Goal: Task Accomplishment & Management: Manage account settings

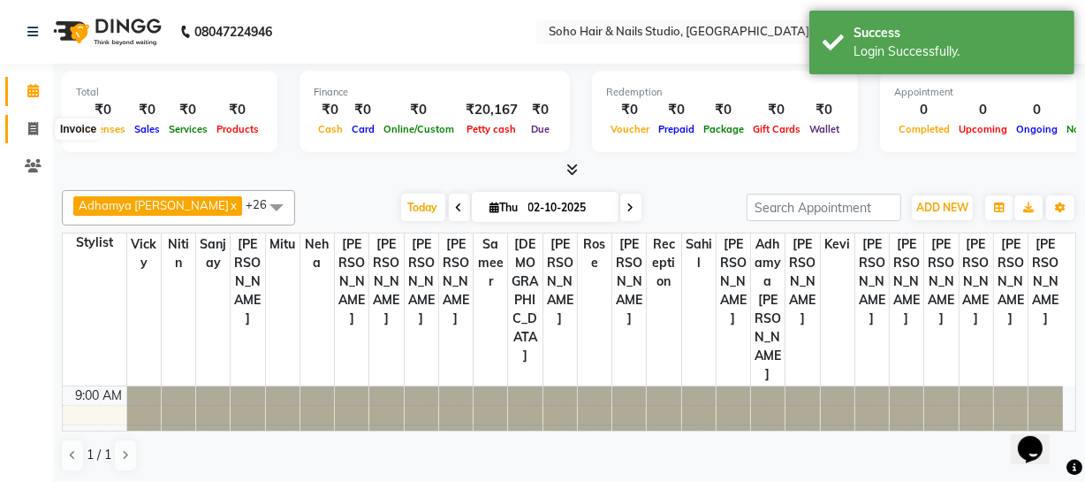
click at [29, 134] on icon at bounding box center [33, 128] width 10 height 13
select select "735"
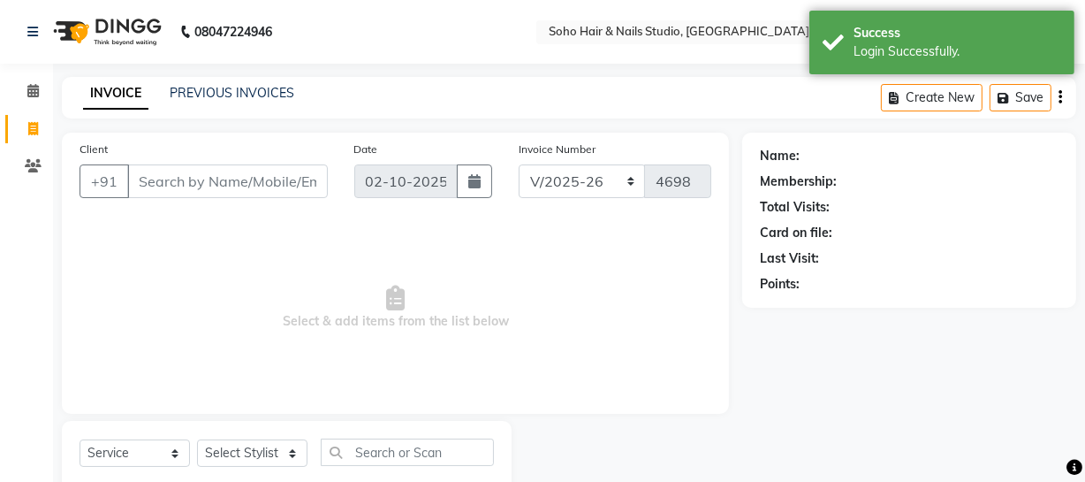
select select "membership"
click at [230, 90] on link "PREVIOUS INVOICES" at bounding box center [232, 93] width 125 height 16
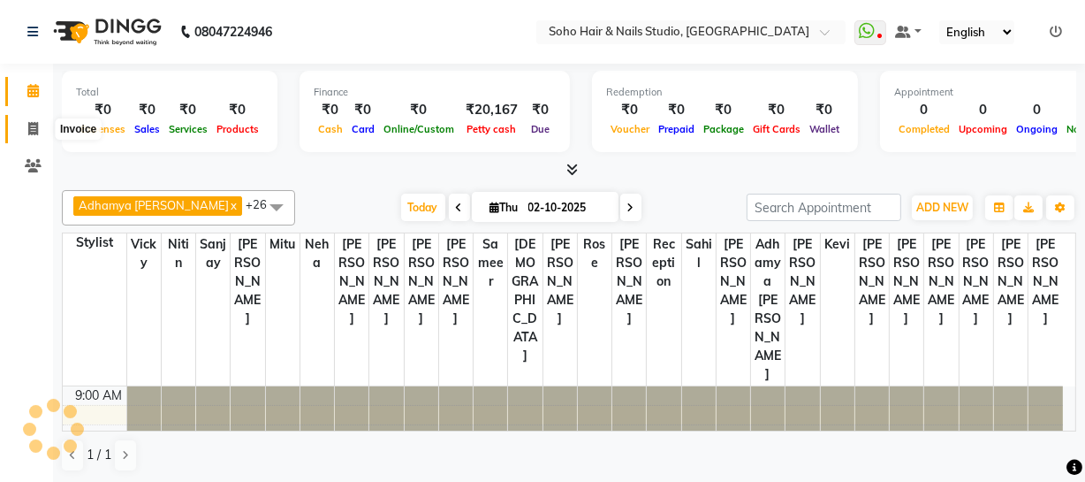
click at [33, 122] on icon at bounding box center [33, 128] width 10 height 13
select select "service"
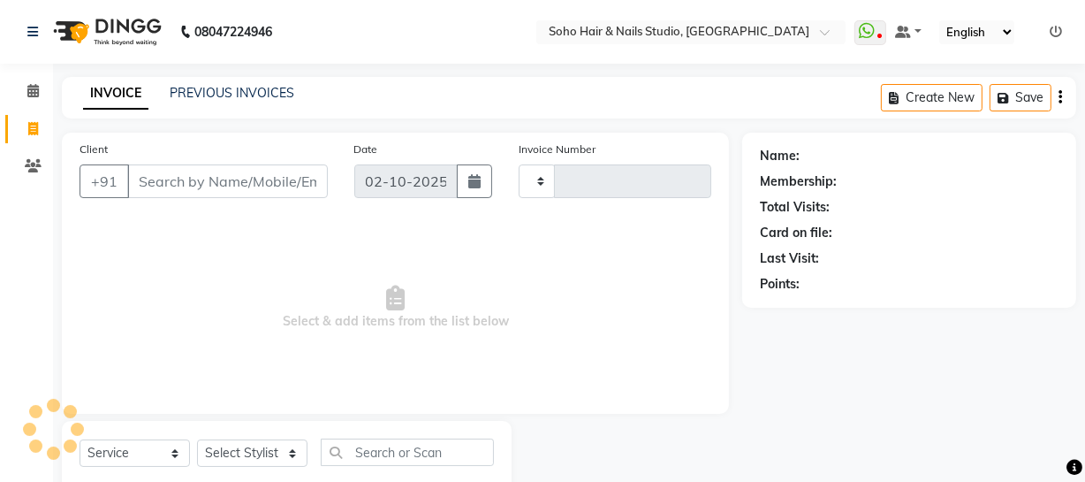
type input "4698"
select select "735"
select select "membership"
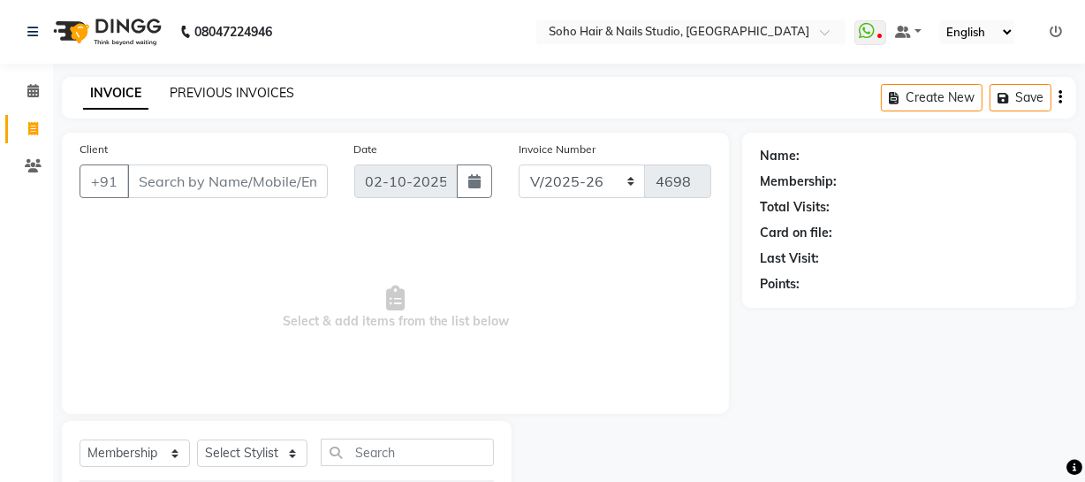
click at [257, 88] on link "PREVIOUS INVOICES" at bounding box center [232, 93] width 125 height 16
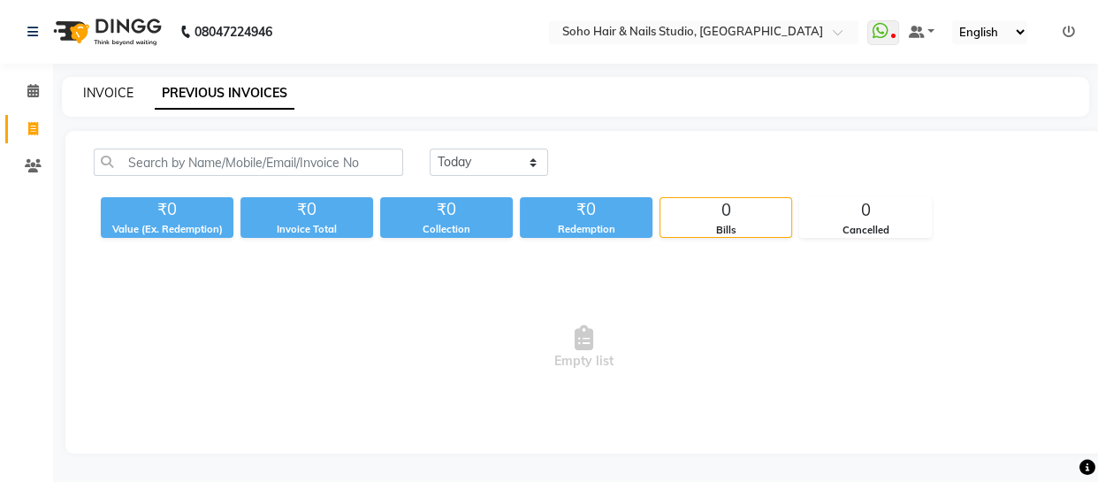
click at [99, 93] on link "INVOICE" at bounding box center [108, 93] width 50 height 16
select select "service"
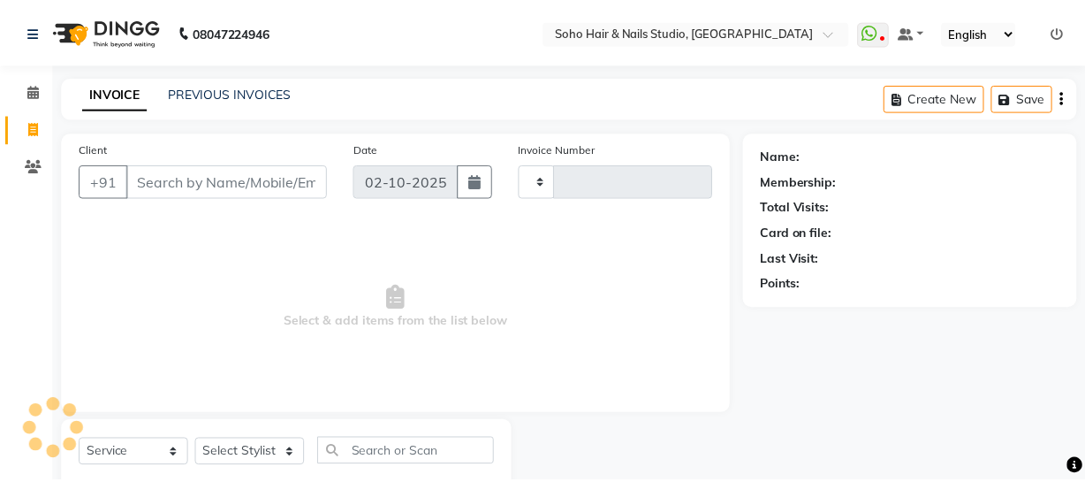
scroll to position [50, 0]
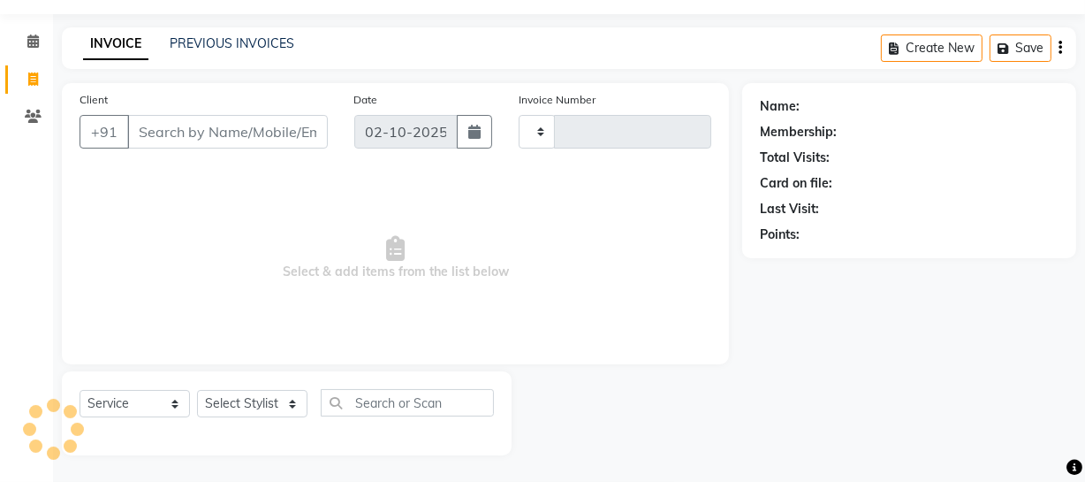
type input "4698"
select select "735"
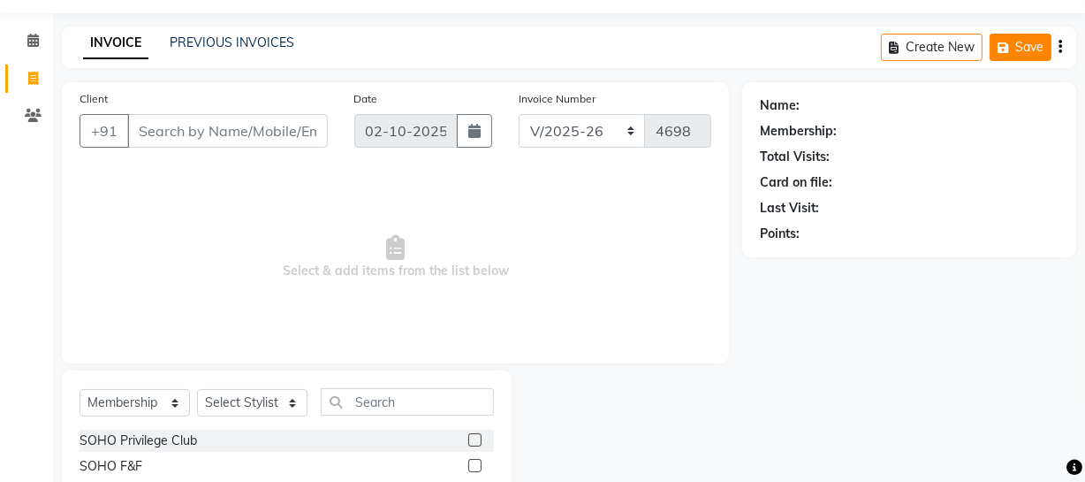
click at [998, 42] on icon "button" at bounding box center [1007, 48] width 18 height 12
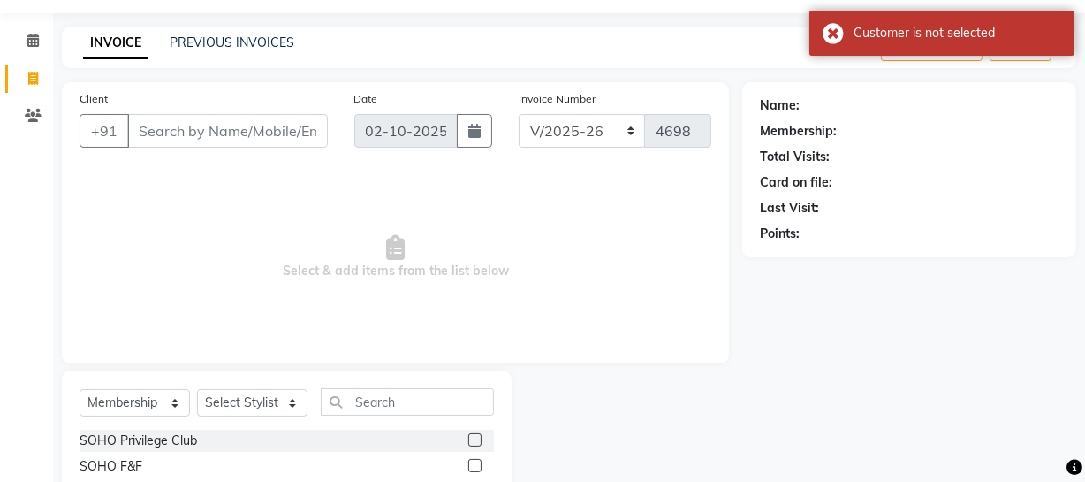
click at [928, 126] on div "Membership:" at bounding box center [909, 131] width 299 height 19
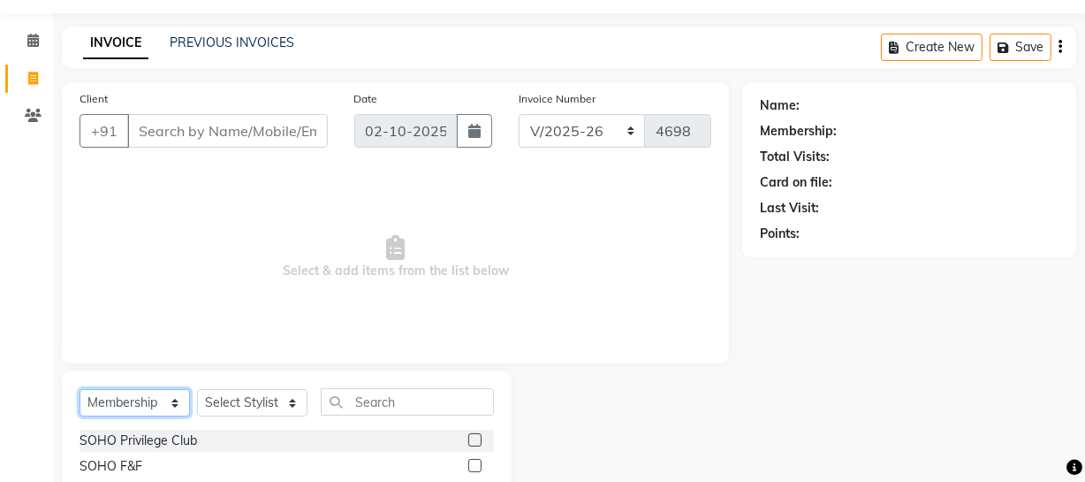
click at [104, 406] on select "Select Service Product Membership Package Voucher Prepaid Gift Card" at bounding box center [135, 402] width 110 height 27
select select "service"
click at [80, 389] on select "Select Service Product Membership Package Voucher Prepaid Gift Card" at bounding box center [135, 402] width 110 height 27
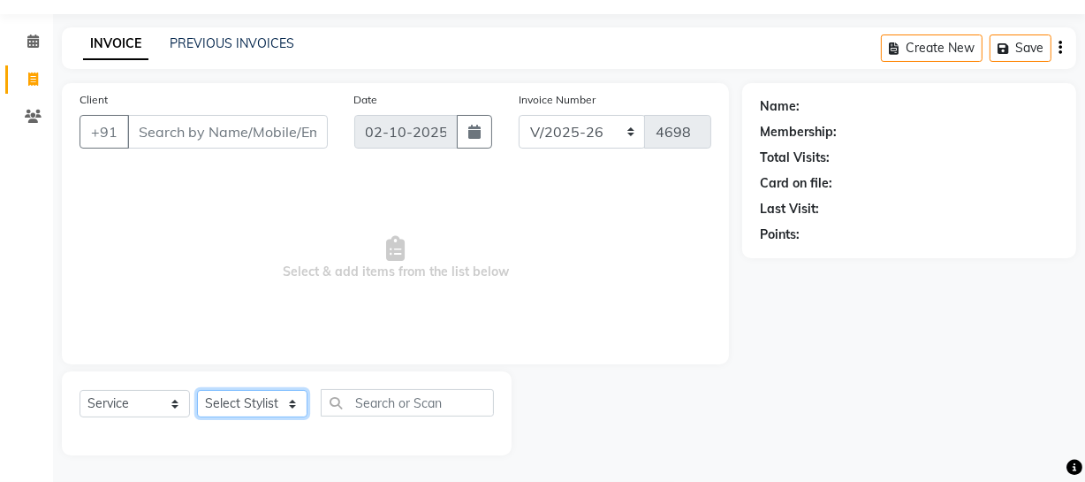
click at [264, 400] on select "Select Stylist Abhishek Kohli Adhamya Bamotra Amit Anita Kumari Arun Sain Aviji…" at bounding box center [252, 403] width 110 height 27
select select "30406"
click at [197, 390] on select "Select Stylist Abhishek Kohli Adhamya Bamotra Amit Anita Kumari Arun Sain Aviji…" at bounding box center [252, 403] width 110 height 27
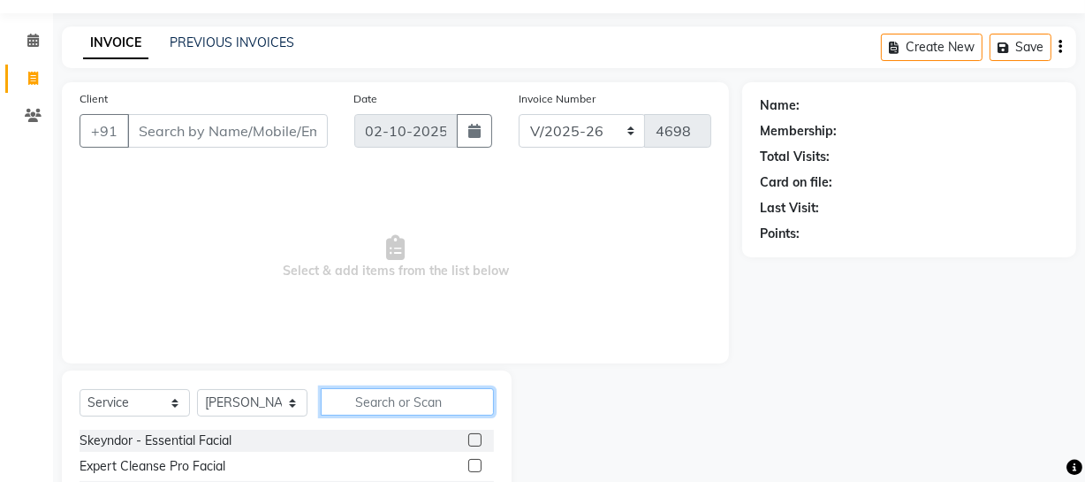
click at [404, 405] on input "text" at bounding box center [407, 401] width 173 height 27
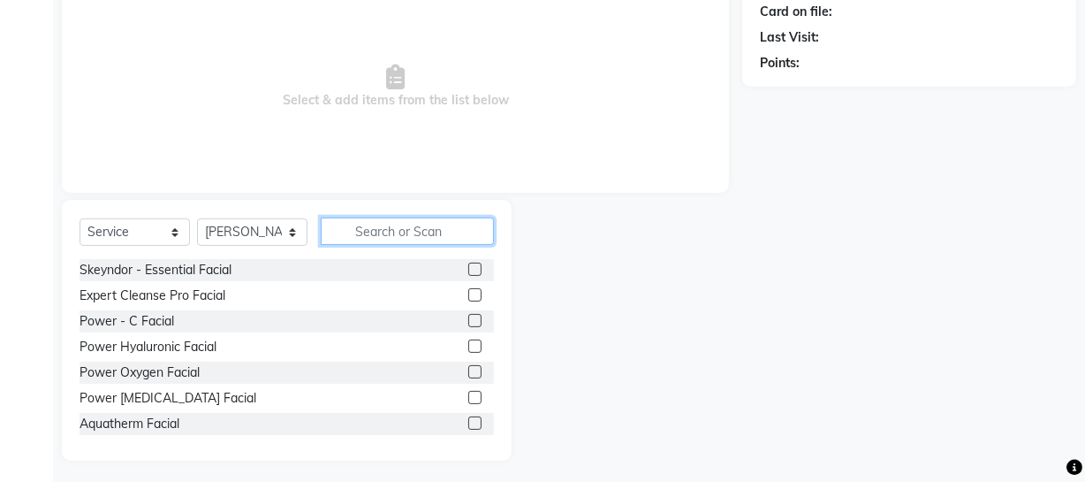
scroll to position [227, 0]
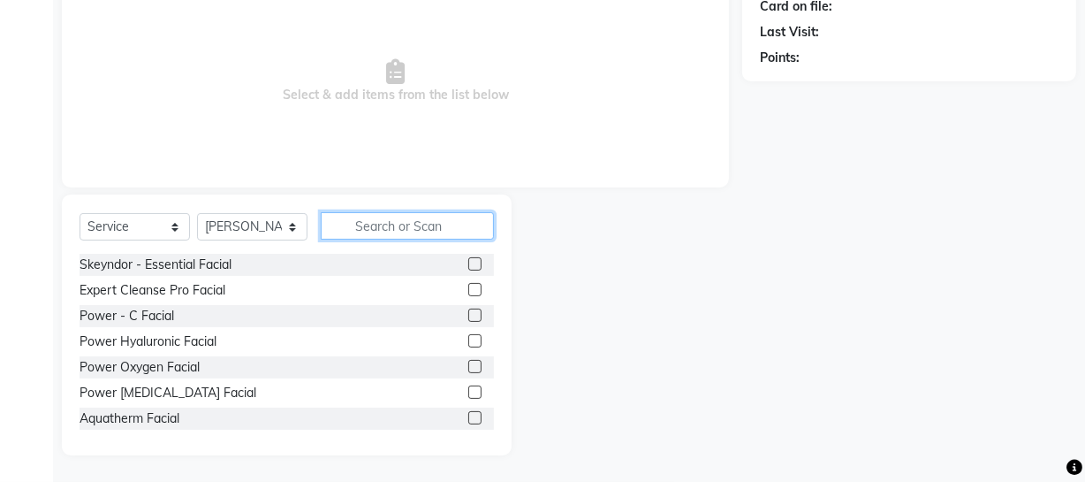
click at [441, 227] on input "text" at bounding box center [407, 225] width 173 height 27
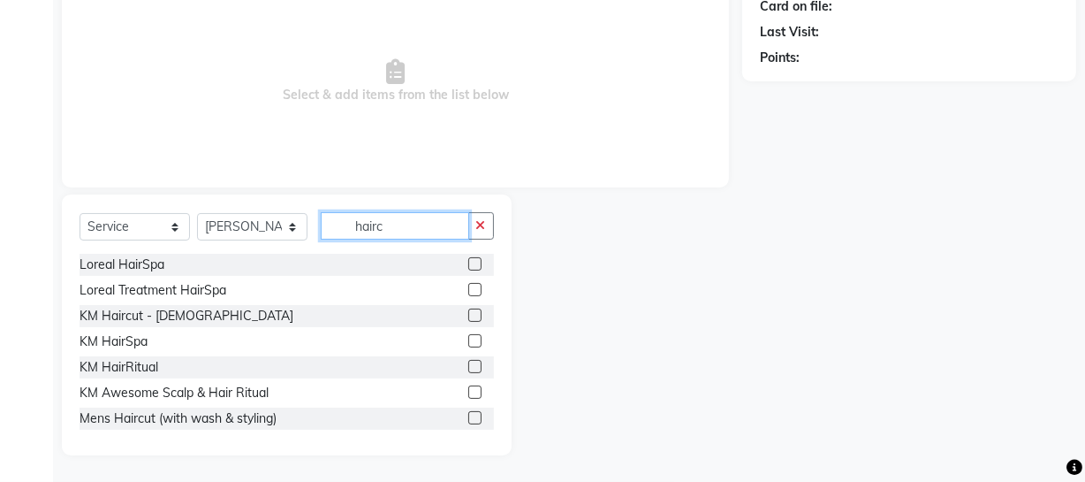
scroll to position [126, 0]
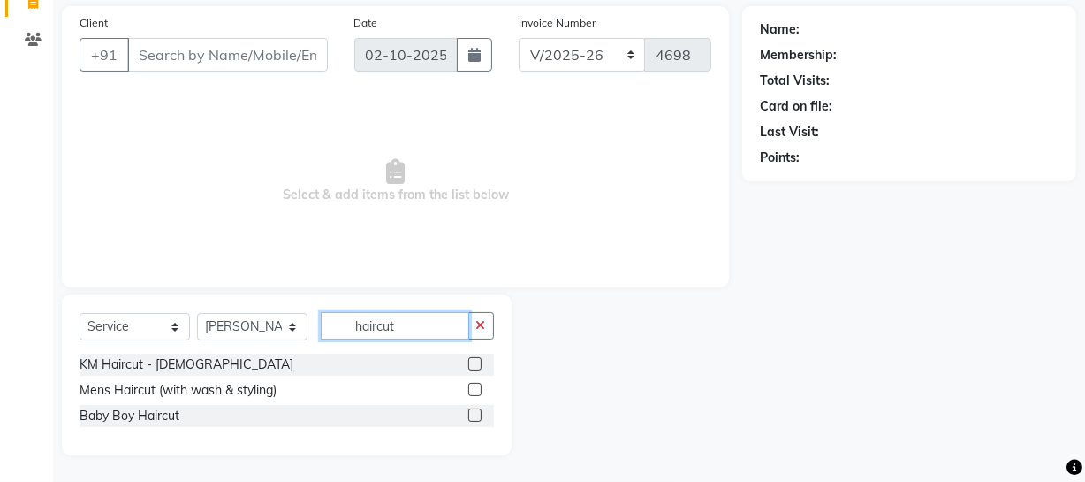
type input "haircut"
click at [480, 388] on label at bounding box center [474, 389] width 13 height 13
click at [480, 388] on input "checkbox" at bounding box center [473, 389] width 11 height 11
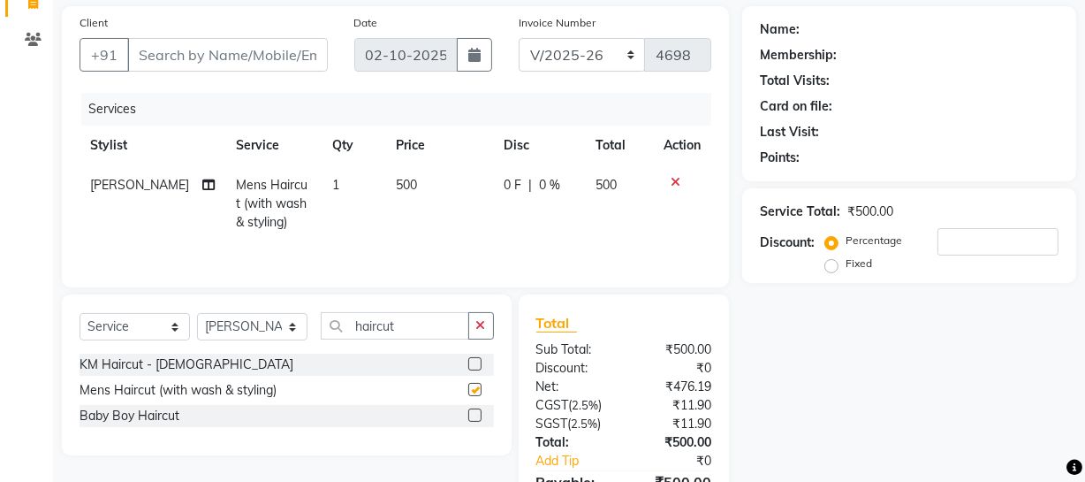
checkbox input "false"
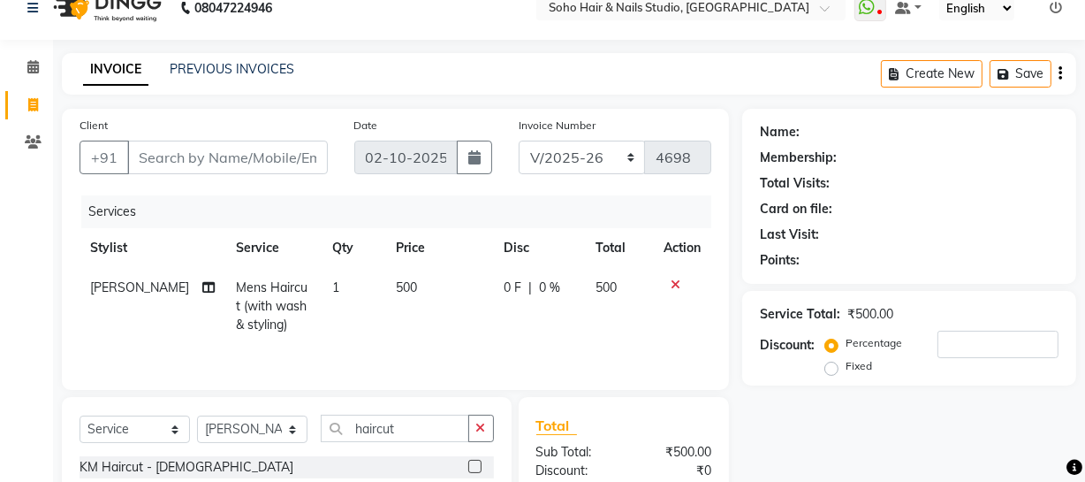
scroll to position [0, 0]
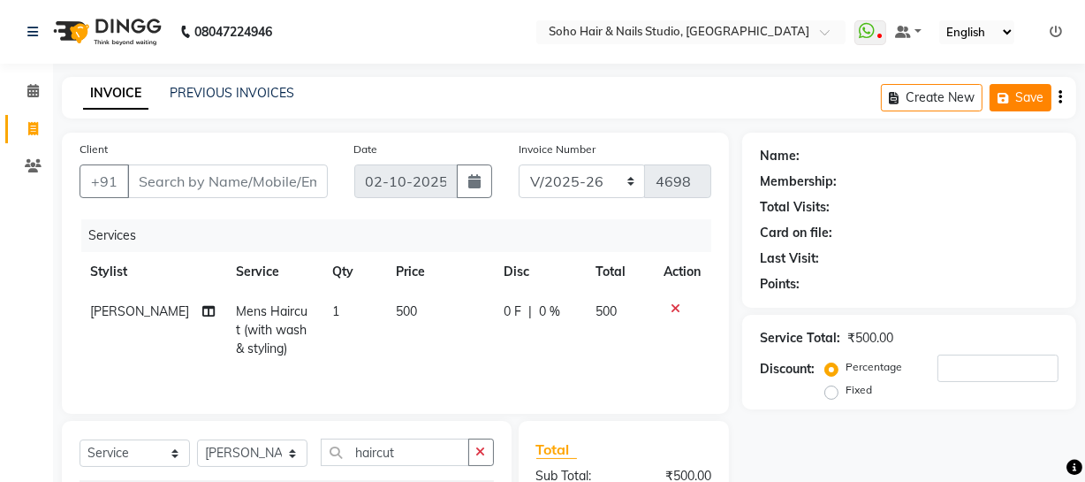
click at [1008, 92] on icon "button" at bounding box center [1007, 98] width 18 height 12
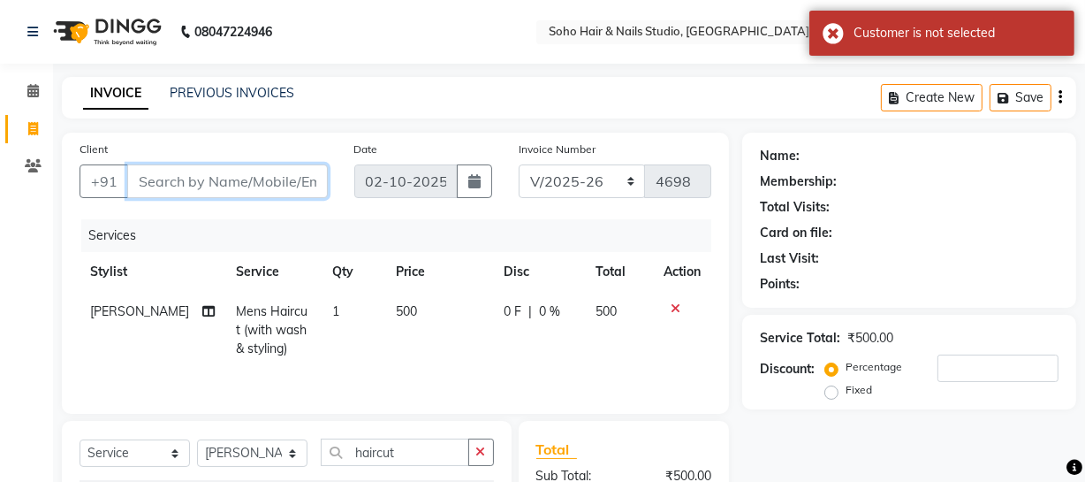
click at [165, 192] on input "Client" at bounding box center [227, 181] width 201 height 34
type input "0"
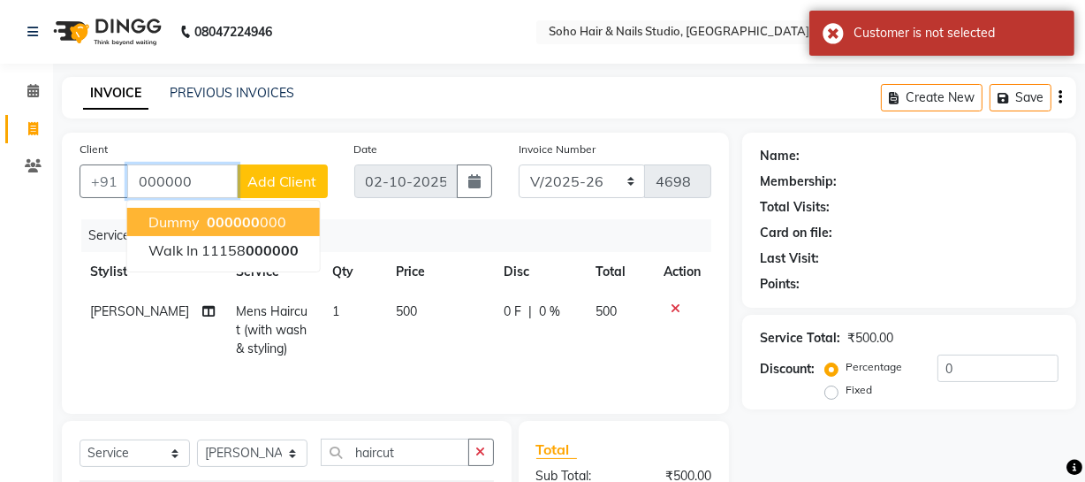
click at [215, 217] on span "000000" at bounding box center [233, 222] width 53 height 18
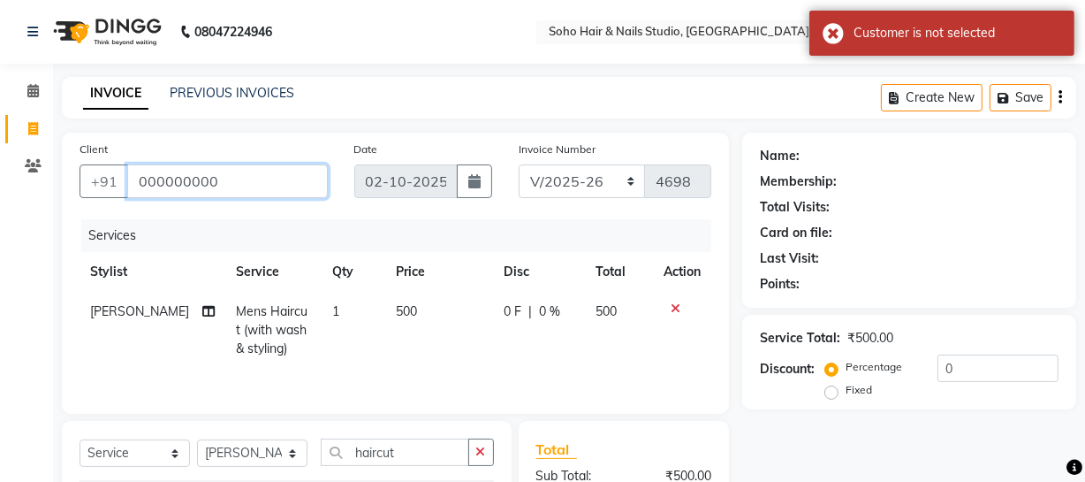
type input "000000000"
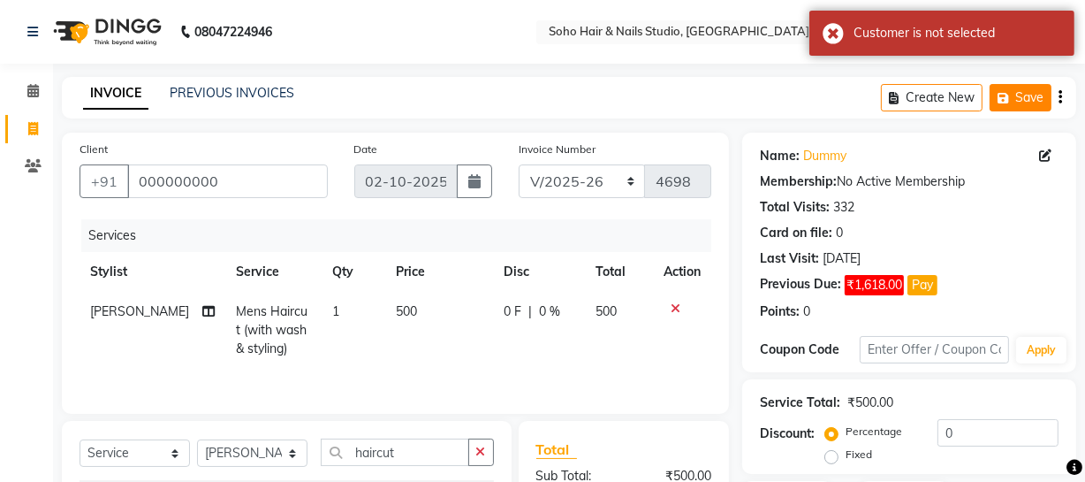
click at [1043, 93] on button "Save" at bounding box center [1021, 97] width 62 height 27
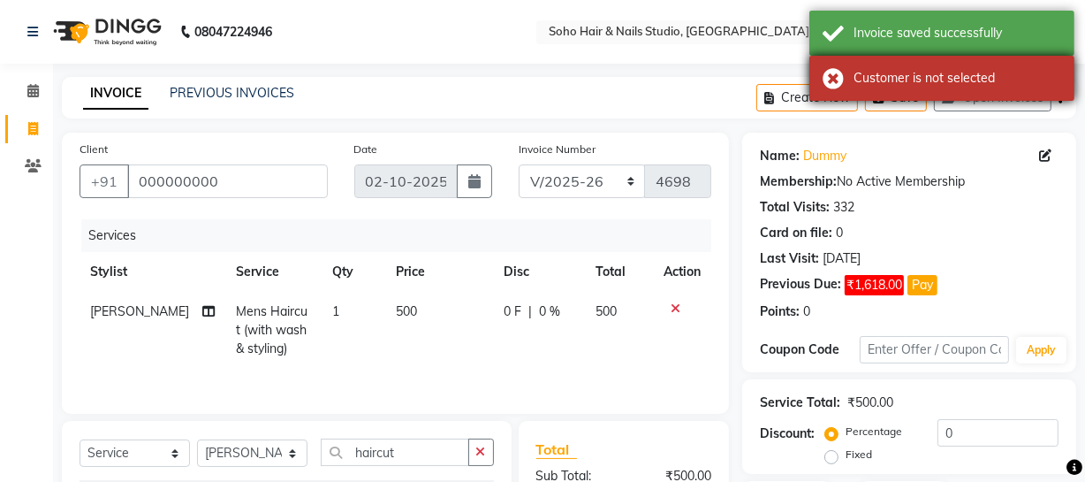
click at [970, 98] on div "Customer is not selected" at bounding box center [942, 78] width 265 height 45
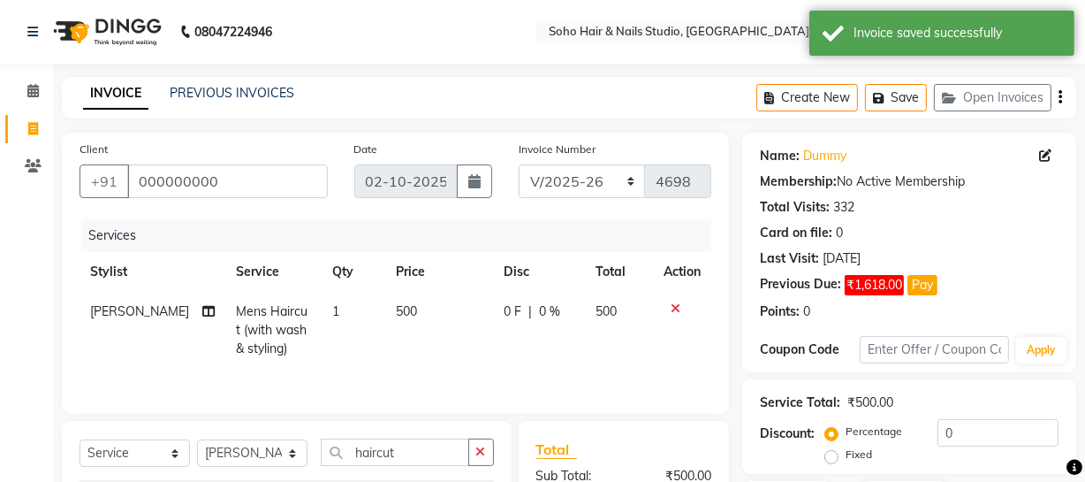
click at [970, 98] on button "Open Invoices" at bounding box center [993, 97] width 118 height 27
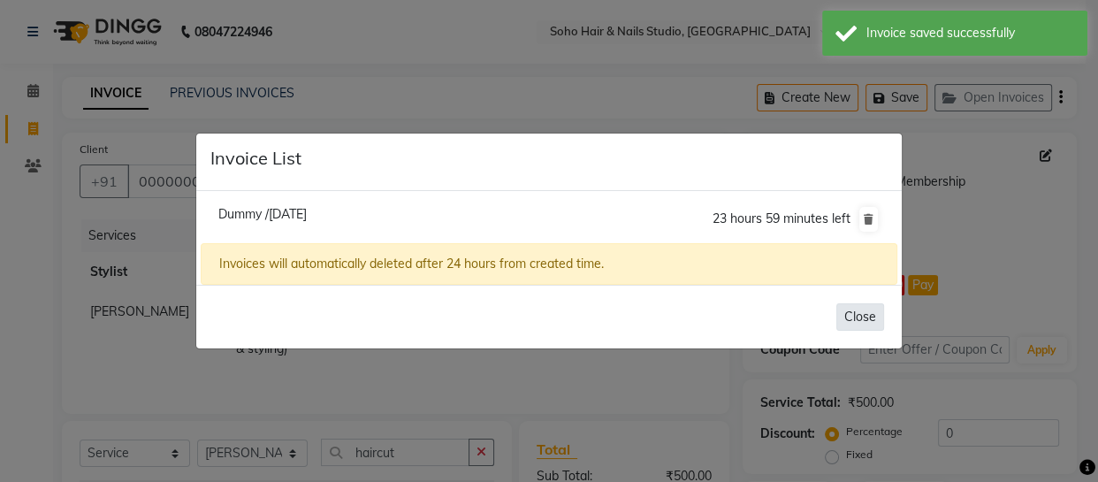
click at [864, 316] on button "Close" at bounding box center [860, 316] width 48 height 27
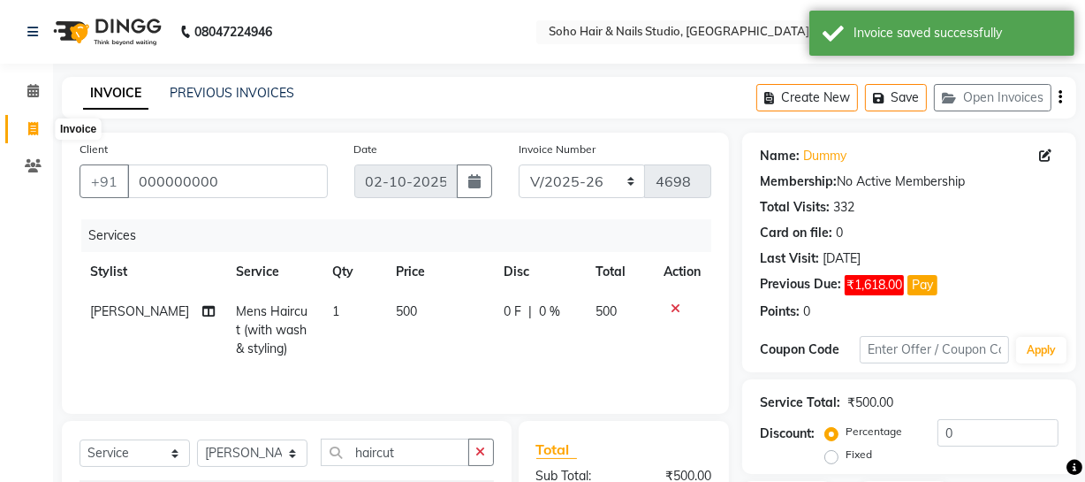
click at [34, 123] on icon at bounding box center [33, 128] width 10 height 13
select select "service"
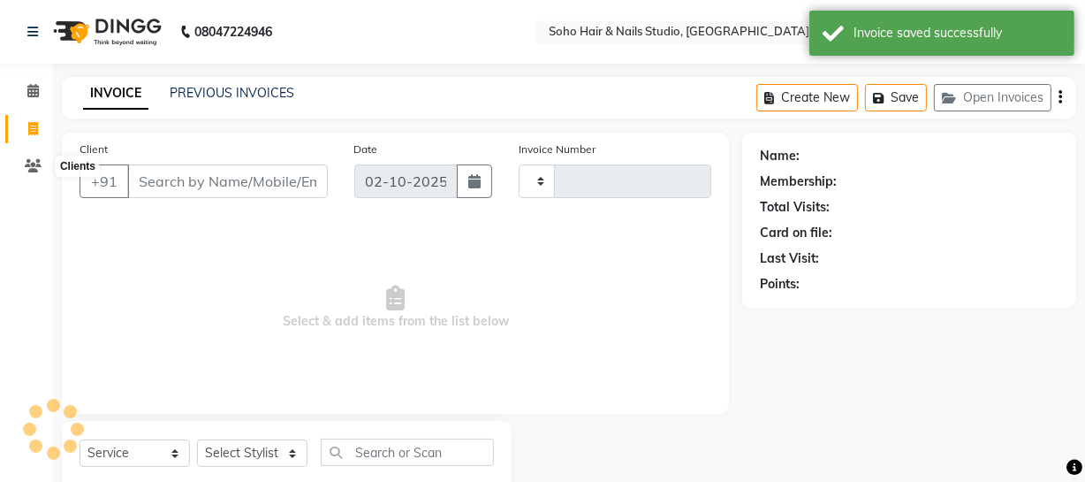
type input "4698"
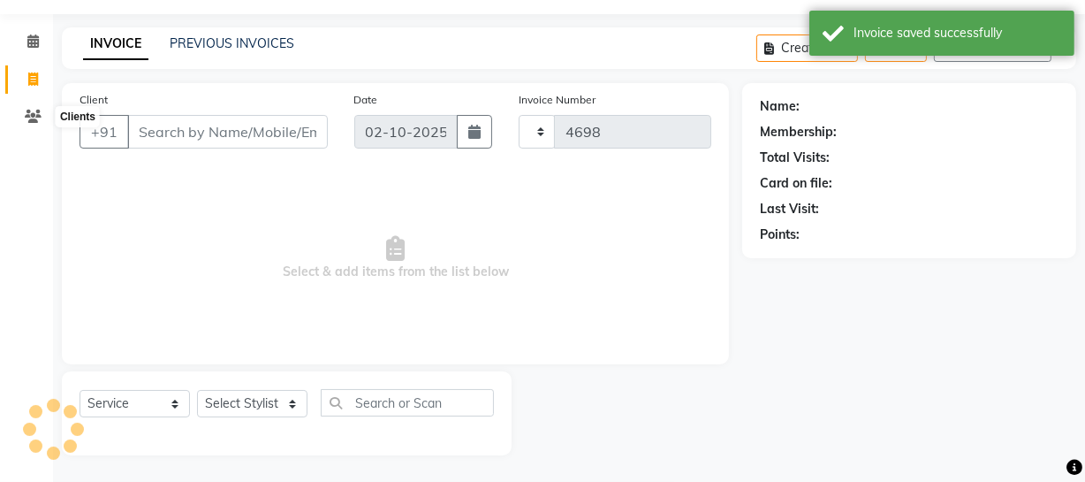
select select "735"
select select "membership"
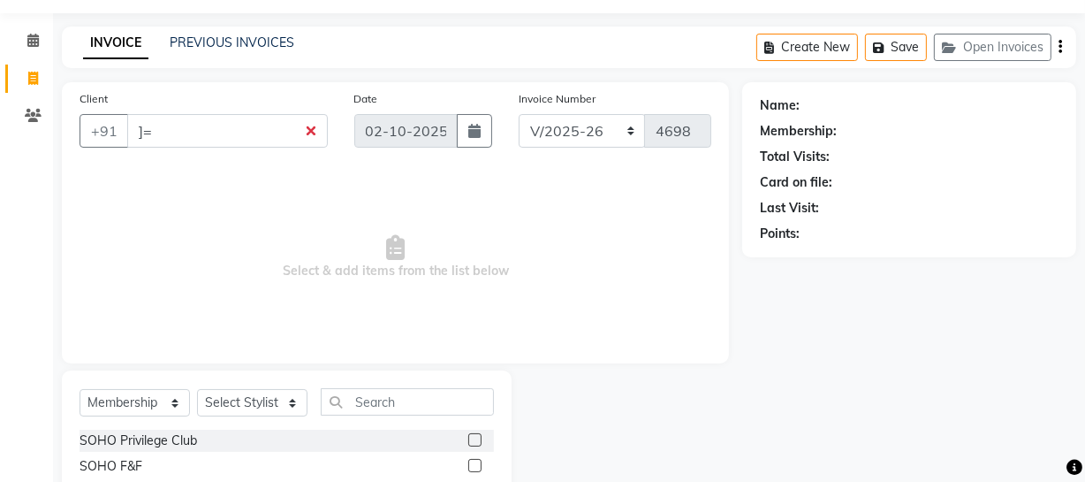
type input "]"
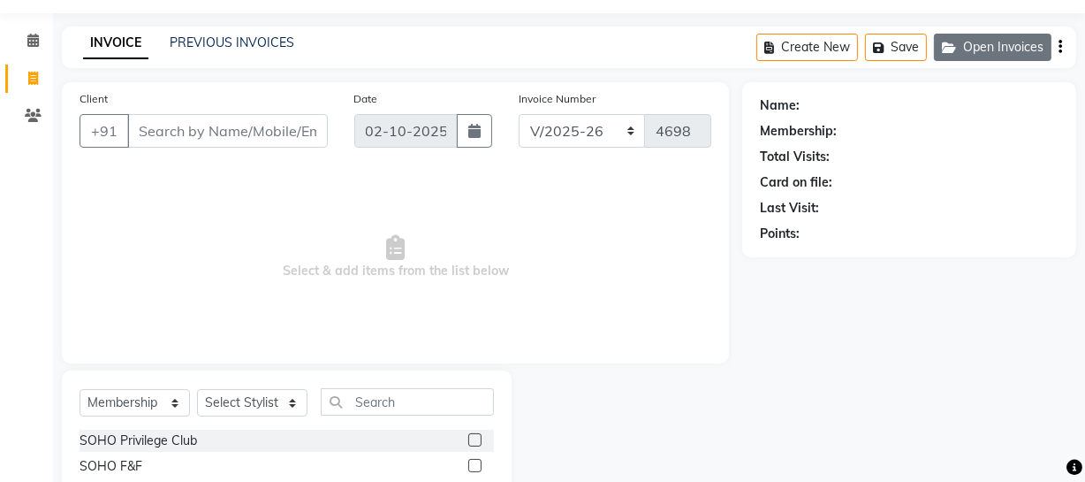
click at [985, 49] on button "Open Invoices" at bounding box center [993, 47] width 118 height 27
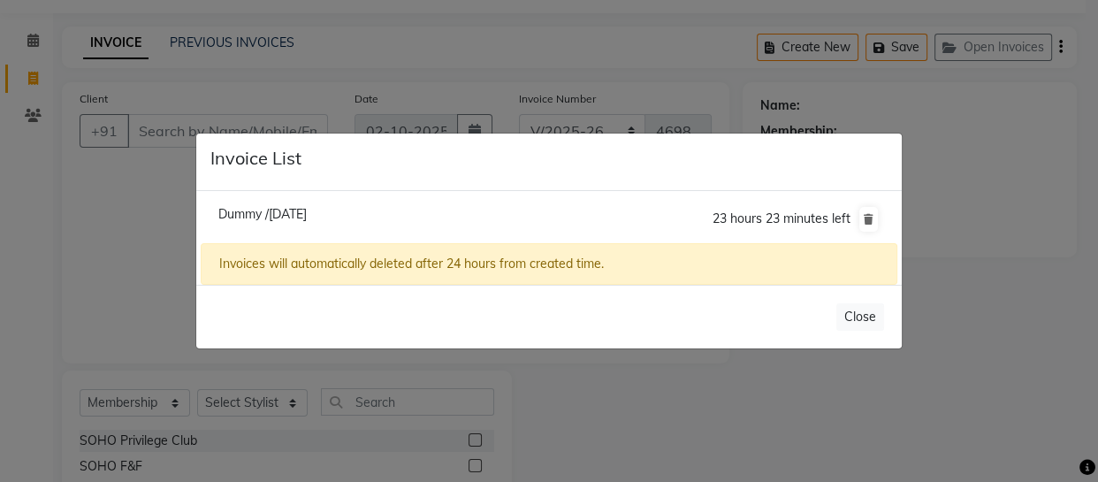
click at [251, 210] on span "Dummy /02 October 2025" at bounding box center [262, 214] width 88 height 16
type input "000000000"
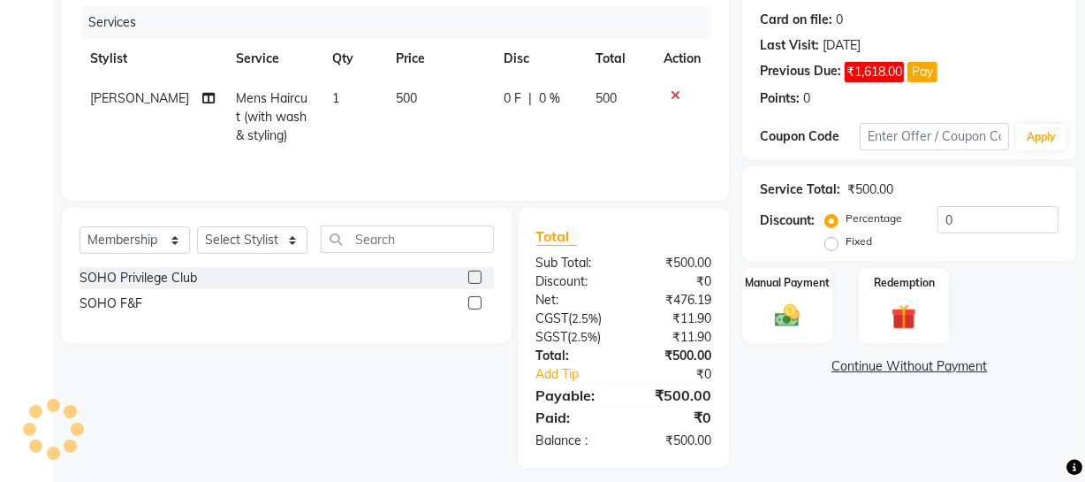
scroll to position [226, 0]
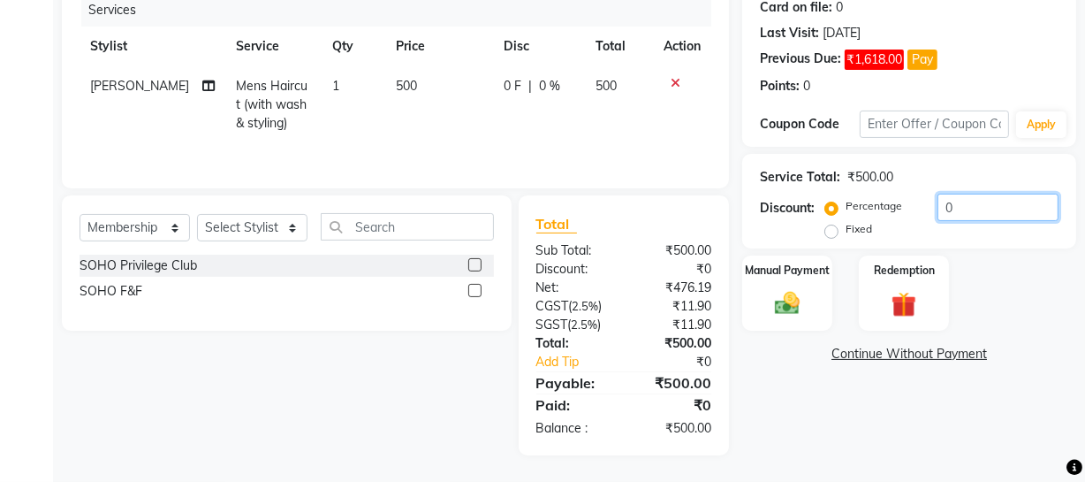
click at [1023, 206] on input "0" at bounding box center [998, 207] width 121 height 27
type input "0"
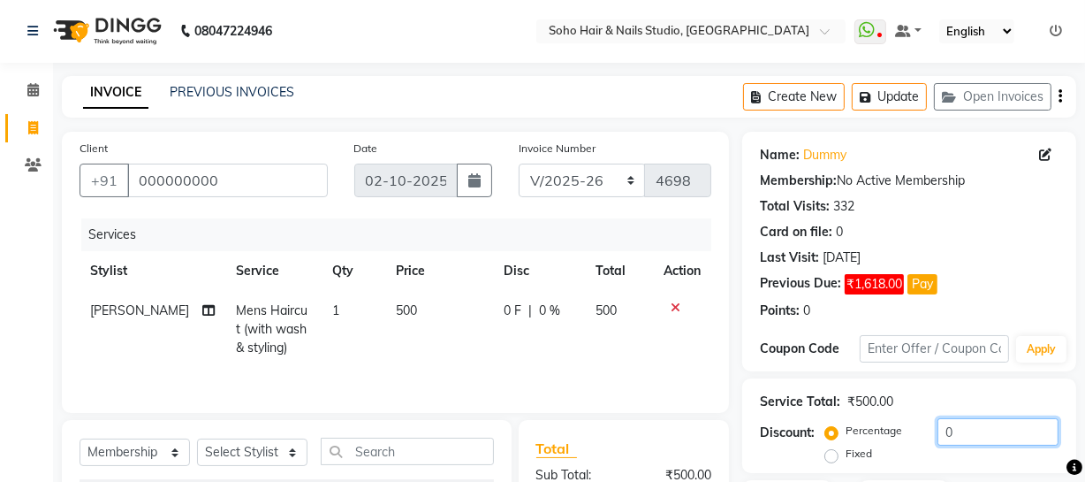
scroll to position [0, 0]
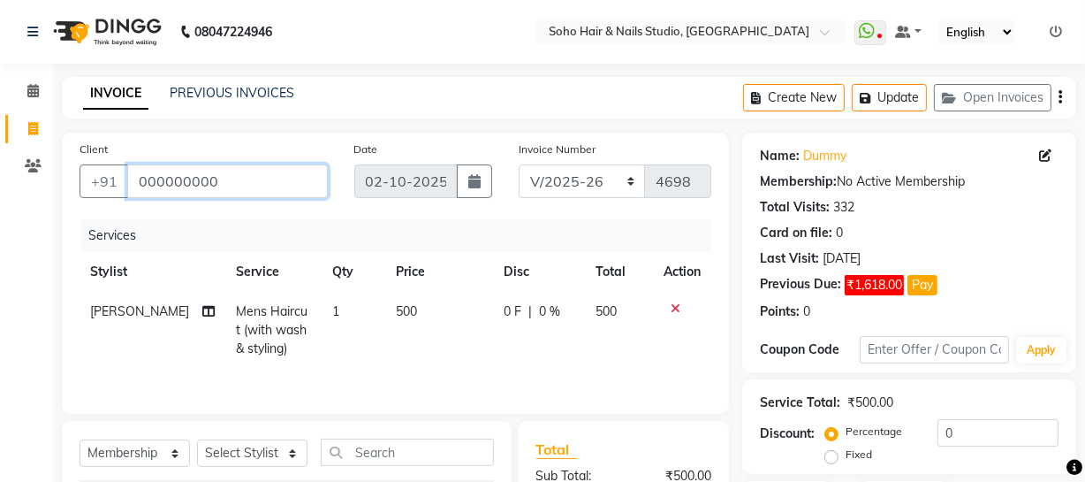
click at [232, 188] on input "000000000" at bounding box center [227, 181] width 201 height 34
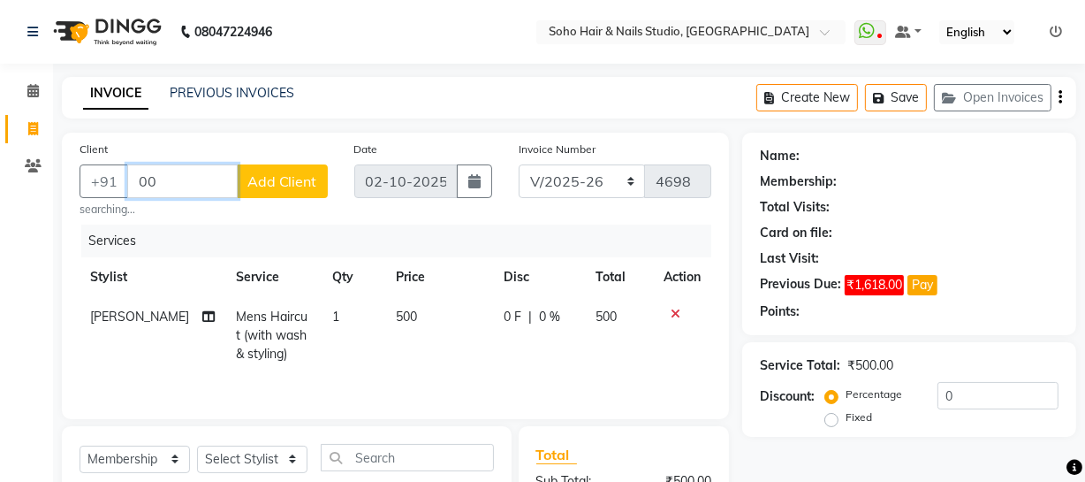
type input "0"
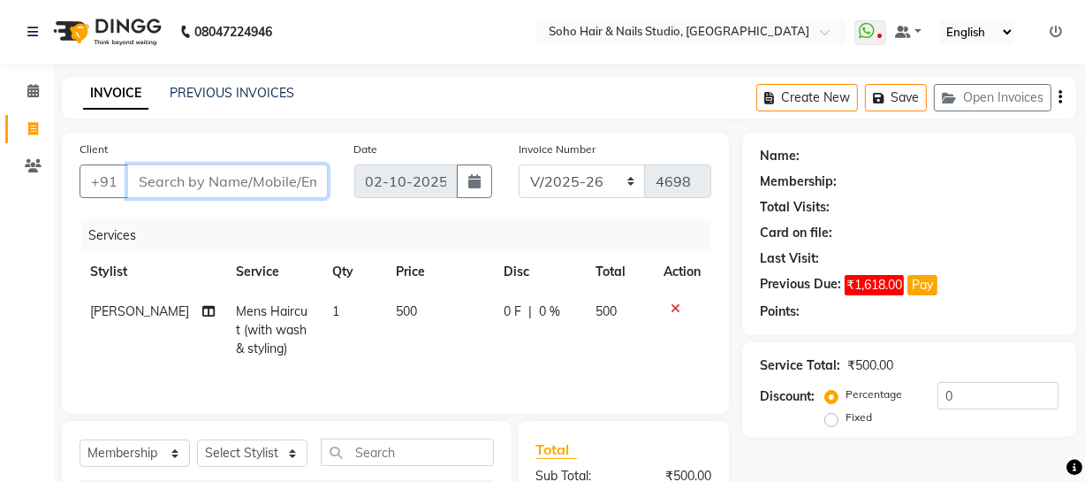
click at [211, 180] on input "Client" at bounding box center [227, 181] width 201 height 34
click at [35, 124] on icon at bounding box center [33, 128] width 10 height 13
select select "service"
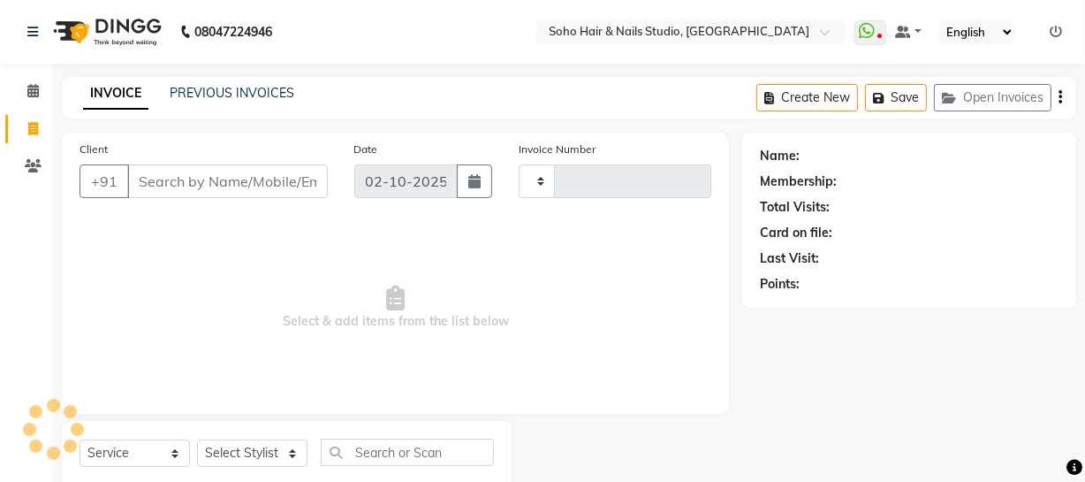
type input "4698"
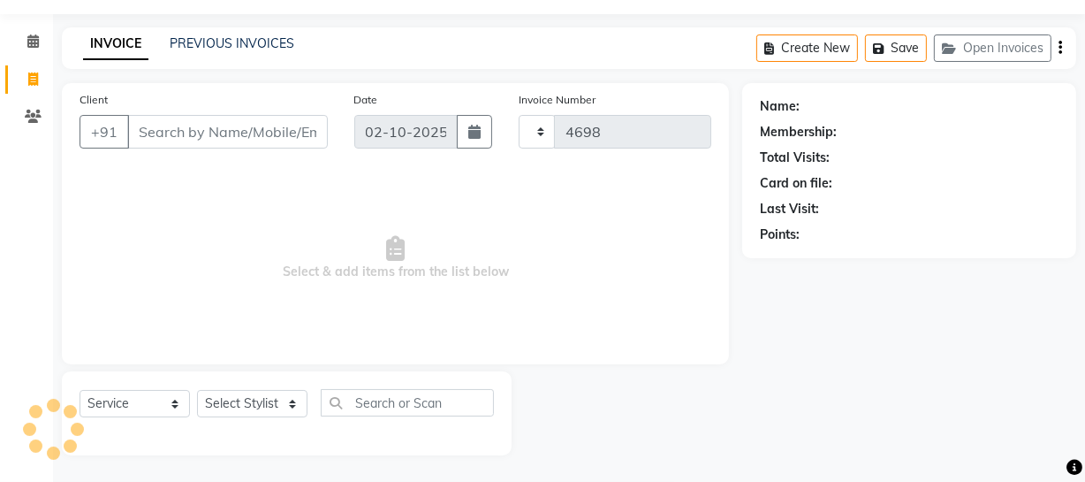
select select "735"
select select "membership"
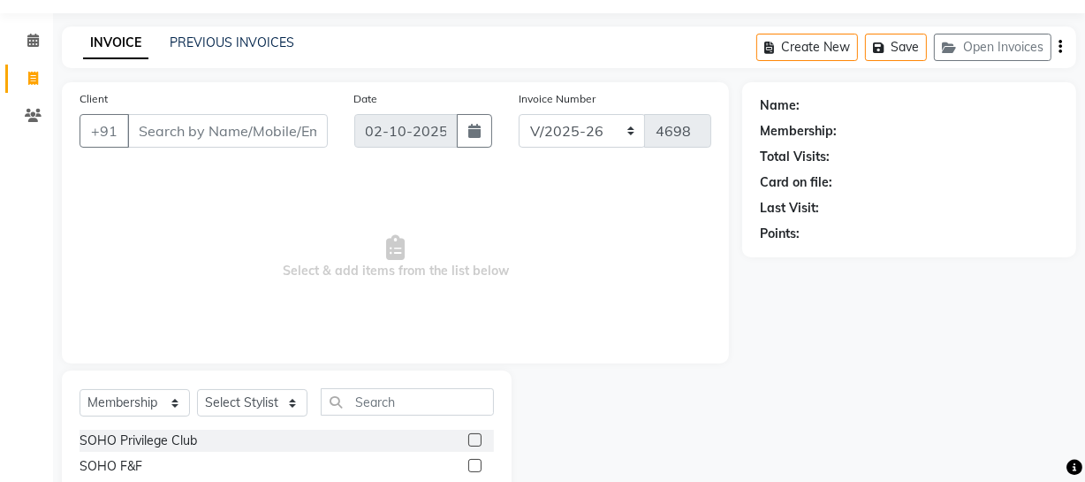
click at [255, 129] on input "Client" at bounding box center [227, 131] width 201 height 34
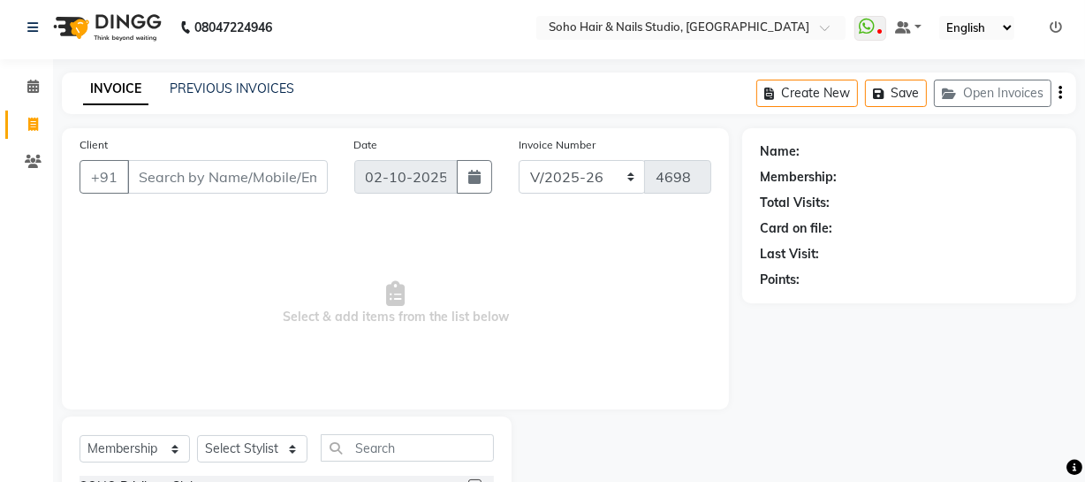
scroll to position [0, 0]
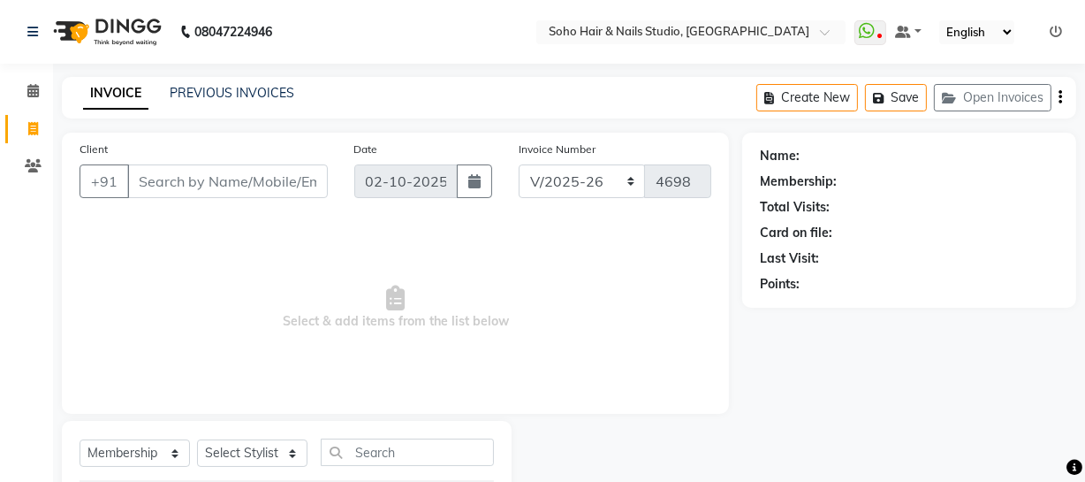
click at [220, 180] on input "Client" at bounding box center [227, 181] width 201 height 34
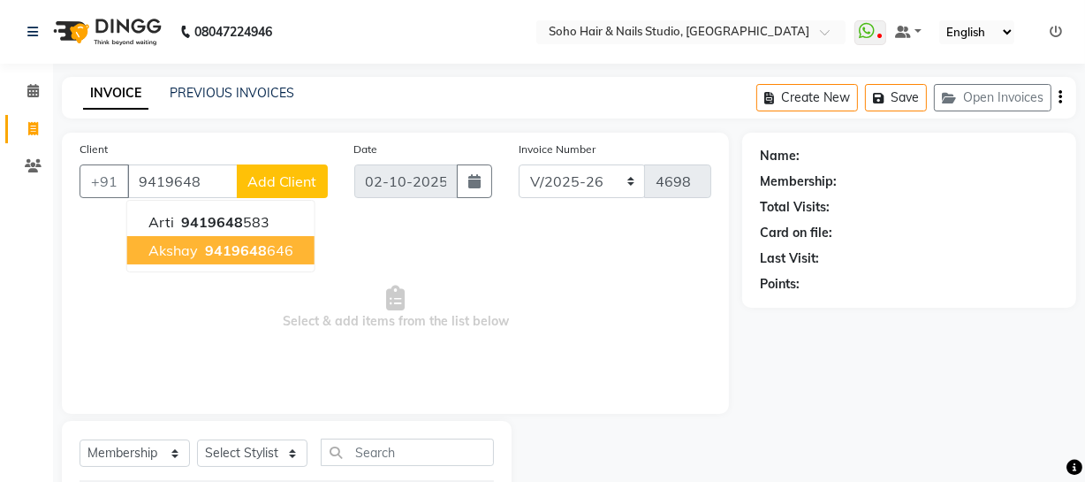
click at [289, 249] on button "Akshay 9419648 646" at bounding box center [220, 250] width 187 height 28
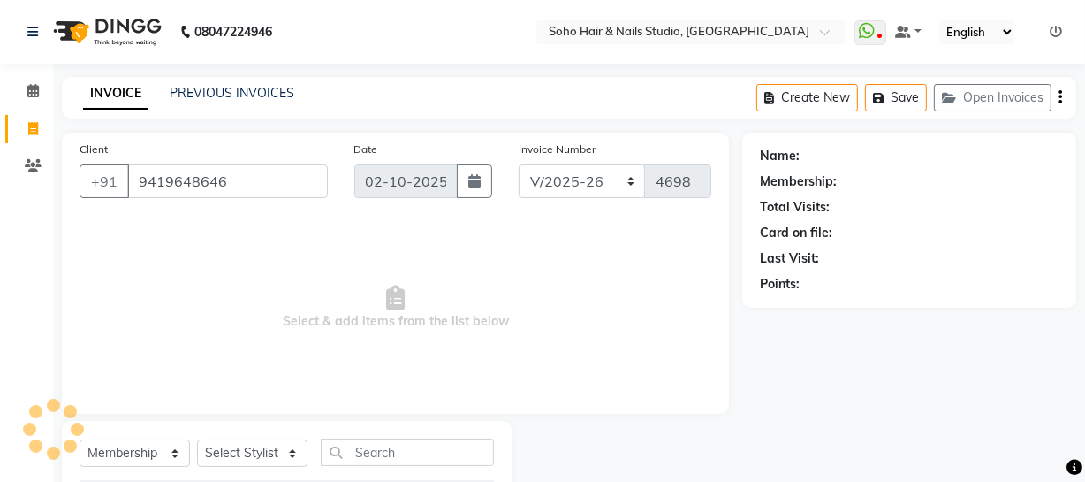
type input "9419648646"
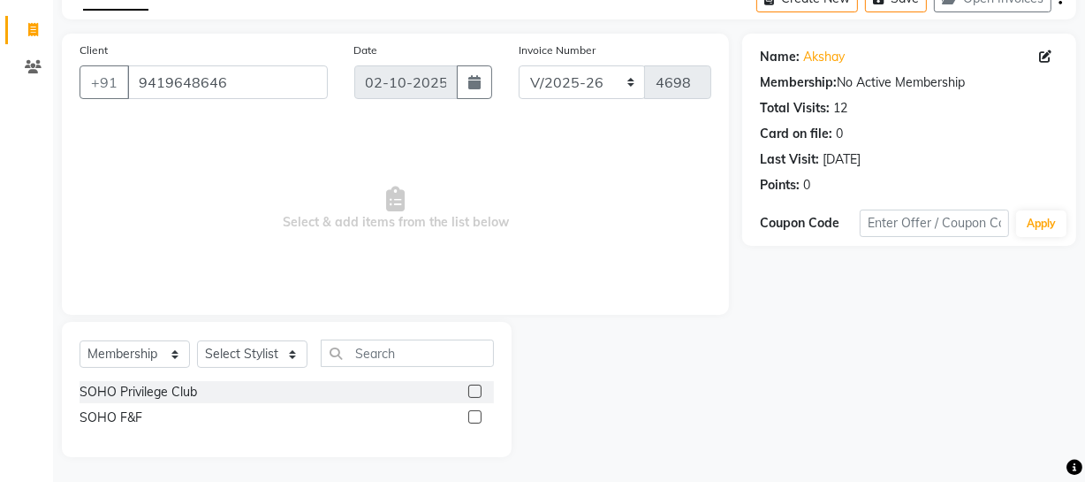
scroll to position [101, 0]
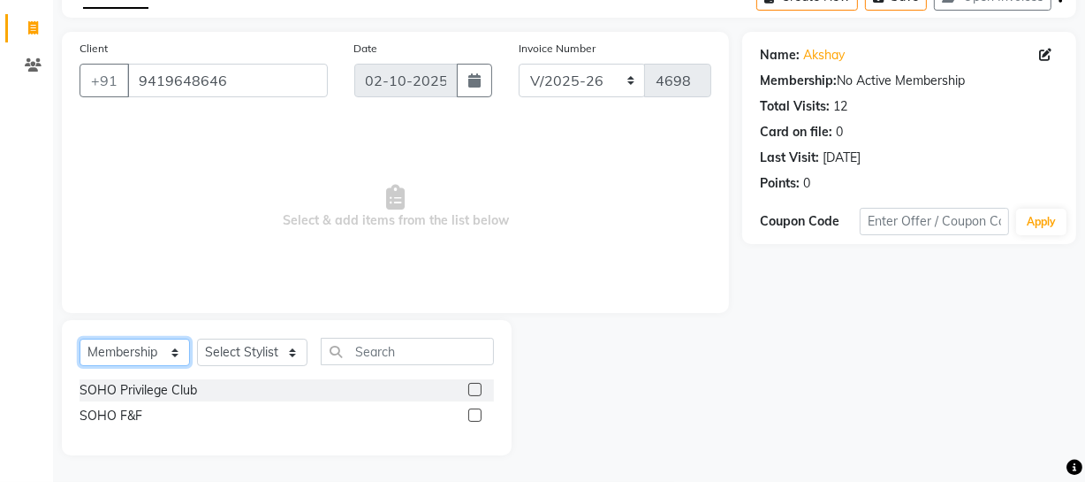
click at [185, 347] on select "Select Service Product Membership Package Voucher Prepaid Gift Card" at bounding box center [135, 352] width 110 height 27
select select "service"
click at [80, 366] on select "Select Service Product Membership Package Voucher Prepaid Gift Card" at bounding box center [135, 352] width 110 height 27
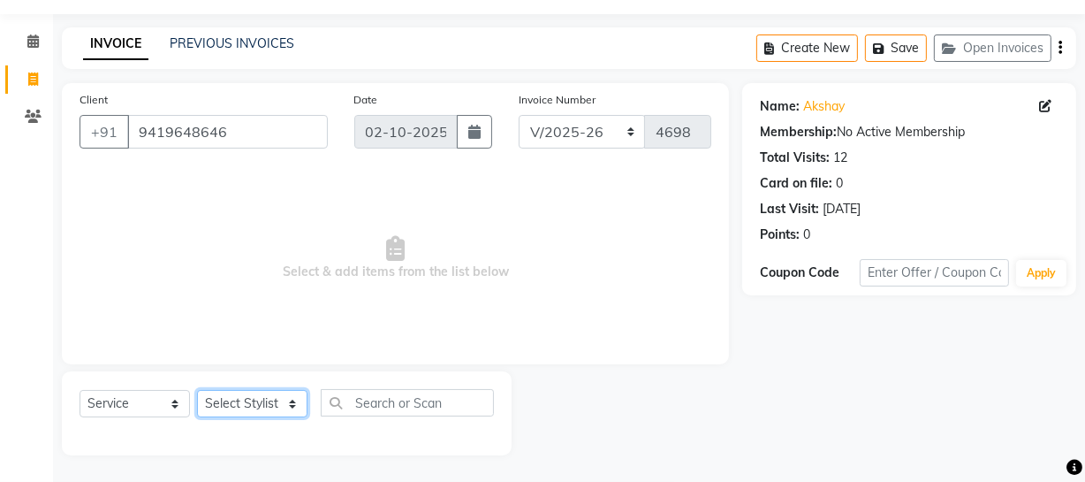
click at [288, 399] on select "Select Stylist Abhishek Kohli Adhamya Bamotra Amit Anita Kumari Arun Sain Aviji…" at bounding box center [252, 403] width 110 height 27
click at [226, 406] on select "Select Stylist Abhishek Kohli Adhamya Bamotra Amit Anita Kumari Arun Sain Aviji…" at bounding box center [252, 403] width 110 height 27
select select "30406"
click at [197, 390] on select "Select Stylist Abhishek Kohli Adhamya Bamotra Amit Anita Kumari Arun Sain Aviji…" at bounding box center [252, 403] width 110 height 27
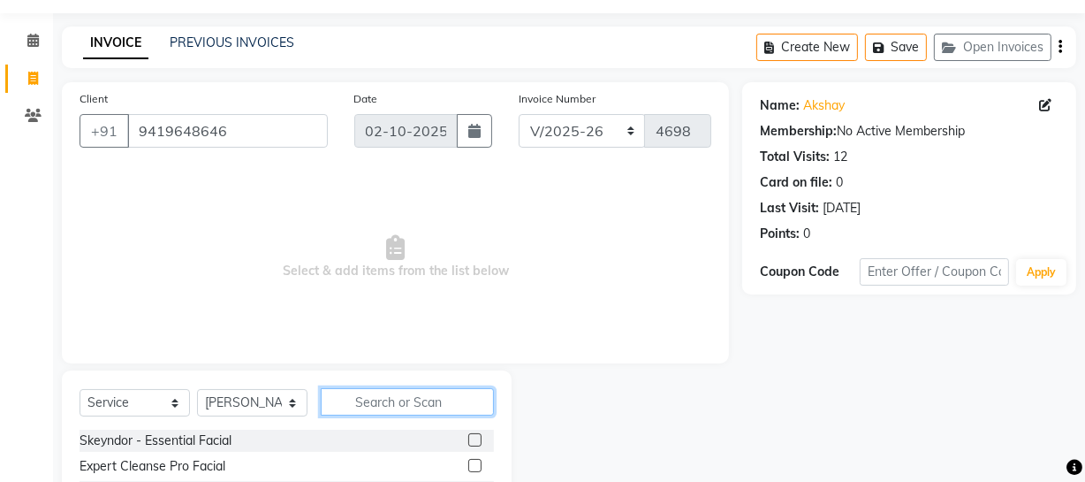
click at [407, 409] on input "text" at bounding box center [407, 401] width 173 height 27
type input "m"
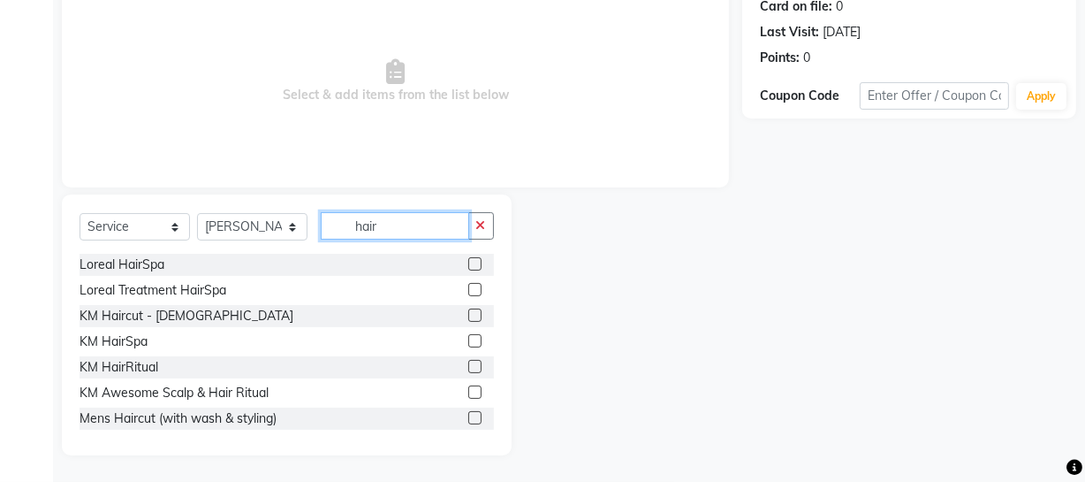
scroll to position [227, 0]
type input "hair"
click at [468, 415] on label at bounding box center [474, 417] width 13 height 13
click at [468, 415] on input "checkbox" at bounding box center [473, 418] width 11 height 11
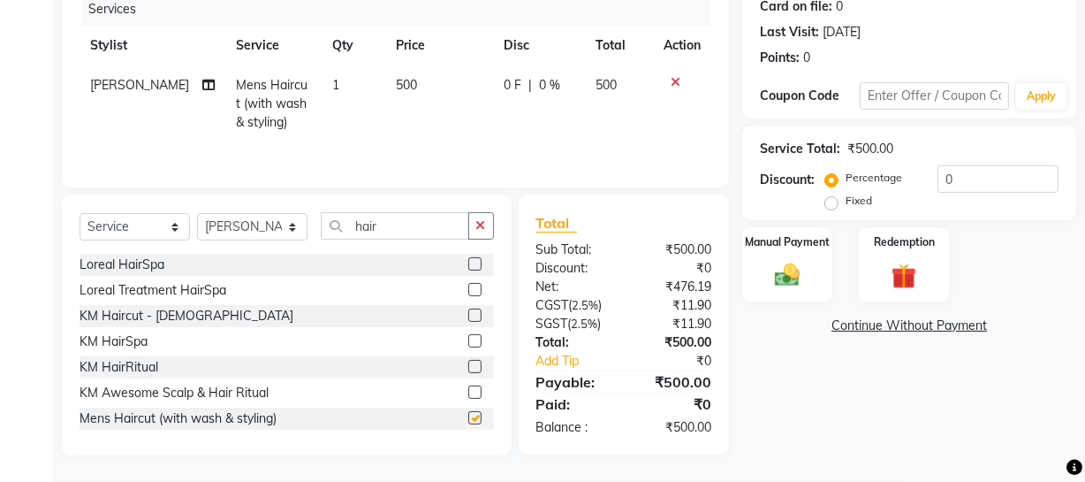
checkbox input "false"
click at [993, 179] on input "0" at bounding box center [998, 178] width 121 height 27
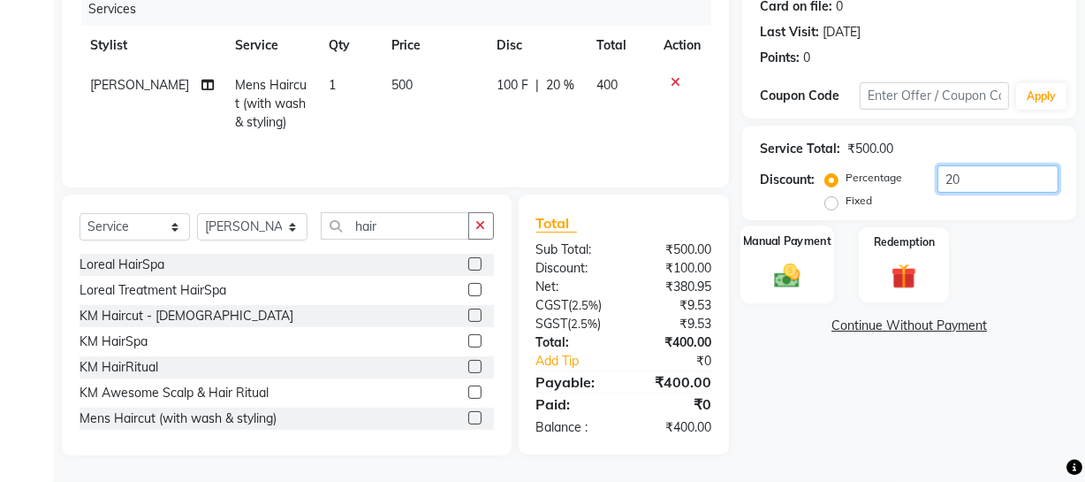
type input "20"
click at [784, 265] on img at bounding box center [787, 275] width 42 height 30
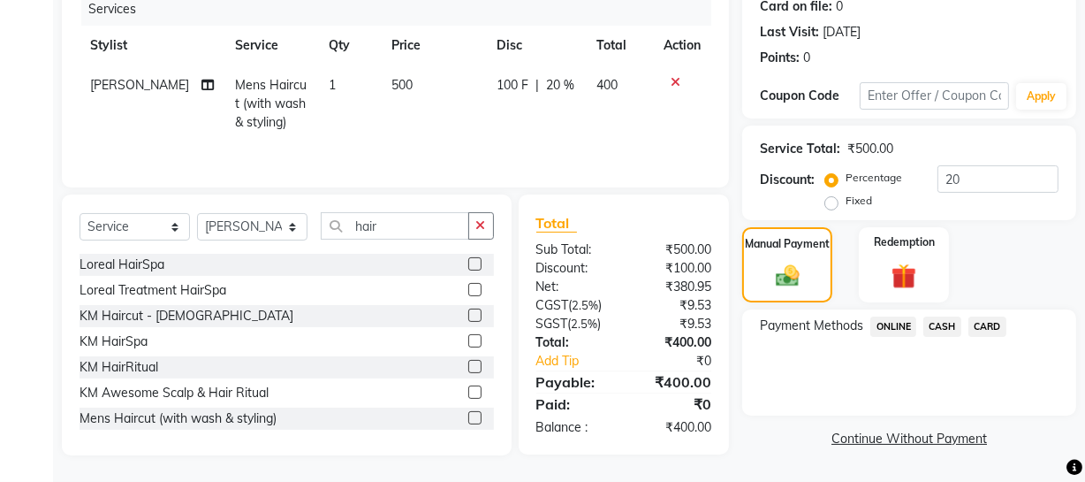
click at [898, 324] on span "ONLINE" at bounding box center [894, 326] width 46 height 20
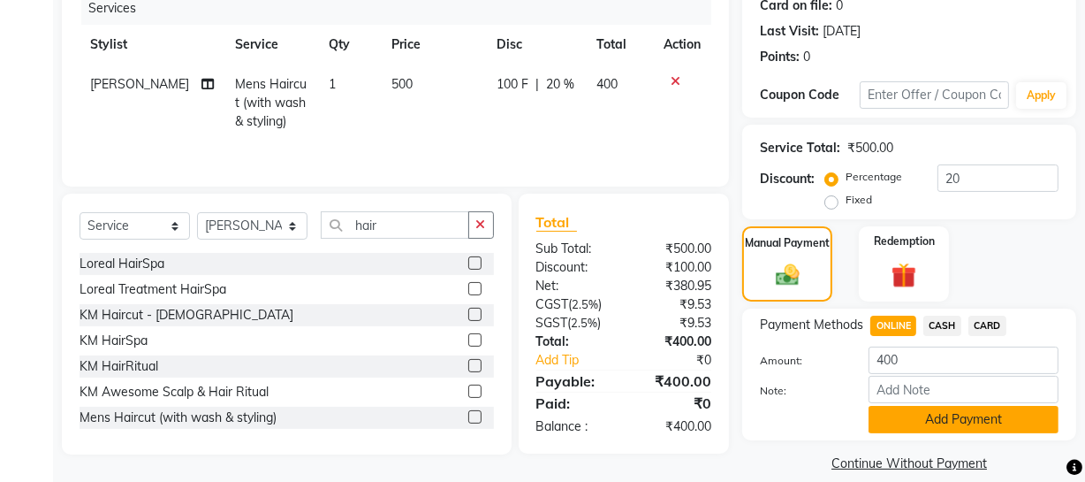
click at [963, 419] on button "Add Payment" at bounding box center [964, 419] width 190 height 27
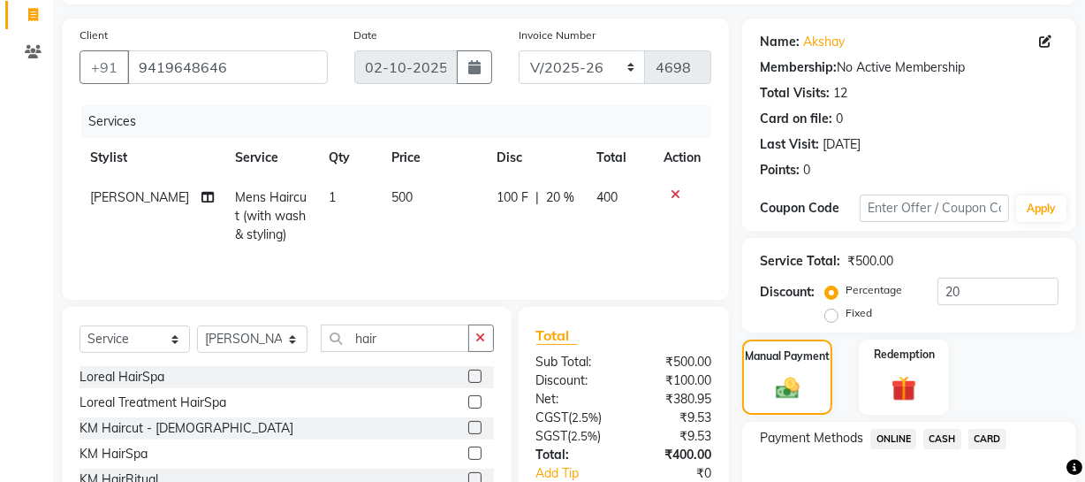
scroll to position [322, 0]
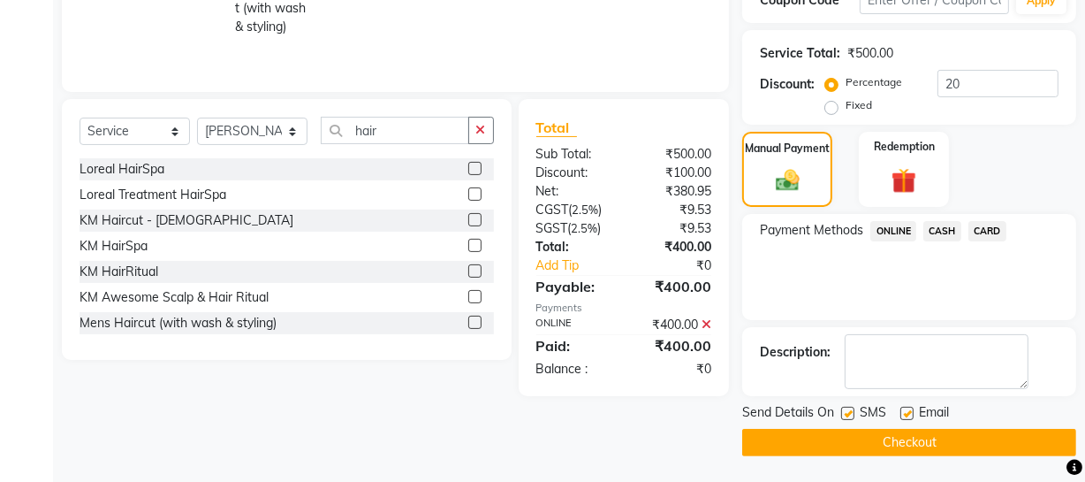
click at [959, 433] on button "Checkout" at bounding box center [909, 442] width 334 height 27
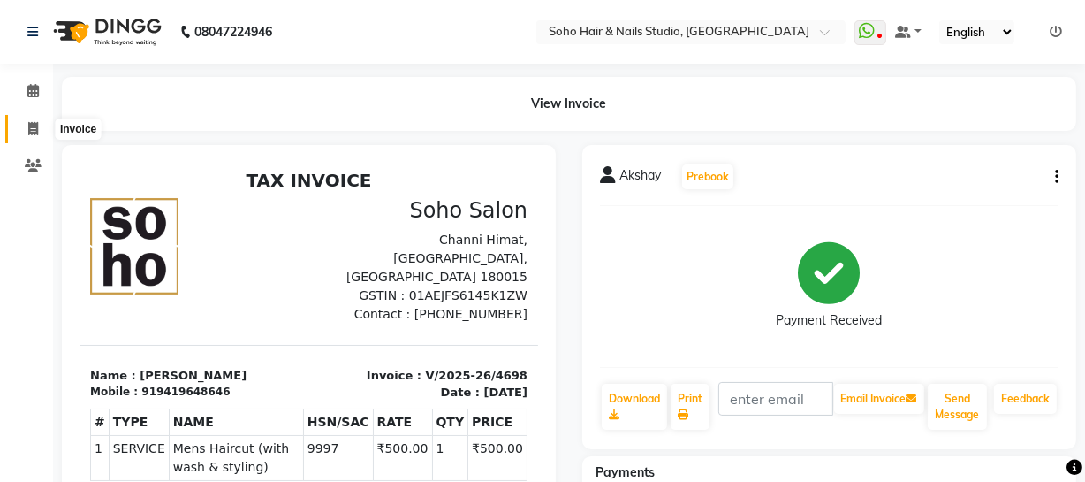
click at [34, 135] on span at bounding box center [33, 129] width 31 height 20
select select "service"
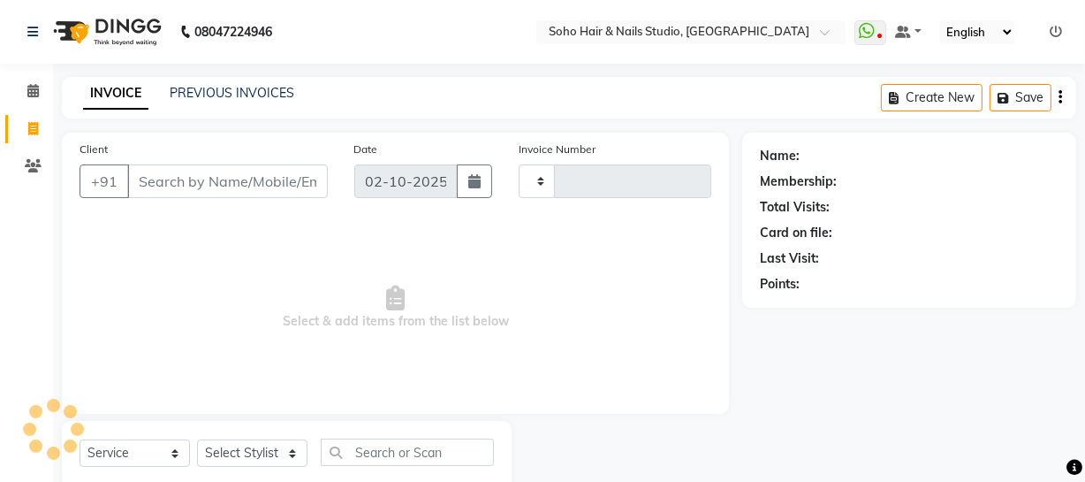
scroll to position [50, 0]
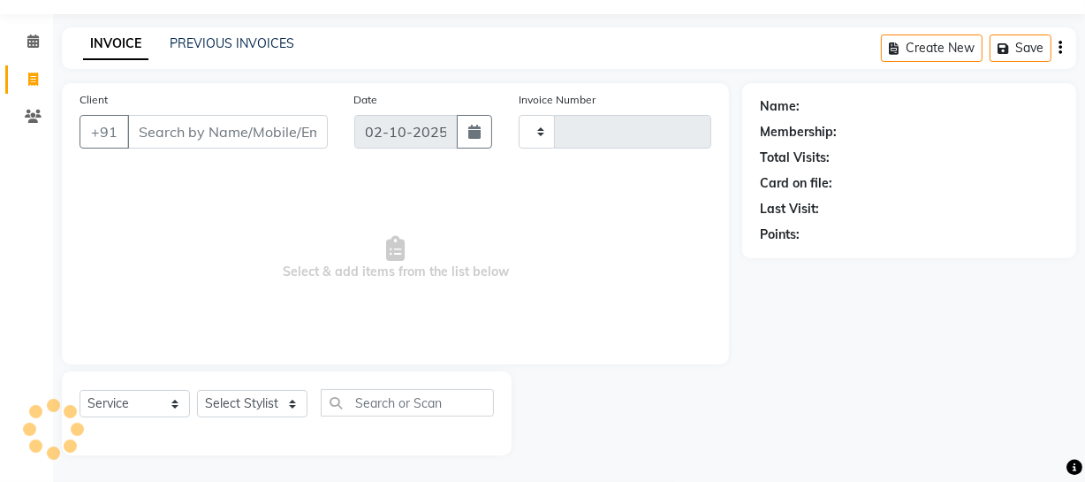
type input "4699"
select select "735"
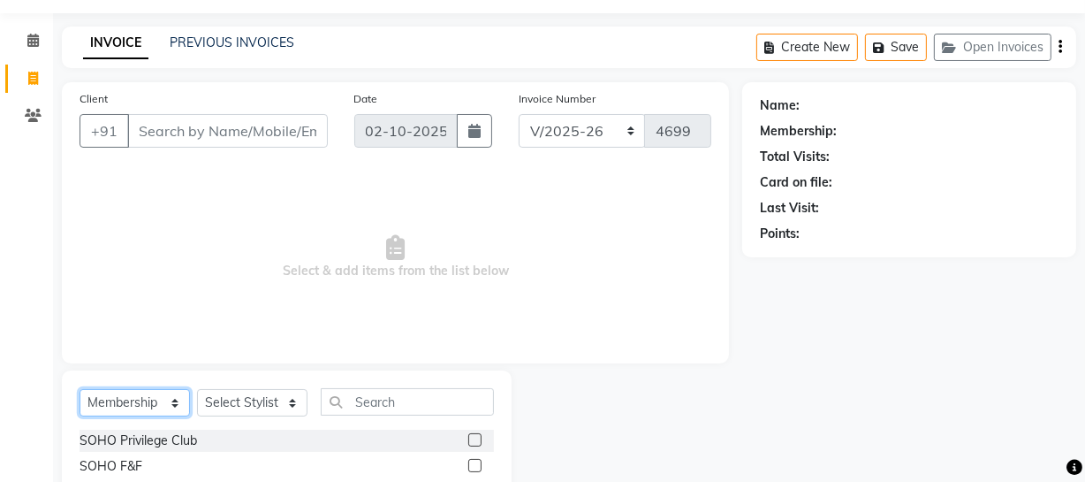
click at [171, 399] on select "Select Service Product Membership Package Voucher Prepaid Gift Card" at bounding box center [135, 402] width 110 height 27
select select "service"
click at [80, 389] on select "Select Service Product Membership Package Voucher Prepaid Gift Card" at bounding box center [135, 402] width 110 height 27
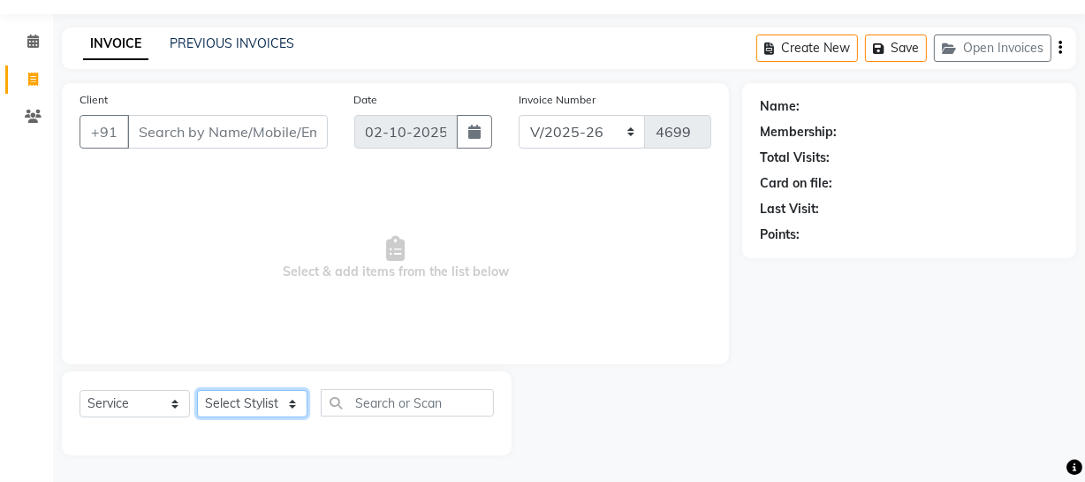
drag, startPoint x: 274, startPoint y: 407, endPoint x: 275, endPoint y: 391, distance: 15.9
click at [275, 398] on select "Select Stylist Abhishek Kohli Adhamya Bamotra Amit Anita Kumari Arun Sain Aviji…" at bounding box center [252, 403] width 110 height 27
select select "30406"
click at [197, 390] on select "Select Stylist Abhishek Kohli Adhamya Bamotra Amit Anita Kumari Arun Sain Aviji…" at bounding box center [252, 403] width 110 height 27
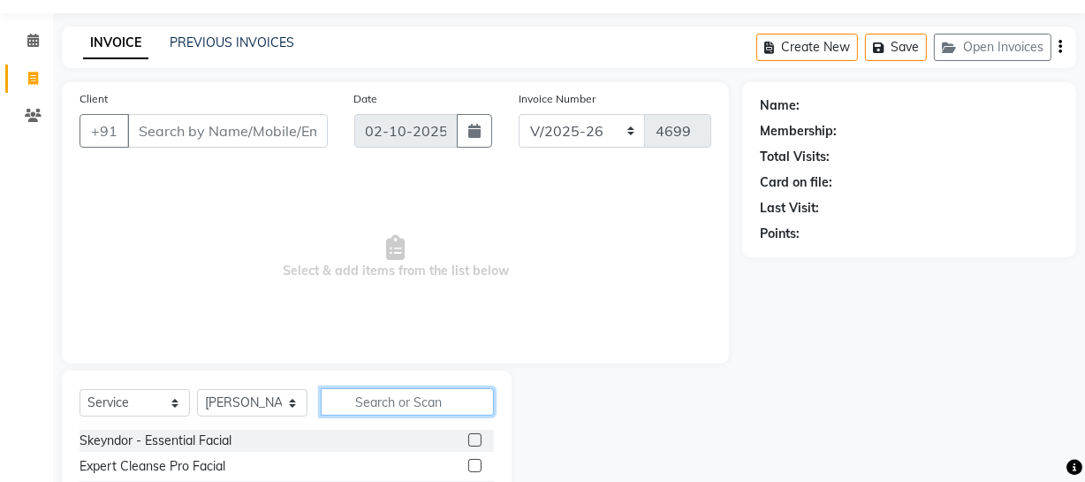
click at [362, 394] on input "text" at bounding box center [407, 401] width 173 height 27
type input "b"
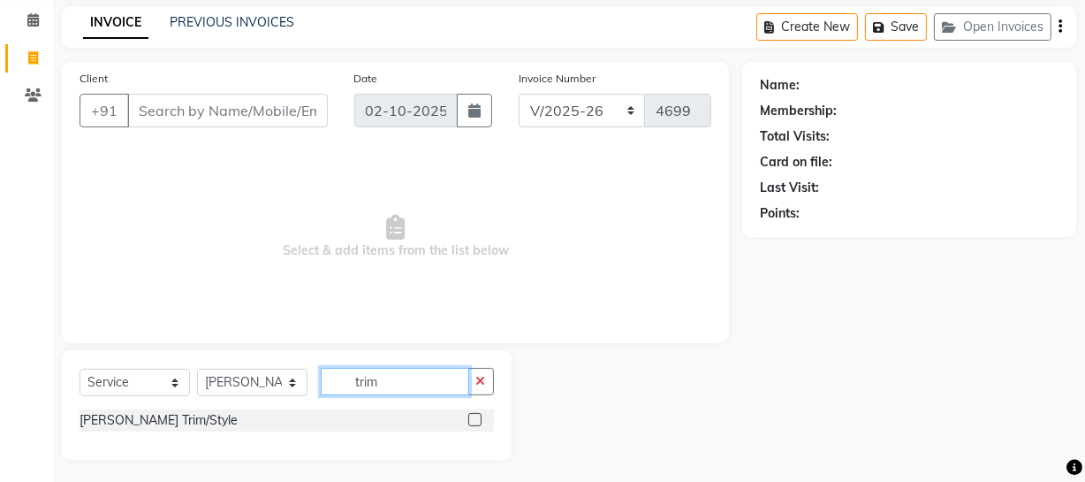
scroll to position [76, 0]
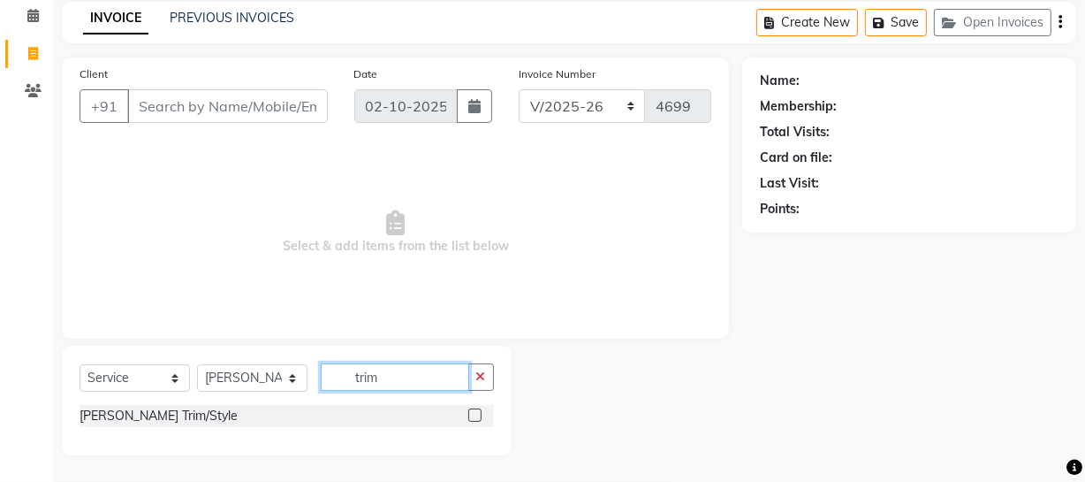
type input "trim"
click at [467, 415] on div "Beard Trim/Style" at bounding box center [287, 416] width 415 height 22
click at [468, 415] on label at bounding box center [474, 414] width 13 height 13
click at [468, 415] on input "checkbox" at bounding box center [473, 415] width 11 height 11
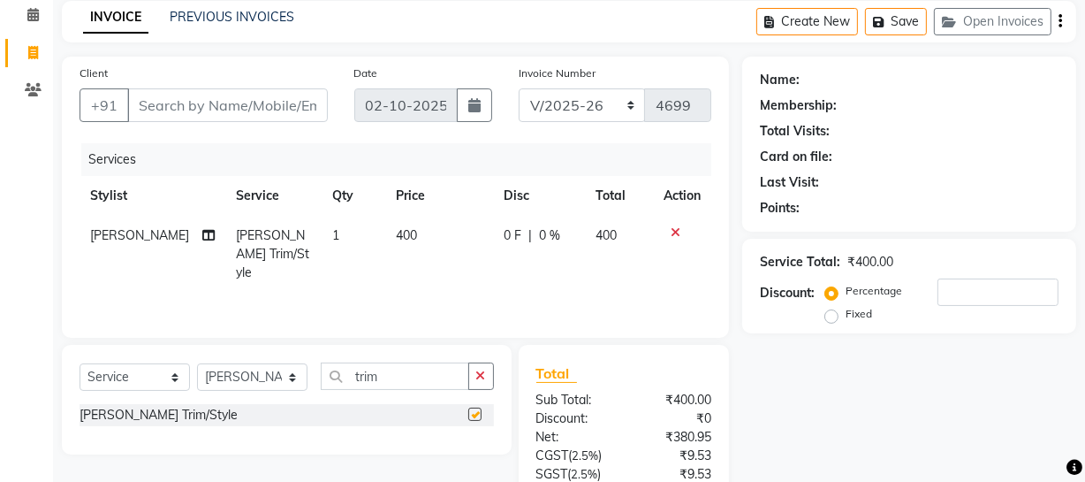
checkbox input "false"
click at [401, 382] on input "trim" at bounding box center [395, 375] width 148 height 27
type input "t"
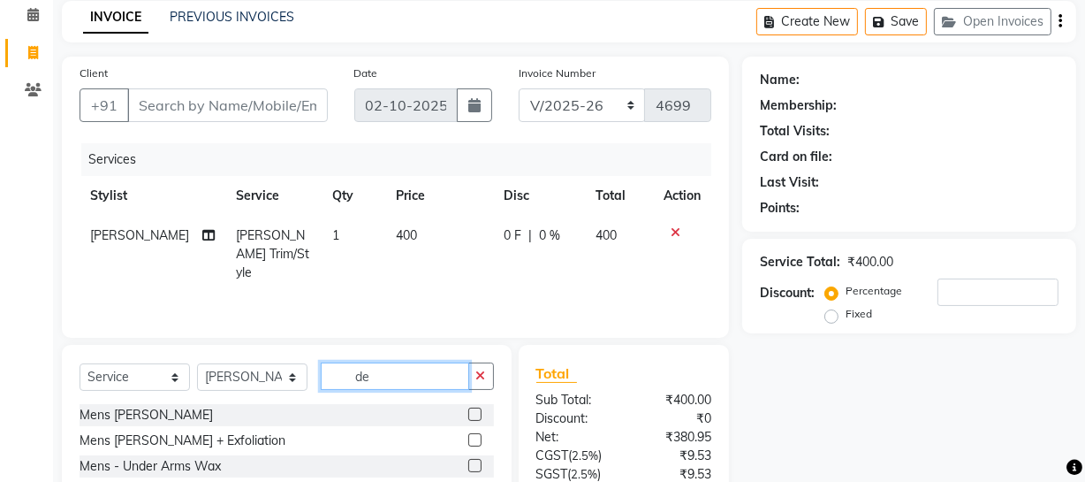
type input "de"
click at [476, 407] on label at bounding box center [474, 413] width 13 height 13
click at [476, 409] on input "checkbox" at bounding box center [473, 414] width 11 height 11
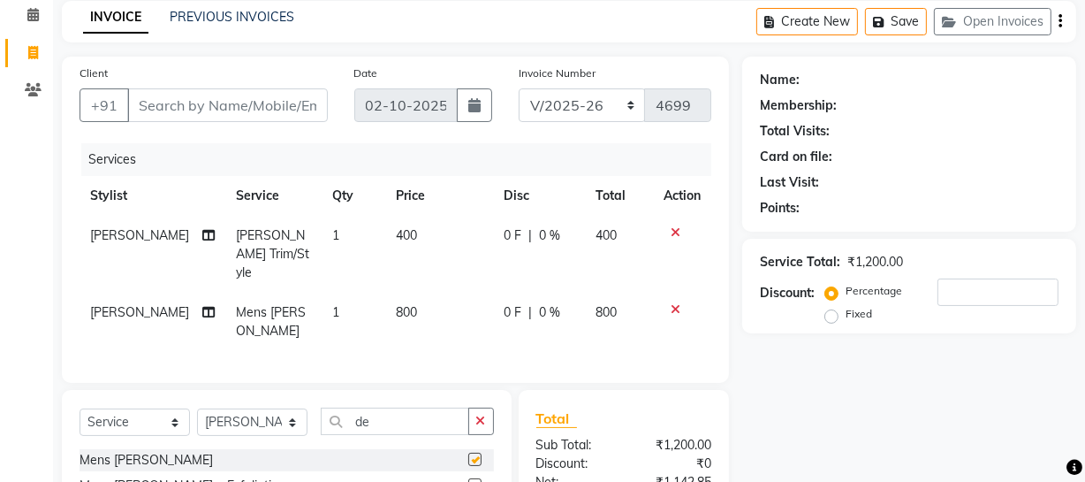
checkbox input "false"
drag, startPoint x: 397, startPoint y: 399, endPoint x: 361, endPoint y: 417, distance: 40.3
click at [395, 407] on input "de" at bounding box center [395, 420] width 148 height 27
type input "d"
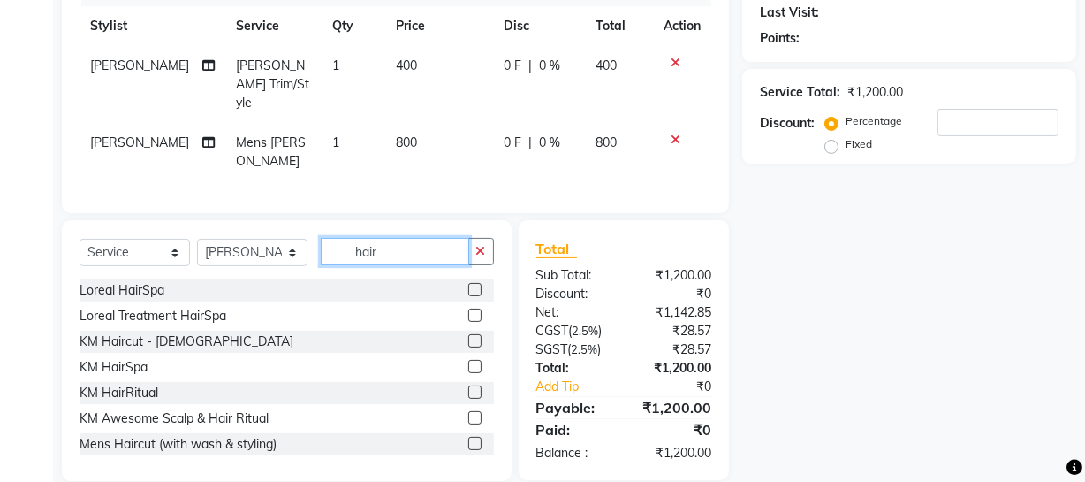
scroll to position [247, 0]
type input "hair"
click at [469, 432] on div at bounding box center [481, 443] width 26 height 22
click at [468, 436] on label at bounding box center [474, 442] width 13 height 13
click at [468, 438] on input "checkbox" at bounding box center [473, 443] width 11 height 11
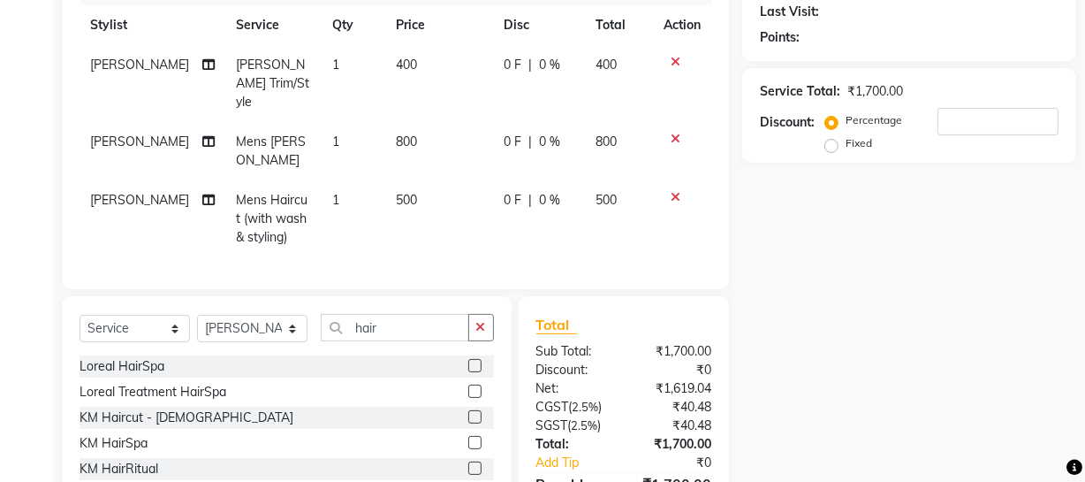
checkbox input "false"
click at [442, 314] on input "hair" at bounding box center [395, 327] width 148 height 27
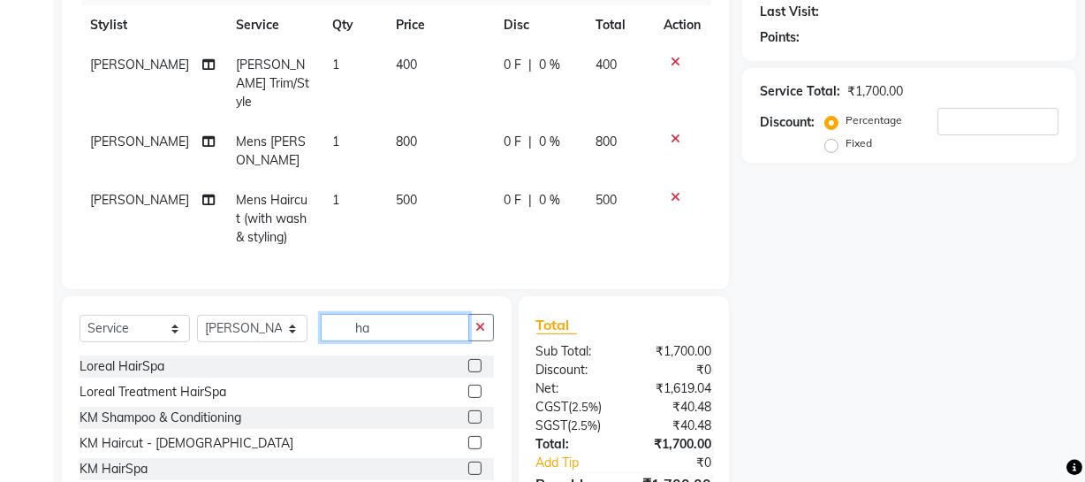
type input "h"
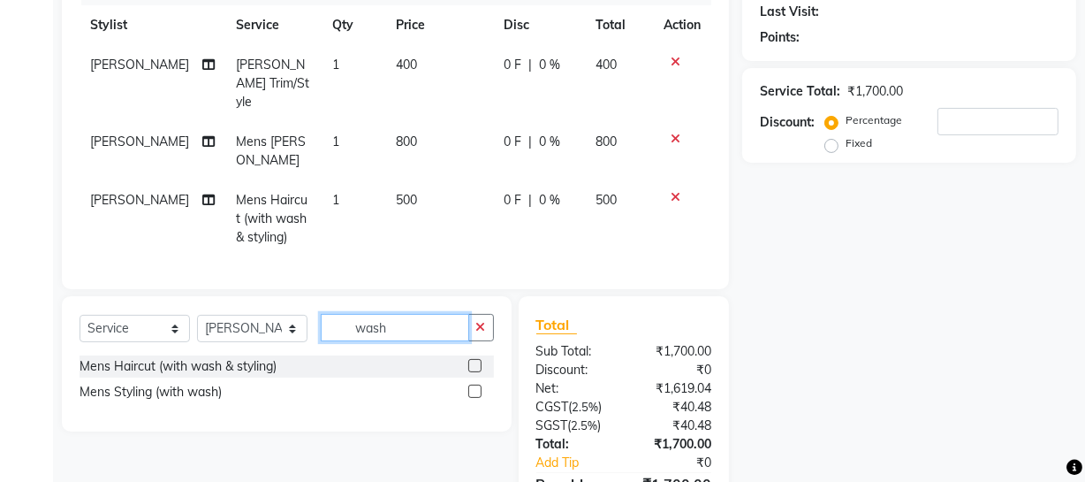
type input "wash"
click at [475, 384] on label at bounding box center [474, 390] width 13 height 13
click at [475, 386] on input "checkbox" at bounding box center [473, 391] width 11 height 11
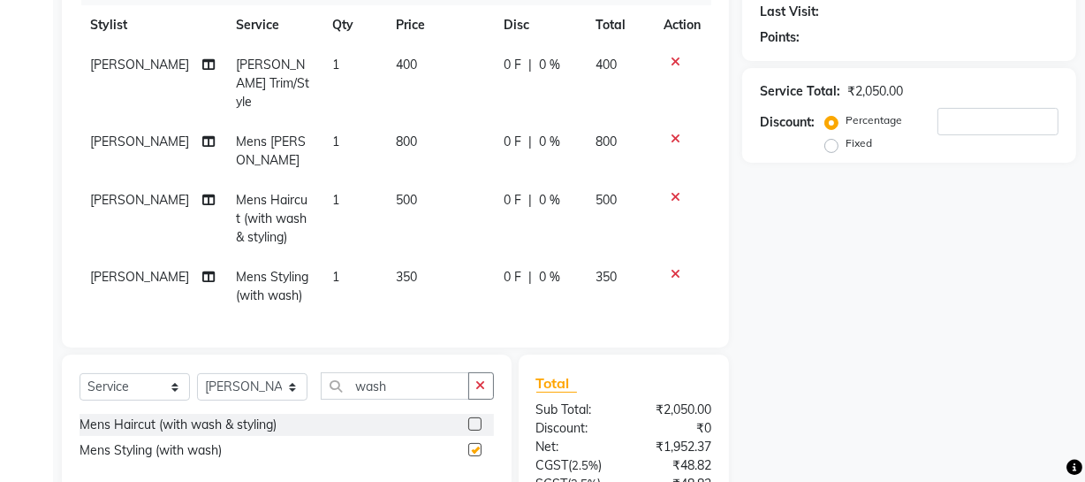
checkbox input "false"
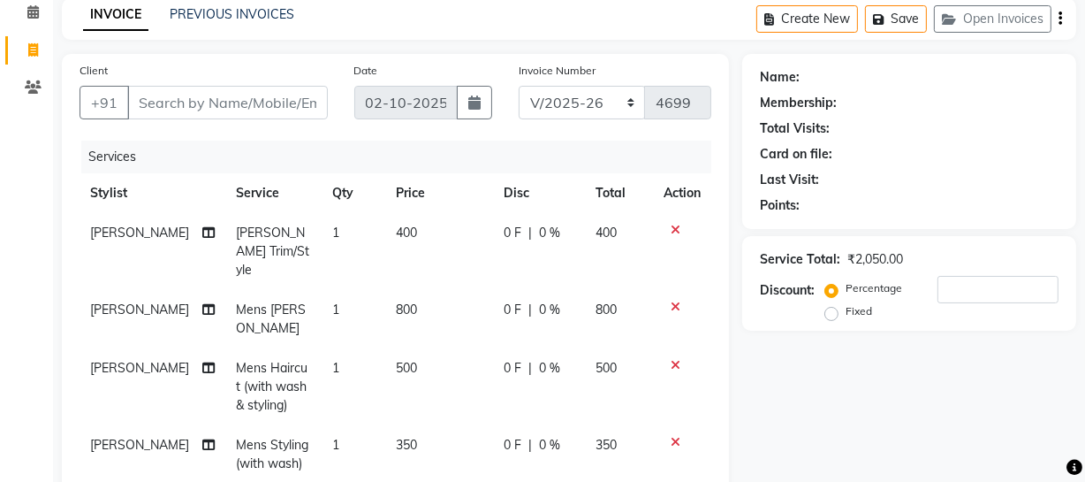
scroll to position [0, 0]
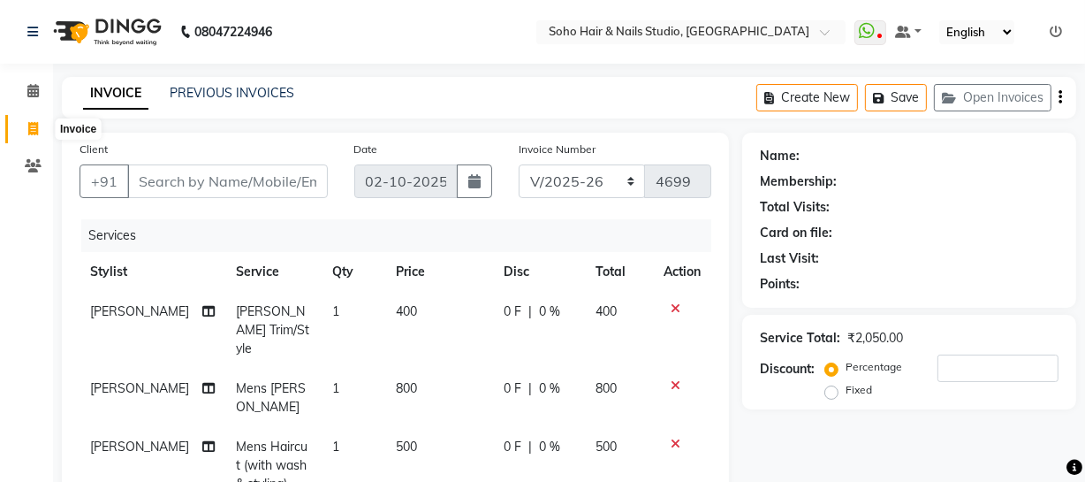
click at [34, 132] on icon at bounding box center [33, 128] width 10 height 13
select select "service"
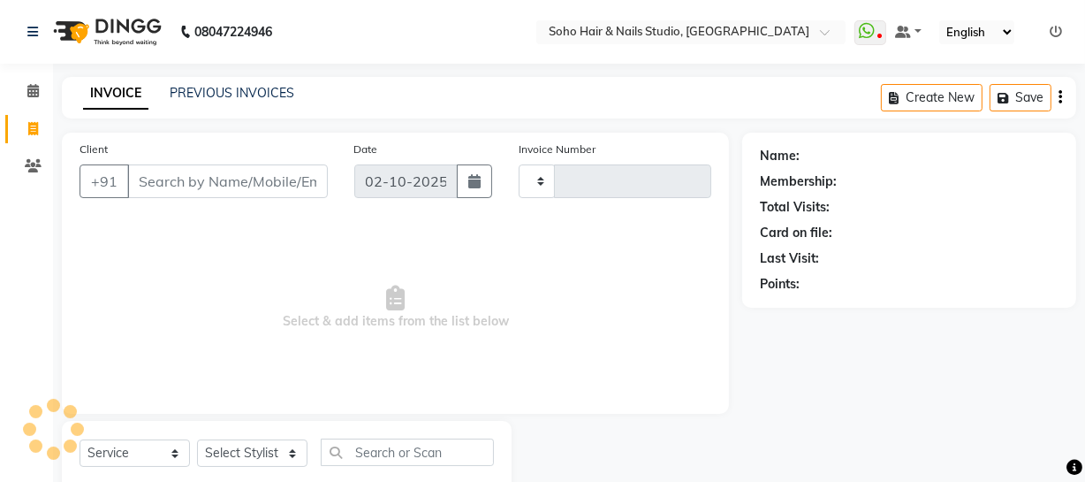
scroll to position [50, 0]
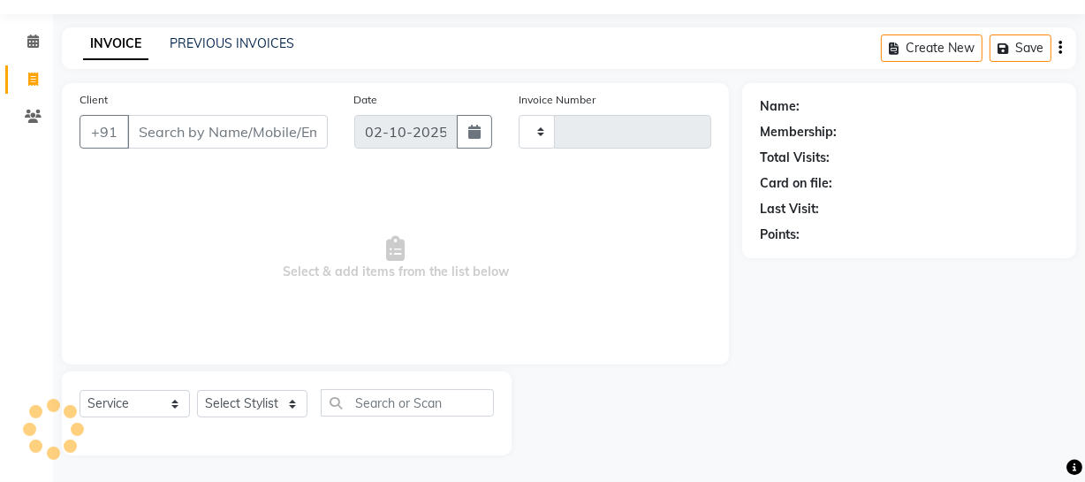
type input "4699"
select select "735"
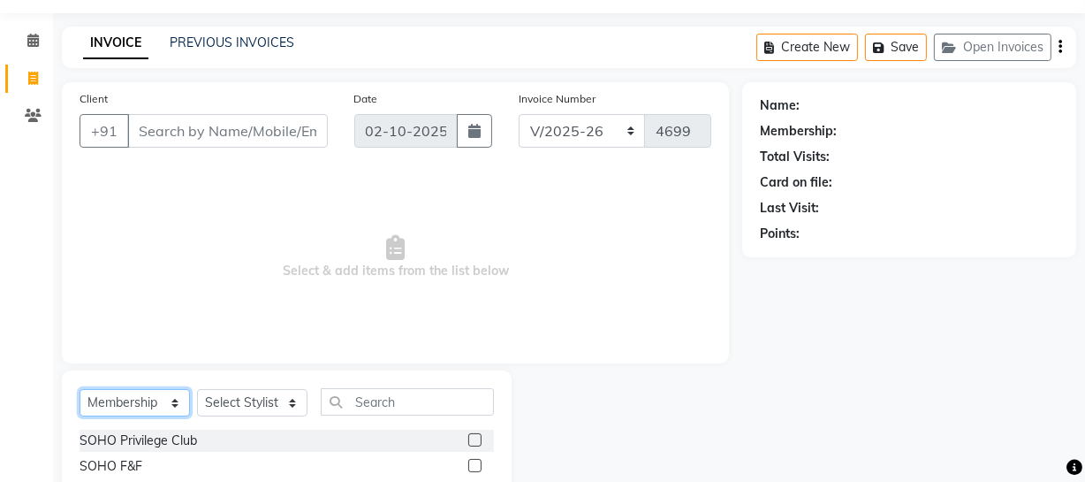
click at [142, 395] on select "Select Service Product Membership Package Voucher Prepaid Gift Card" at bounding box center [135, 402] width 110 height 27
select select "service"
click at [80, 389] on select "Select Service Product Membership Package Voucher Prepaid Gift Card" at bounding box center [135, 402] width 110 height 27
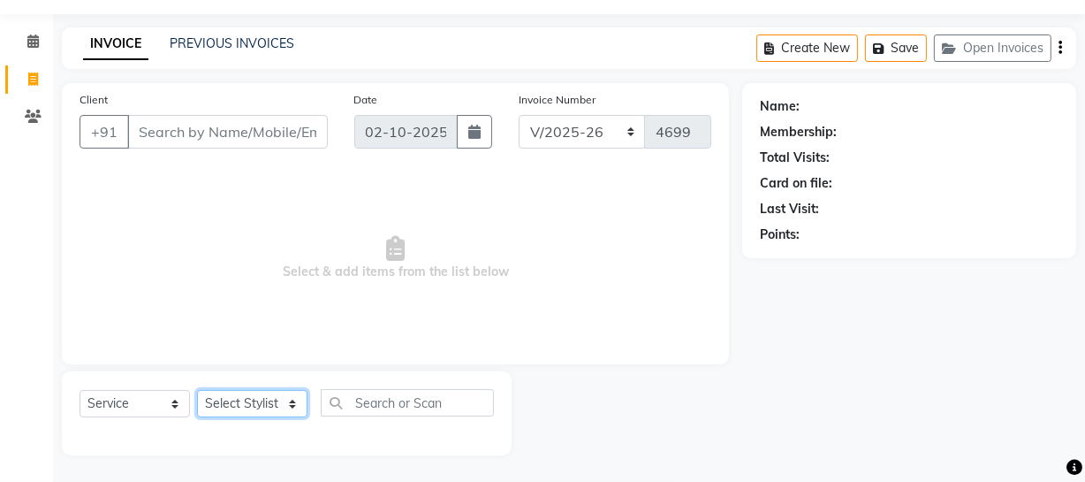
click at [257, 399] on select "Select Stylist Abhishek Kohli Adhamya Bamotra Amit Anita Kumari Arun Sain Aviji…" at bounding box center [252, 403] width 110 height 27
select select "38041"
click at [197, 390] on select "Select Stylist Abhishek Kohli Adhamya Bamotra Amit Anita Kumari Arun Sain Aviji…" at bounding box center [252, 403] width 110 height 27
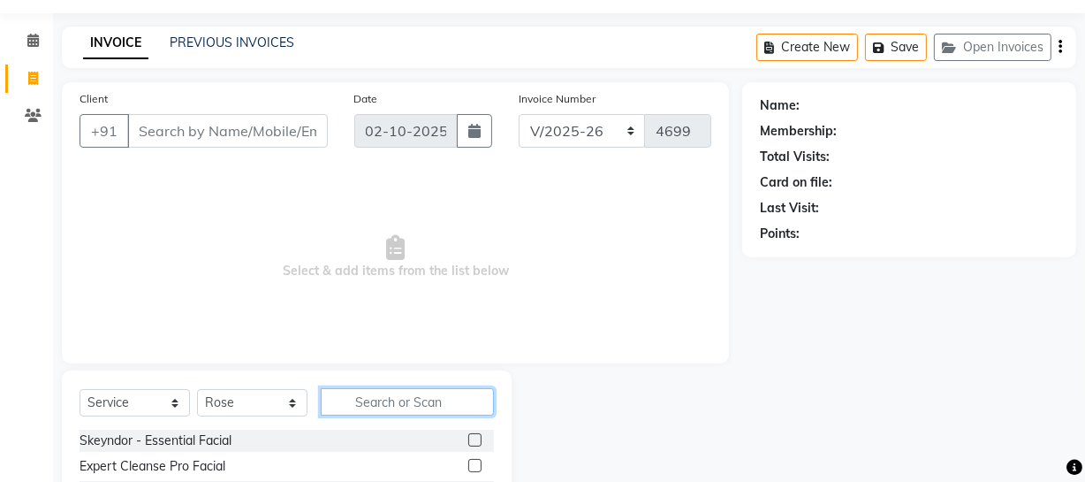
click at [434, 408] on input "text" at bounding box center [407, 401] width 173 height 27
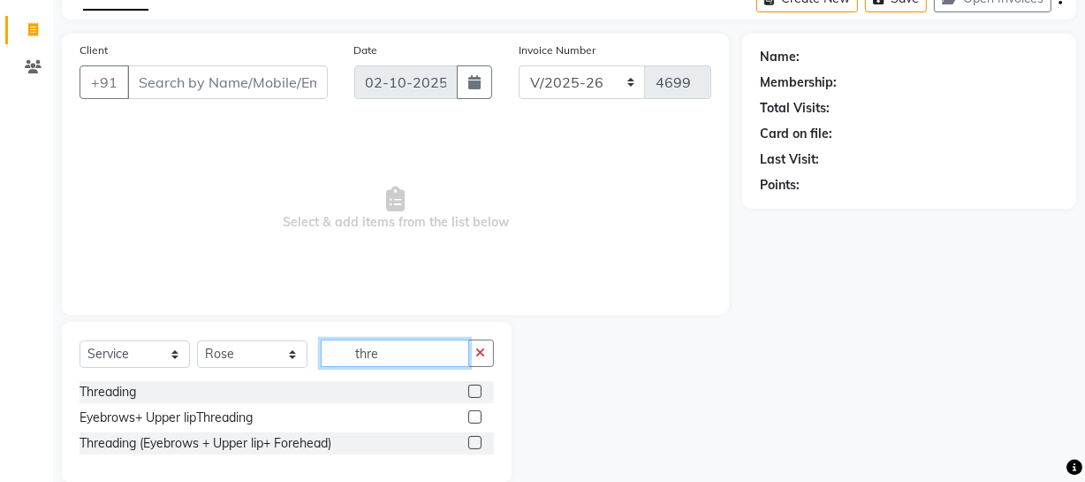
scroll to position [126, 0]
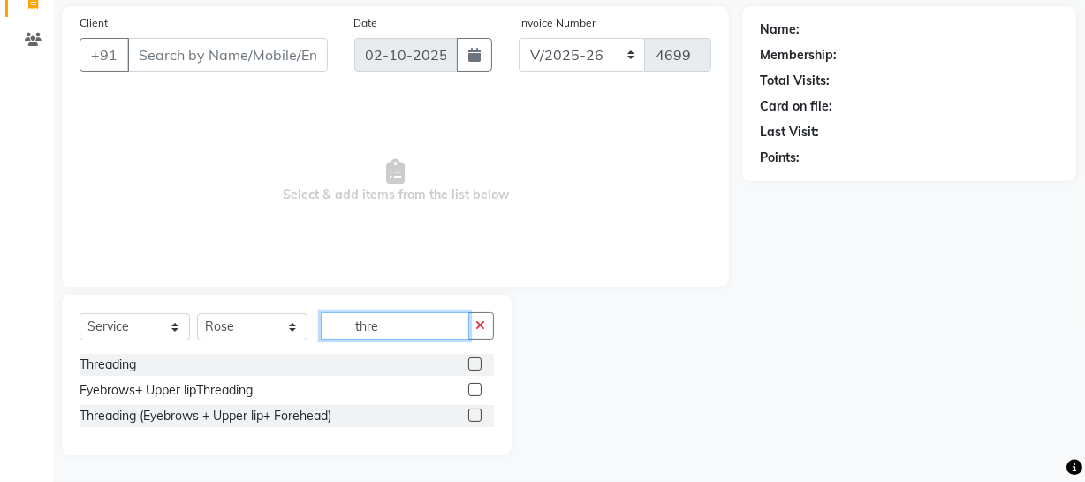
type input "thre"
click at [476, 389] on label at bounding box center [474, 389] width 13 height 13
click at [476, 389] on input "checkbox" at bounding box center [473, 389] width 11 height 11
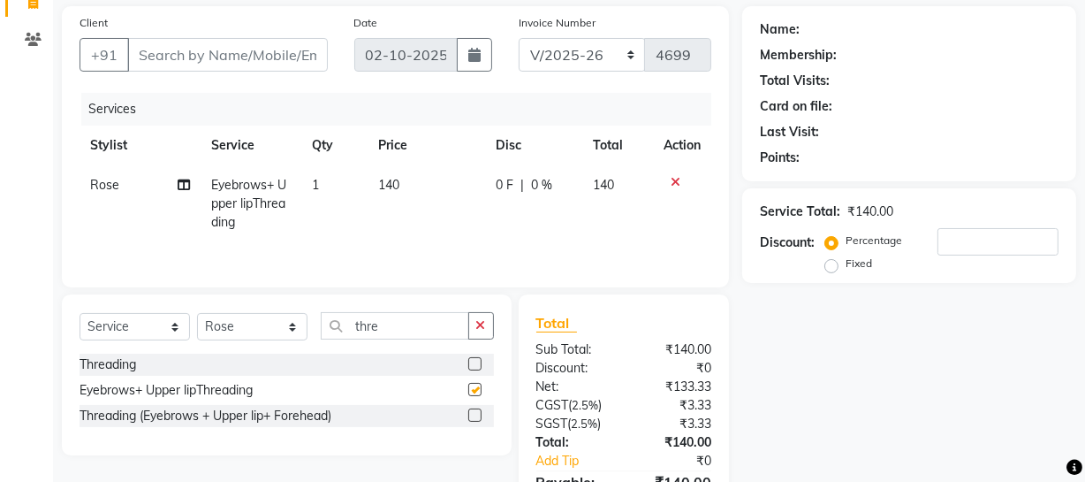
checkbox input "false"
click at [220, 57] on input "Client" at bounding box center [227, 55] width 201 height 34
type input "9"
type input "0"
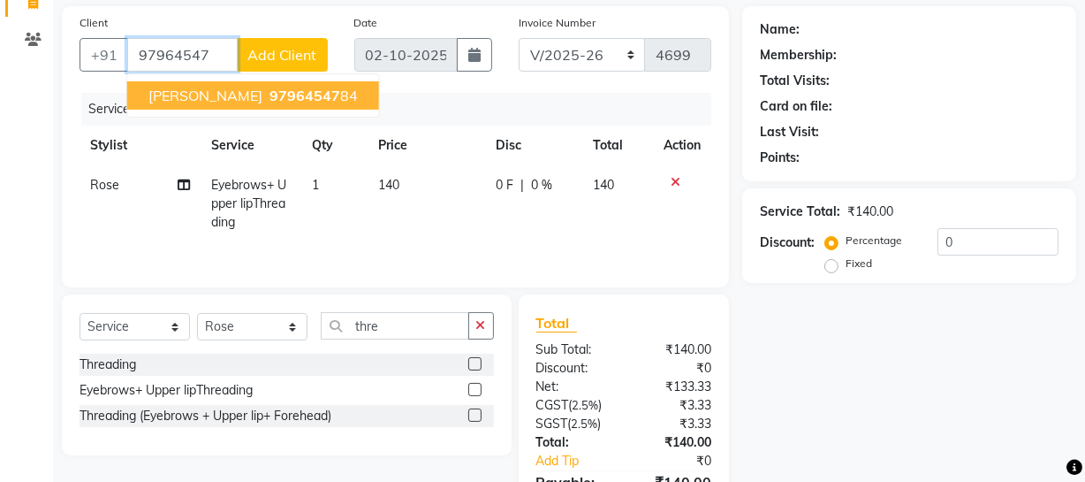
click at [248, 90] on span "Supriya Khajuria" at bounding box center [205, 96] width 114 height 18
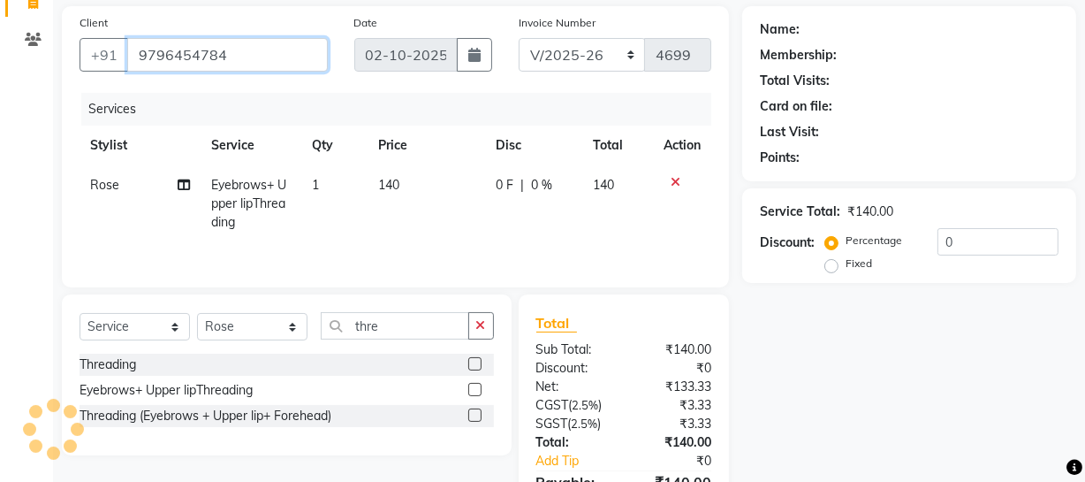
type input "9796454784"
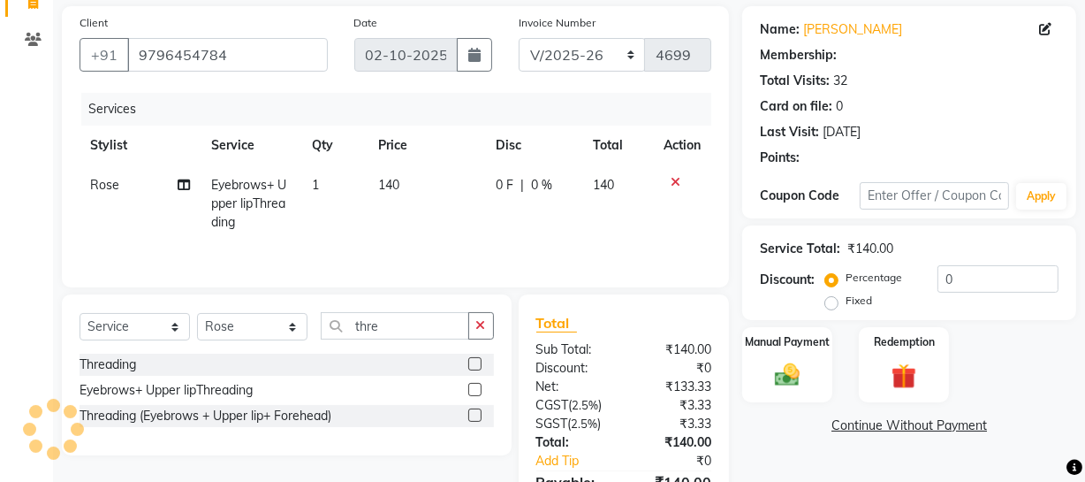
select select "1: Object"
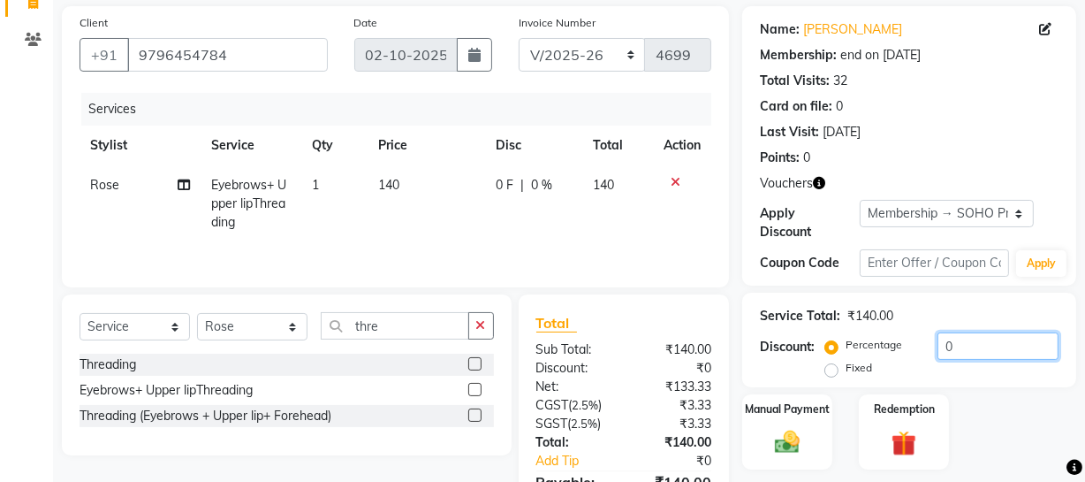
click at [1008, 355] on input "0" at bounding box center [998, 345] width 121 height 27
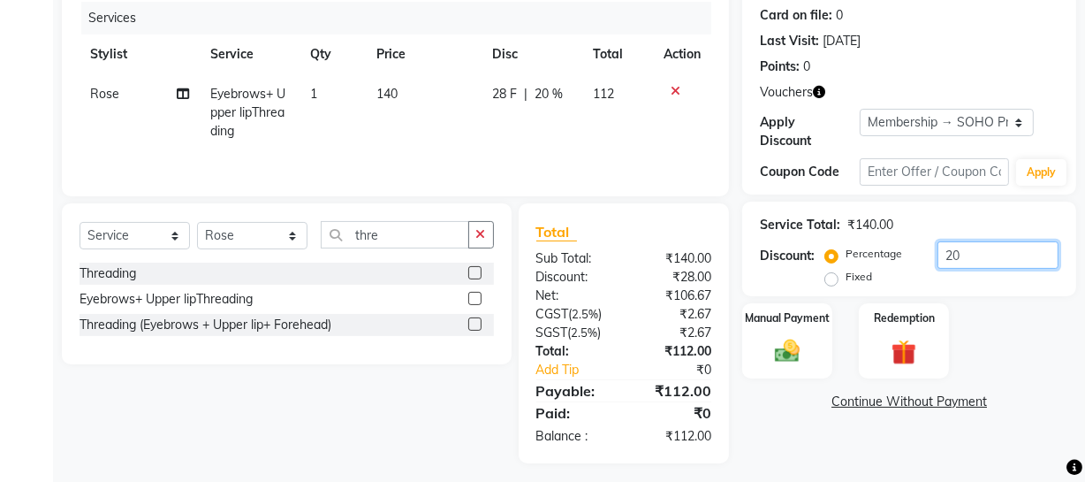
scroll to position [226, 0]
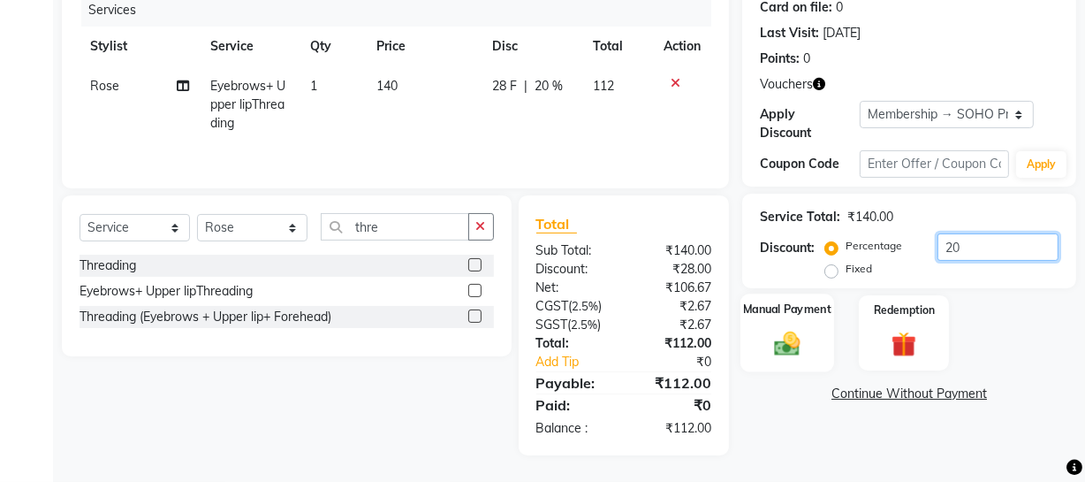
type input "20"
click at [791, 345] on img at bounding box center [787, 343] width 42 height 30
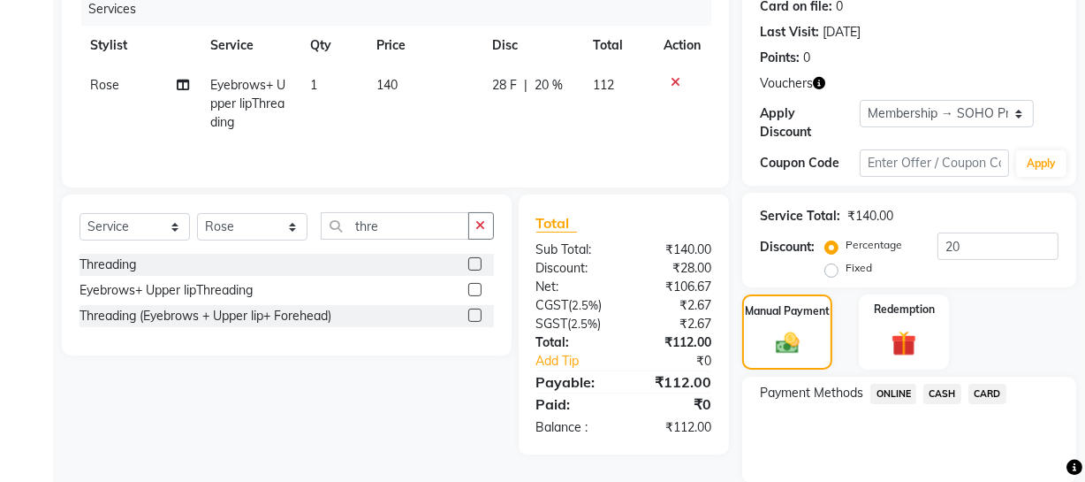
click at [894, 391] on span "ONLINE" at bounding box center [894, 394] width 46 height 20
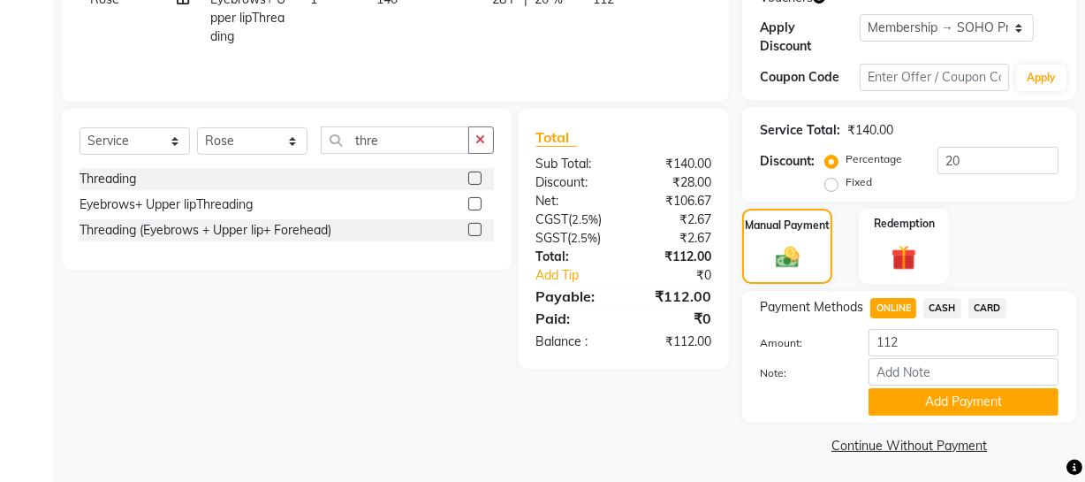
scroll to position [316, 0]
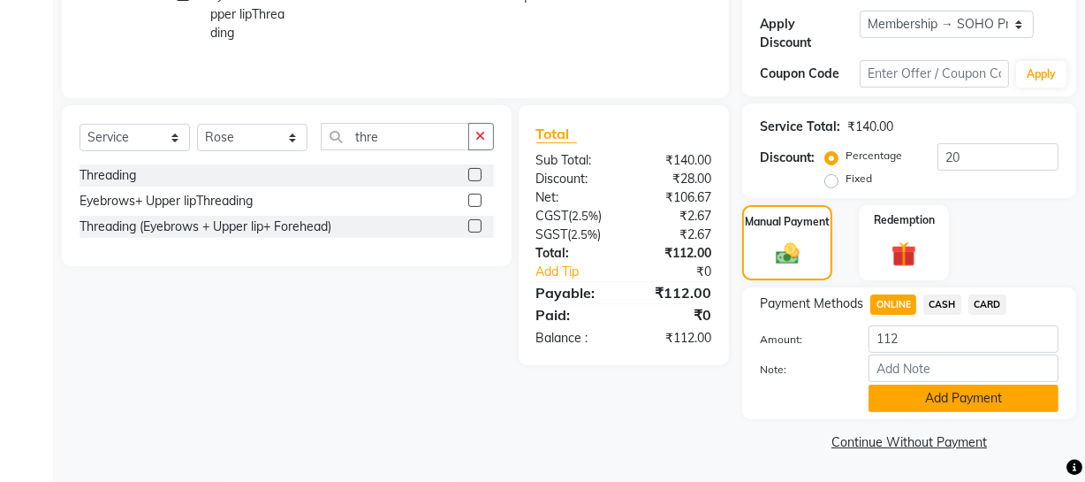
click at [947, 393] on button "Add Payment" at bounding box center [964, 397] width 190 height 27
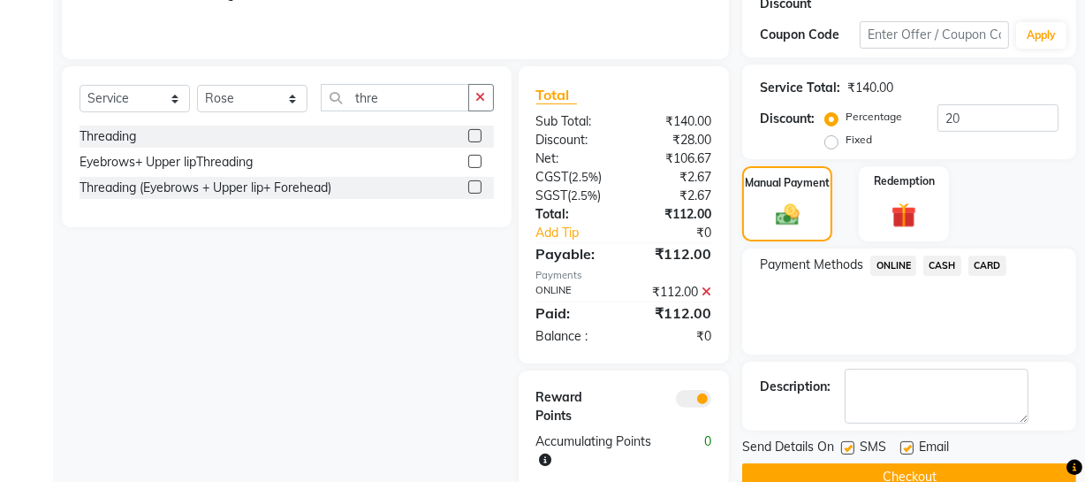
scroll to position [389, 0]
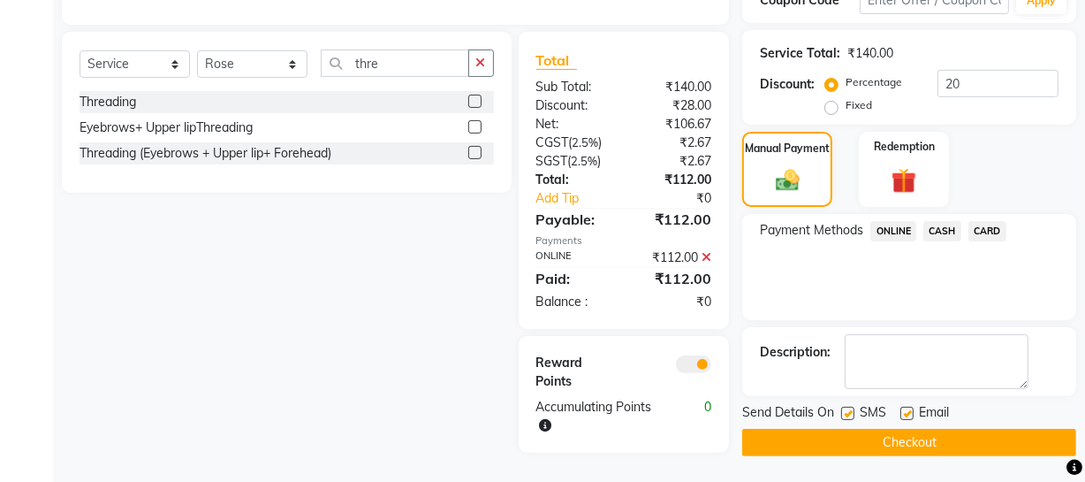
click at [928, 438] on button "Checkout" at bounding box center [909, 442] width 334 height 27
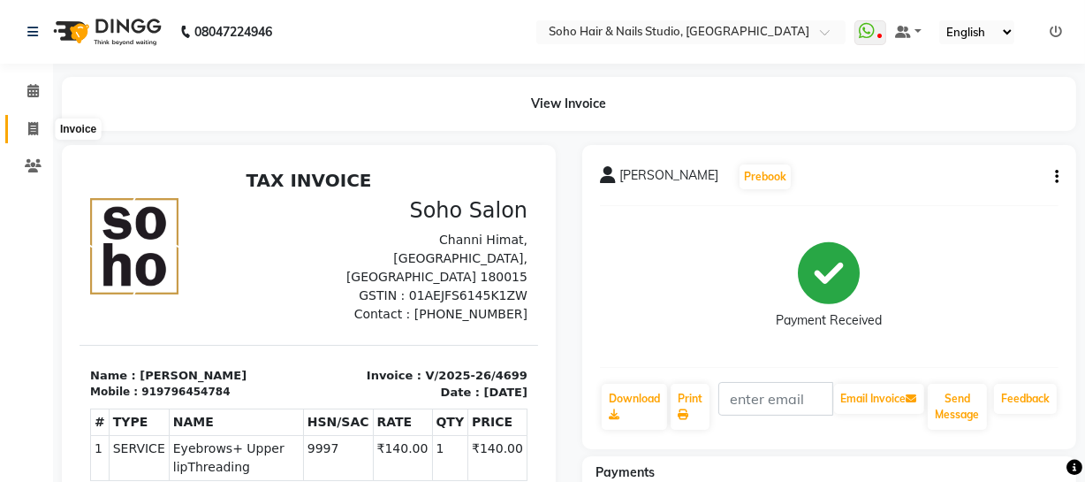
click at [42, 126] on span at bounding box center [33, 129] width 31 height 20
select select "735"
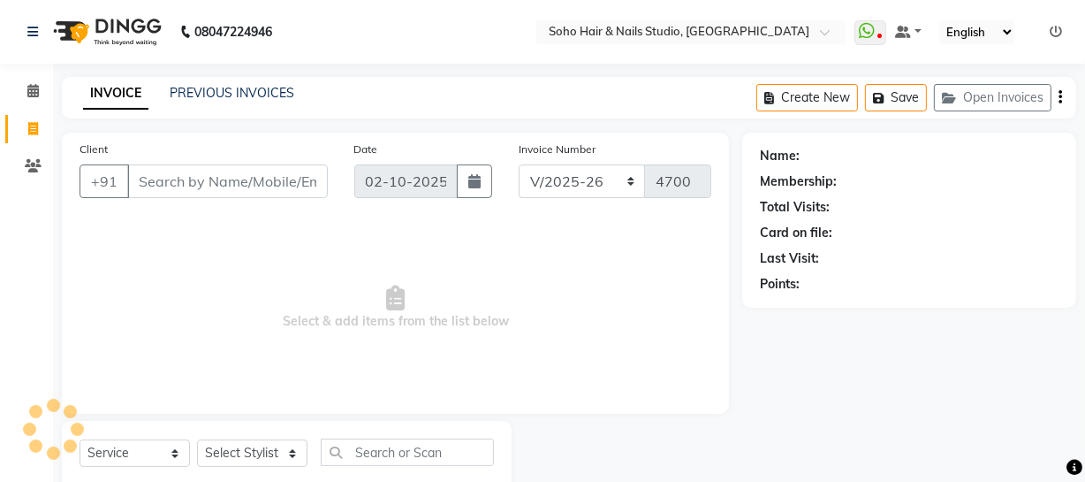
scroll to position [50, 0]
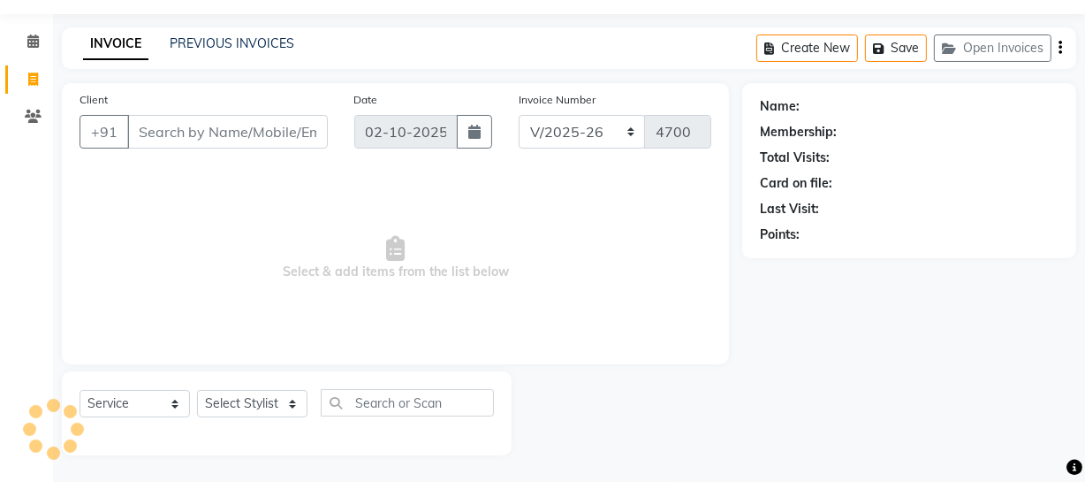
select select "membership"
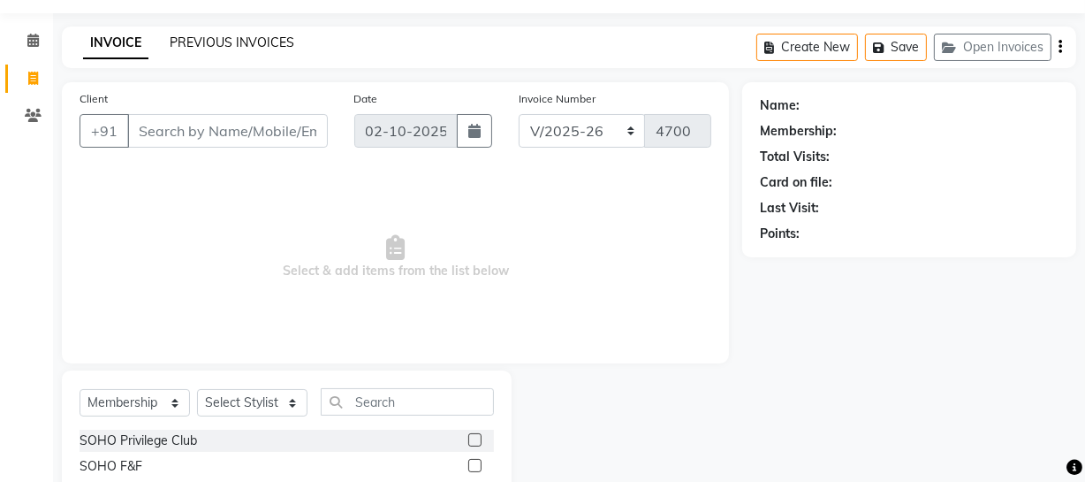
click at [211, 35] on link "PREVIOUS INVOICES" at bounding box center [232, 42] width 125 height 16
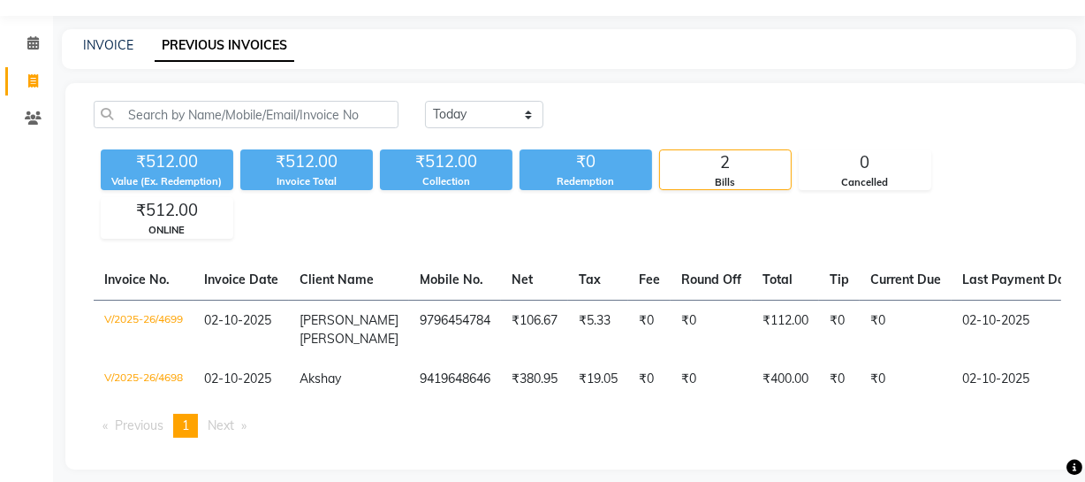
scroll to position [73, 0]
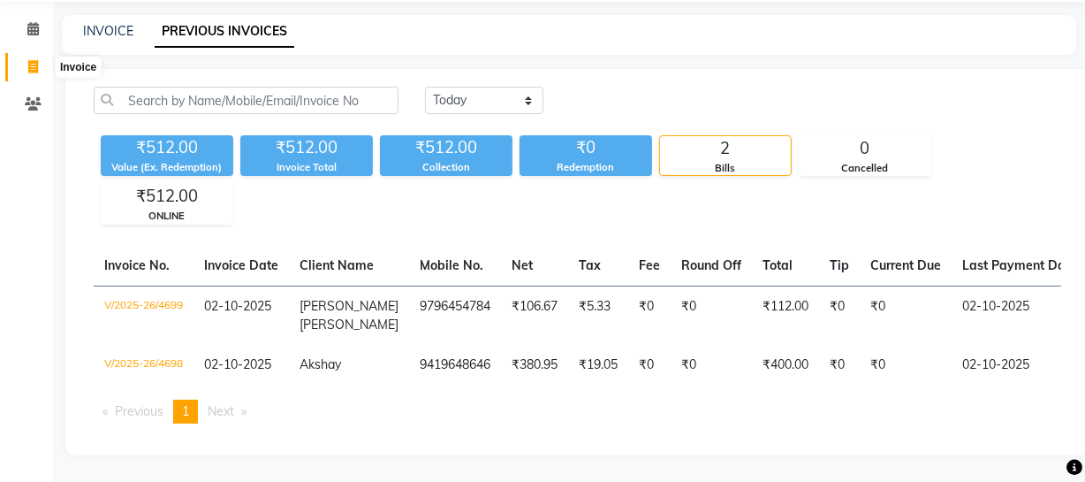
click at [42, 57] on span at bounding box center [33, 67] width 31 height 20
select select "service"
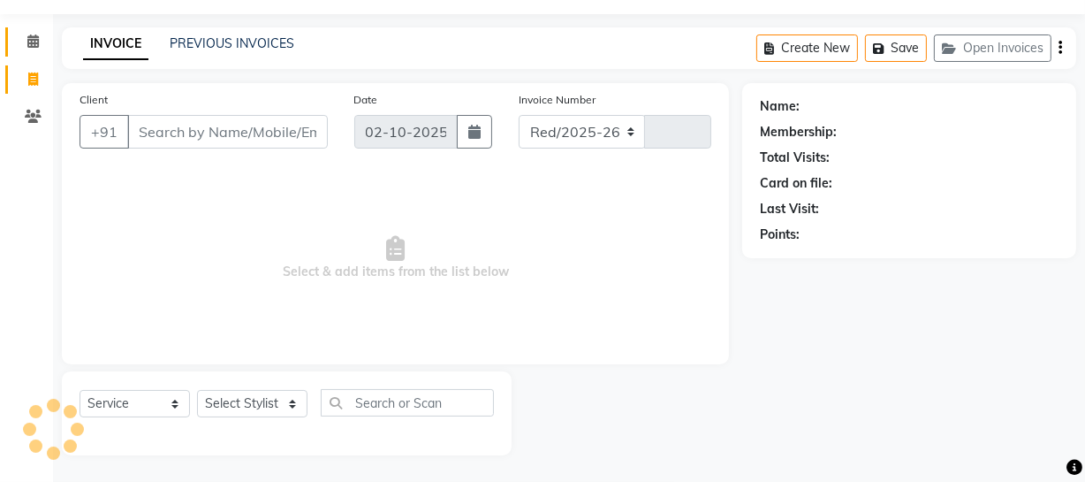
select select "735"
type input "4700"
select select "membership"
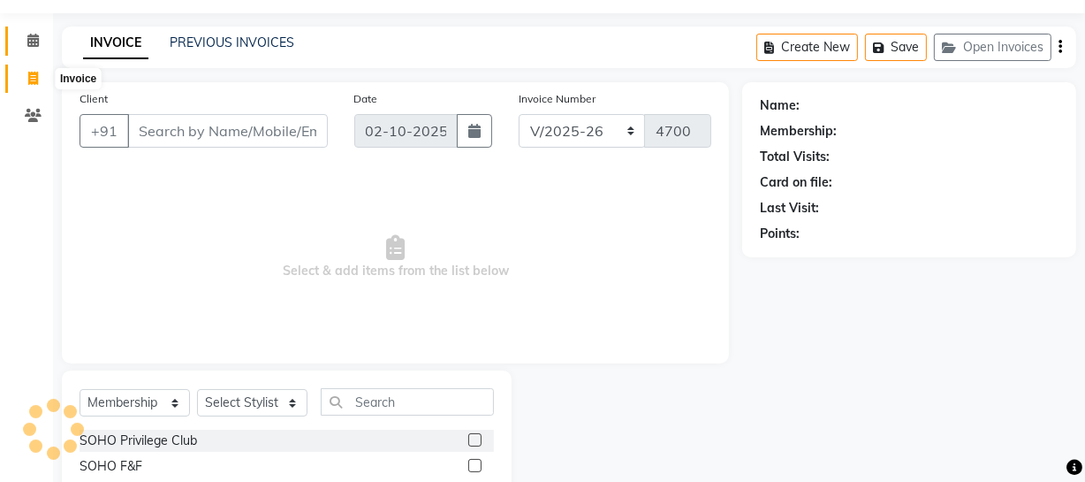
scroll to position [73, 0]
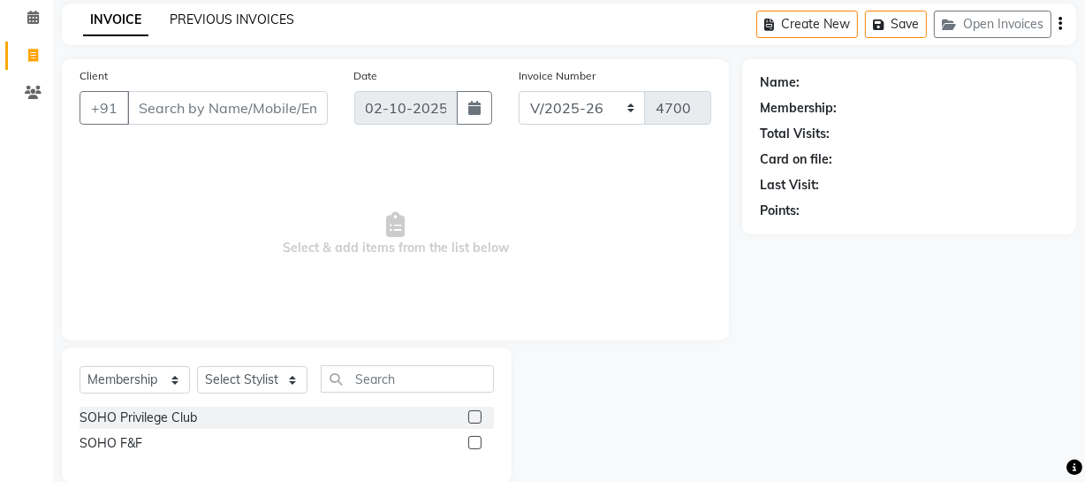
click at [291, 18] on link "PREVIOUS INVOICES" at bounding box center [232, 19] width 125 height 16
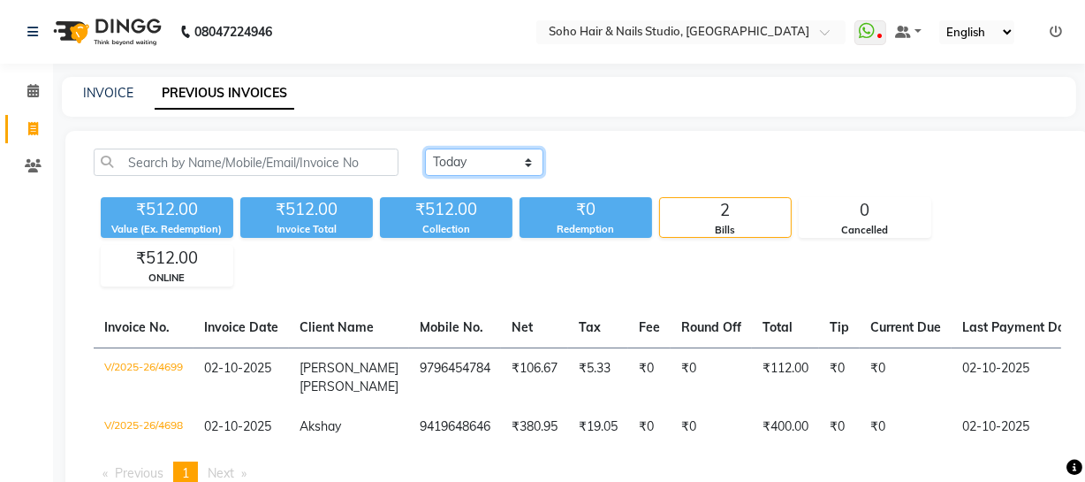
click at [462, 153] on select "Today Yesterday Custom Range" at bounding box center [484, 161] width 118 height 27
select select "yesterday"
click at [425, 148] on select "Today Yesterday Custom Range" at bounding box center [484, 161] width 118 height 27
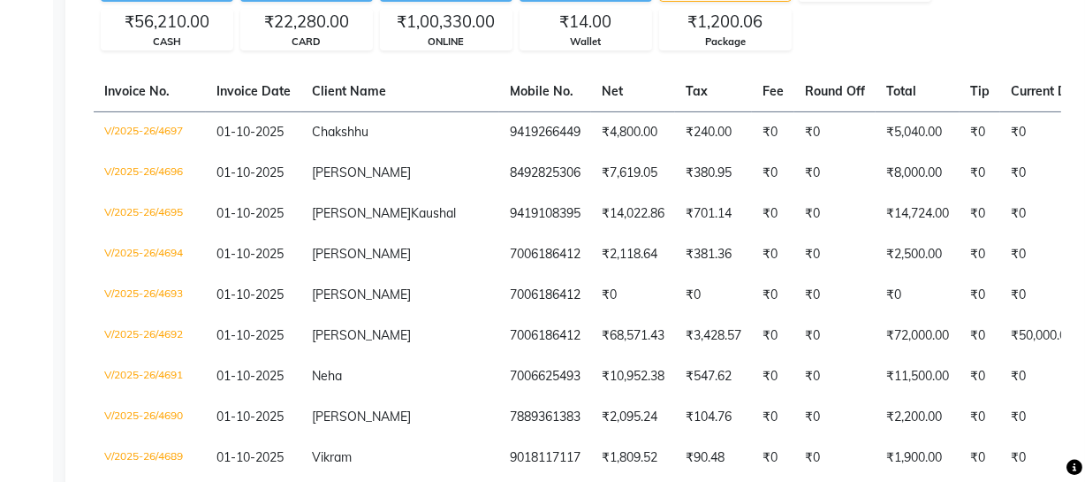
scroll to position [240, 0]
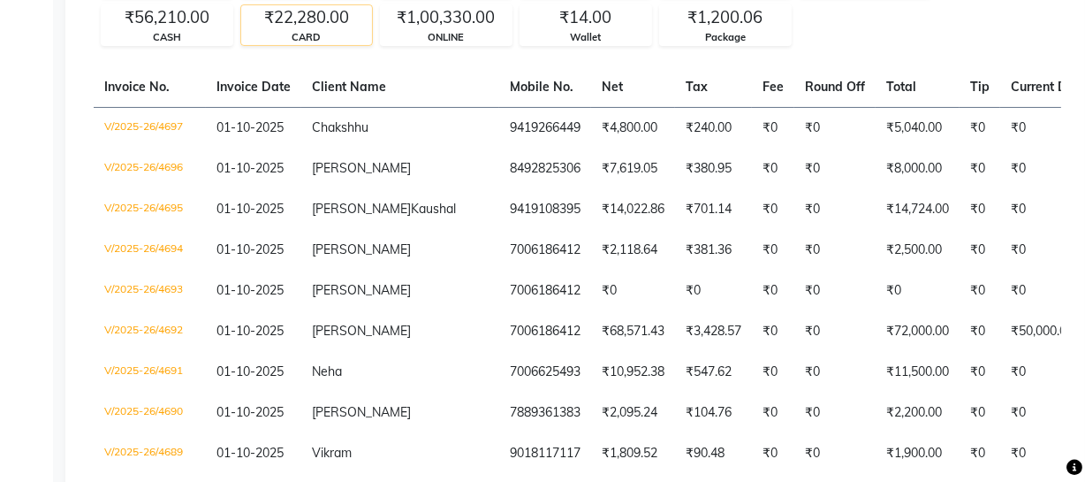
select select "service"
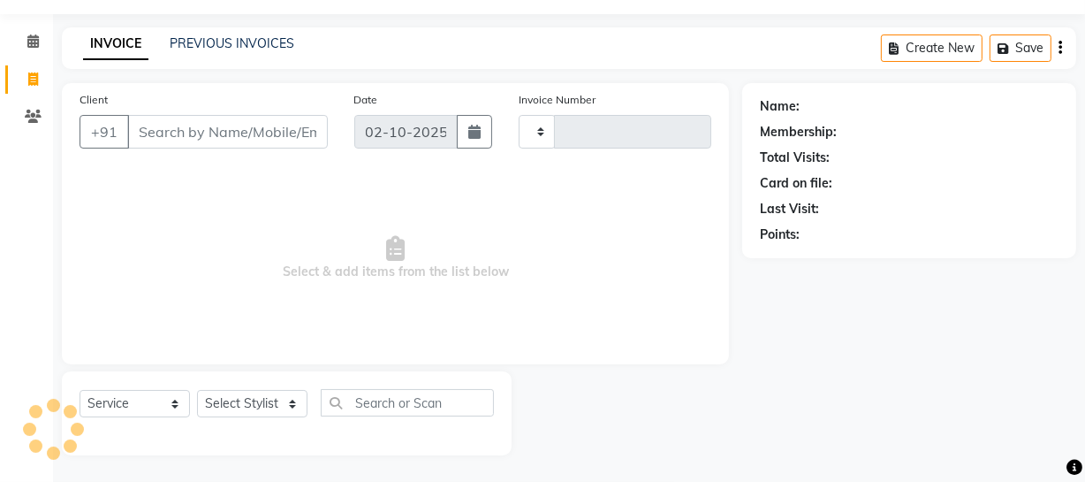
type input "4700"
select select "735"
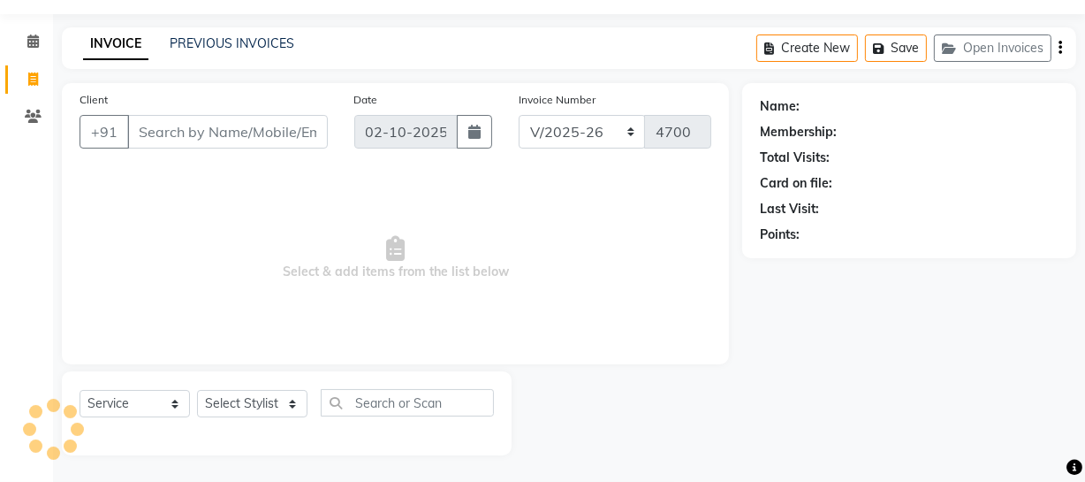
select select "membership"
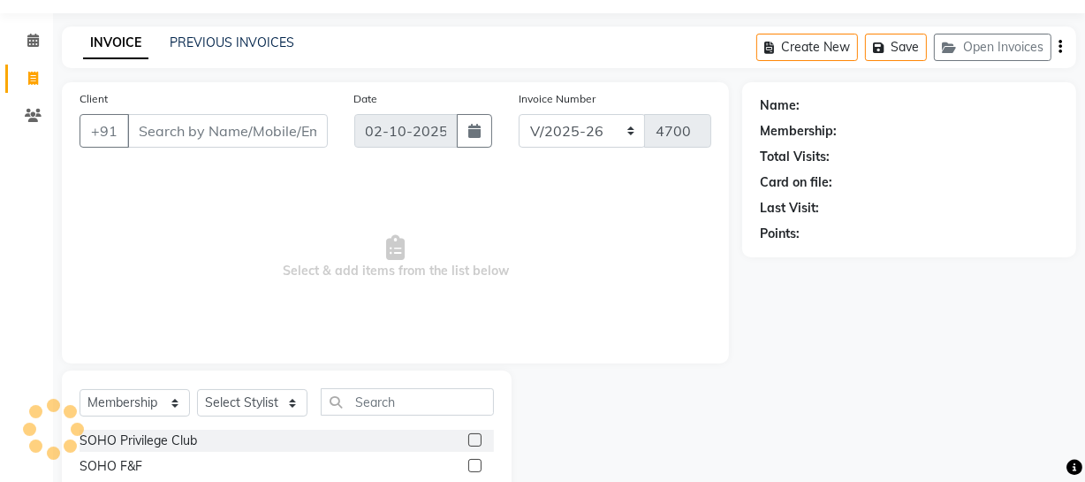
scroll to position [101, 0]
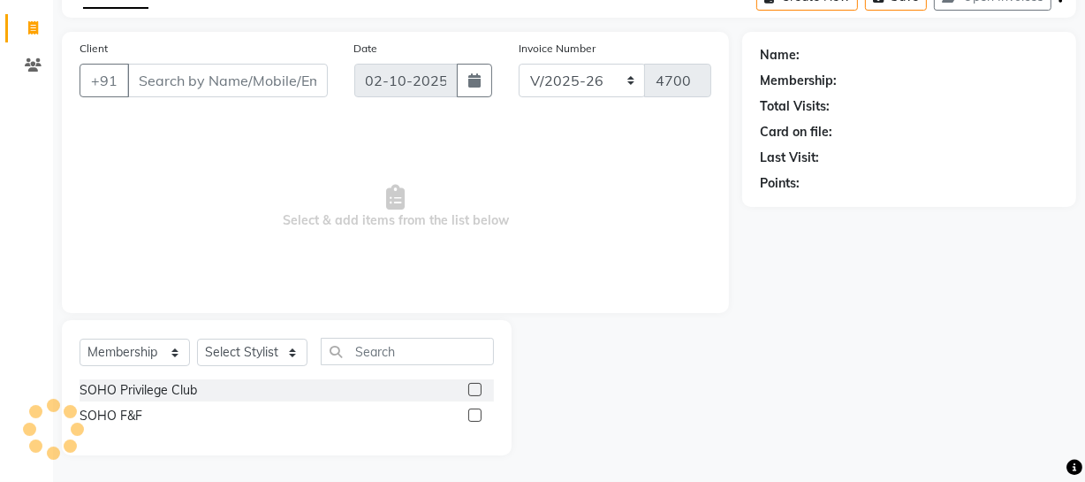
click at [273, 116] on div "Client +91 Date 02-10-2025 Invoice Number Red/2025-26 V/2025 V/2025-26 4700 Sel…" at bounding box center [395, 172] width 667 height 281
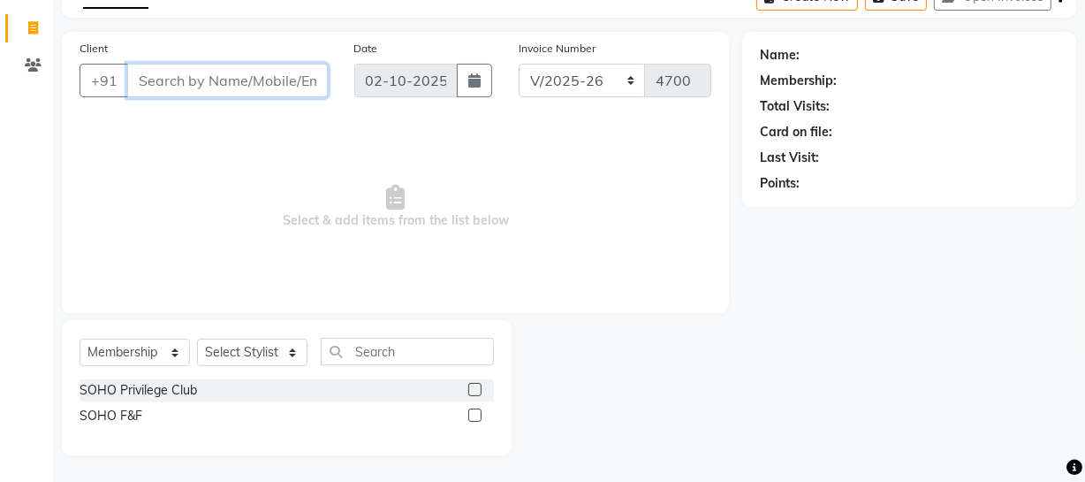
click at [282, 88] on input "Client" at bounding box center [227, 81] width 201 height 34
click at [179, 82] on input "849285306" at bounding box center [182, 81] width 110 height 34
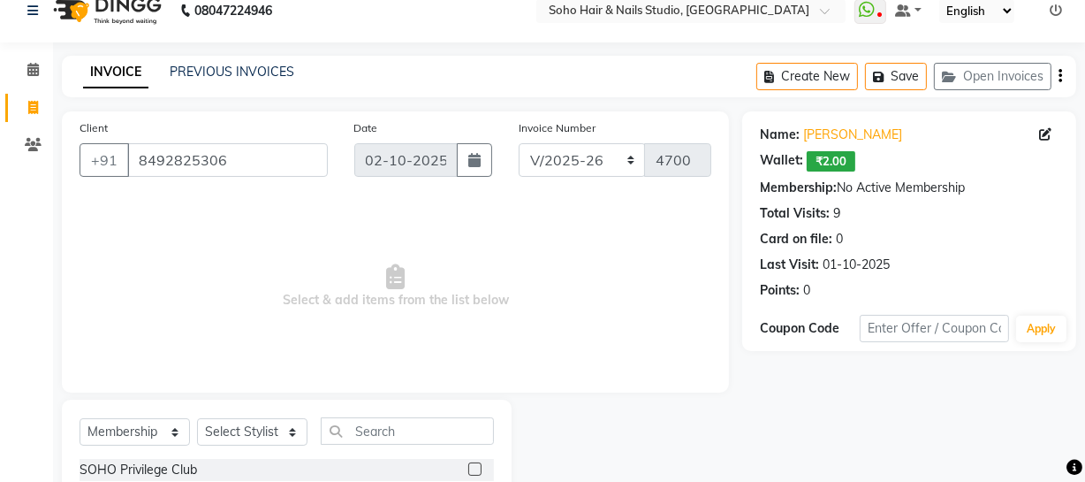
scroll to position [20, 0]
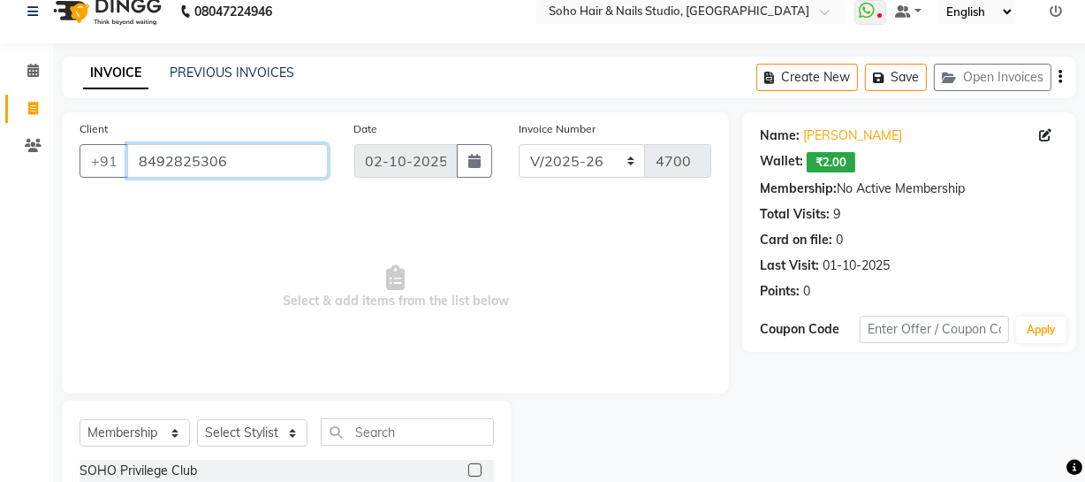
click at [264, 157] on input "8492825306" at bounding box center [227, 161] width 201 height 34
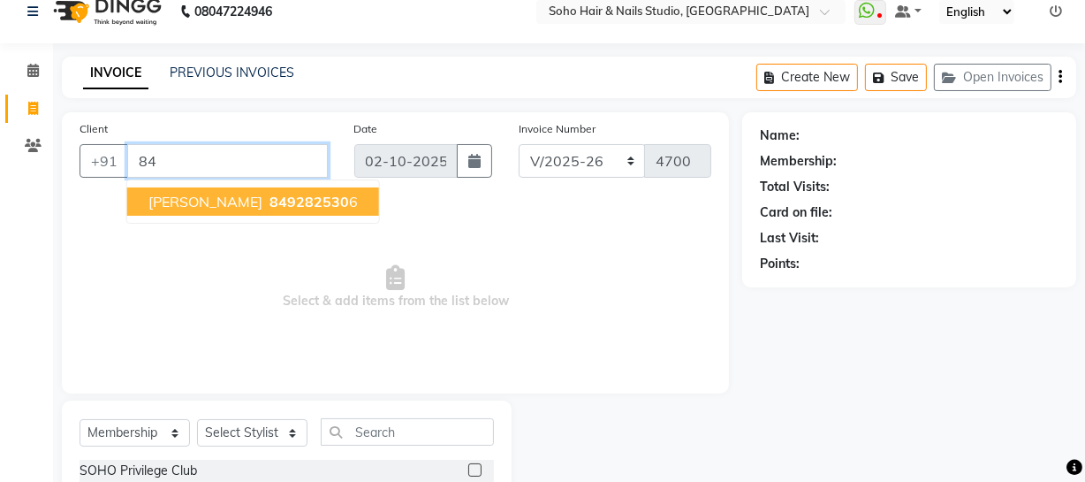
type input "8"
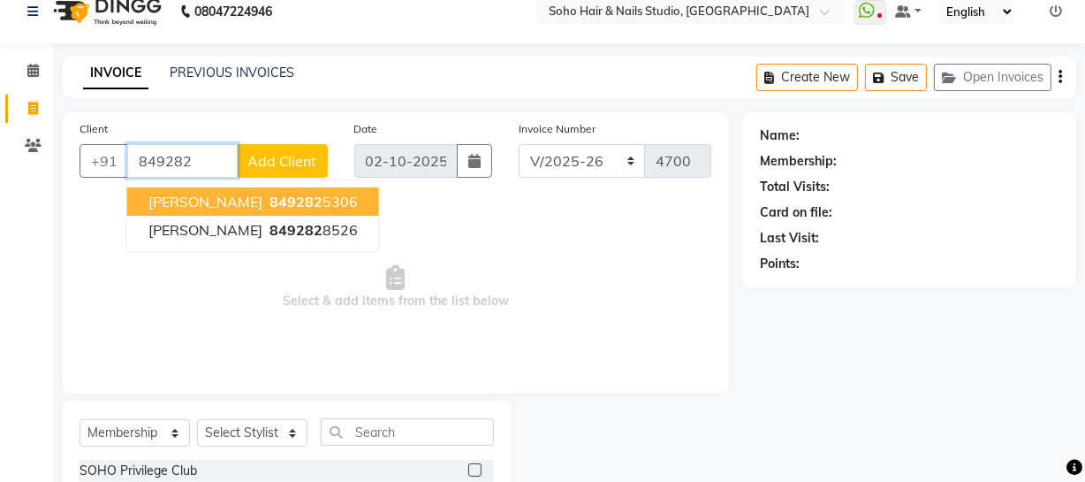
click at [266, 204] on ngb-highlight "849282 5306" at bounding box center [312, 202] width 92 height 18
type input "8492825306"
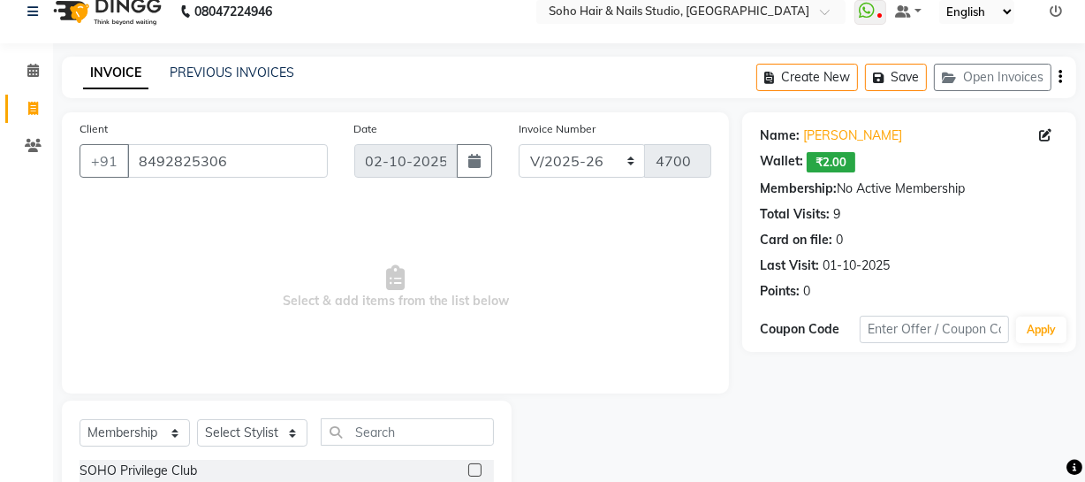
scroll to position [101, 0]
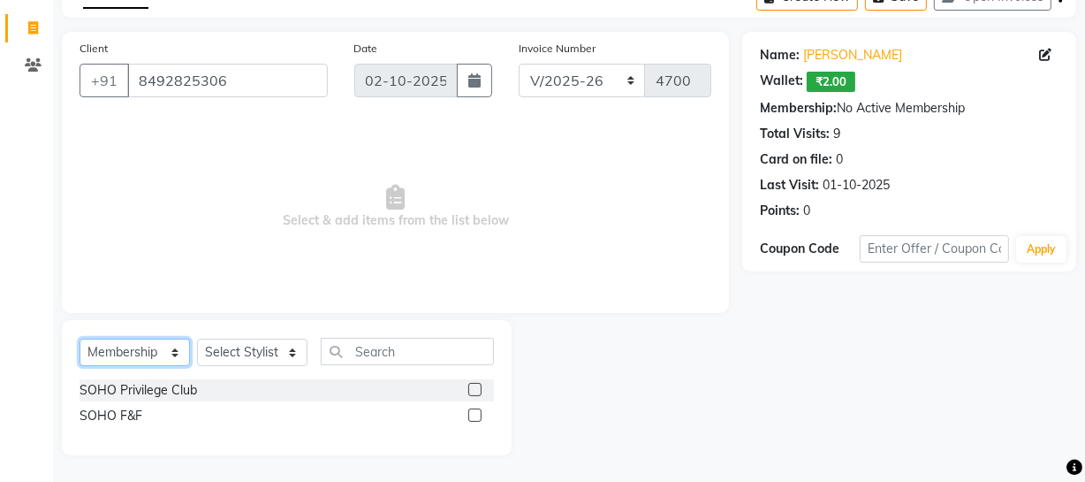
click at [156, 344] on select "Select Service Product Membership Package Voucher Prepaid Gift Card" at bounding box center [135, 352] width 110 height 27
select select "service"
click at [80, 366] on select "Select Service Product Membership Package Voucher Prepaid Gift Card" at bounding box center [135, 352] width 110 height 27
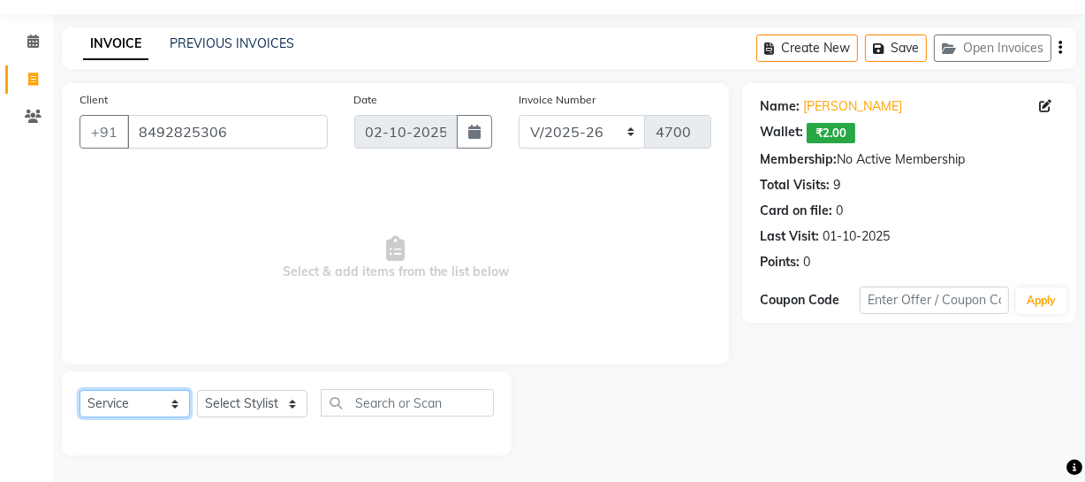
scroll to position [50, 0]
click at [255, 407] on select "Select Stylist Abhishek Kohli Adhamya Bamotra Amit Anita Kumari Arun Sain Aviji…" at bounding box center [252, 403] width 110 height 27
select select "13571"
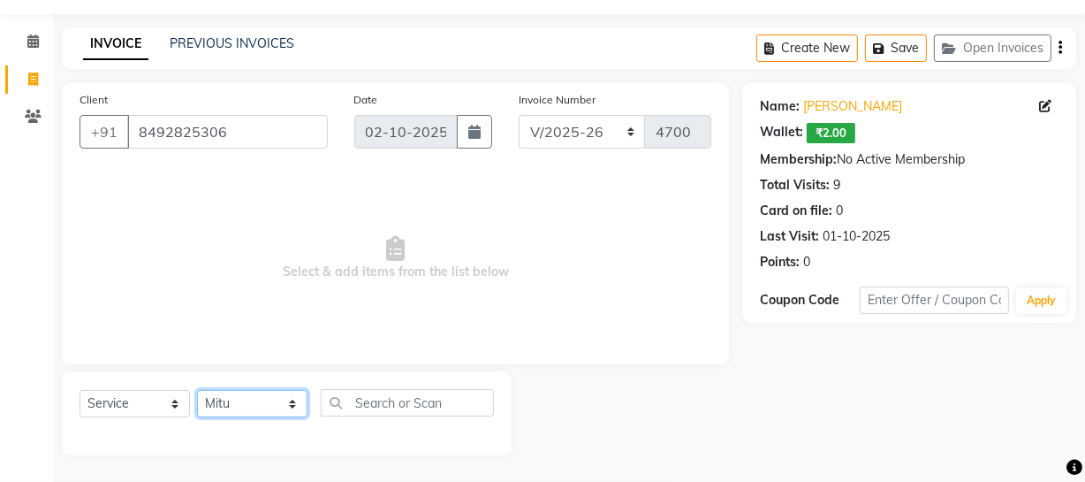
click at [197, 390] on select "Select Stylist Abhishek Kohli Adhamya Bamotra Amit Anita Kumari Arun Sain Aviji…" at bounding box center [252, 403] width 110 height 27
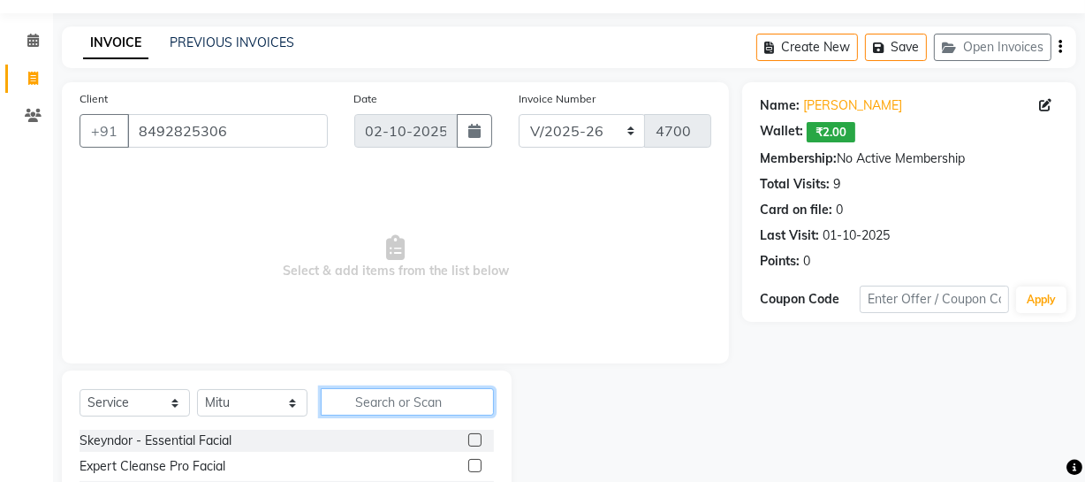
click at [380, 396] on input "text" at bounding box center [407, 401] width 173 height 27
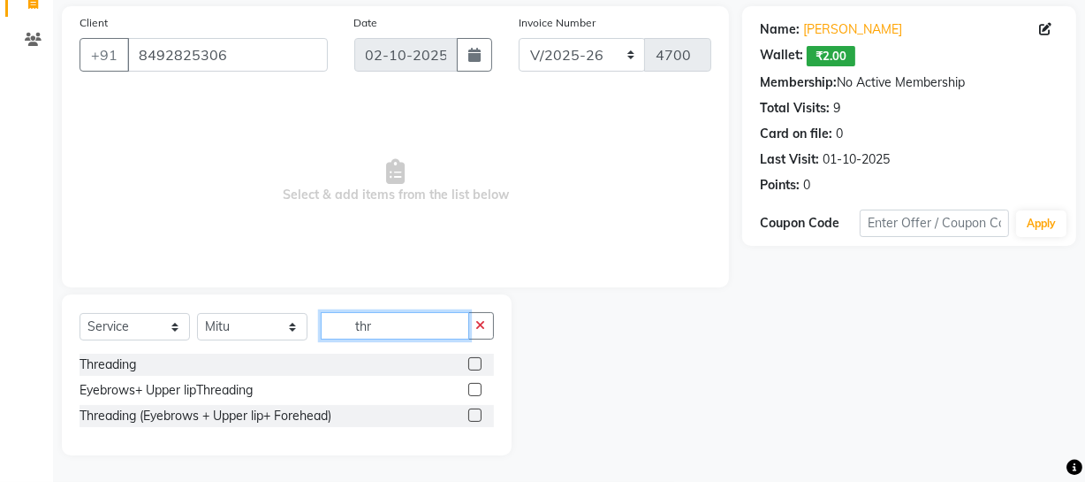
type input "thr"
click at [475, 389] on label at bounding box center [474, 389] width 13 height 13
click at [475, 389] on input "checkbox" at bounding box center [473, 389] width 11 height 11
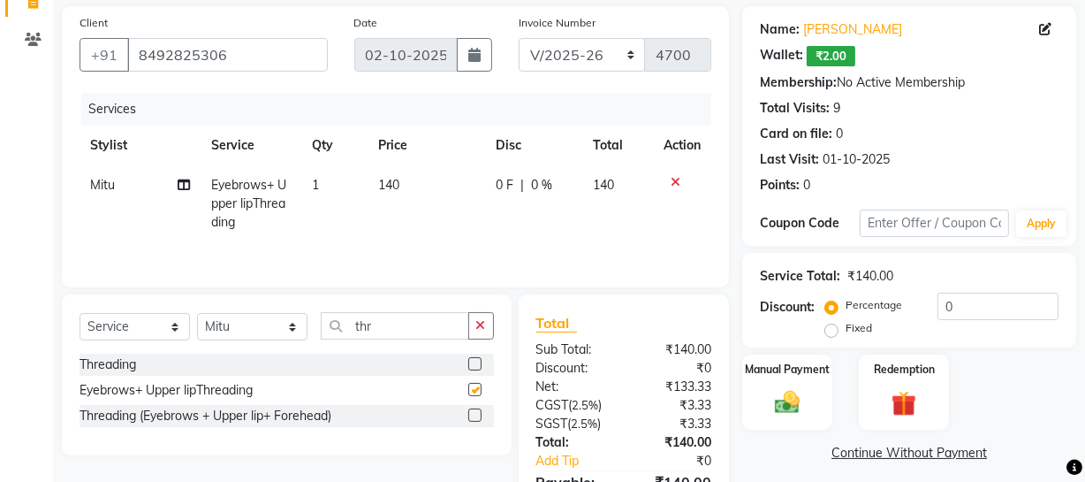
checkbox input "false"
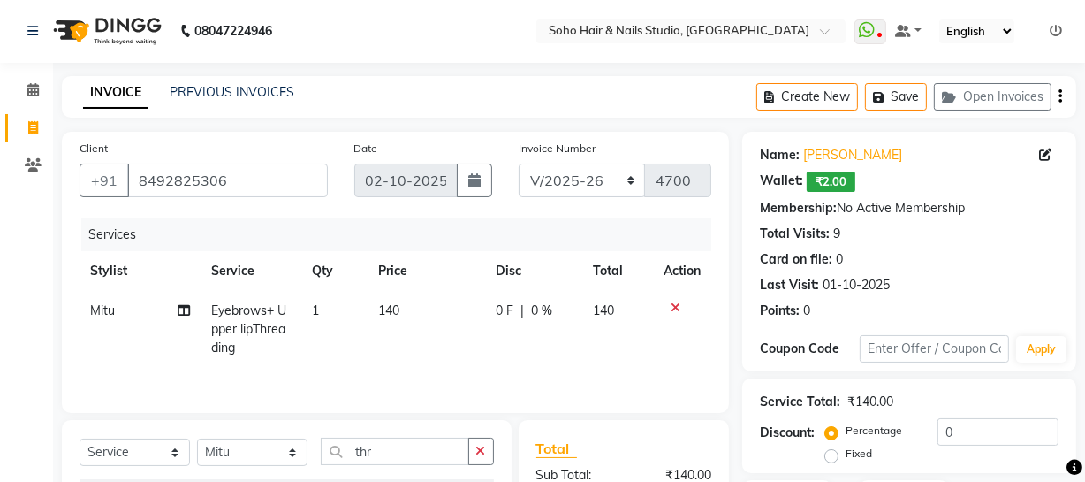
scroll to position [0, 0]
click at [923, 102] on button "Save" at bounding box center [896, 97] width 62 height 27
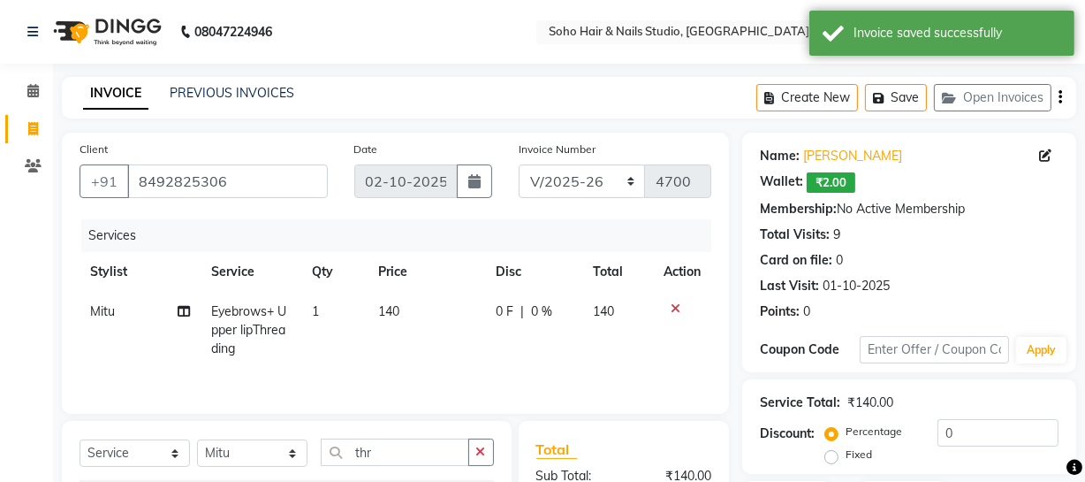
click at [49, 133] on div "Client +91 8492825306 Date 02-10-2025 Invoice Number Red/2025-26 V/2025 V/2025-…" at bounding box center [396, 407] width 694 height 548
click at [26, 132] on span at bounding box center [33, 129] width 31 height 20
select select "service"
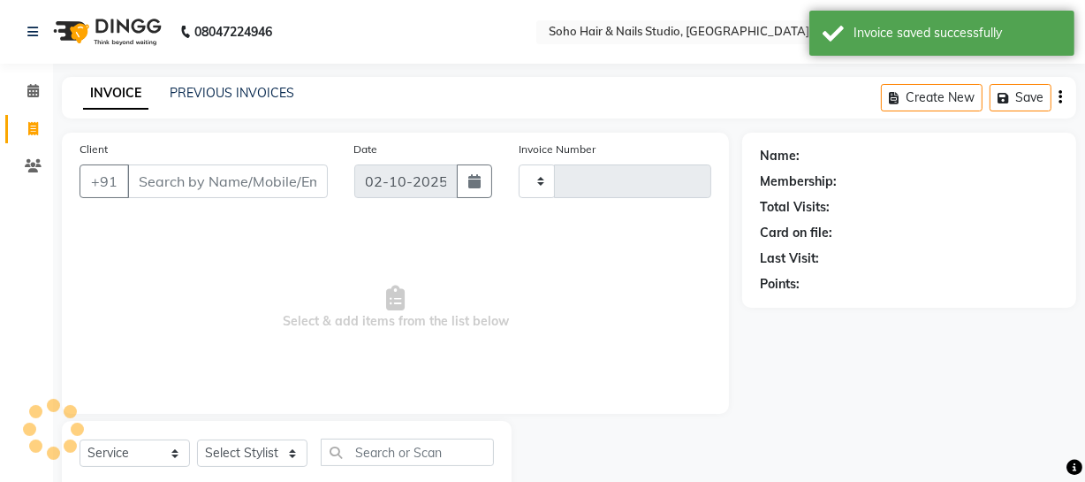
scroll to position [50, 0]
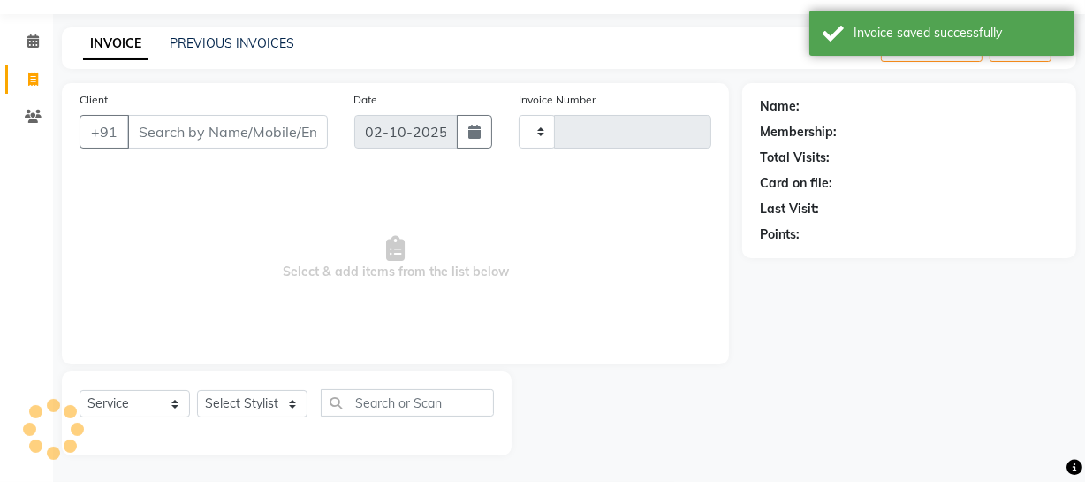
type input "4700"
select select "735"
select select "membership"
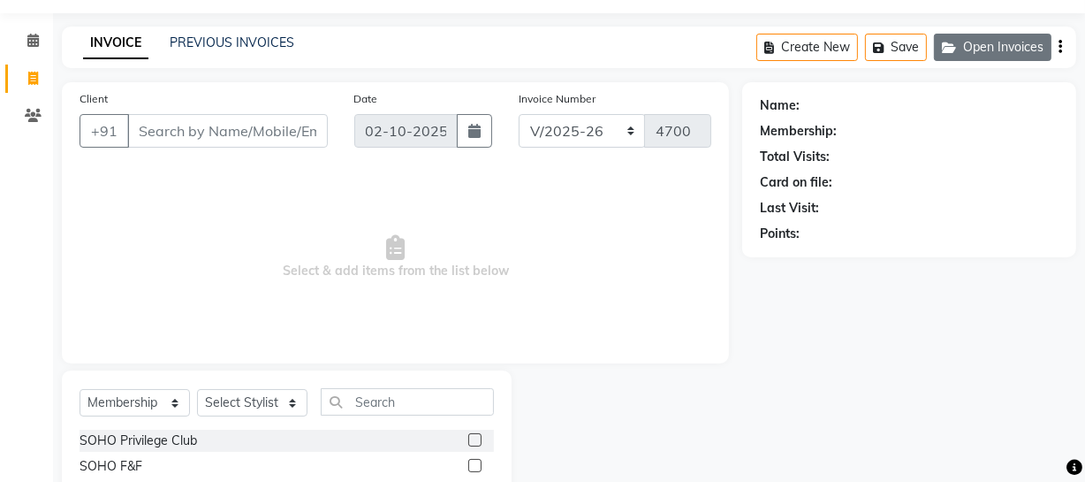
click at [946, 35] on button "Open Invoices" at bounding box center [993, 47] width 118 height 27
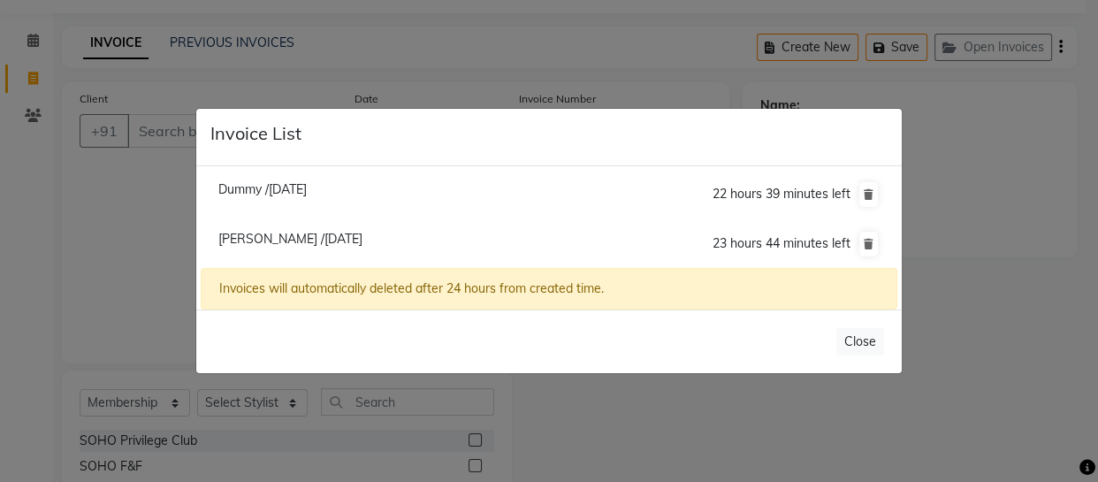
click at [268, 243] on span "Sohail /02 October 2025" at bounding box center [290, 239] width 144 height 16
type input "8492825306"
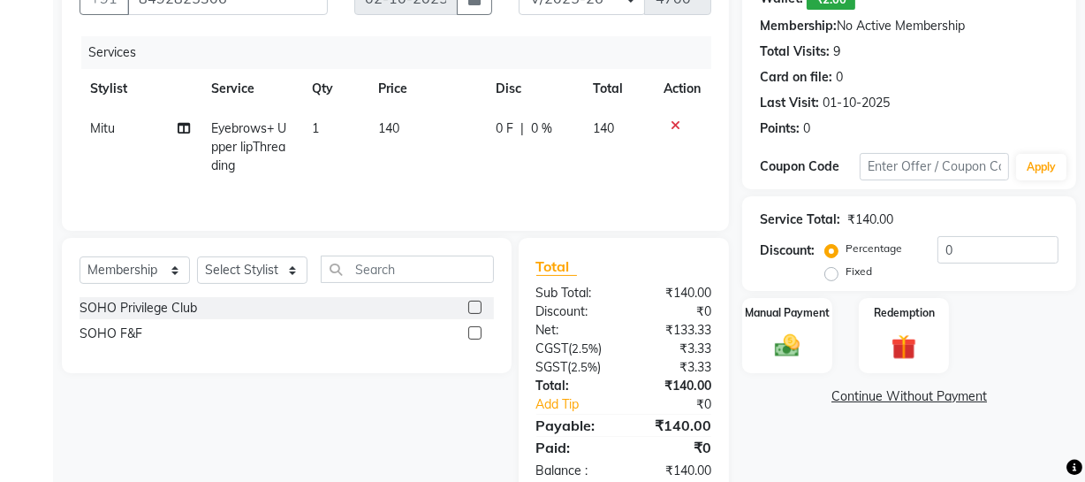
scroll to position [211, 0]
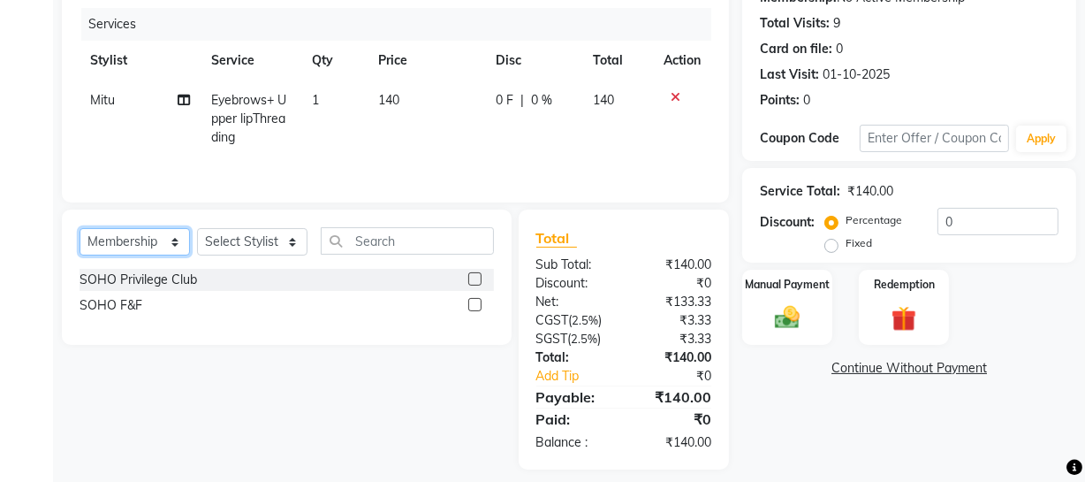
click at [126, 234] on select "Select Service Product Membership Package Voucher Prepaid Gift Card" at bounding box center [135, 241] width 110 height 27
select select "service"
click at [80, 228] on select "Select Service Product Membership Package Voucher Prepaid Gift Card" at bounding box center [135, 241] width 110 height 27
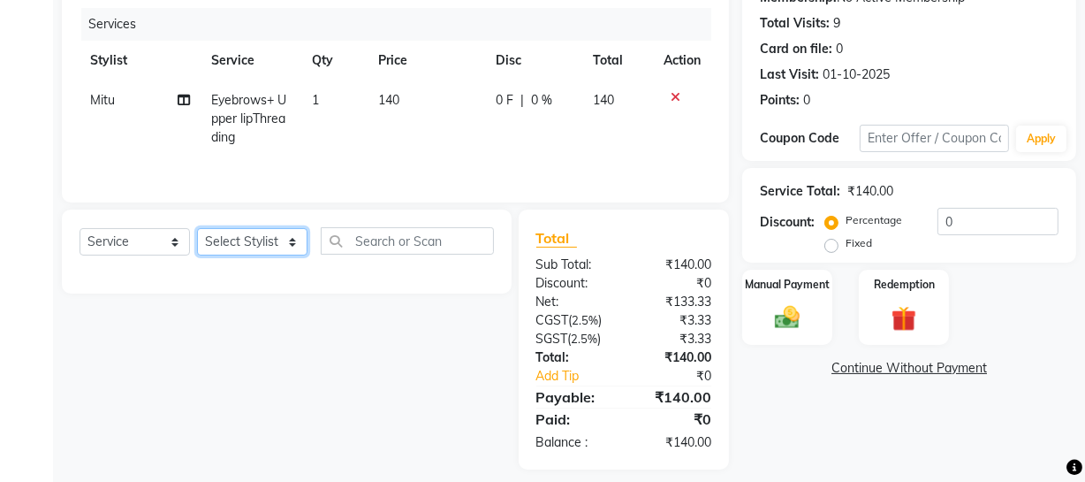
click at [290, 249] on select "Select Stylist Abhishek Kohli Adhamya Bamotra Amit Anita Kumari Arun Sain Aviji…" at bounding box center [252, 241] width 110 height 27
select select "21261"
click at [197, 228] on select "Select Stylist Abhishek Kohli Adhamya Bamotra Amit Anita Kumari Arun Sain Aviji…" at bounding box center [252, 241] width 110 height 27
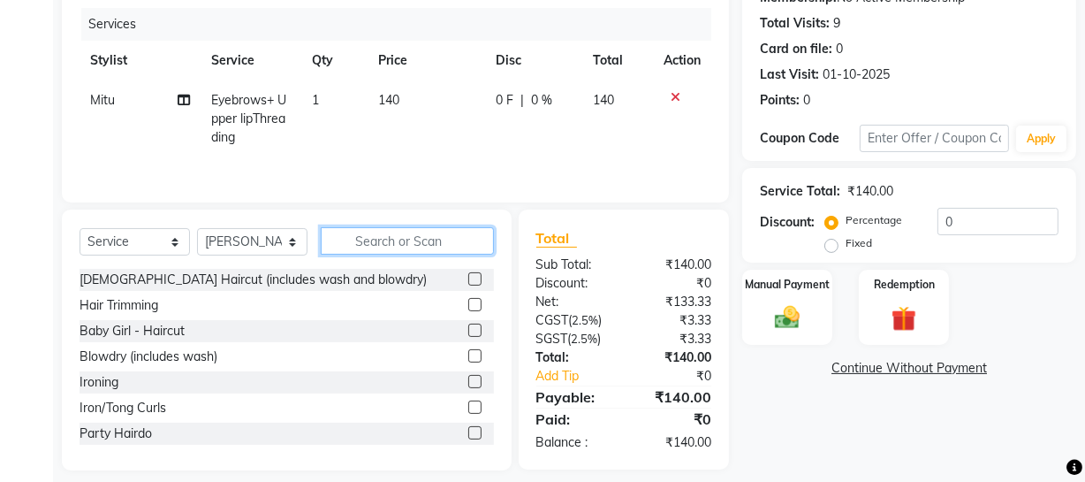
click at [384, 236] on input "text" at bounding box center [407, 240] width 173 height 27
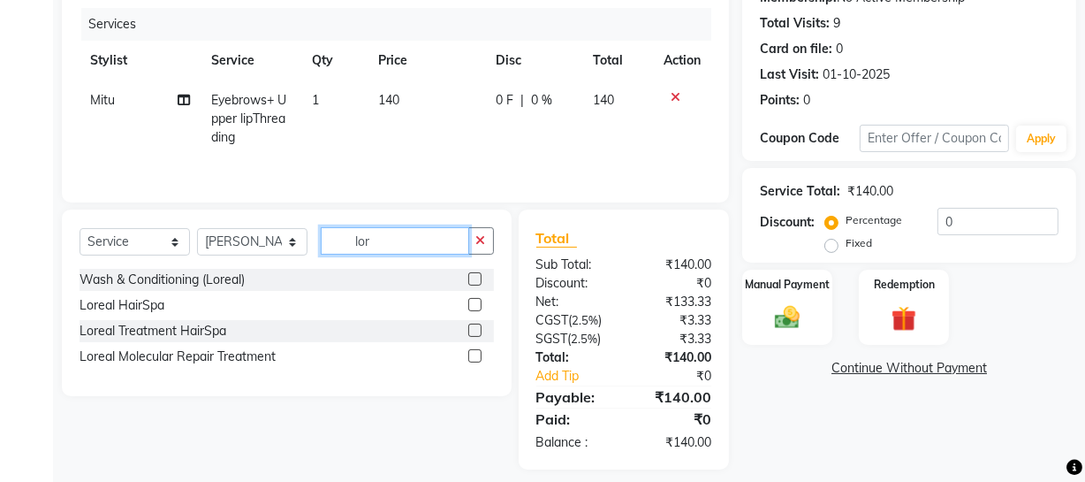
type input "lor"
click at [476, 278] on label at bounding box center [474, 278] width 13 height 13
click at [476, 278] on input "checkbox" at bounding box center [473, 279] width 11 height 11
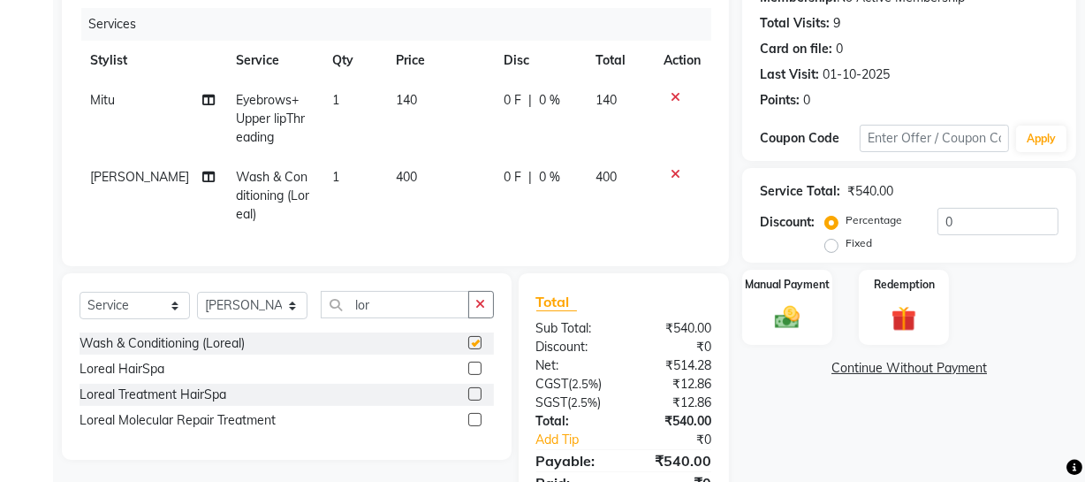
checkbox input "false"
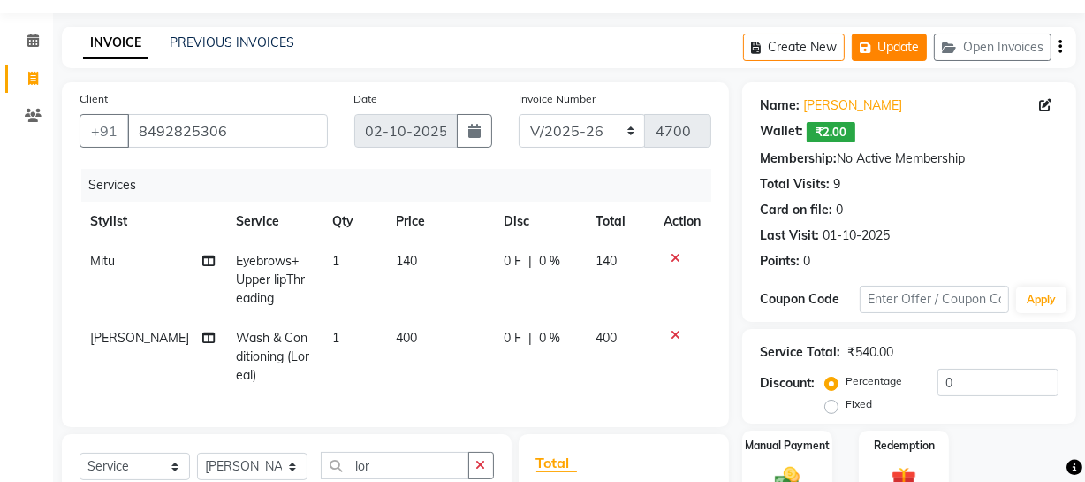
click at [903, 44] on button "Update" at bounding box center [889, 47] width 75 height 27
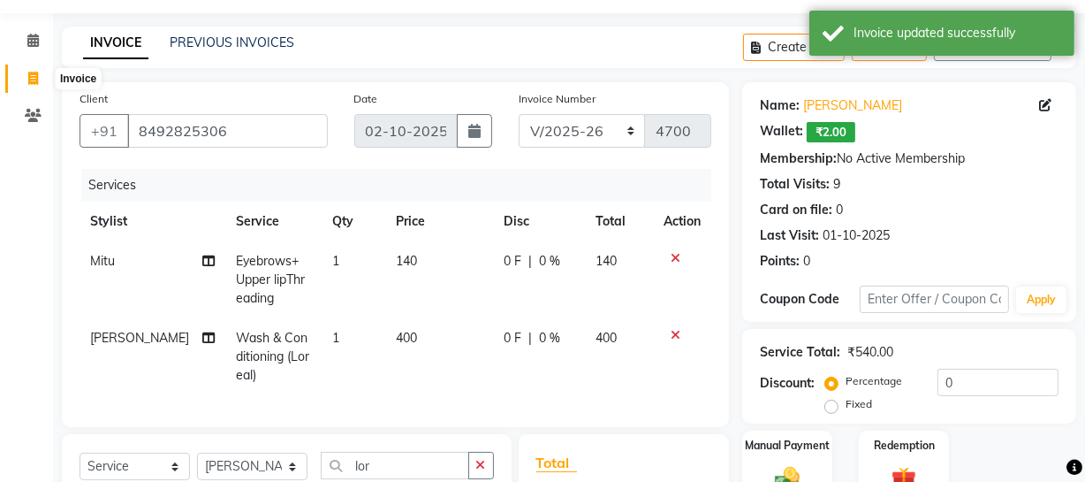
click at [35, 78] on icon at bounding box center [33, 78] width 10 height 13
select select "735"
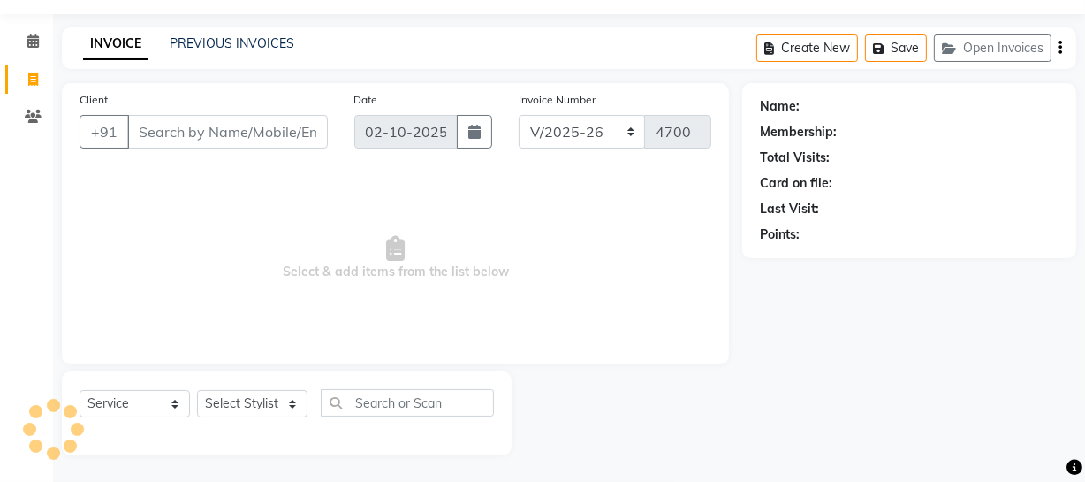
select select "membership"
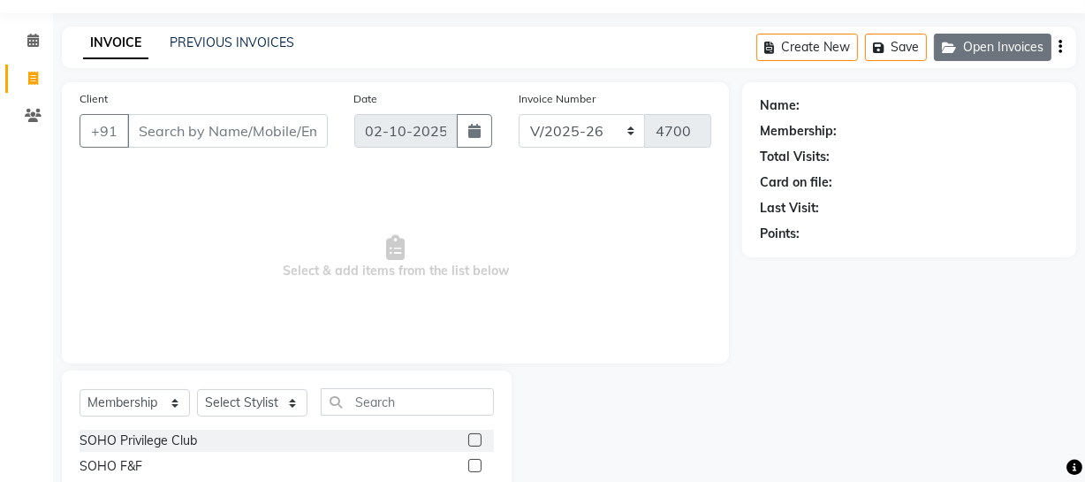
click at [1019, 41] on button "Open Invoices" at bounding box center [993, 47] width 118 height 27
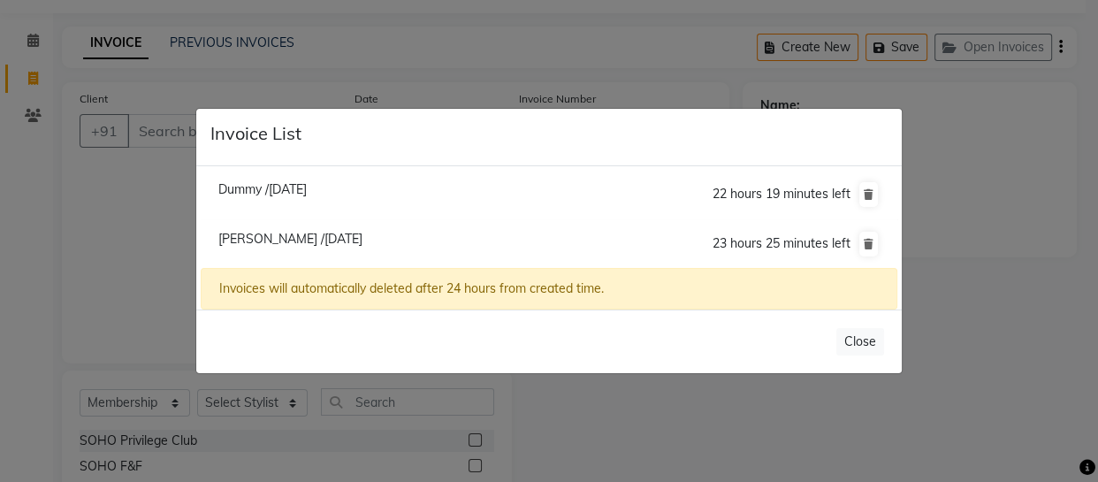
click at [309, 240] on span "Sohail /02 October 2025" at bounding box center [290, 239] width 144 height 16
type input "8492825306"
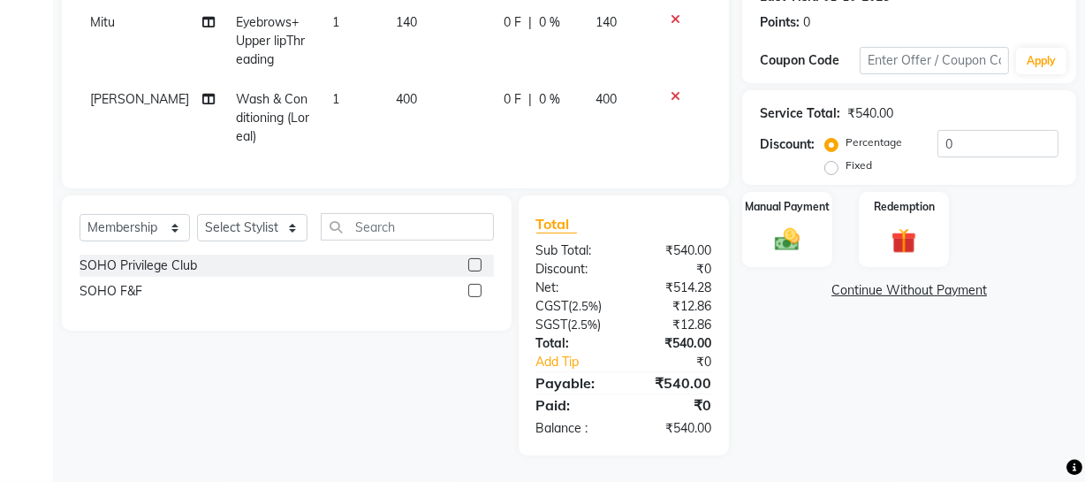
scroll to position [301, 0]
click at [273, 230] on select "Select Stylist Abhishek Kohli Adhamya Bamotra Amit Anita Kumari Arun Sain Aviji…" at bounding box center [252, 227] width 110 height 27
select select "21261"
click at [197, 214] on select "Select Stylist Abhishek Kohli Adhamya Bamotra Amit Anita Kumari Arun Sain Aviji…" at bounding box center [252, 227] width 110 height 27
click at [178, 227] on select "Select Service Product Membership Package Voucher Prepaid Gift Card" at bounding box center [135, 227] width 110 height 27
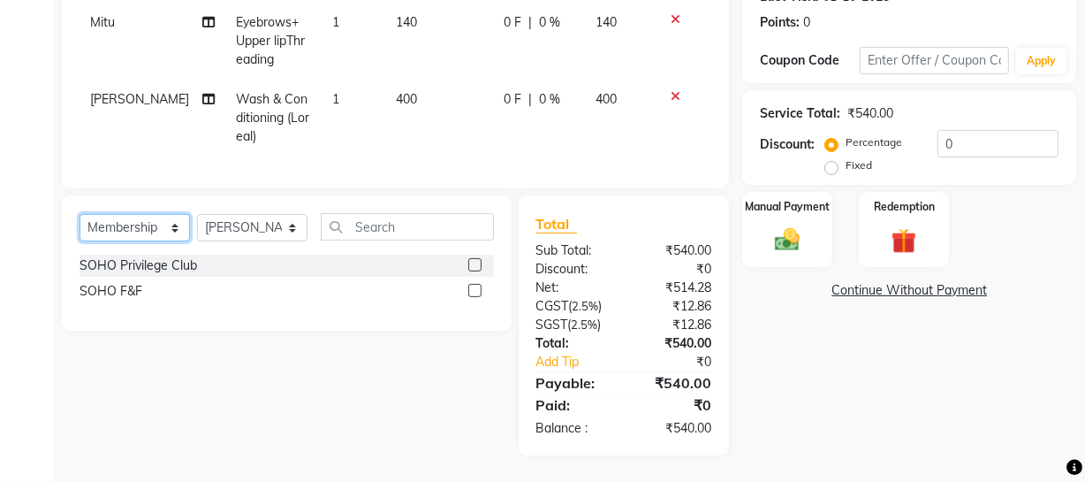
click at [130, 216] on select "Select Service Product Membership Package Voucher Prepaid Gift Card" at bounding box center [135, 227] width 110 height 27
select select "service"
click at [80, 214] on select "Select Service Product Membership Package Voucher Prepaid Gift Card" at bounding box center [135, 227] width 110 height 27
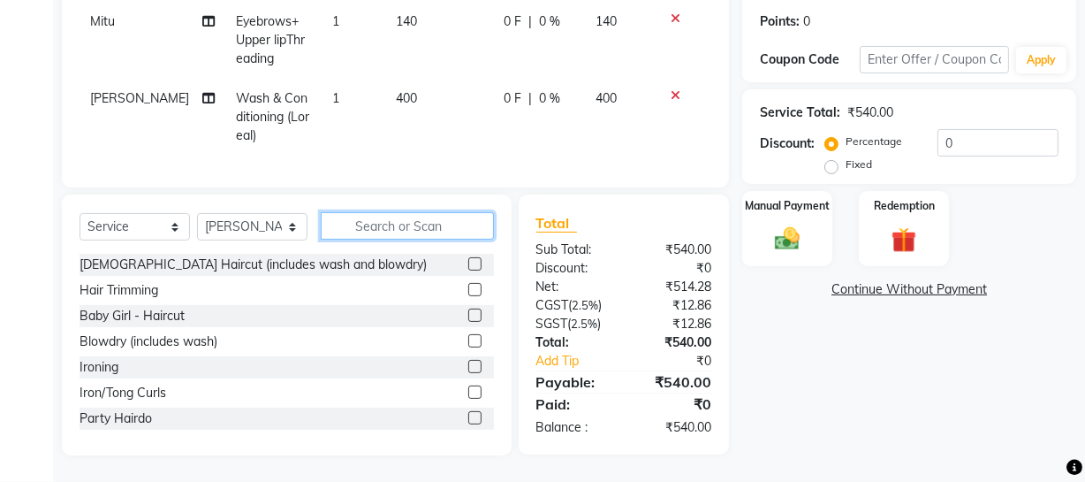
click at [423, 221] on input "text" at bounding box center [407, 225] width 173 height 27
click at [468, 332] on div at bounding box center [481, 342] width 26 height 22
click at [468, 336] on label at bounding box center [474, 340] width 13 height 13
click at [468, 336] on input "checkbox" at bounding box center [473, 341] width 11 height 11
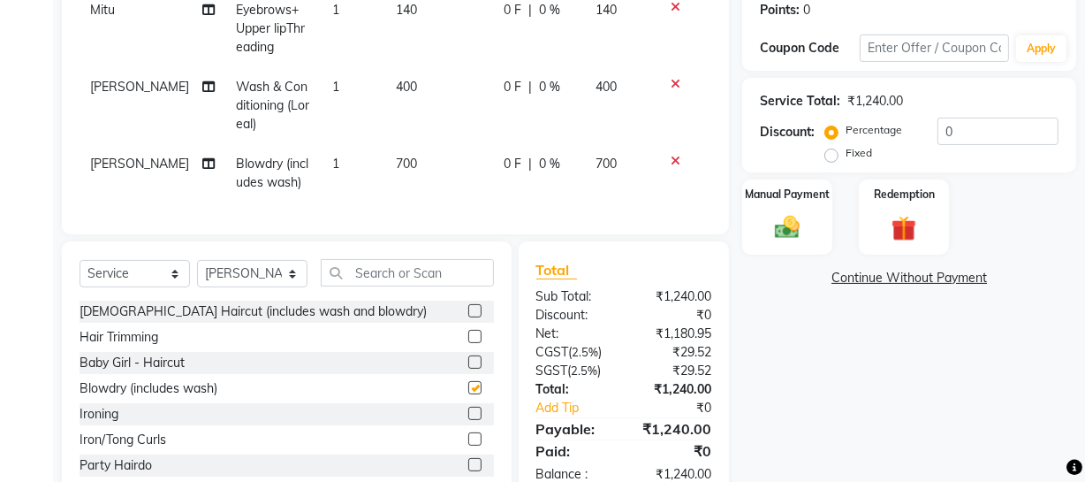
checkbox input "false"
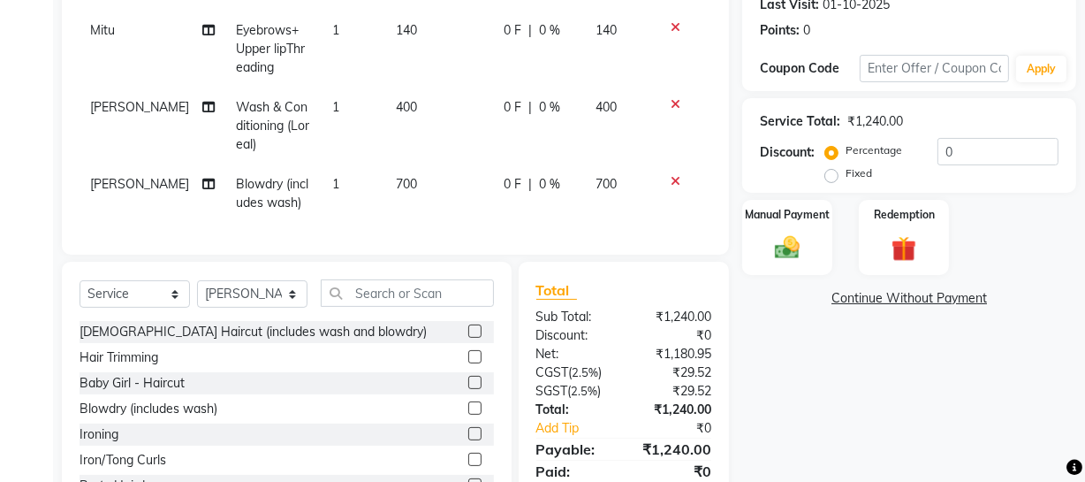
scroll to position [240, 0]
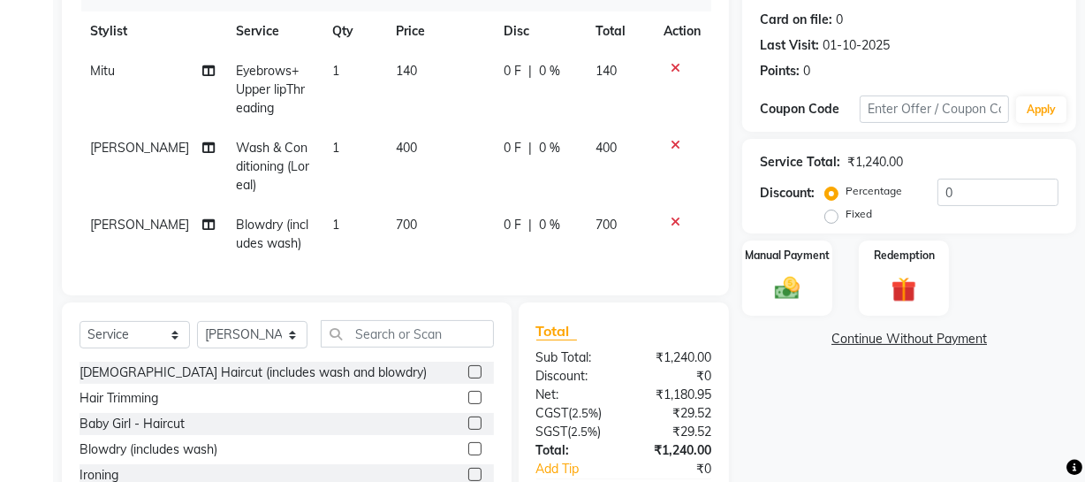
click at [675, 217] on icon at bounding box center [676, 222] width 10 height 12
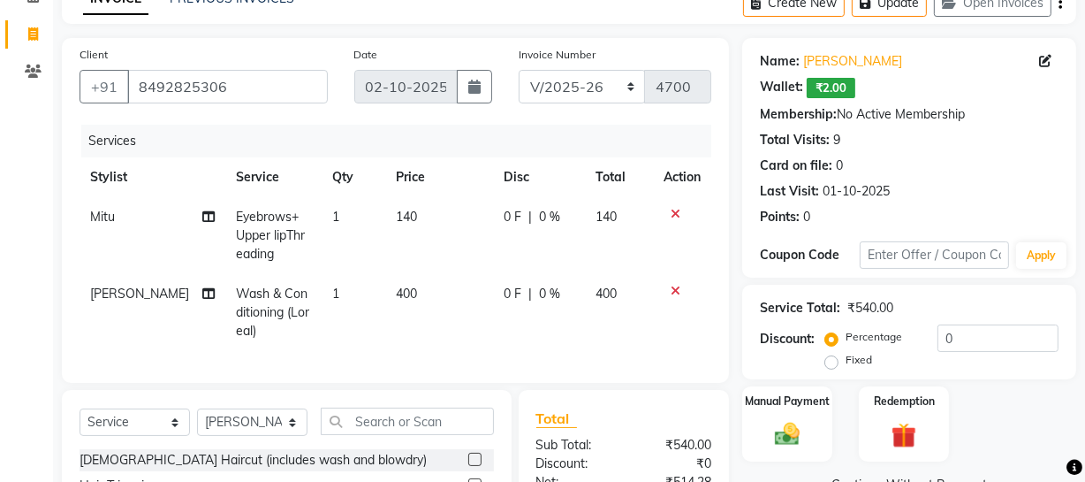
scroll to position [80, 0]
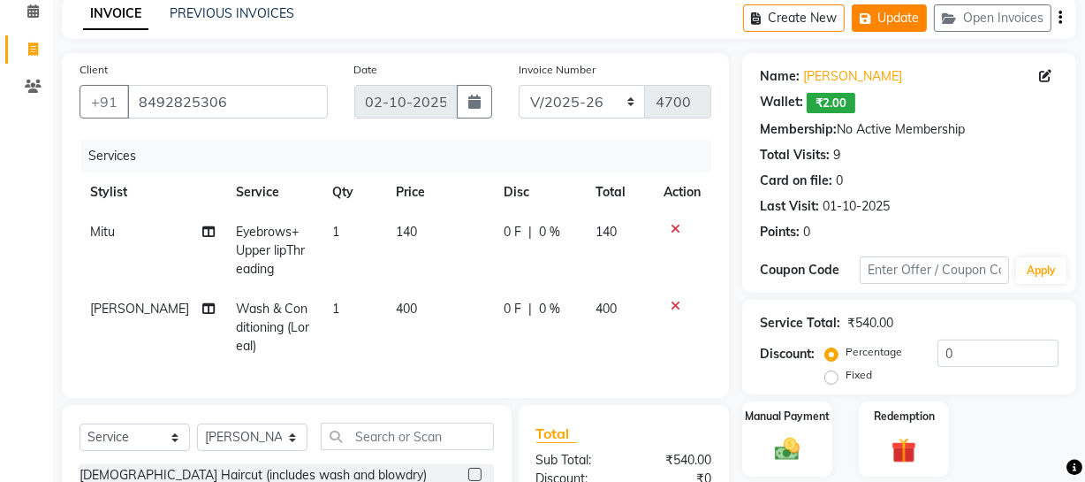
click at [860, 21] on icon "button" at bounding box center [869, 18] width 18 height 12
click at [37, 36] on link "Invoice" at bounding box center [26, 49] width 42 height 29
select select "service"
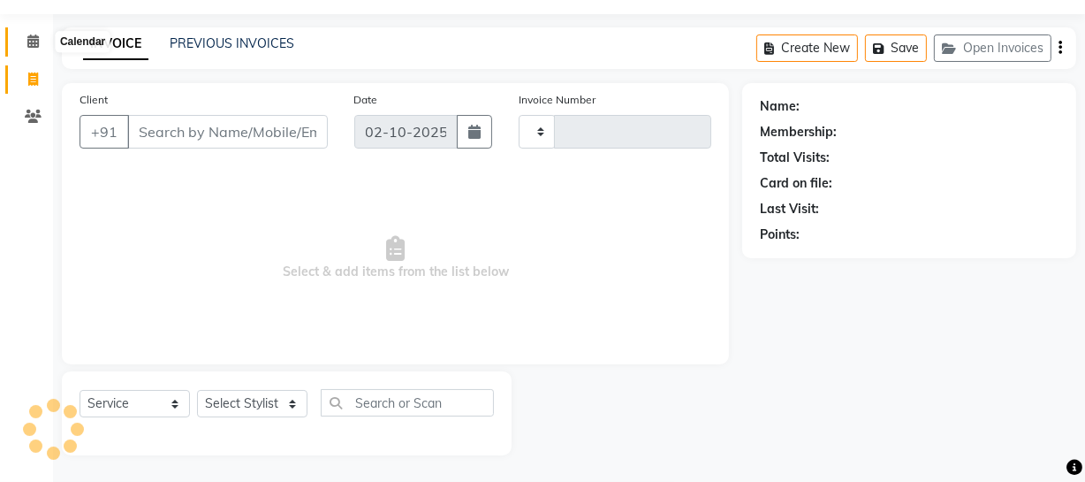
type input "4700"
select select "735"
select select "membership"
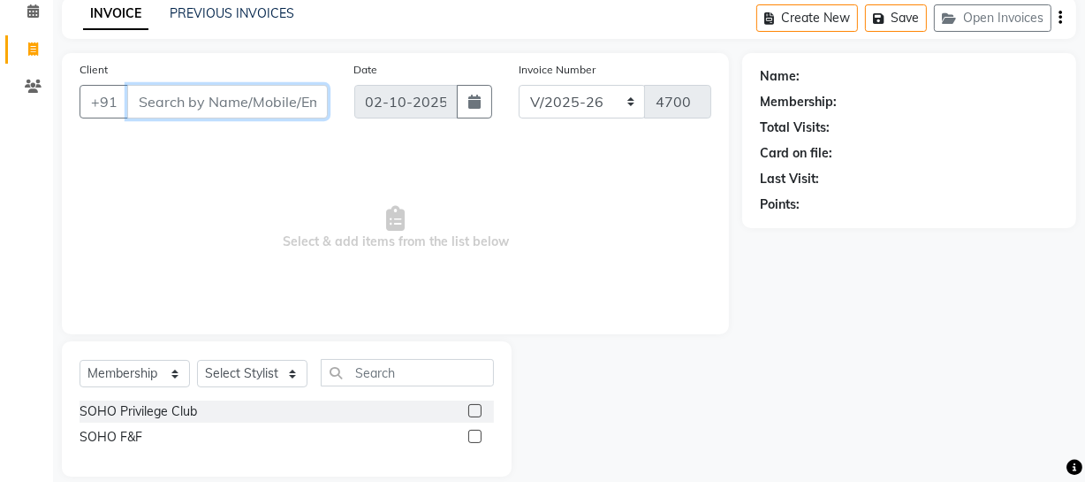
click at [144, 95] on input "Client" at bounding box center [227, 102] width 201 height 34
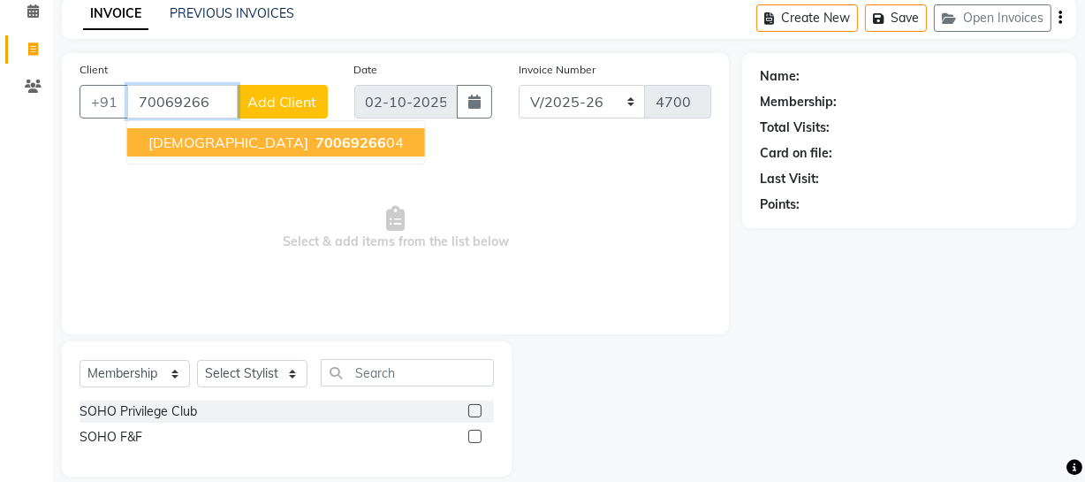
click at [316, 140] on span "70069266" at bounding box center [351, 142] width 71 height 18
type input "7006926604"
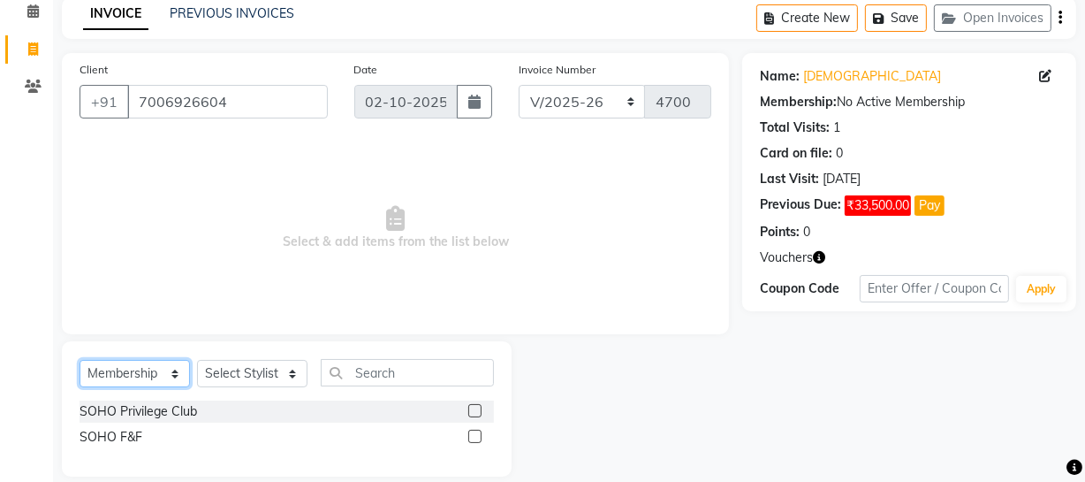
click at [185, 371] on select "Select Service Product Membership Package Voucher Prepaid Gift Card" at bounding box center [135, 373] width 110 height 27
select select "service"
click at [80, 387] on select "Select Service Product Membership Package Voucher Prepaid Gift Card" at bounding box center [135, 373] width 110 height 27
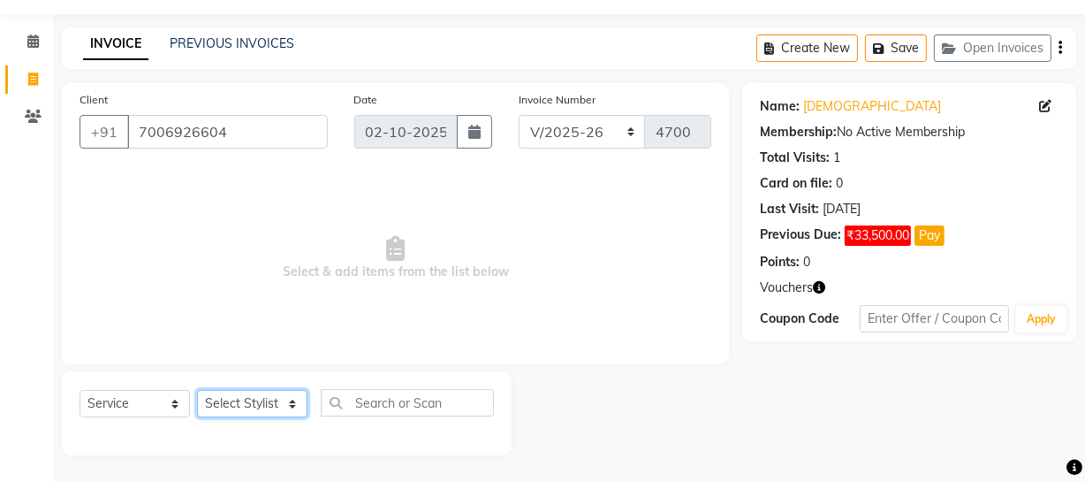
drag, startPoint x: 292, startPoint y: 405, endPoint x: 294, endPoint y: 395, distance: 10.1
click at [292, 402] on select "Select Stylist Abhishek Kohli Adhamya Bamotra Amit Anita Kumari Arun Sain Aviji…" at bounding box center [252, 403] width 110 height 27
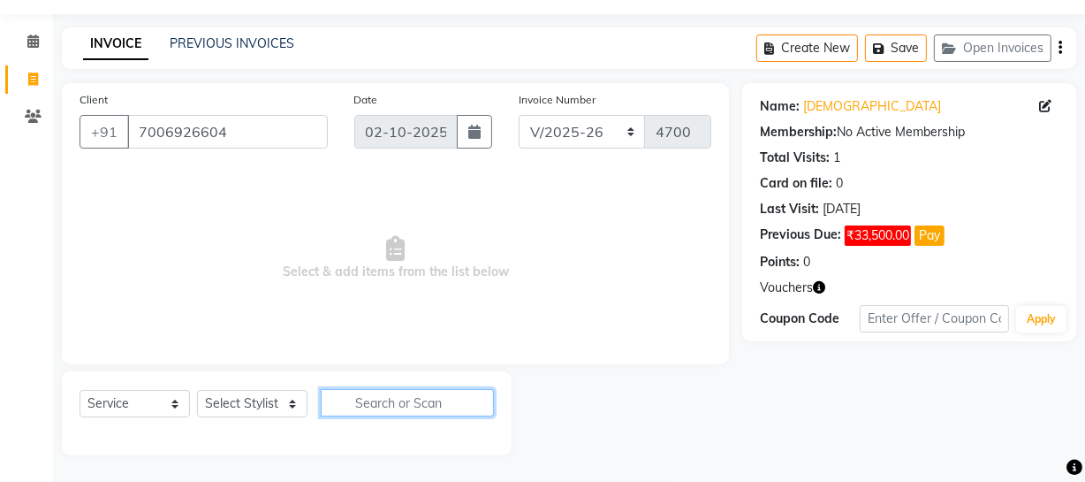
click at [426, 392] on input "text" at bounding box center [407, 402] width 173 height 27
click at [822, 290] on icon "button" at bounding box center [819, 287] width 12 height 12
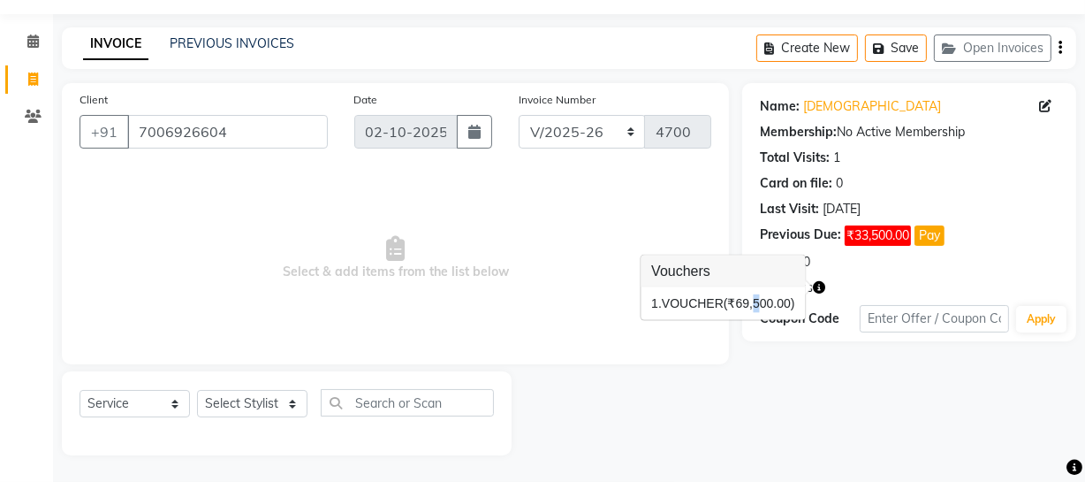
click at [759, 314] on div "1. VOUCHER (₹69,500.00)" at bounding box center [723, 303] width 164 height 33
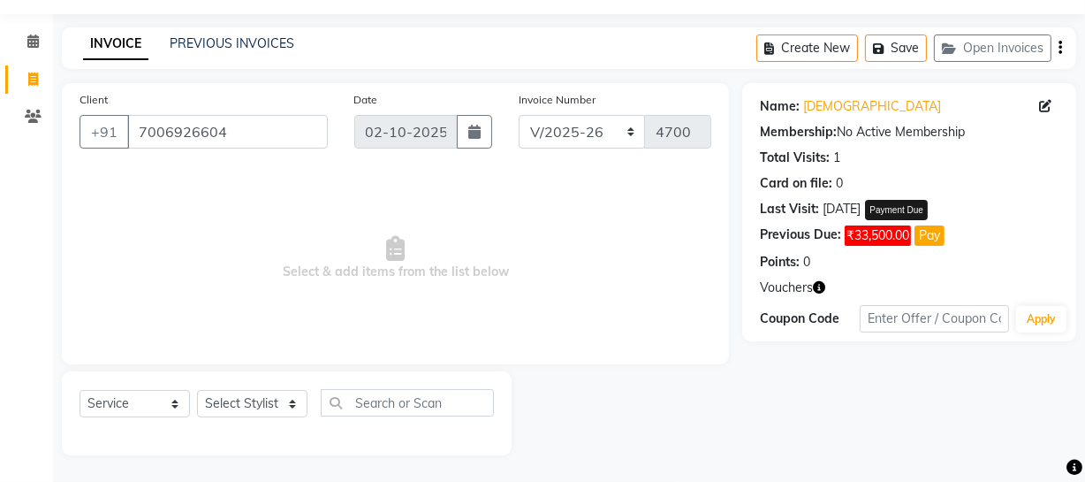
click at [935, 233] on button "Pay" at bounding box center [930, 235] width 30 height 20
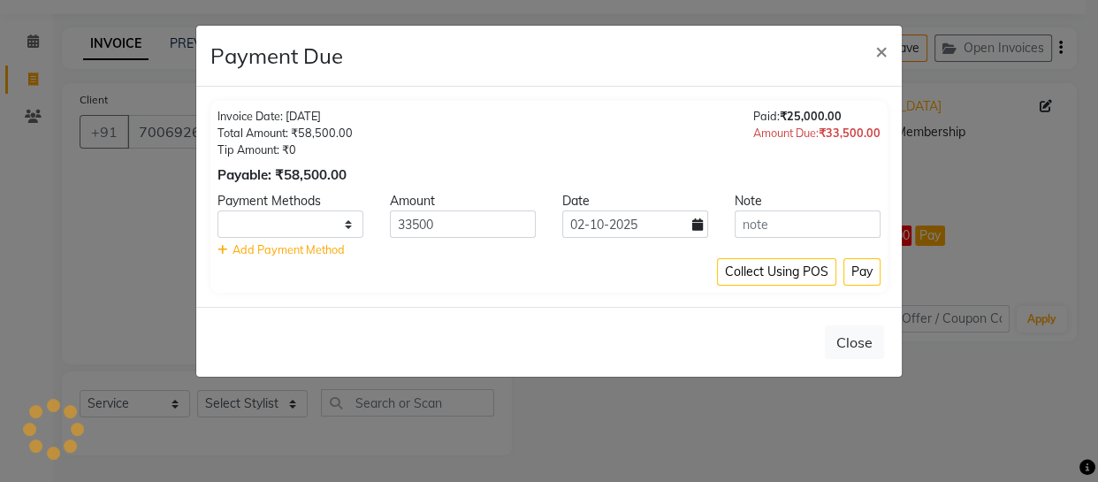
select select "1"
click at [481, 221] on input "33500" at bounding box center [463, 223] width 146 height 27
type input "3"
type input "24000"
click at [345, 220] on select "ONLINE CASH CARD" at bounding box center [290, 223] width 146 height 27
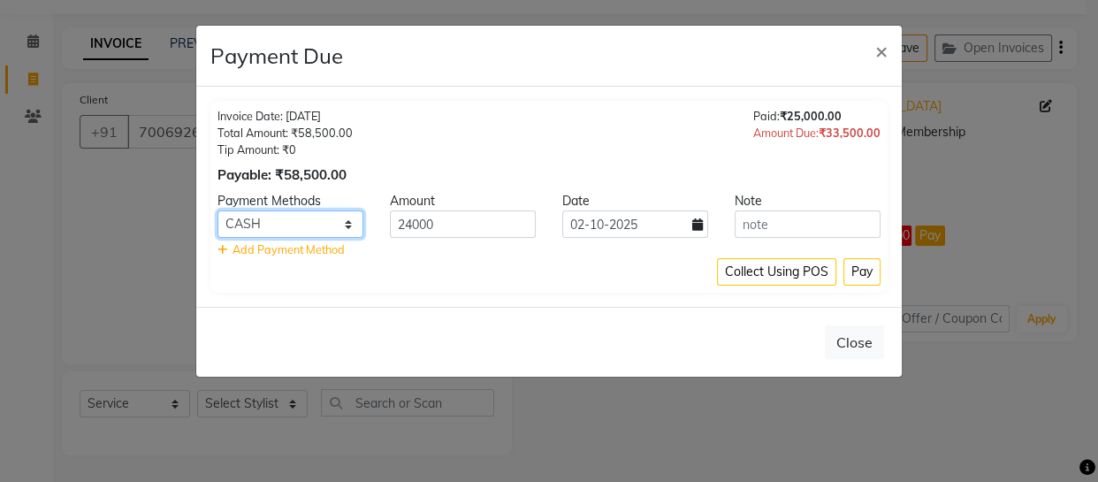
select select "3"
click at [217, 210] on select "ONLINE CASH CARD" at bounding box center [290, 223] width 146 height 27
click at [860, 270] on button "Pay" at bounding box center [861, 271] width 37 height 27
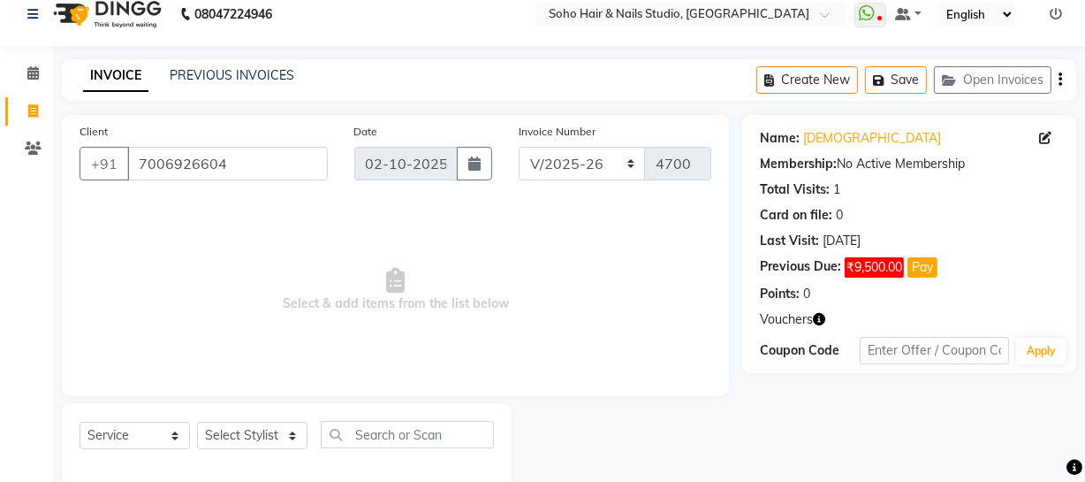
scroll to position [0, 0]
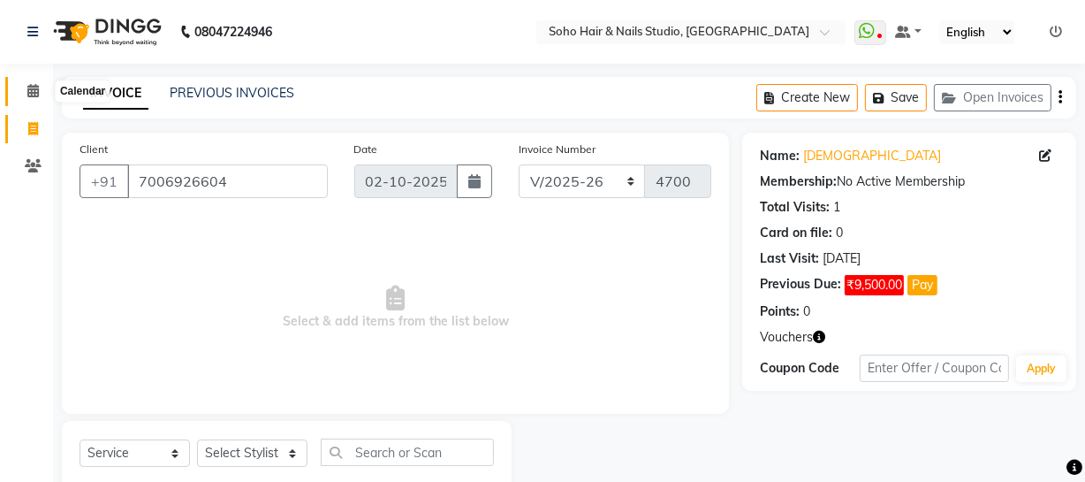
click at [35, 93] on icon at bounding box center [32, 90] width 11 height 13
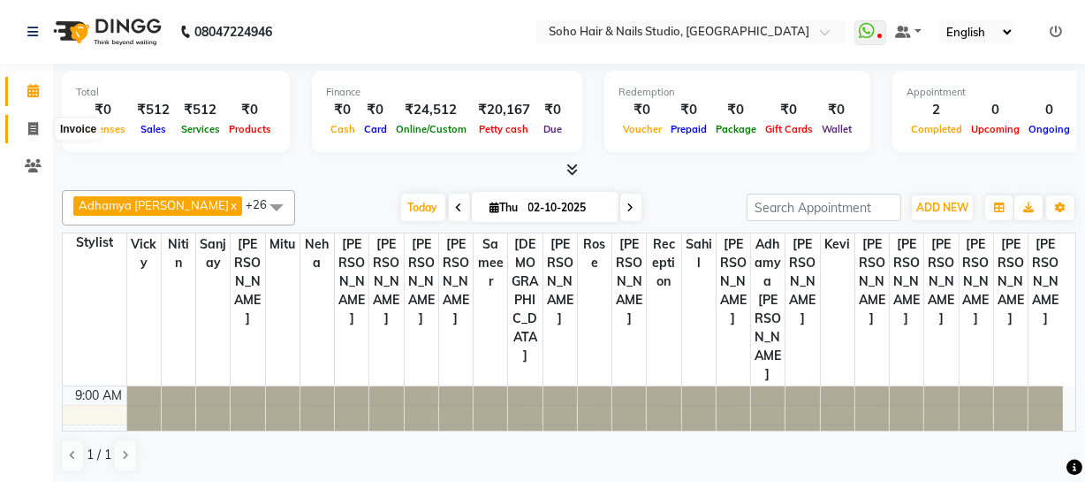
click at [28, 133] on icon at bounding box center [33, 128] width 10 height 13
select select "service"
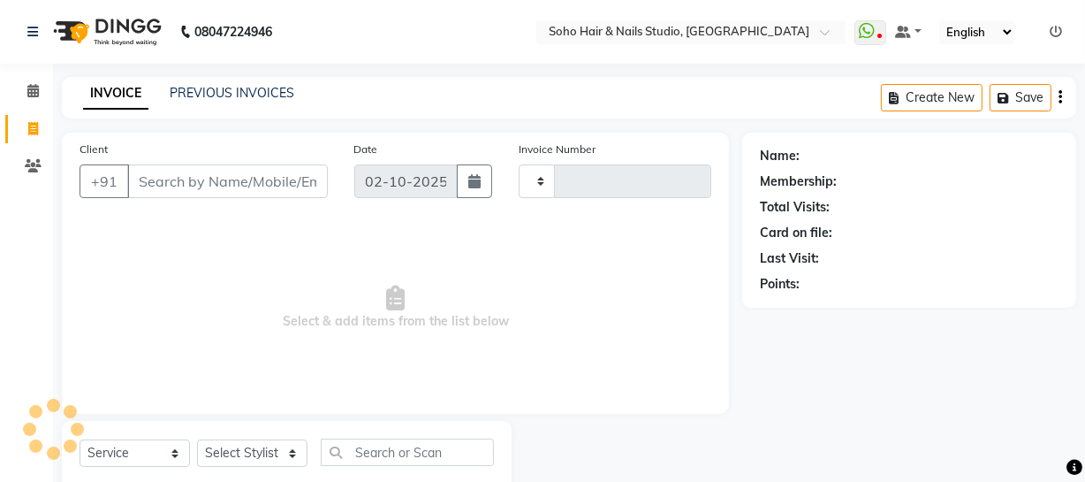
type input "4700"
select select "735"
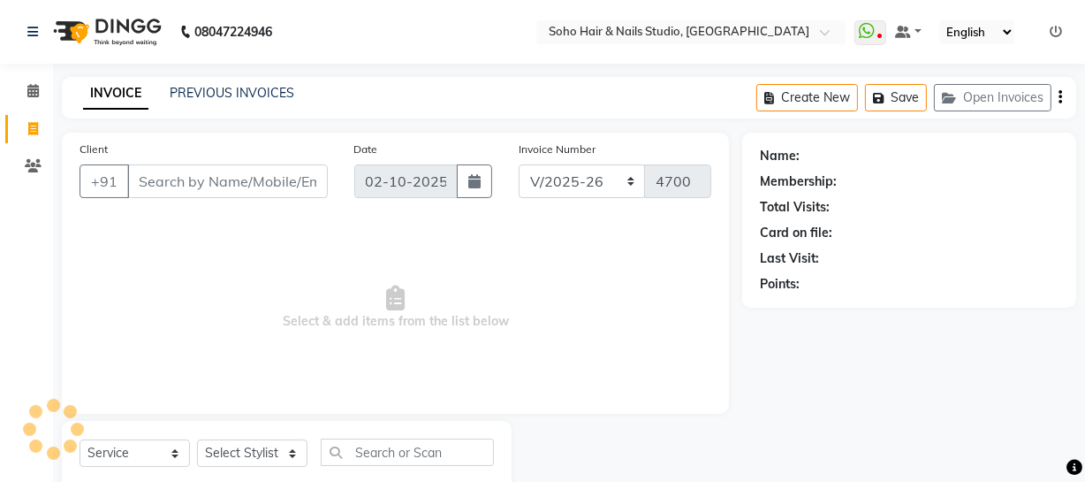
select select "membership"
click at [946, 264] on div "Last Visit:" at bounding box center [909, 258] width 299 height 19
click at [194, 103] on div "INVOICE PREVIOUS INVOICES" at bounding box center [189, 94] width 254 height 20
click at [196, 98] on link "PREVIOUS INVOICES" at bounding box center [232, 93] width 125 height 16
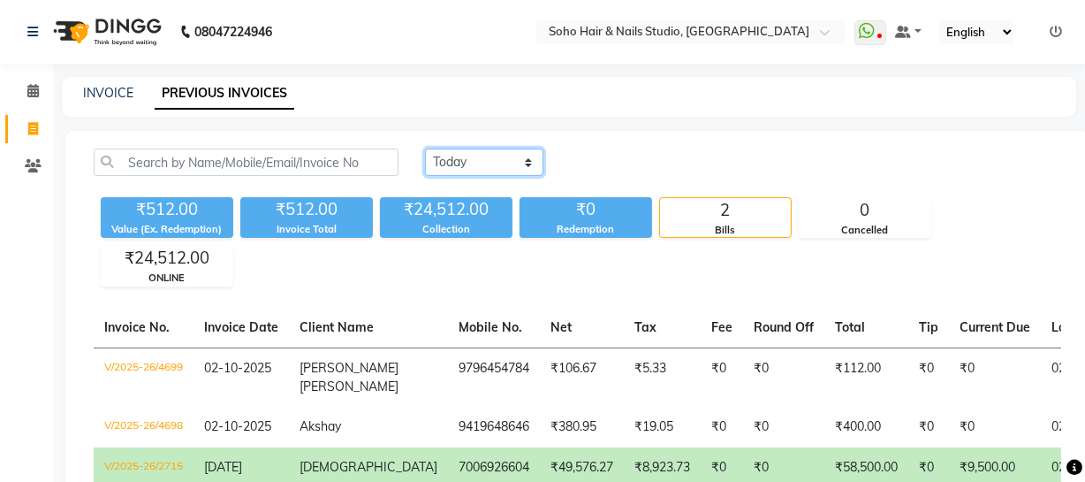
click at [530, 158] on select "Today Yesterday Custom Range" at bounding box center [484, 161] width 118 height 27
select select "yesterday"
click at [425, 148] on select "Today Yesterday Custom Range" at bounding box center [484, 161] width 118 height 27
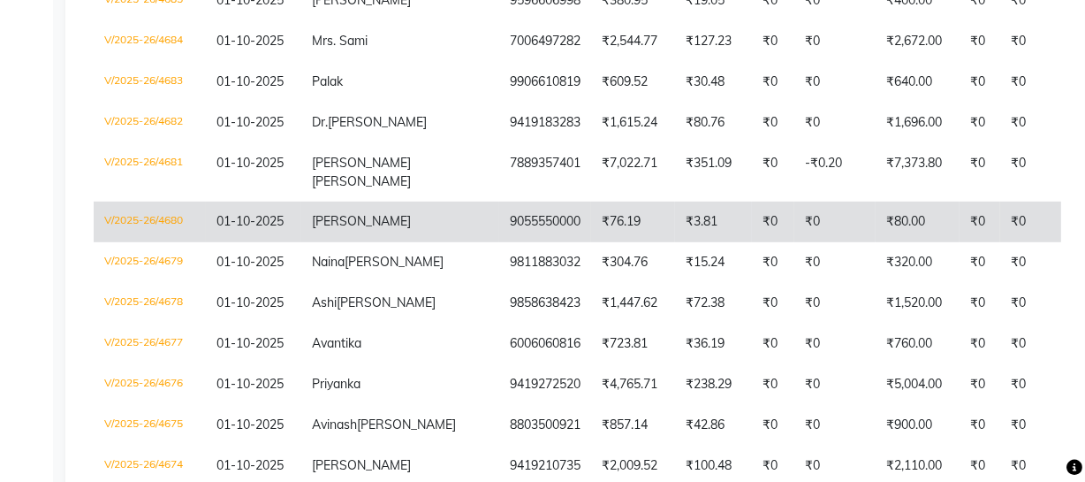
scroll to position [884, 0]
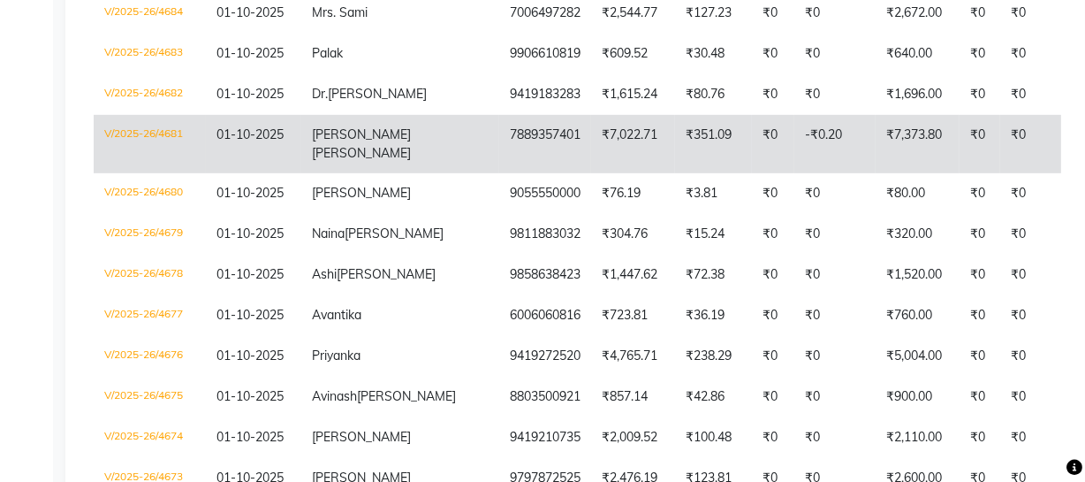
click at [499, 173] on td "7889357401" at bounding box center [545, 144] width 92 height 58
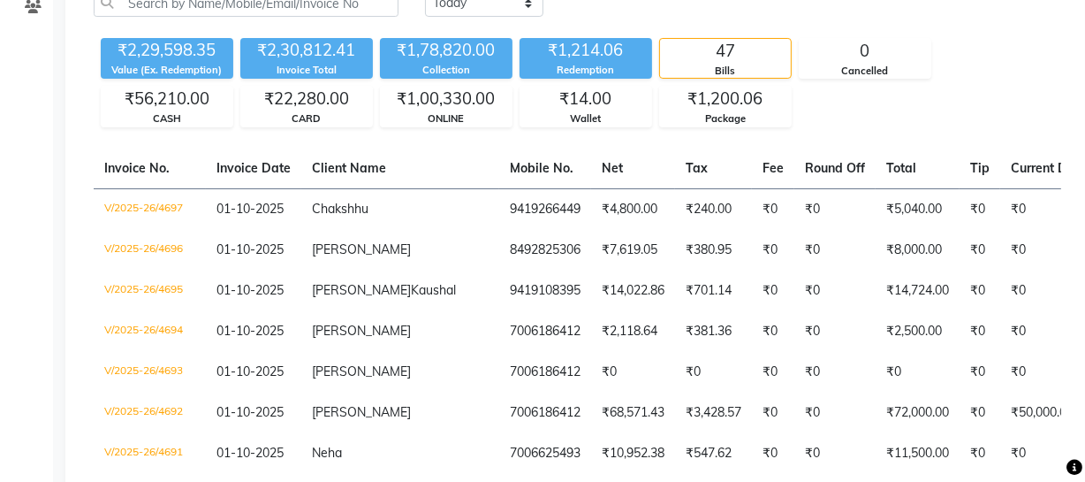
scroll to position [0, 0]
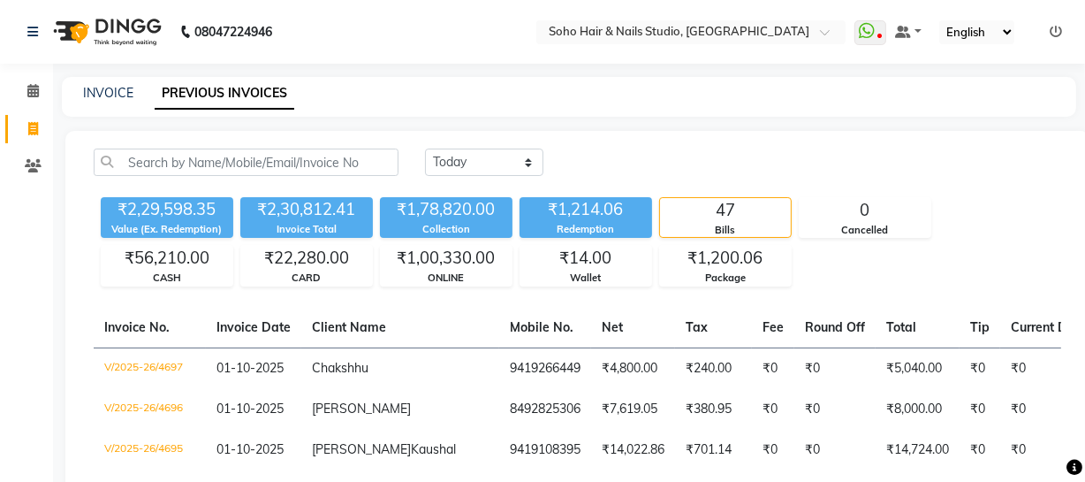
click at [110, 104] on div "INVOICE PREVIOUS INVOICES" at bounding box center [569, 97] width 1015 height 40
click at [110, 95] on link "INVOICE" at bounding box center [108, 93] width 50 height 16
select select "service"
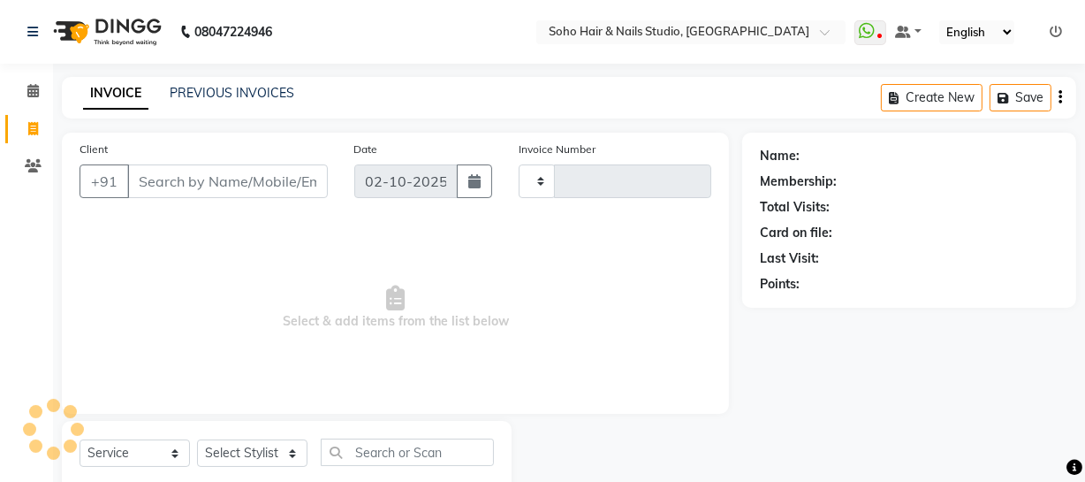
scroll to position [50, 0]
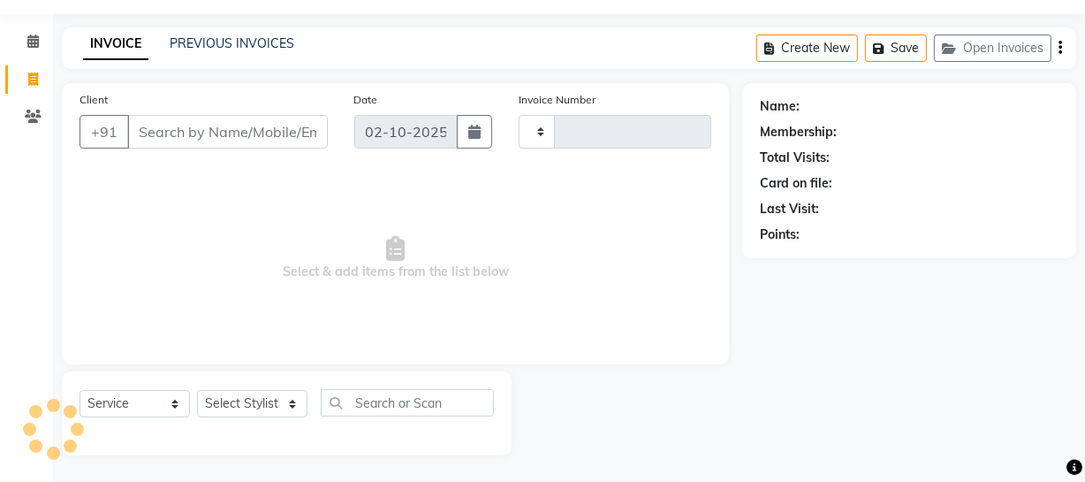
type input "4700"
select select "735"
select select "membership"
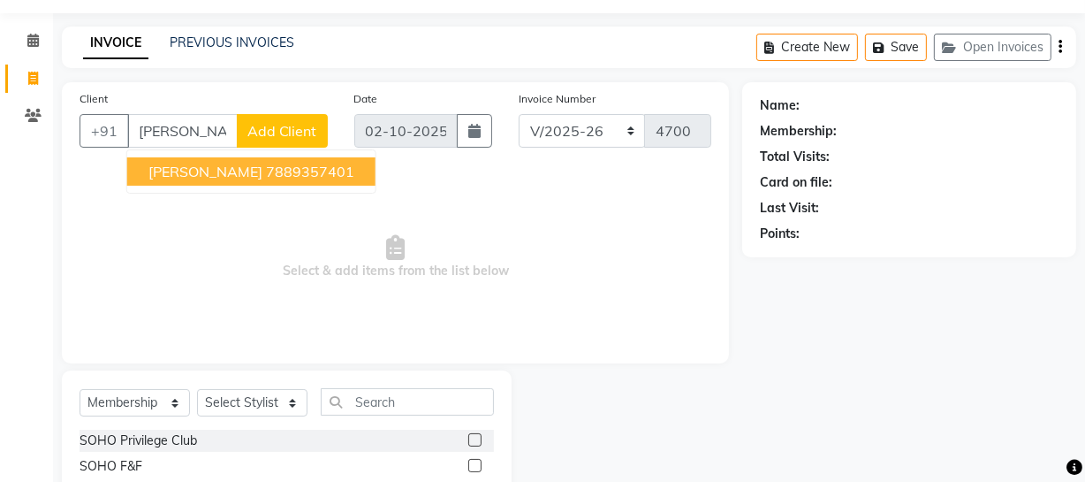
click at [313, 176] on ngb-highlight "7889357401" at bounding box center [310, 172] width 88 height 18
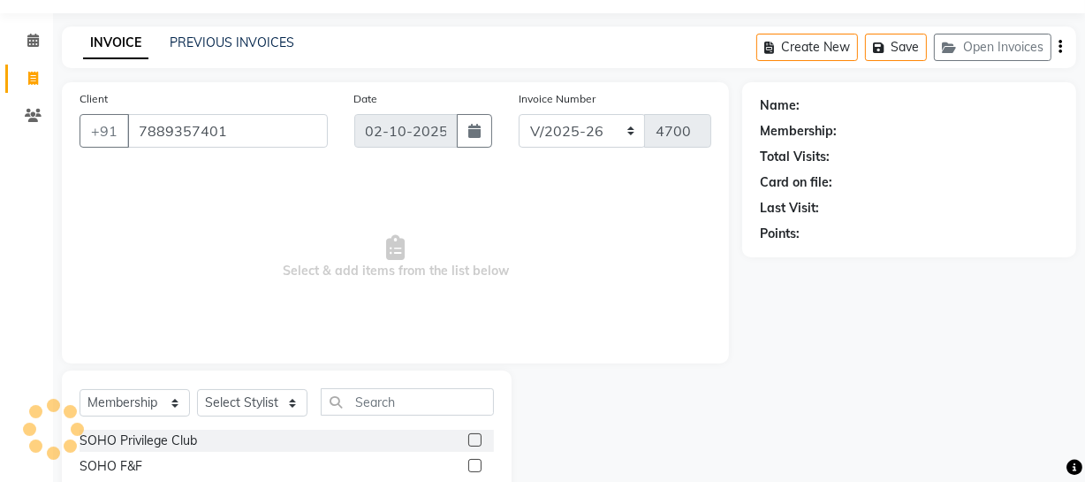
type input "7889357401"
select select "1: Object"
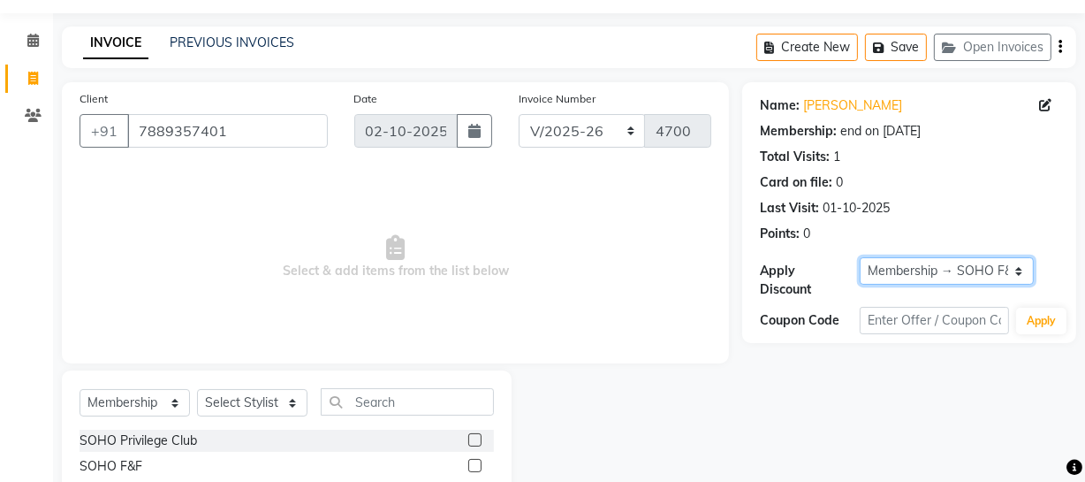
click at [999, 273] on select "Select Membership → SOHO F&F" at bounding box center [947, 270] width 174 height 27
click at [860, 257] on select "Select Membership → SOHO F&F" at bounding box center [947, 270] width 174 height 27
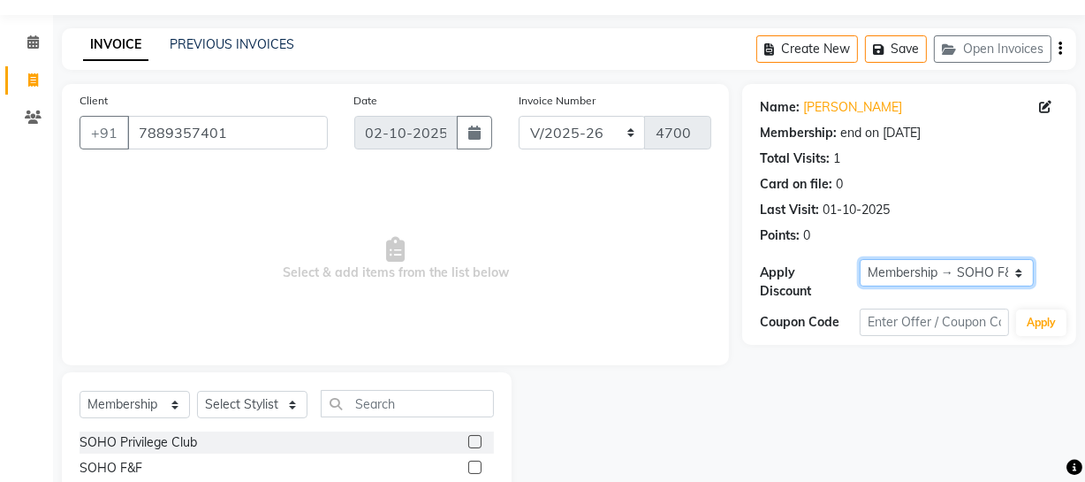
scroll to position [0, 0]
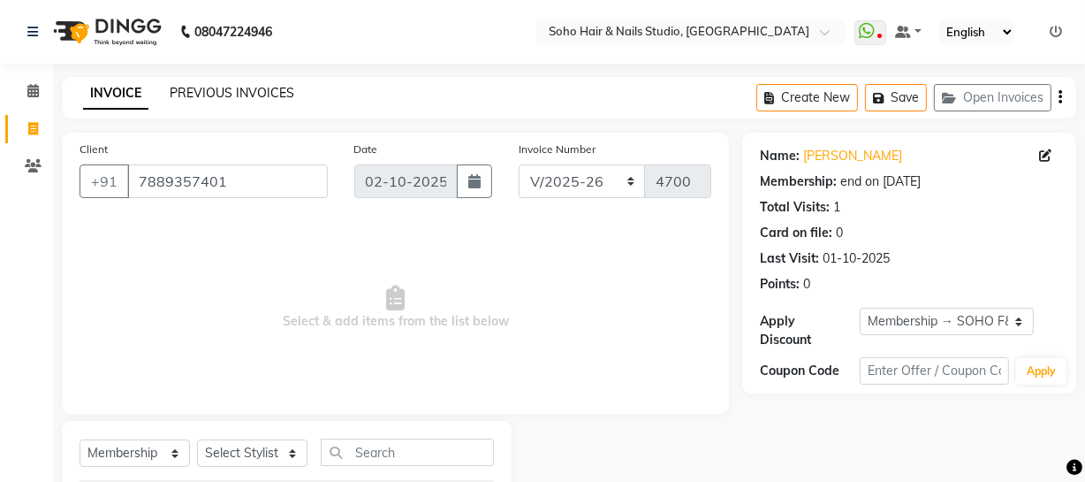
click at [222, 94] on link "PREVIOUS INVOICES" at bounding box center [232, 93] width 125 height 16
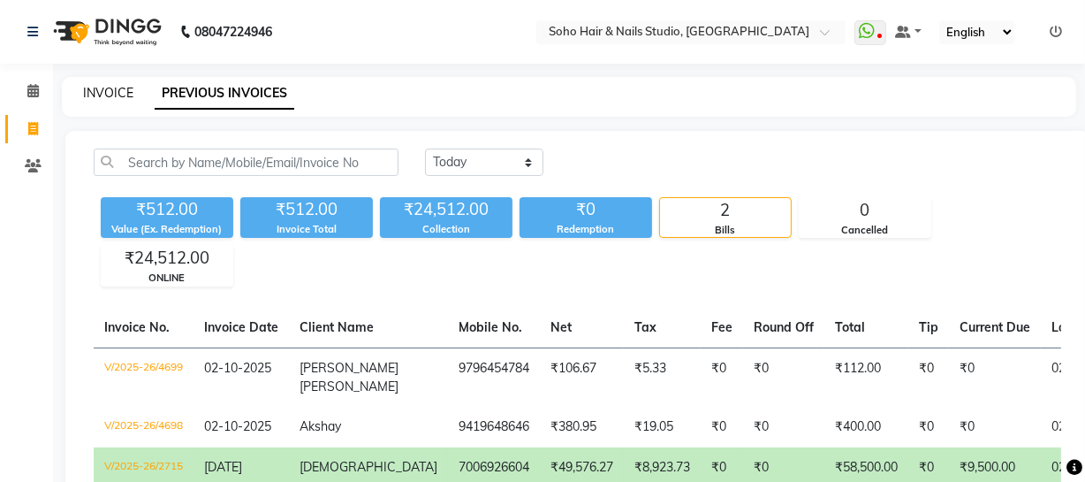
click at [98, 97] on link "INVOICE" at bounding box center [108, 93] width 50 height 16
select select "service"
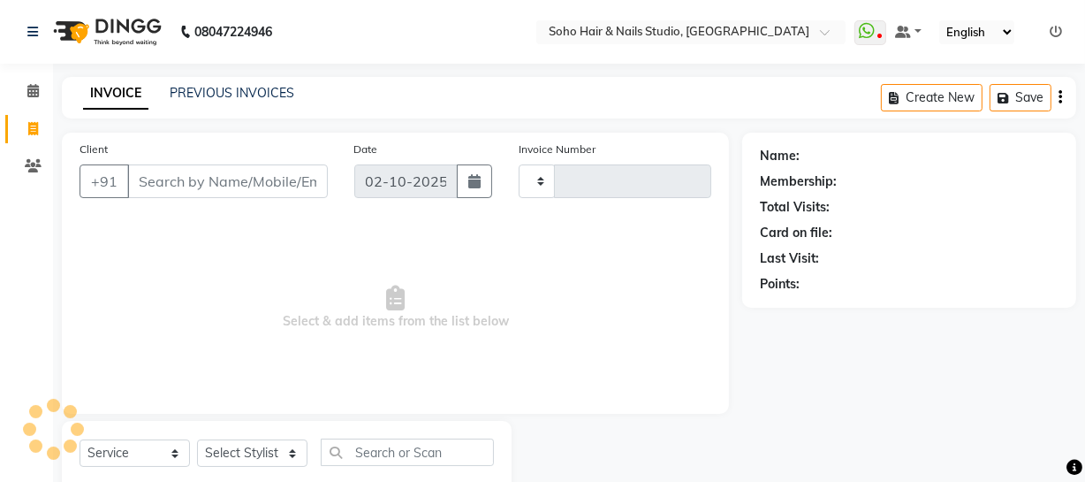
scroll to position [50, 0]
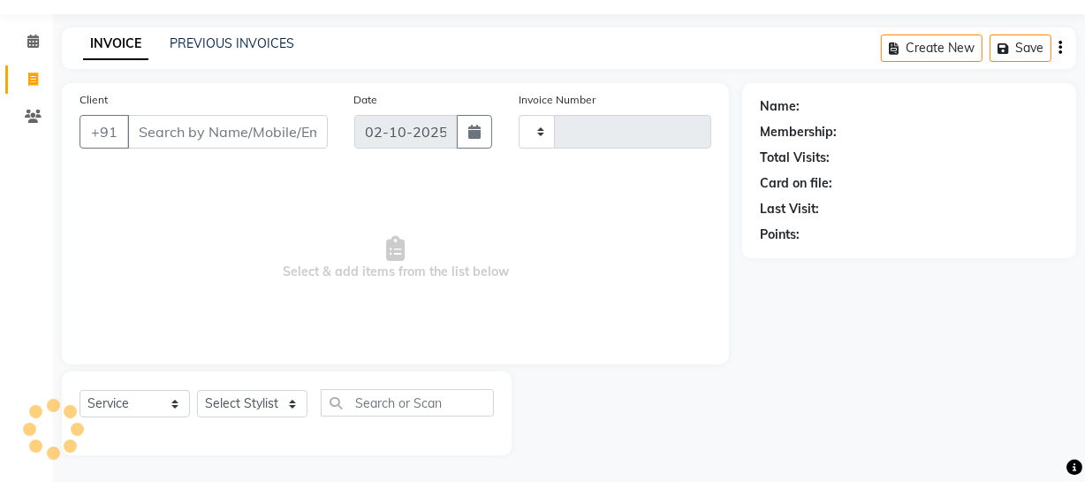
type input "4700"
select select "735"
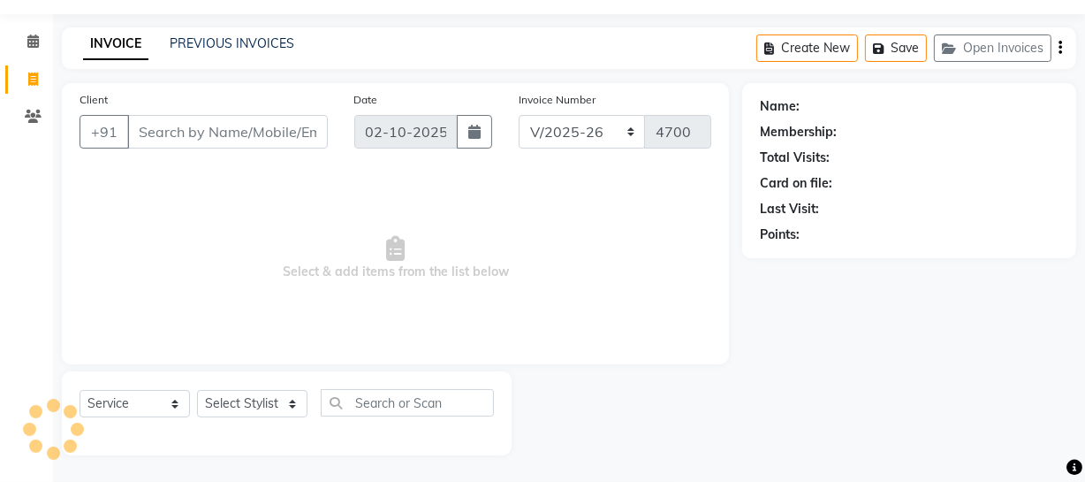
select select "membership"
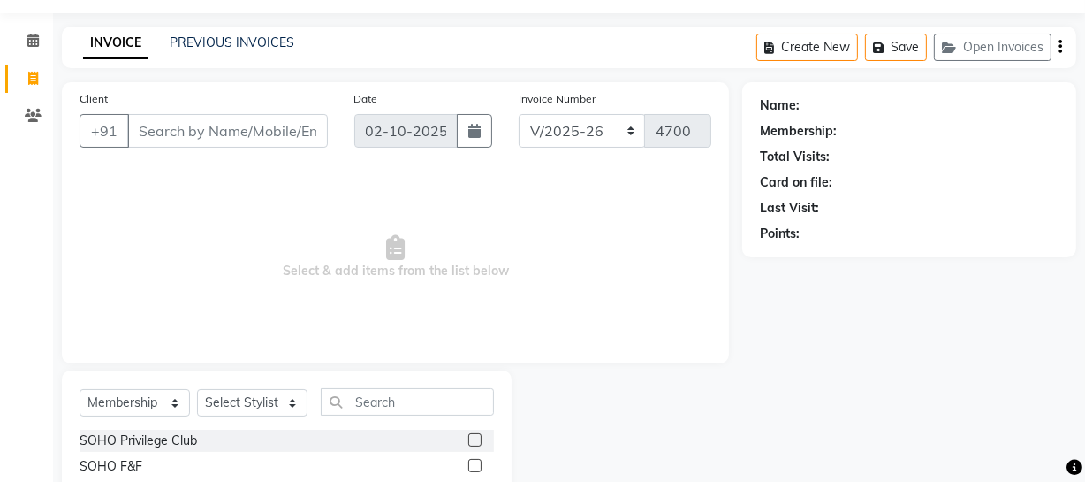
click at [204, 57] on div "INVOICE PREVIOUS INVOICES Create New Save Open Invoices" at bounding box center [569, 48] width 1015 height 42
click at [210, 47] on link "PREVIOUS INVOICES" at bounding box center [232, 42] width 125 height 16
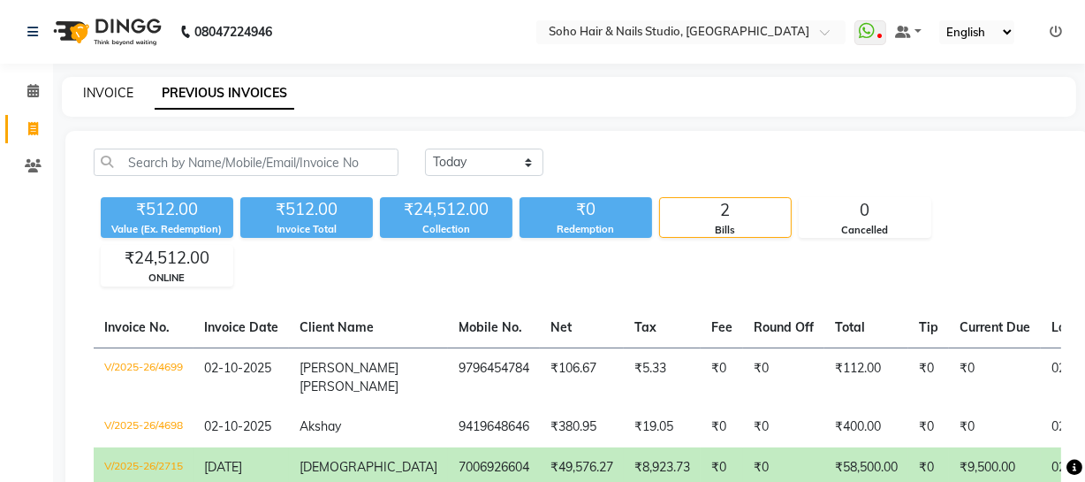
click at [123, 87] on link "INVOICE" at bounding box center [108, 93] width 50 height 16
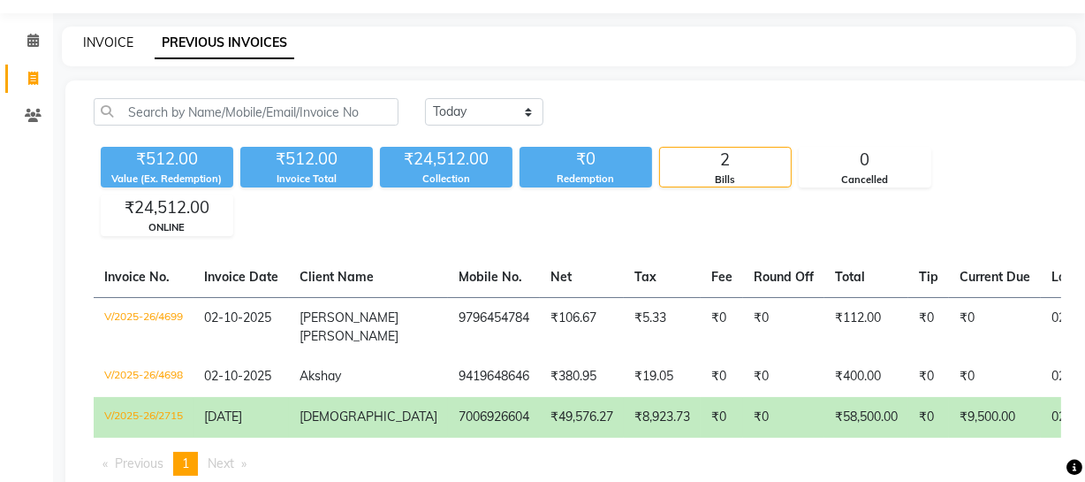
select select "service"
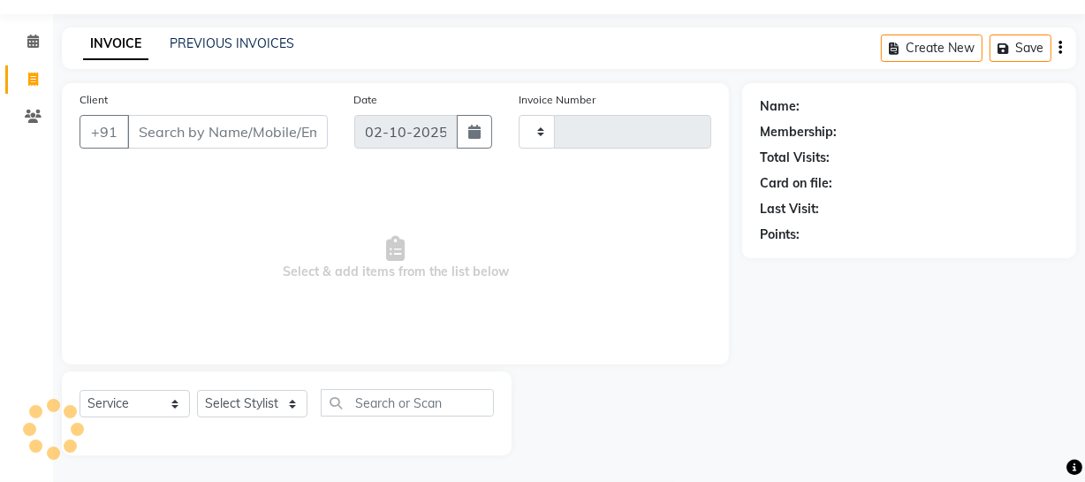
type input "4700"
select select "735"
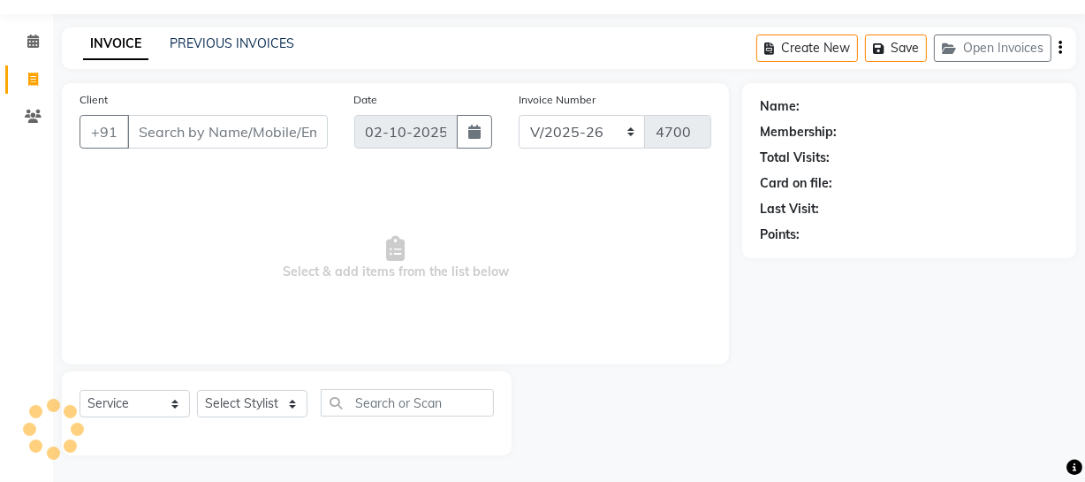
select select "membership"
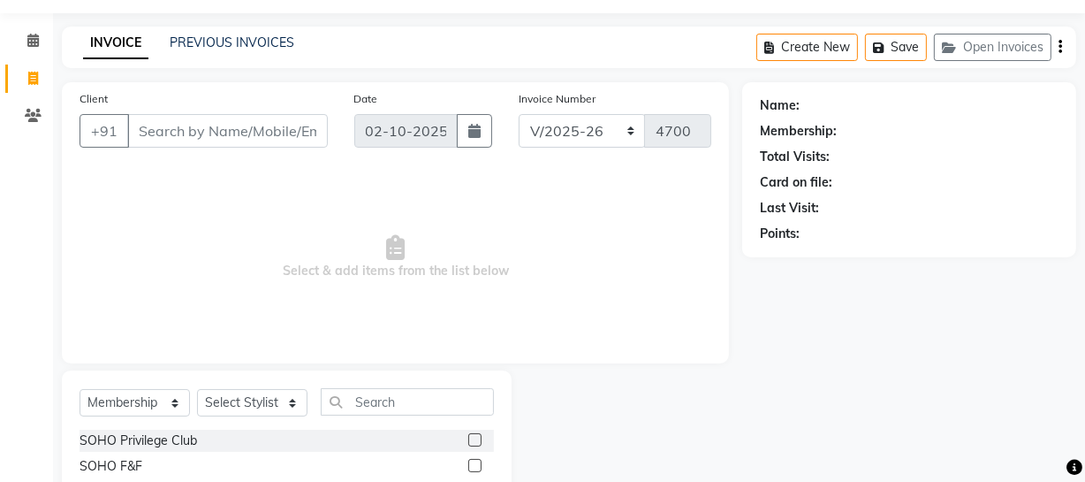
click at [200, 138] on input "Client" at bounding box center [227, 131] width 201 height 34
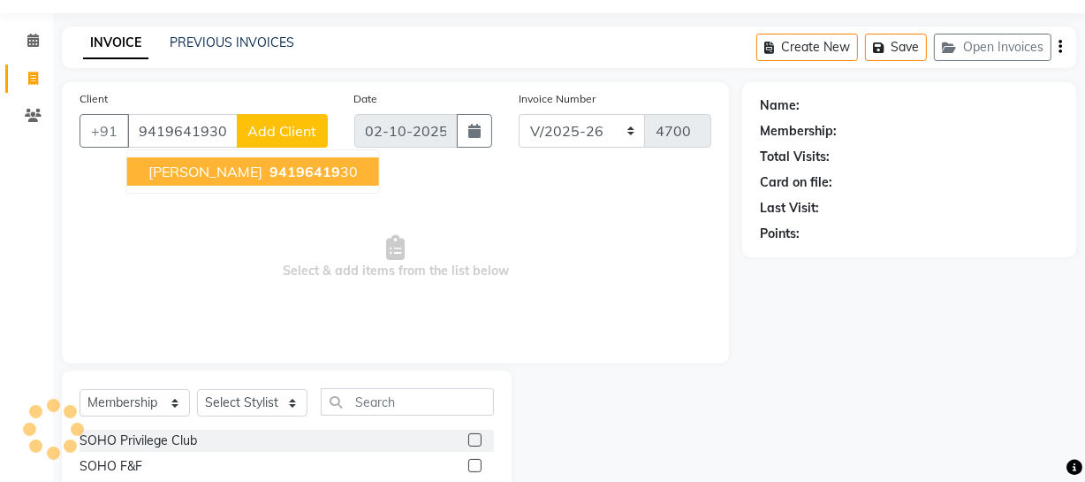
type input "9419641930"
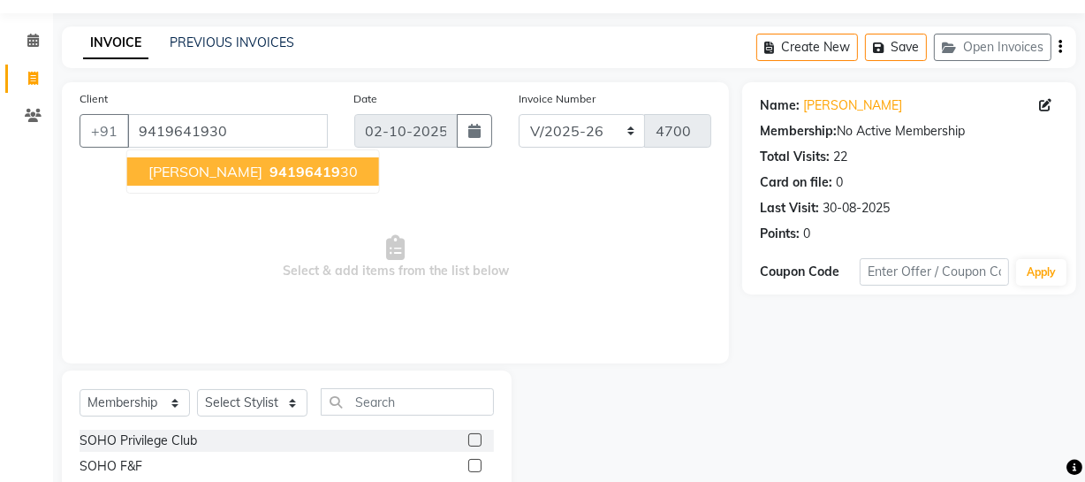
click at [270, 179] on span "94196419" at bounding box center [305, 172] width 71 height 18
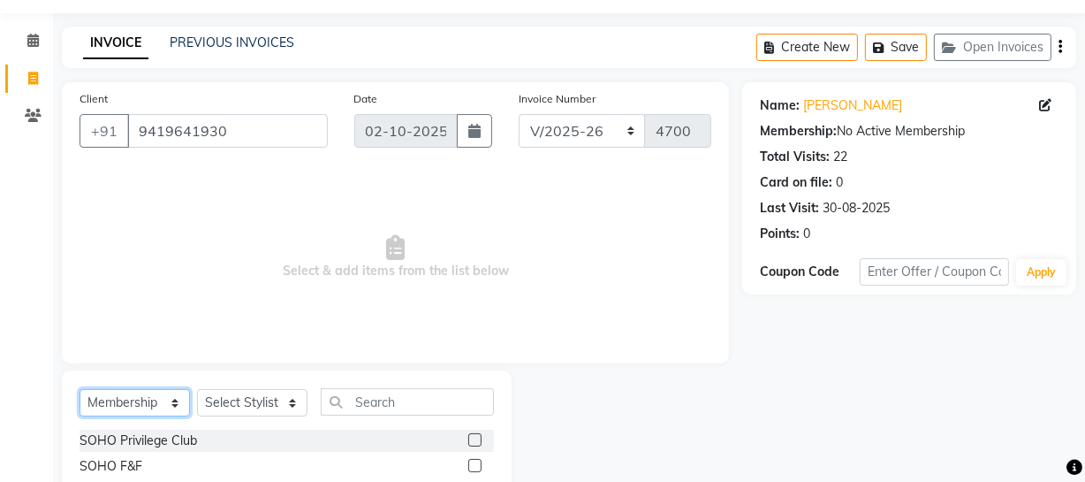
click at [182, 406] on select "Select Service Product Membership Package Voucher Prepaid Gift Card" at bounding box center [135, 402] width 110 height 27
select select "service"
click at [80, 389] on select "Select Service Product Membership Package Voucher Prepaid Gift Card" at bounding box center [135, 402] width 110 height 27
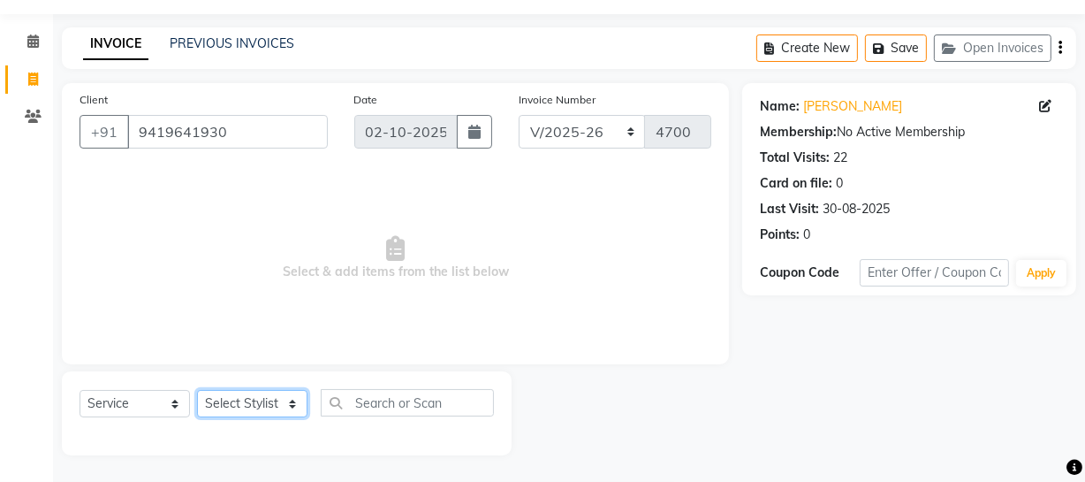
click at [242, 398] on select "Select Stylist Abhishek Kohli Adhamya Bamotra Amit Anita Kumari Arun Sain Aviji…" at bounding box center [252, 403] width 110 height 27
select select "30406"
click at [197, 390] on select "Select Stylist Abhishek Kohli Adhamya Bamotra Amit Anita Kumari Arun Sain Aviji…" at bounding box center [252, 403] width 110 height 27
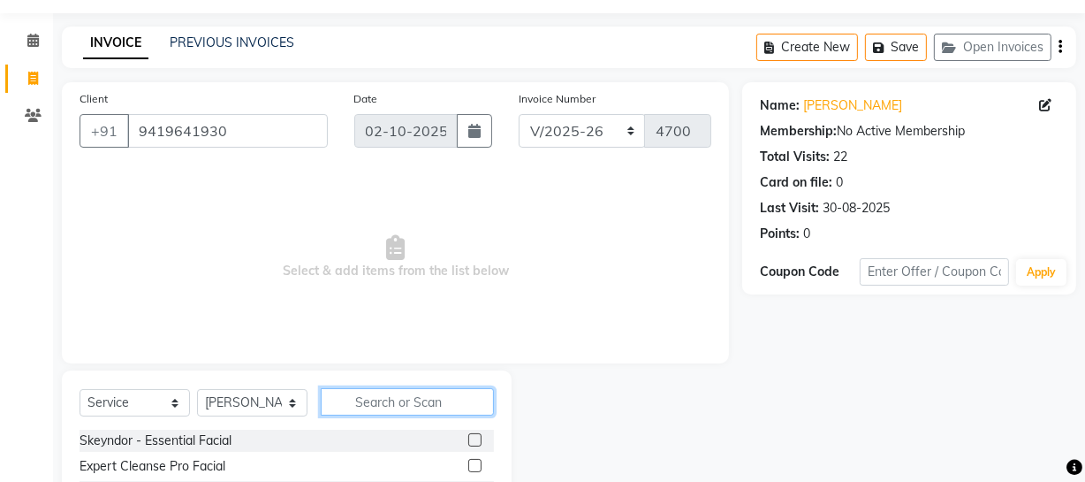
click at [380, 407] on input "text" at bounding box center [407, 401] width 173 height 27
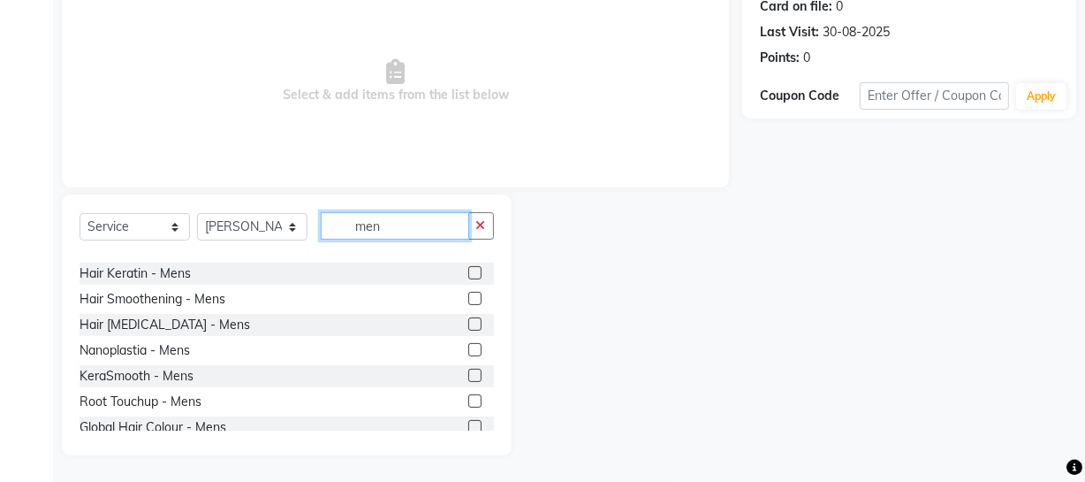
scroll to position [438, 0]
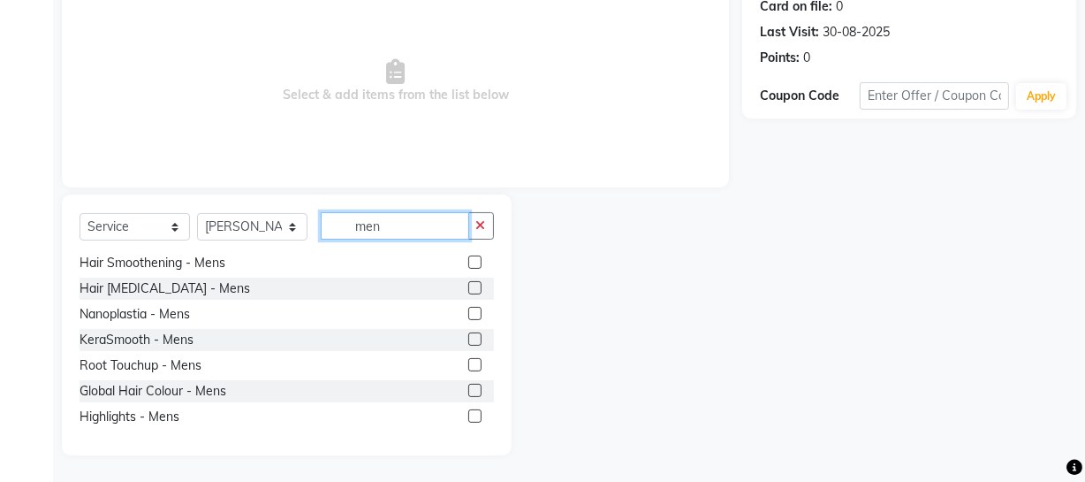
drag, startPoint x: 411, startPoint y: 223, endPoint x: 263, endPoint y: 248, distance: 149.8
click at [263, 248] on div "Select Service Product Membership Package Voucher Prepaid Gift Card Select Styl…" at bounding box center [287, 233] width 415 height 42
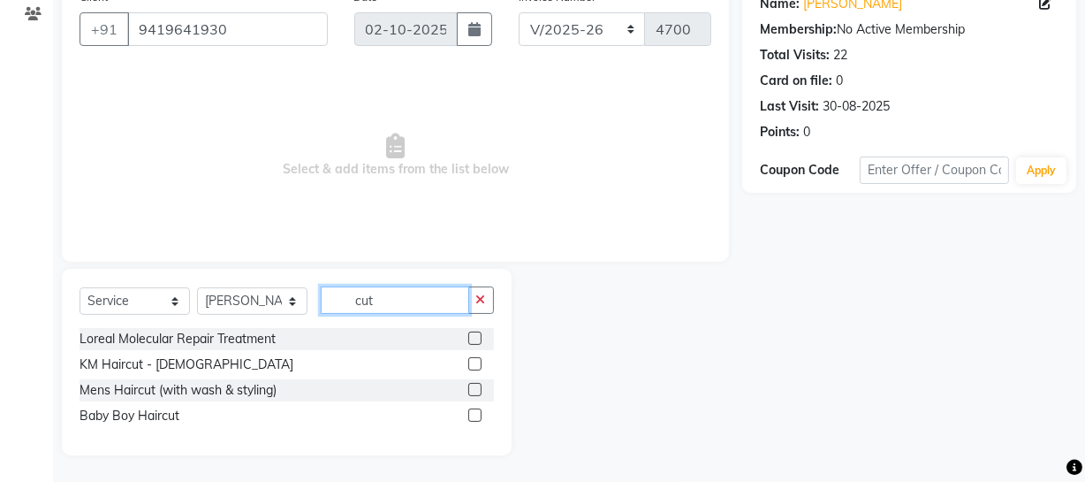
scroll to position [126, 0]
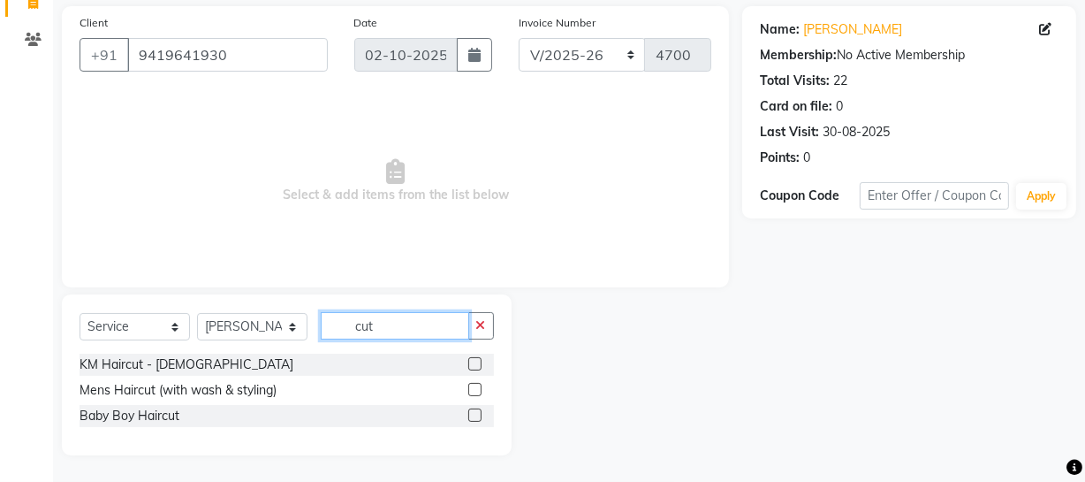
type input "cut"
click at [469, 388] on label at bounding box center [474, 389] width 13 height 13
click at [469, 388] on input "checkbox" at bounding box center [473, 389] width 11 height 11
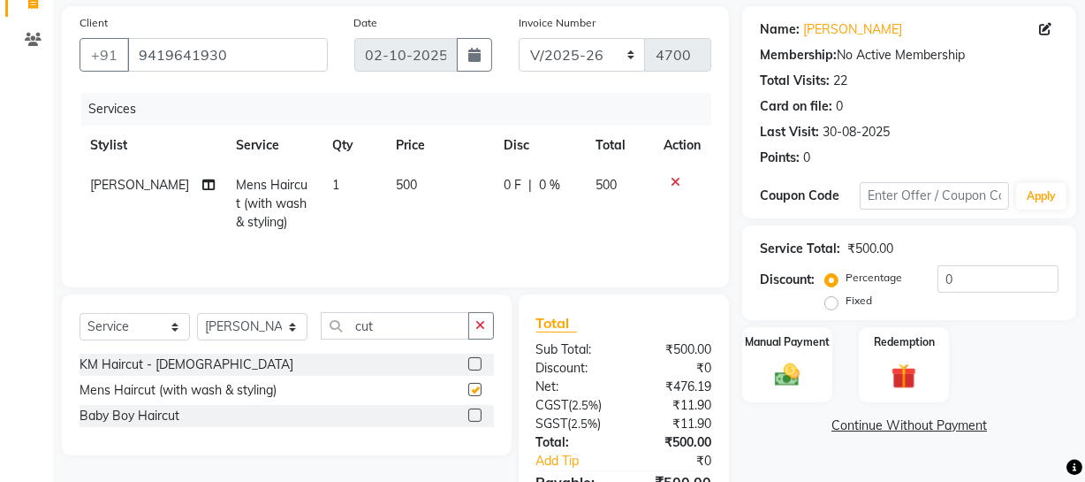
checkbox input "false"
drag, startPoint x: 398, startPoint y: 323, endPoint x: 244, endPoint y: 342, distance: 155.0
click at [244, 342] on div "Select Service Product Membership Package Voucher Prepaid Gift Card Select Styl…" at bounding box center [287, 333] width 415 height 42
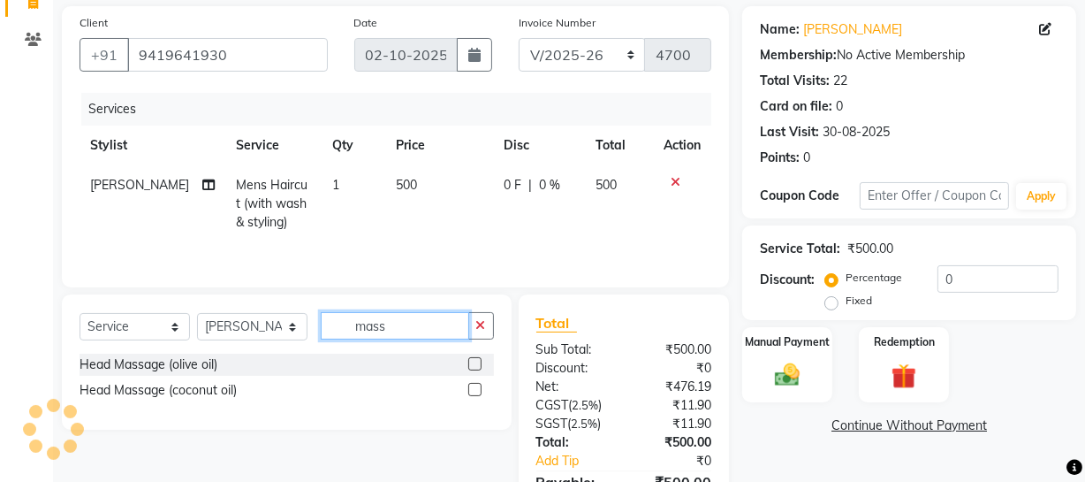
type input "mass"
click at [475, 392] on label at bounding box center [474, 389] width 13 height 13
click at [475, 392] on input "checkbox" at bounding box center [473, 389] width 11 height 11
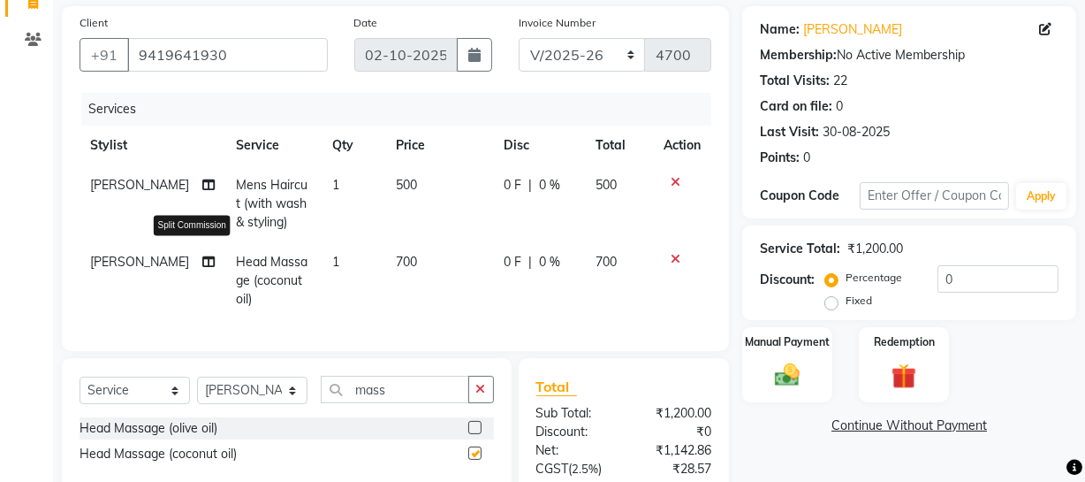
checkbox input "false"
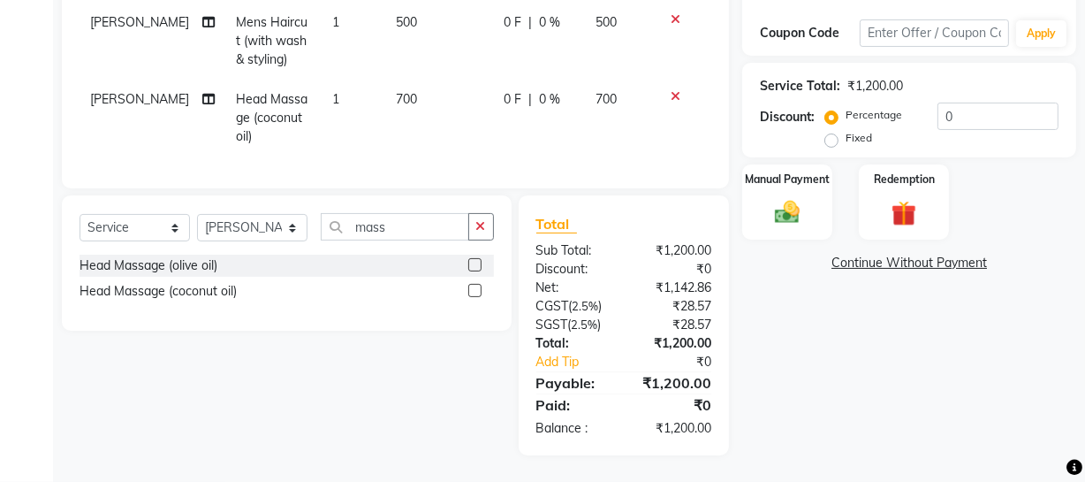
scroll to position [301, 0]
click at [804, 197] on img at bounding box center [787, 212] width 42 height 30
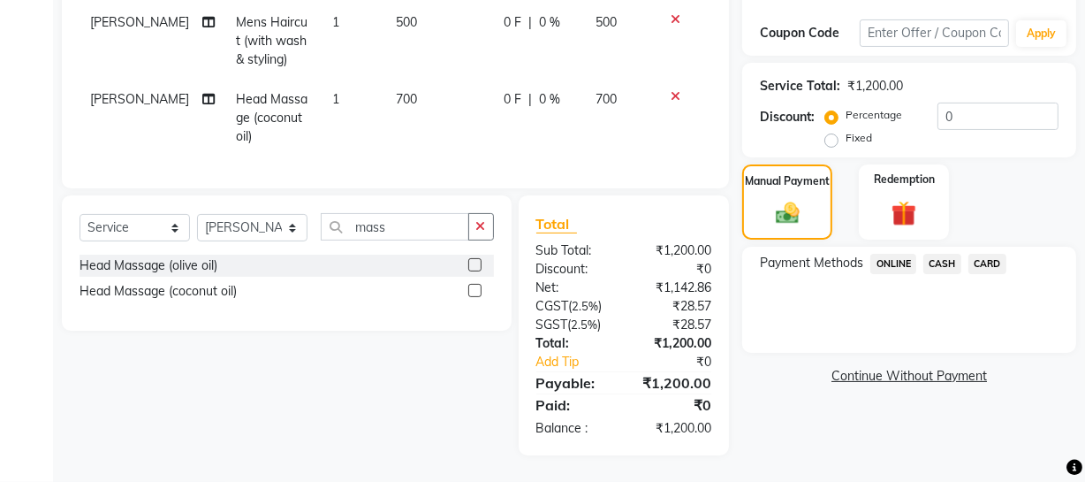
click at [946, 254] on span "CASH" at bounding box center [943, 264] width 38 height 20
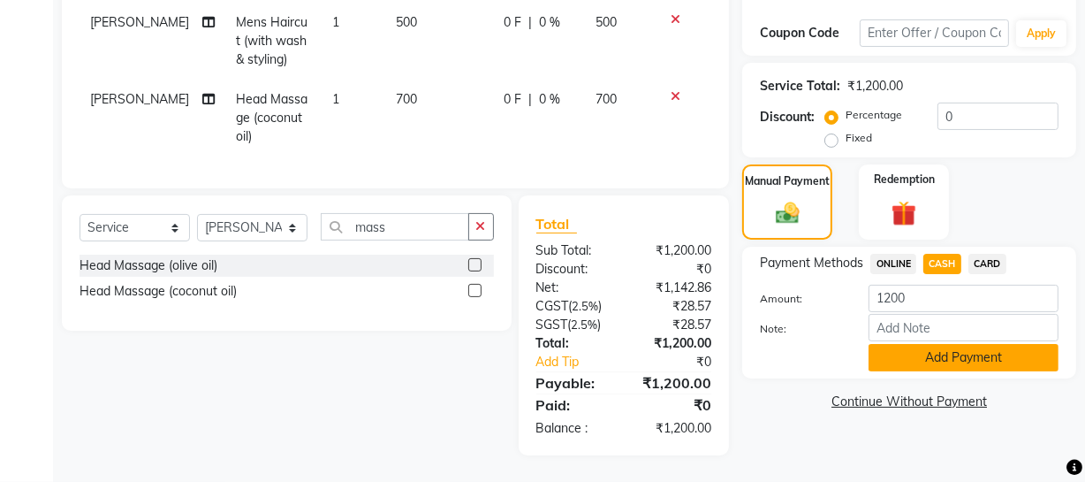
click at [933, 344] on button "Add Payment" at bounding box center [964, 357] width 190 height 27
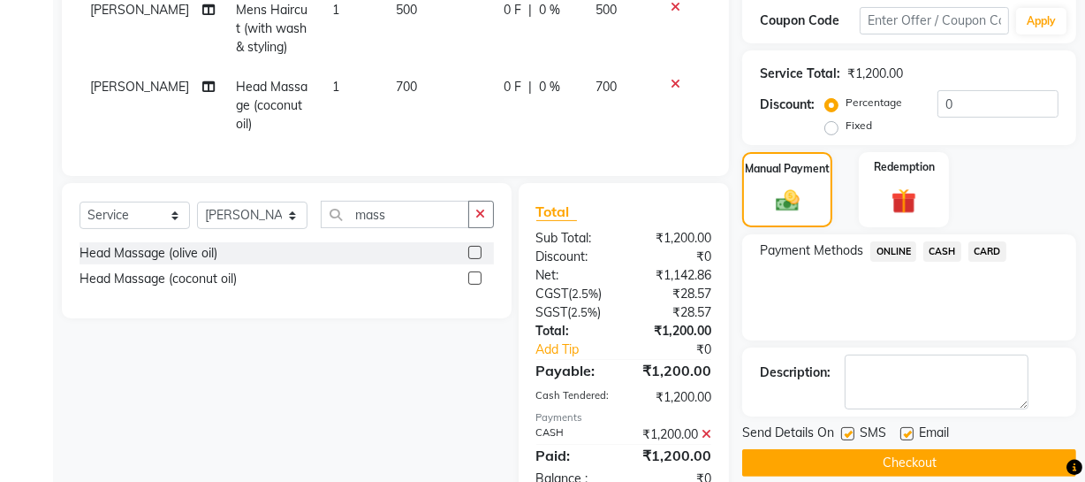
scroll to position [364, 0]
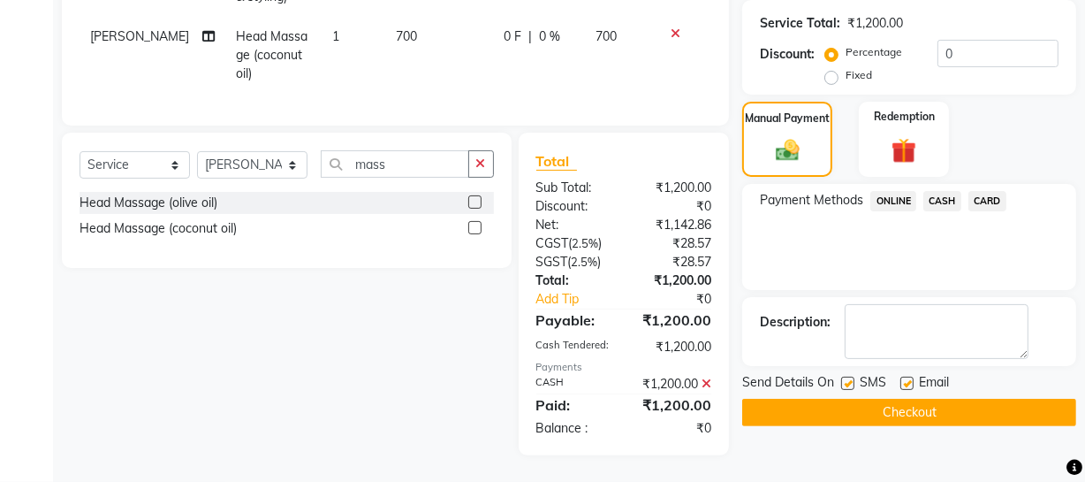
click at [907, 399] on button "Checkout" at bounding box center [909, 412] width 334 height 27
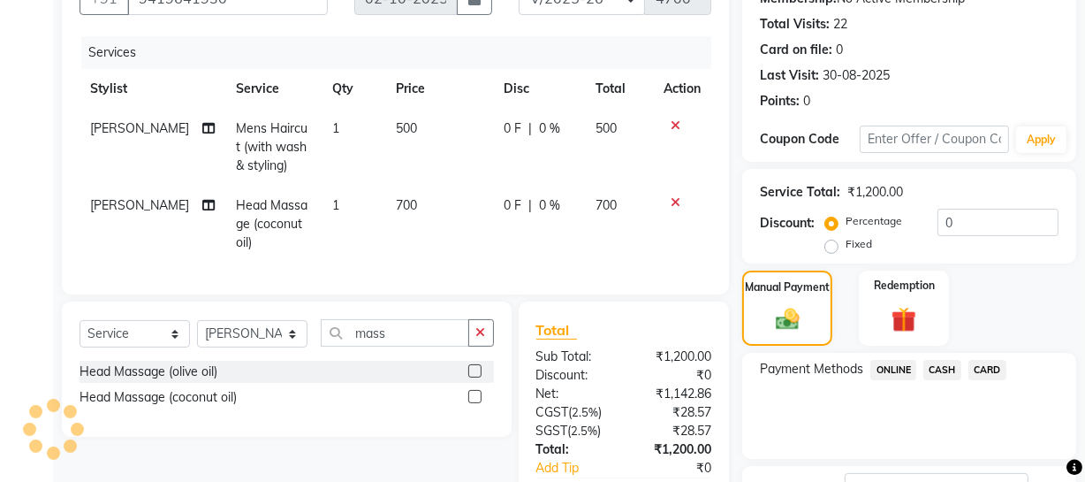
scroll to position [0, 0]
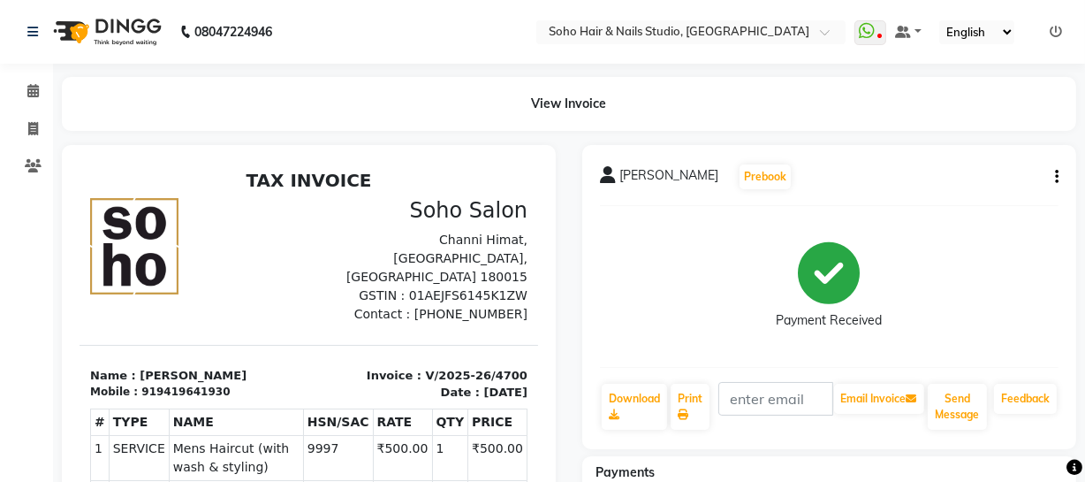
click at [1061, 173] on div "Adtiya Prebook Payment Received Download Print Email Invoice Send Message Feedb…" at bounding box center [829, 297] width 494 height 304
click at [25, 138] on span at bounding box center [33, 129] width 31 height 20
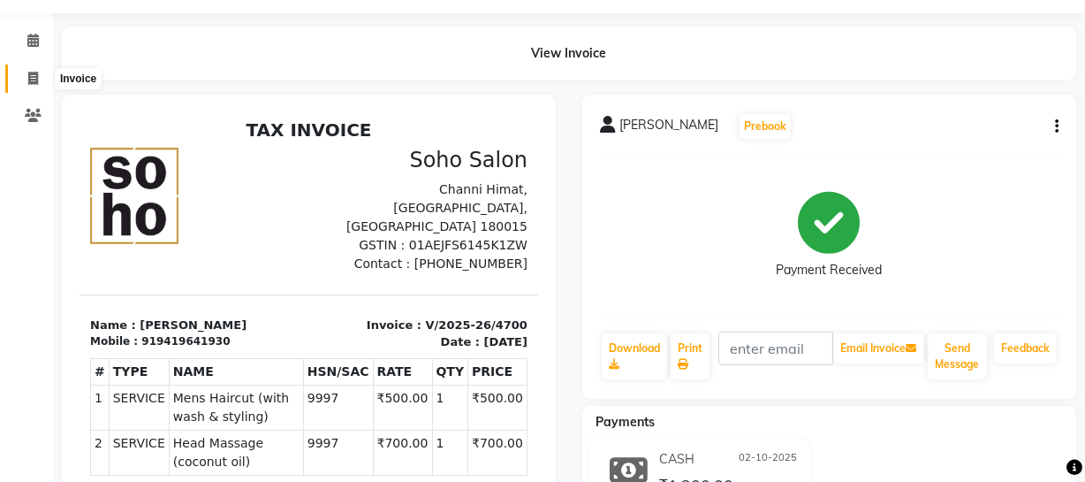
select select "service"
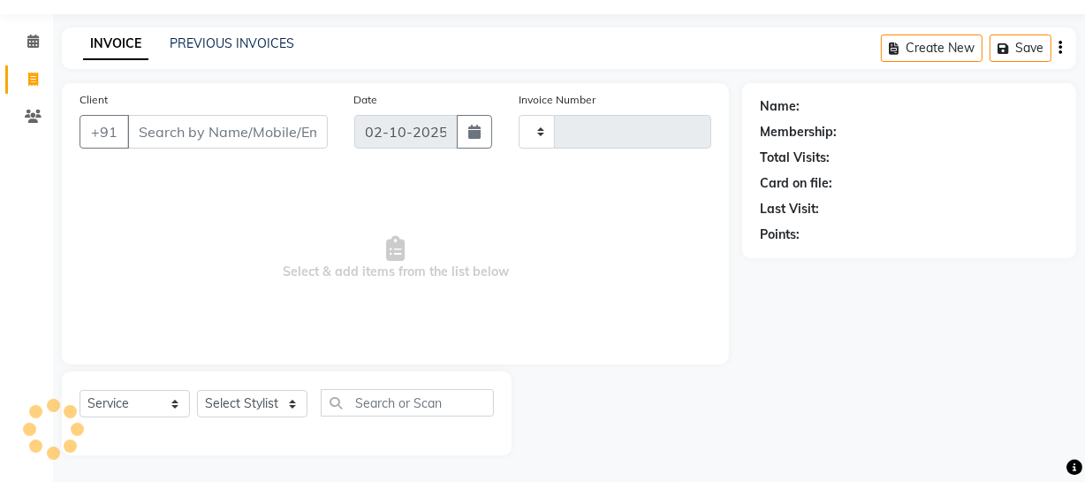
type input "4701"
select select "735"
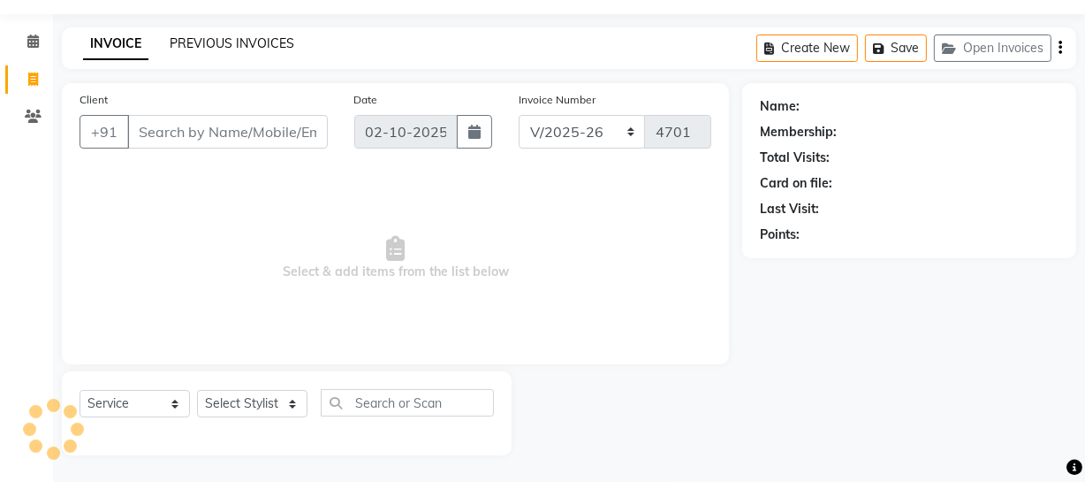
select select "membership"
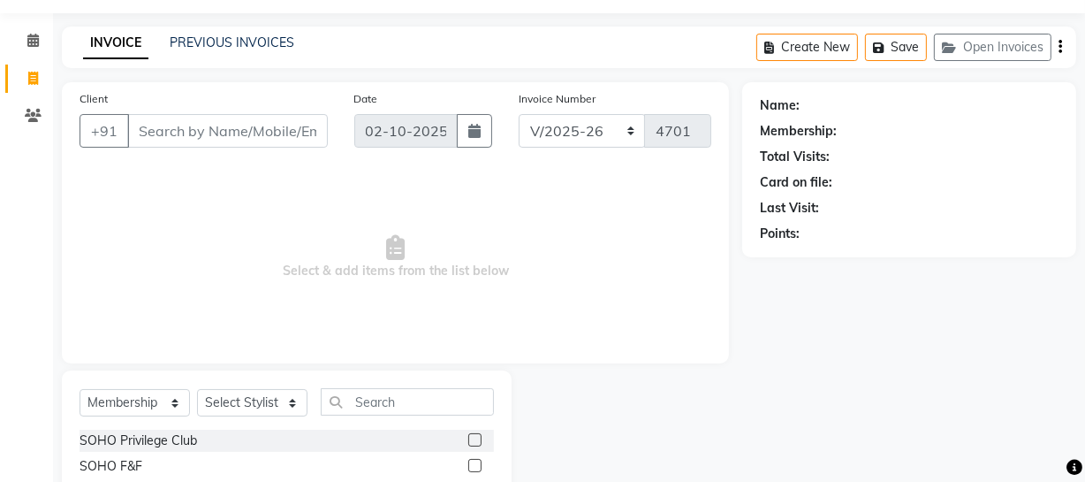
click at [244, 127] on input "Client" at bounding box center [227, 131] width 201 height 34
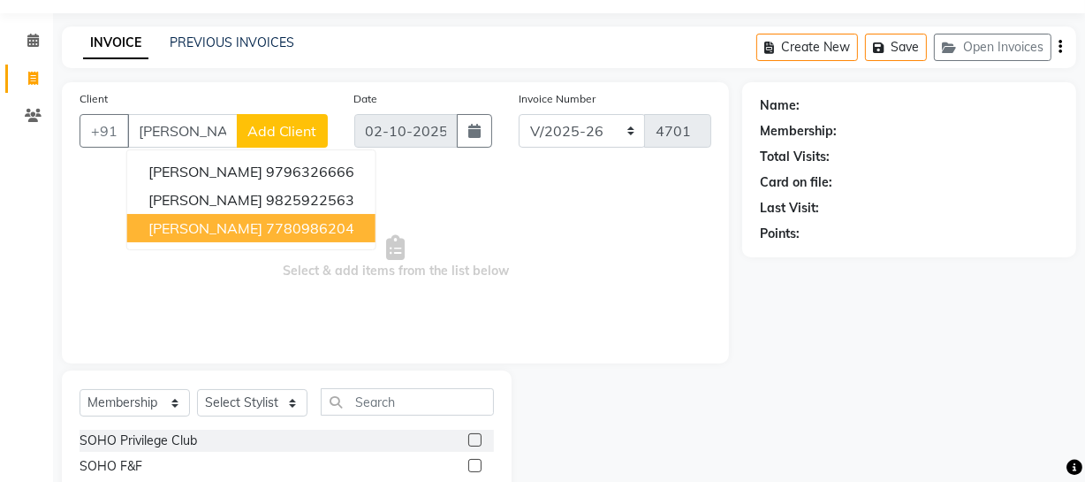
click at [292, 230] on ngb-highlight "7780986204" at bounding box center [310, 228] width 88 height 18
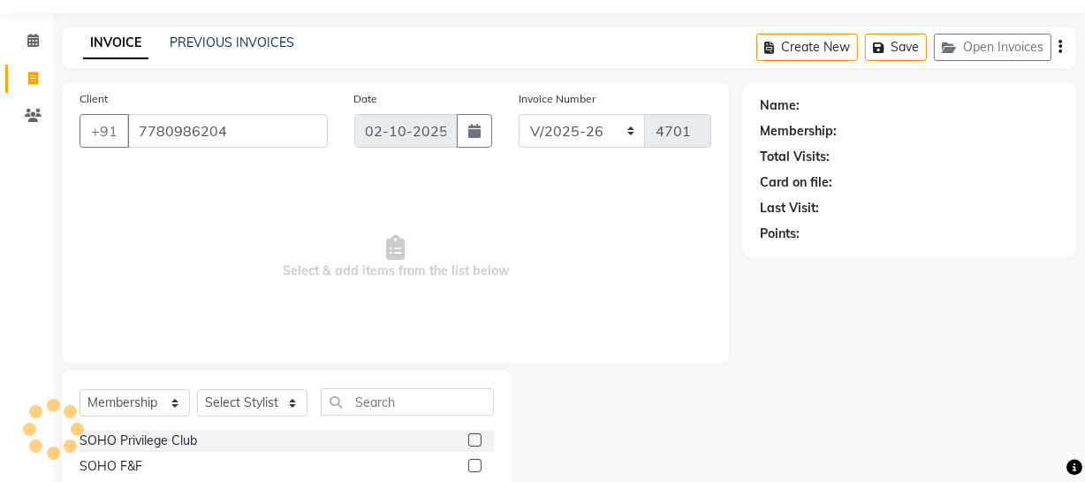
type input "7780986204"
select select "1: Object"
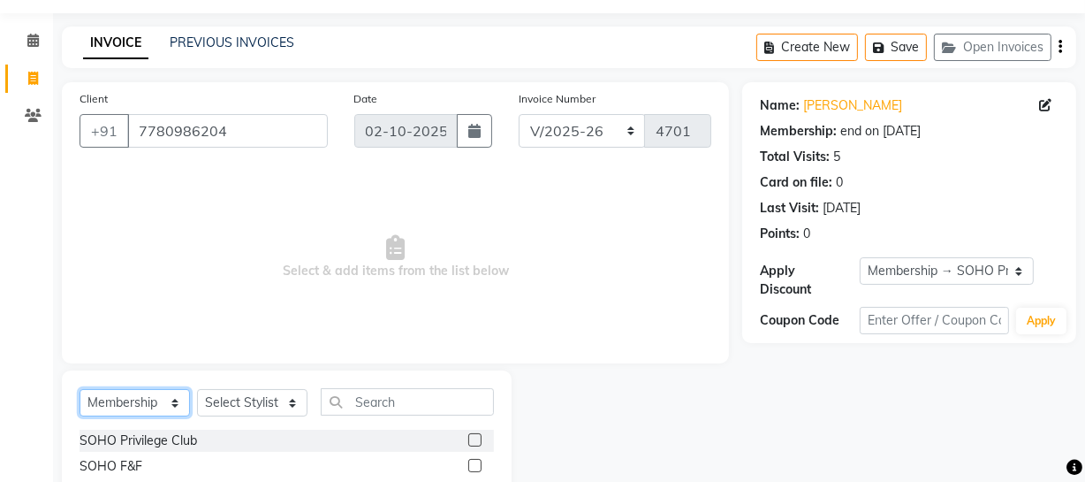
click at [177, 402] on select "Select Service Product Membership Package Voucher Prepaid Gift Card" at bounding box center [135, 402] width 110 height 27
select select "service"
click at [80, 389] on select "Select Service Product Membership Package Voucher Prepaid Gift Card" at bounding box center [135, 402] width 110 height 27
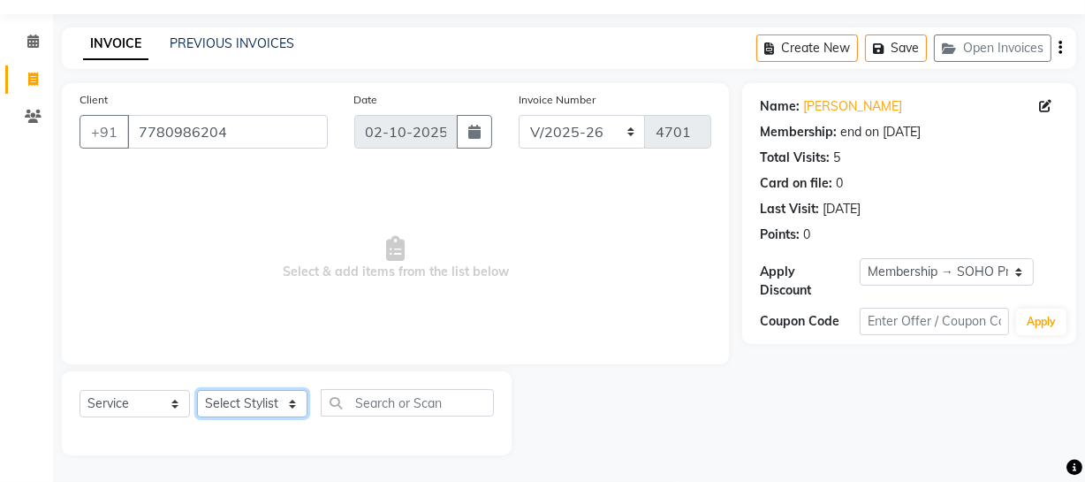
click at [248, 401] on select "Select Stylist Abhishek Kohli Adhamya Bamotra Amit Anita Kumari Arun Sain Aviji…" at bounding box center [252, 403] width 110 height 27
select select "13838"
click at [197, 390] on select "Select Stylist Abhishek Kohli Adhamya Bamotra Amit Anita Kumari Arun Sain Aviji…" at bounding box center [252, 403] width 110 height 27
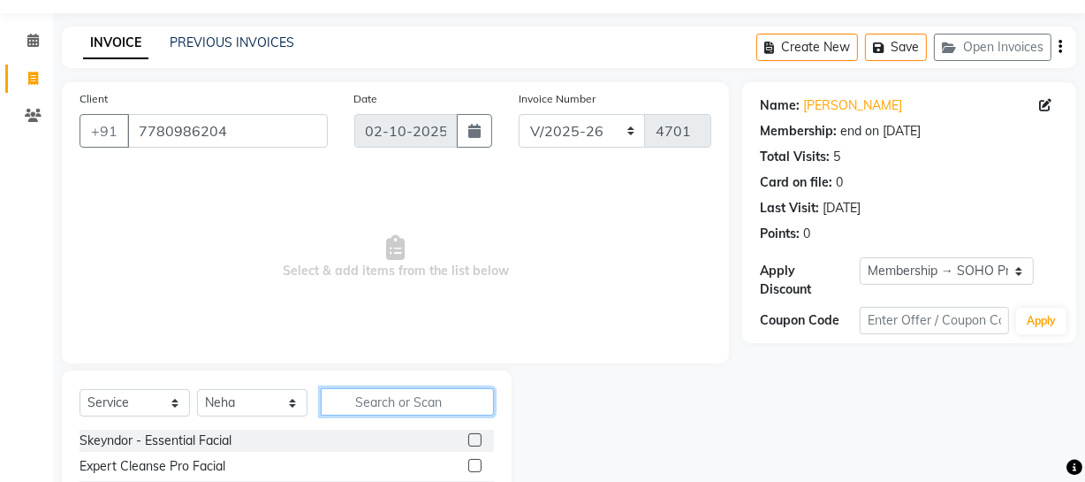
click at [410, 405] on input "text" at bounding box center [407, 401] width 173 height 27
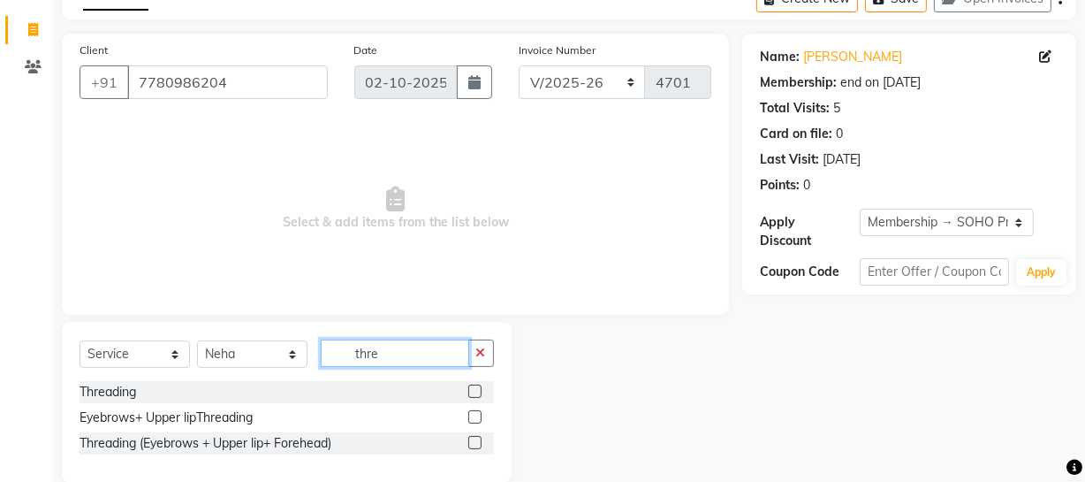
scroll to position [126, 0]
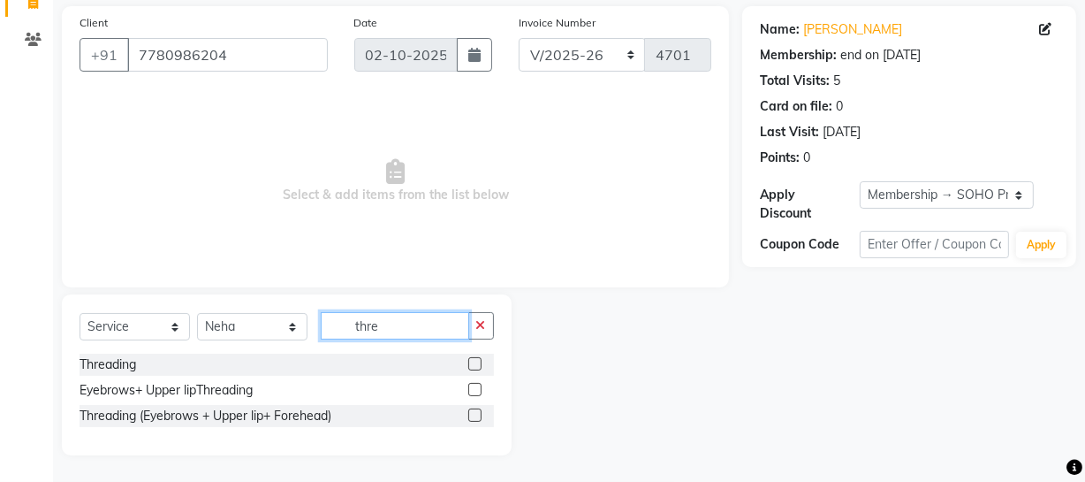
type input "thre"
click at [470, 415] on label at bounding box center [474, 414] width 13 height 13
click at [470, 415] on input "checkbox" at bounding box center [473, 415] width 11 height 11
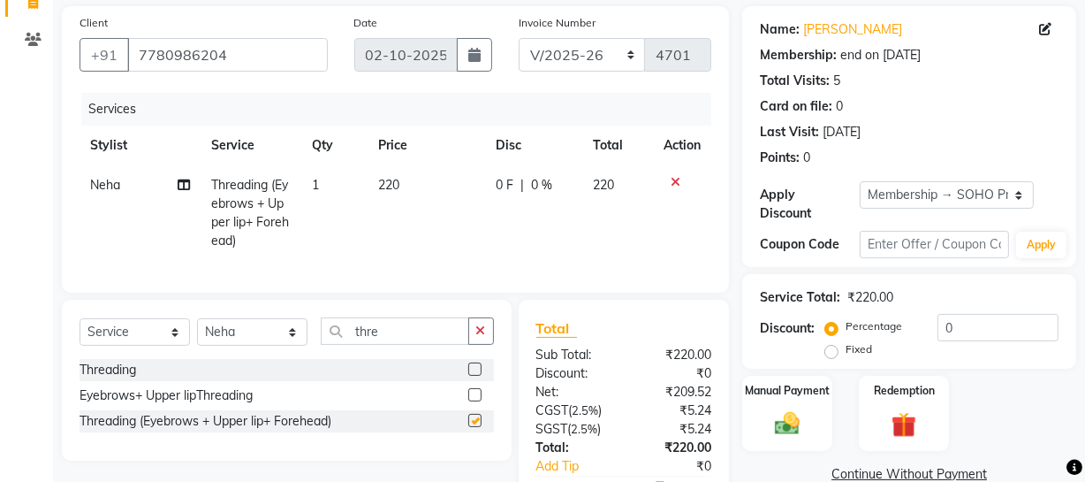
checkbox input "false"
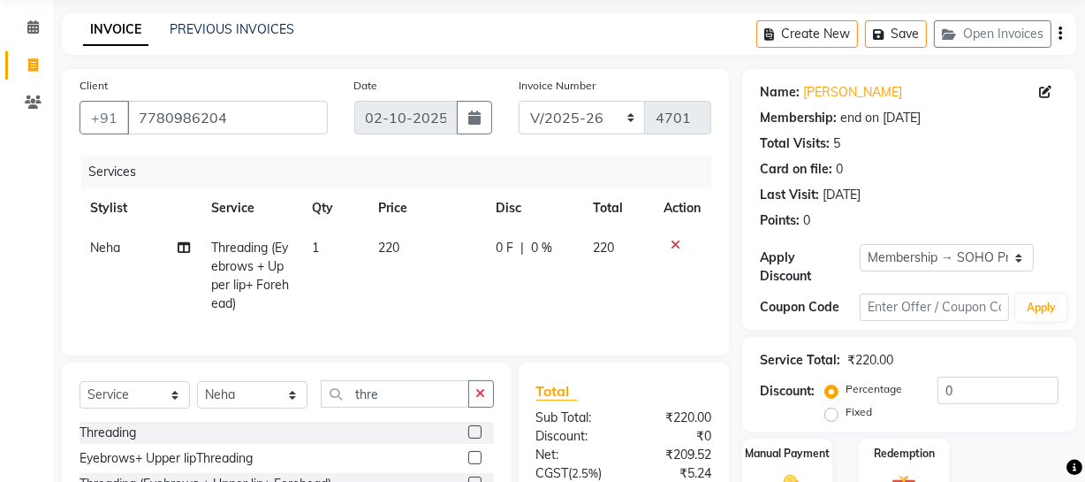
scroll to position [0, 0]
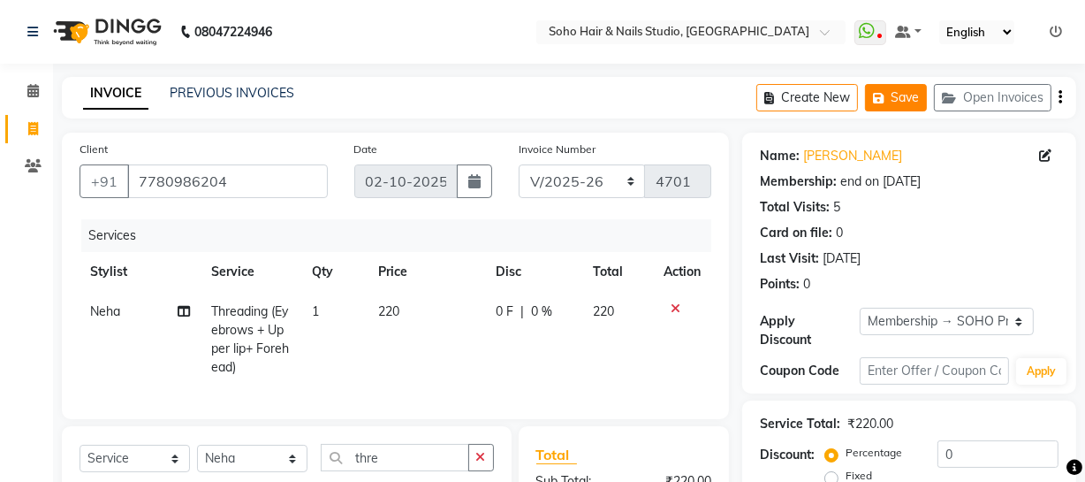
click at [905, 94] on button "Save" at bounding box center [896, 97] width 62 height 27
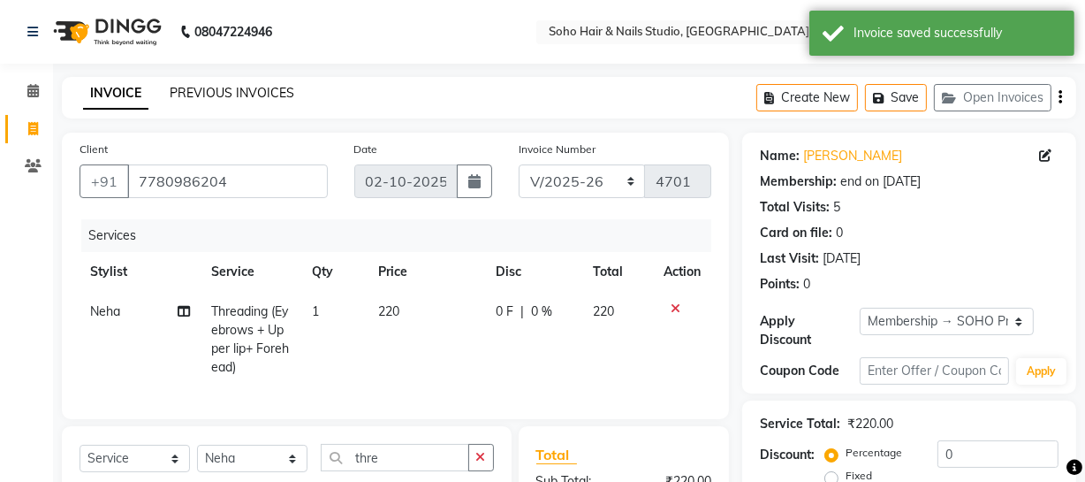
click at [220, 85] on link "PREVIOUS INVOICES" at bounding box center [232, 93] width 125 height 16
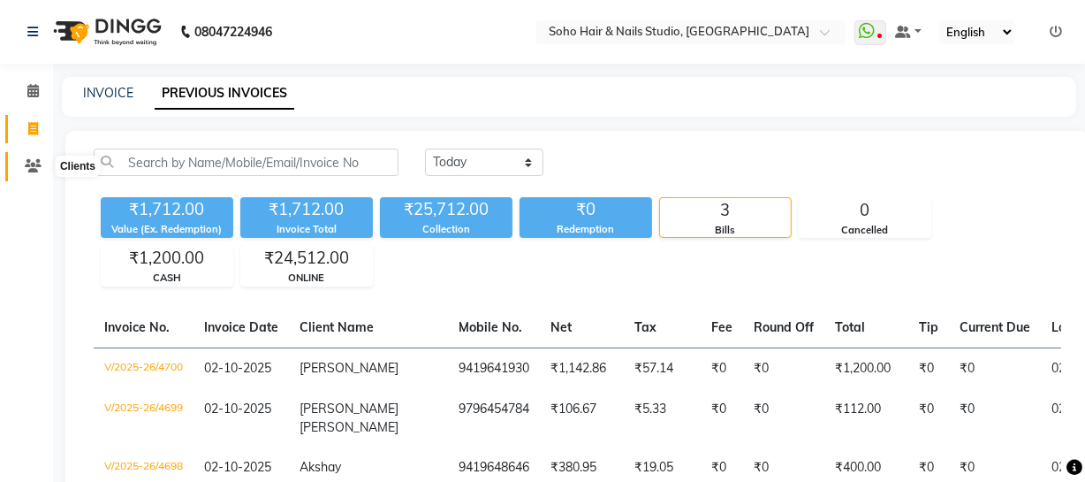
click at [34, 159] on icon at bounding box center [33, 165] width 17 height 13
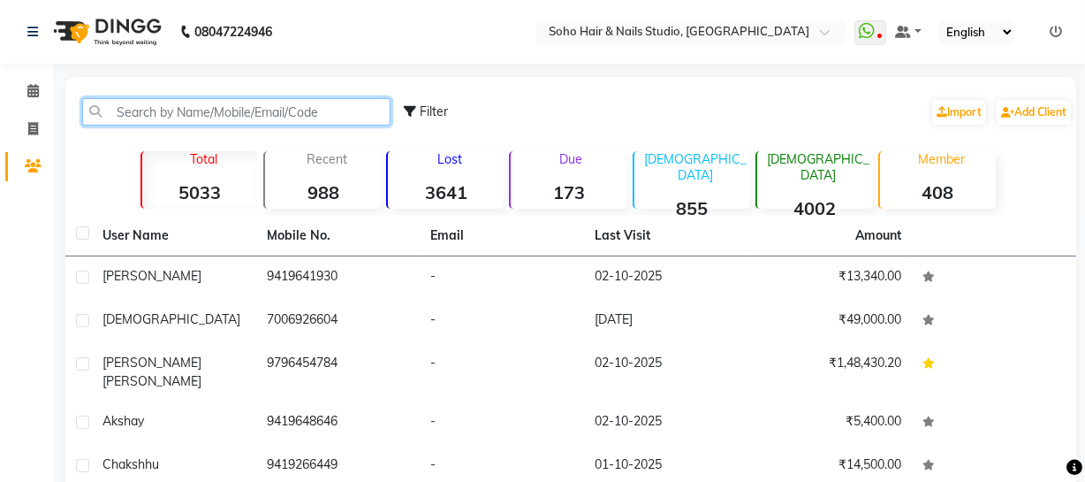
click at [203, 103] on input "text" at bounding box center [236, 111] width 308 height 27
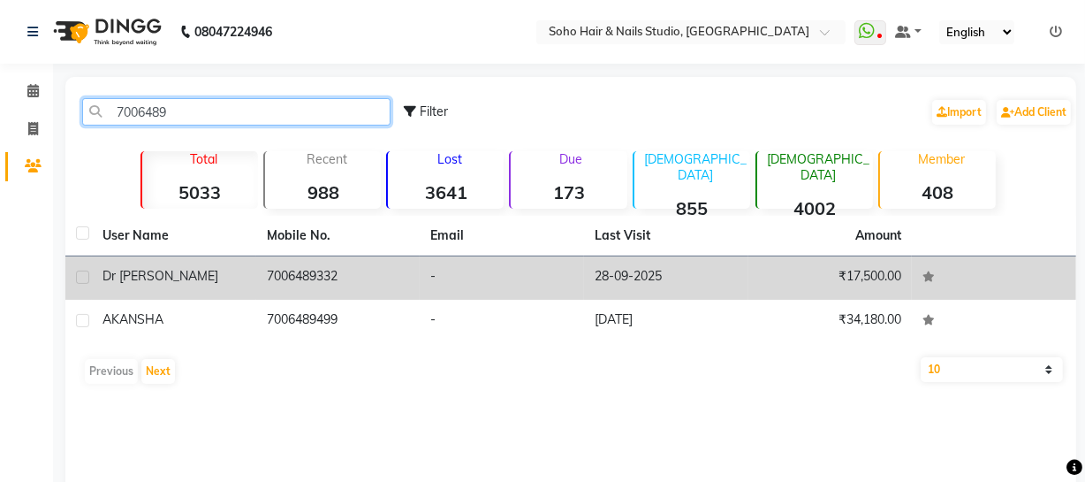
type input "7006489"
click at [305, 273] on td "7006489332" at bounding box center [338, 277] width 164 height 43
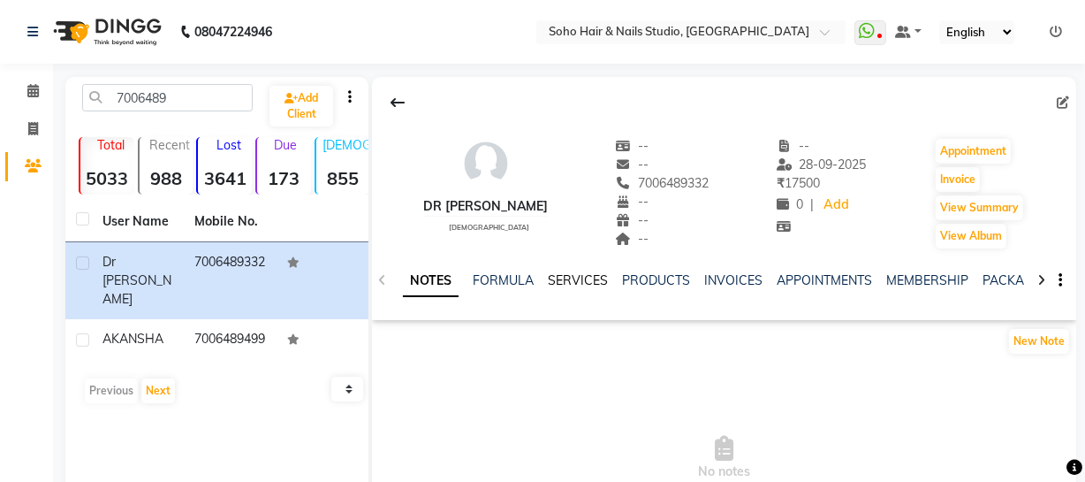
click at [595, 278] on link "SERVICES" at bounding box center [578, 280] width 60 height 16
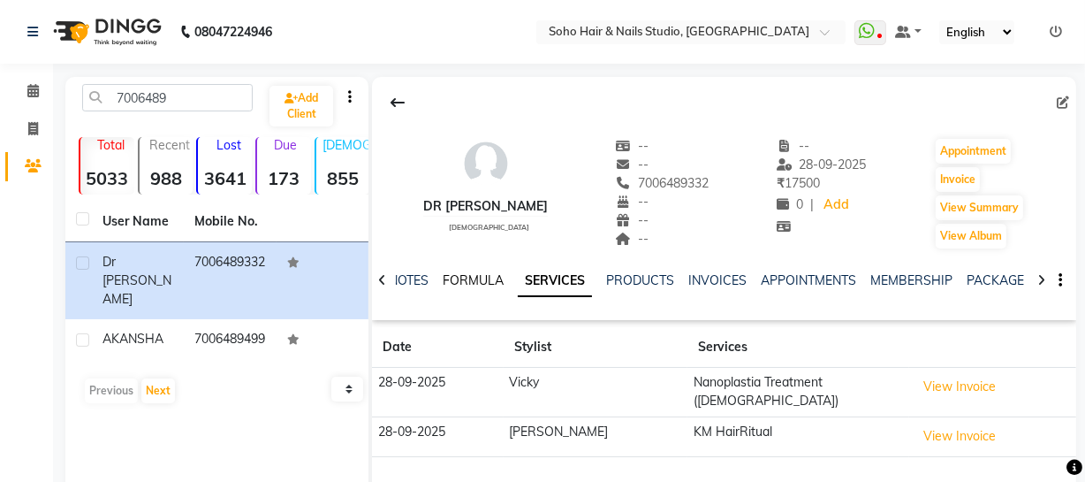
click at [465, 277] on link "FORMULA" at bounding box center [473, 280] width 61 height 16
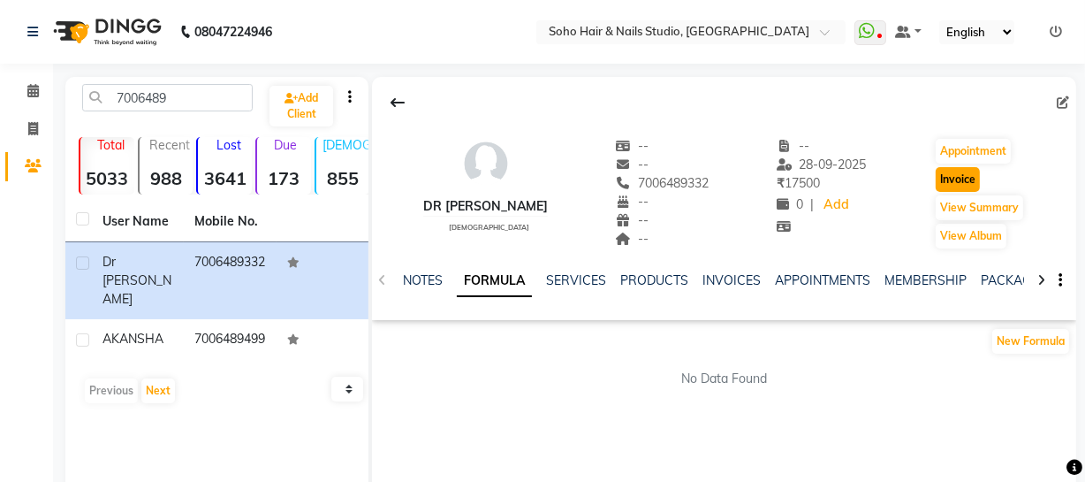
click at [944, 176] on button "Invoice" at bounding box center [958, 179] width 44 height 25
select select "service"
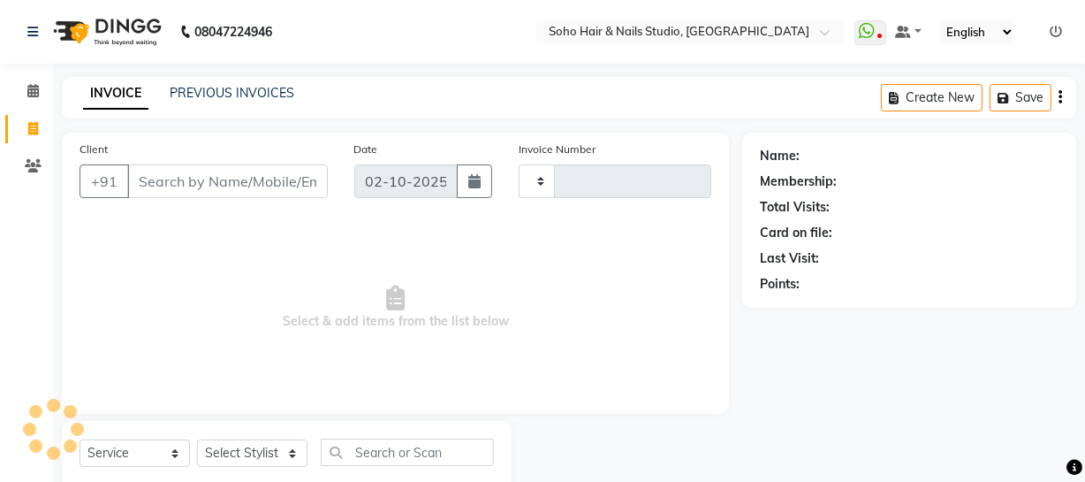
scroll to position [50, 0]
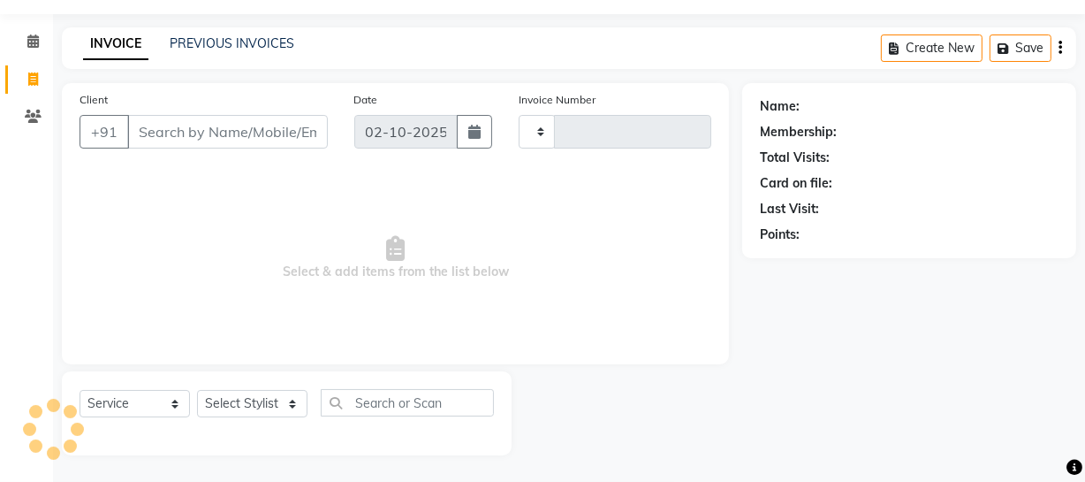
type input "4701"
select select "735"
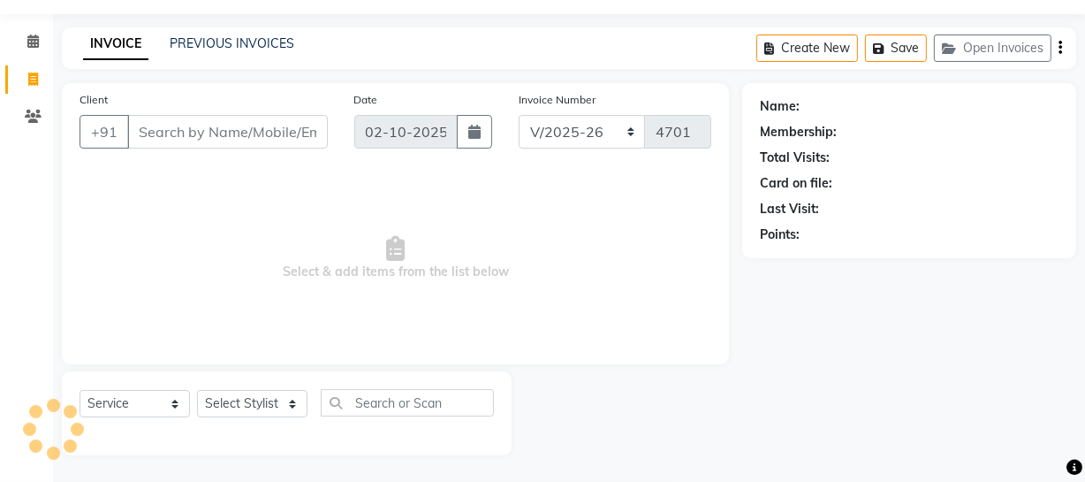
type input "7006489332"
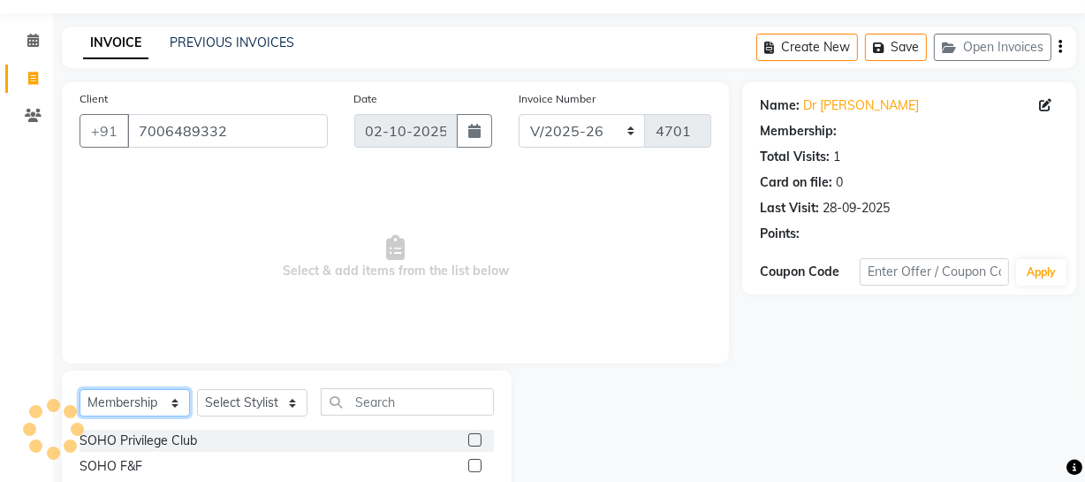
click at [146, 402] on select "Select Service Product Membership Package Voucher Prepaid Gift Card" at bounding box center [135, 402] width 110 height 27
select select "product"
click at [80, 389] on select "Select Service Product Membership Package Voucher Prepaid Gift Card" at bounding box center [135, 402] width 110 height 27
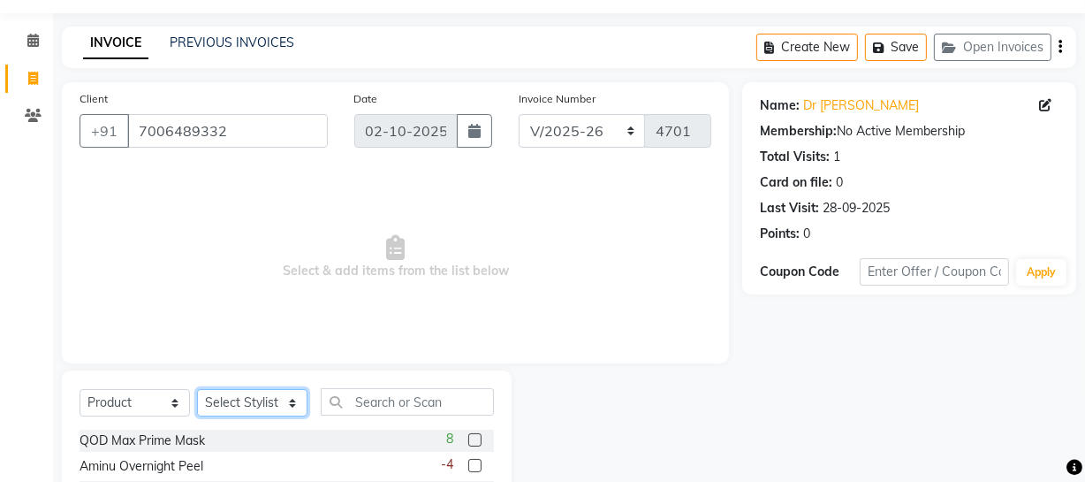
drag, startPoint x: 240, startPoint y: 407, endPoint x: 241, endPoint y: 391, distance: 16.0
click at [240, 397] on select "Select Stylist Abhishek Kohli Adhamya Bamotra Amit Anita Kumari Arun Sain Aviji…" at bounding box center [252, 402] width 110 height 27
select select "22783"
click at [197, 389] on select "Select Stylist Abhishek Kohli Adhamya Bamotra Amit Anita Kumari Arun Sain Aviji…" at bounding box center [252, 402] width 110 height 27
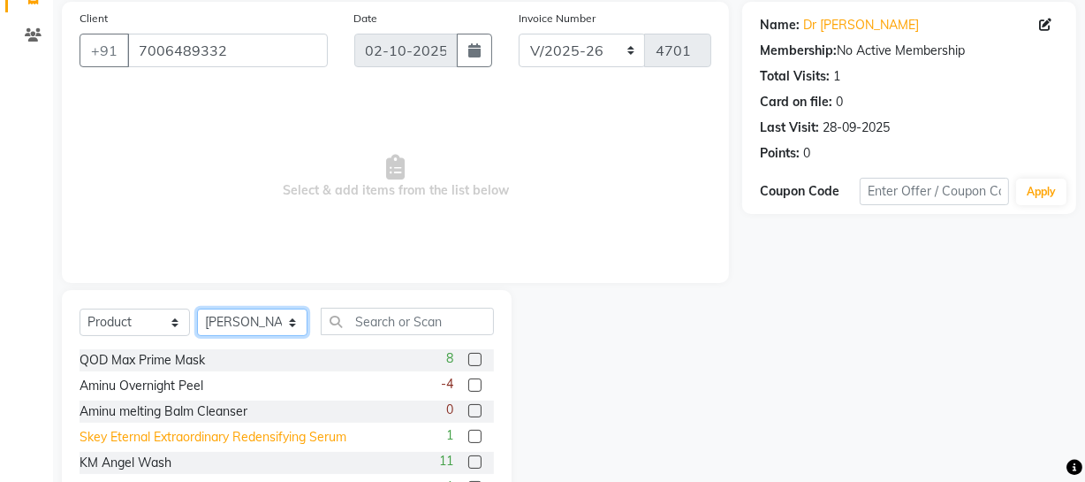
scroll to position [227, 0]
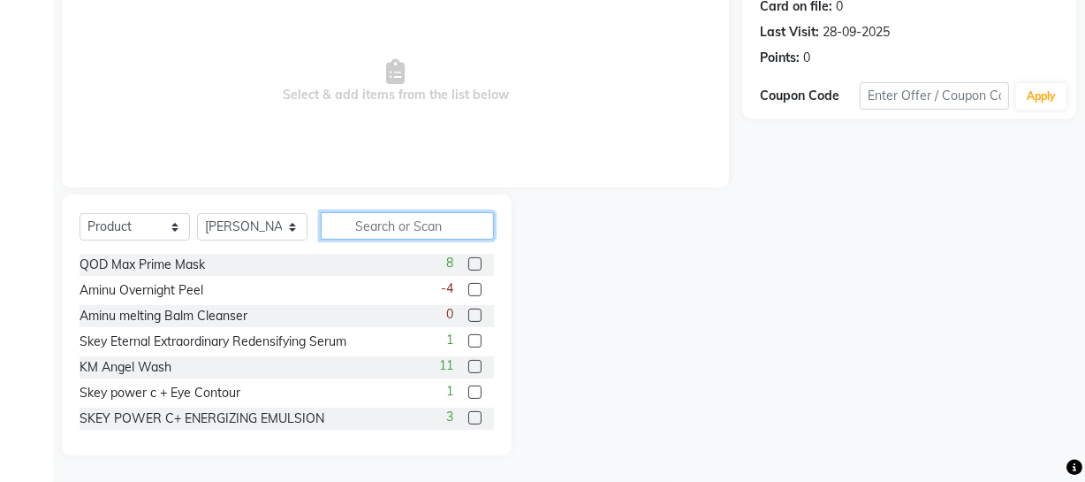
click at [392, 217] on input "text" at bounding box center [407, 225] width 173 height 27
type input "SC3VGK74"
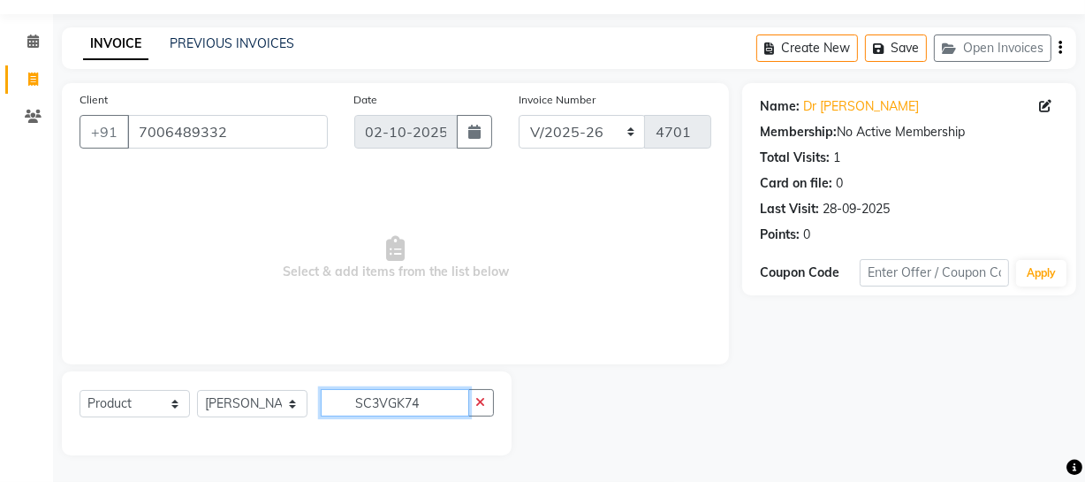
scroll to position [50, 0]
click at [475, 399] on button "button" at bounding box center [481, 402] width 26 height 27
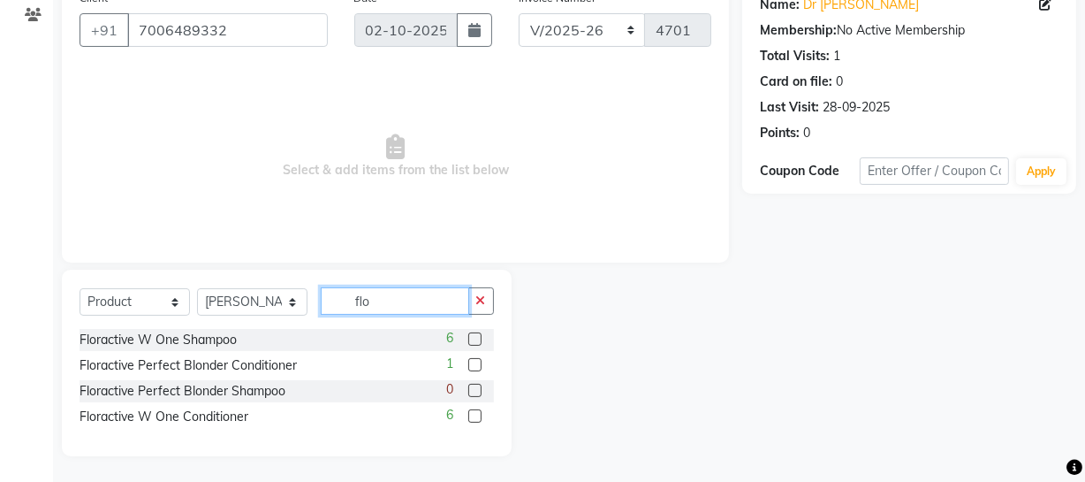
scroll to position [152, 0]
type input "flo"
click at [473, 343] on label at bounding box center [474, 337] width 13 height 13
click at [473, 343] on input "checkbox" at bounding box center [473, 338] width 11 height 11
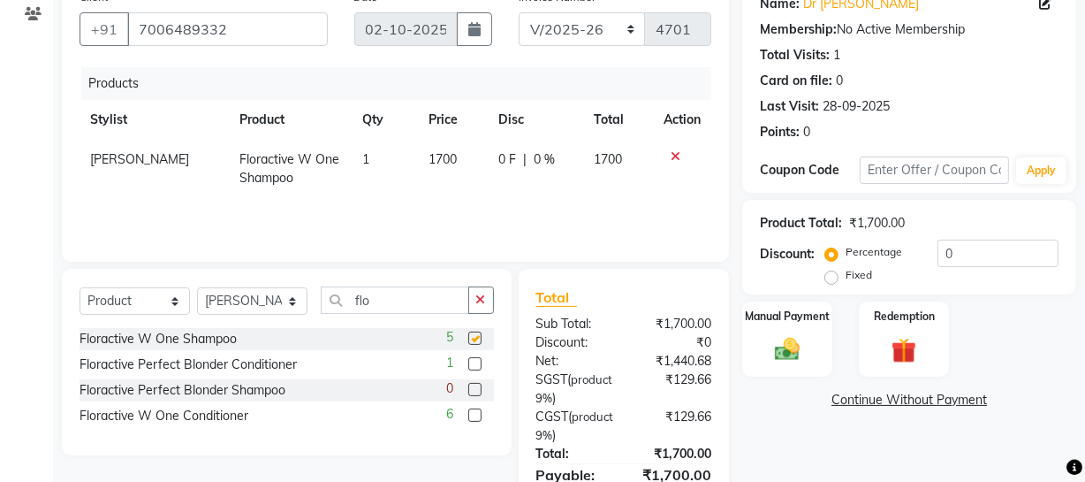
checkbox input "false"
click at [471, 412] on label at bounding box center [474, 414] width 13 height 13
click at [471, 412] on input "checkbox" at bounding box center [473, 415] width 11 height 11
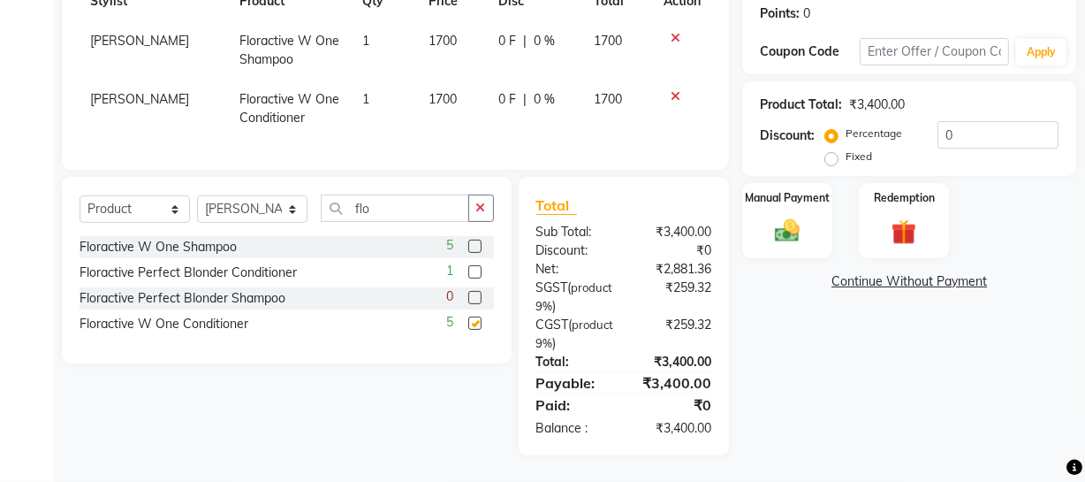
checkbox input "false"
click at [509, 32] on div "0 F | 0 %" at bounding box center [535, 41] width 74 height 19
select select "22783"
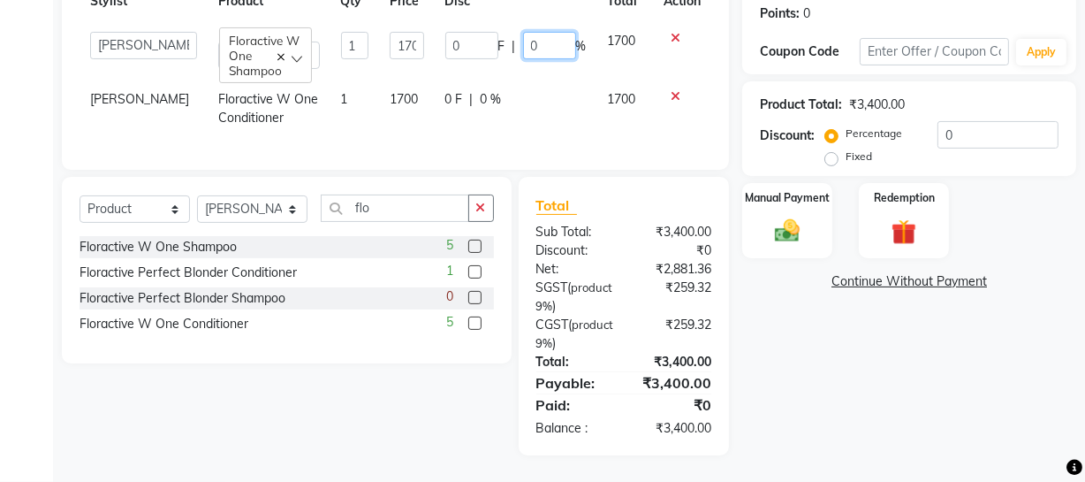
drag, startPoint x: 552, startPoint y: 37, endPoint x: 531, endPoint y: 36, distance: 21.2
click at [531, 36] on input "0" at bounding box center [549, 45] width 53 height 27
type input "11"
drag, startPoint x: 950, startPoint y: 476, endPoint x: 919, endPoint y: 441, distance: 46.3
click at [942, 468] on main "INVOICE PREVIOUS INVOICES Create New Save Open Invoices Client +91 7006489332 D…" at bounding box center [569, 143] width 1032 height 675
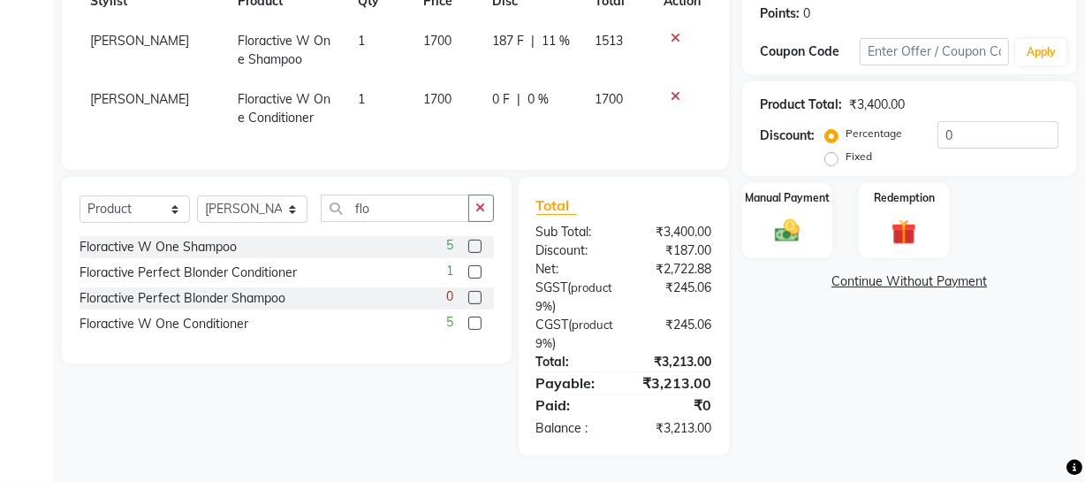
scroll to position [283, 0]
click at [492, 90] on span "0 F" at bounding box center [501, 99] width 18 height 19
select select "22783"
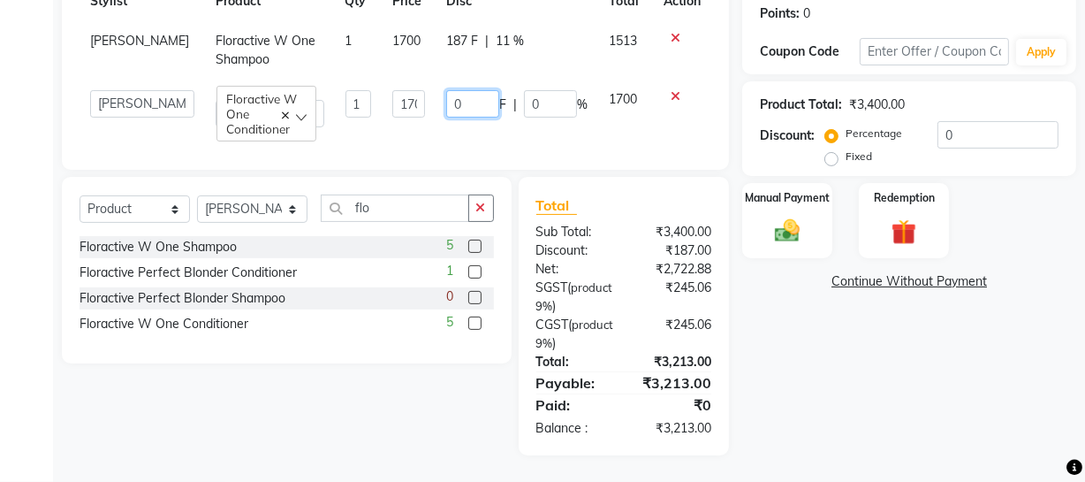
drag, startPoint x: 376, startPoint y: 88, endPoint x: 364, endPoint y: 83, distance: 12.3
click at [364, 86] on tr "Abhishek Kohli Adhamya Bamotra Amit Anita Kumari Arun Sain Avijit Das Bhabesh D…" at bounding box center [396, 109] width 632 height 58
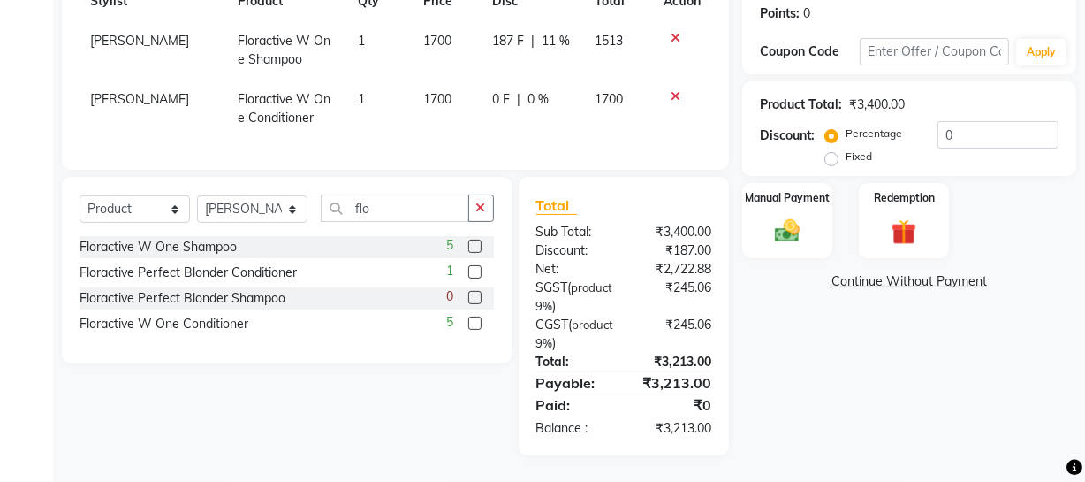
click at [892, 350] on div "Name: Dr Nausheen Membership: No Active Membership Total Visits: 1 Card on file…" at bounding box center [915, 158] width 347 height 593
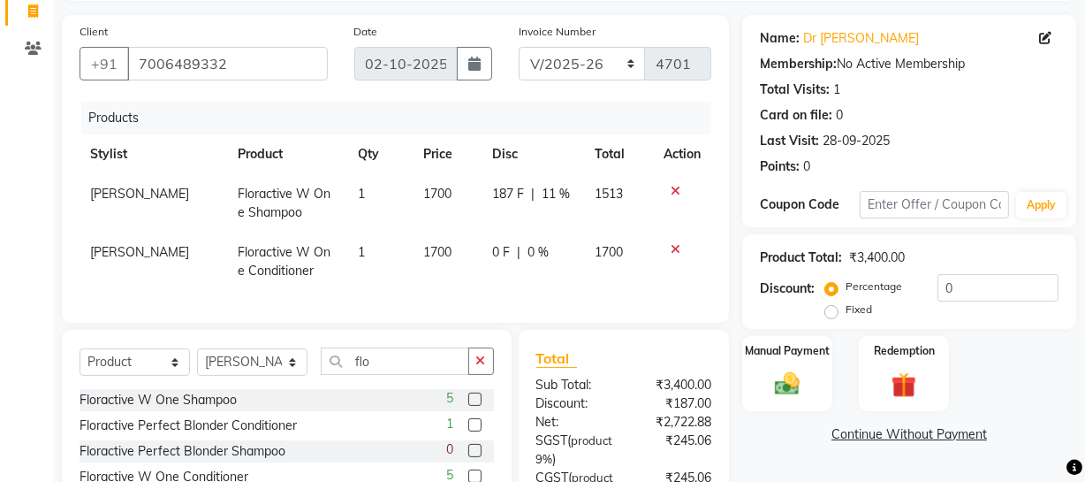
scroll to position [80, 0]
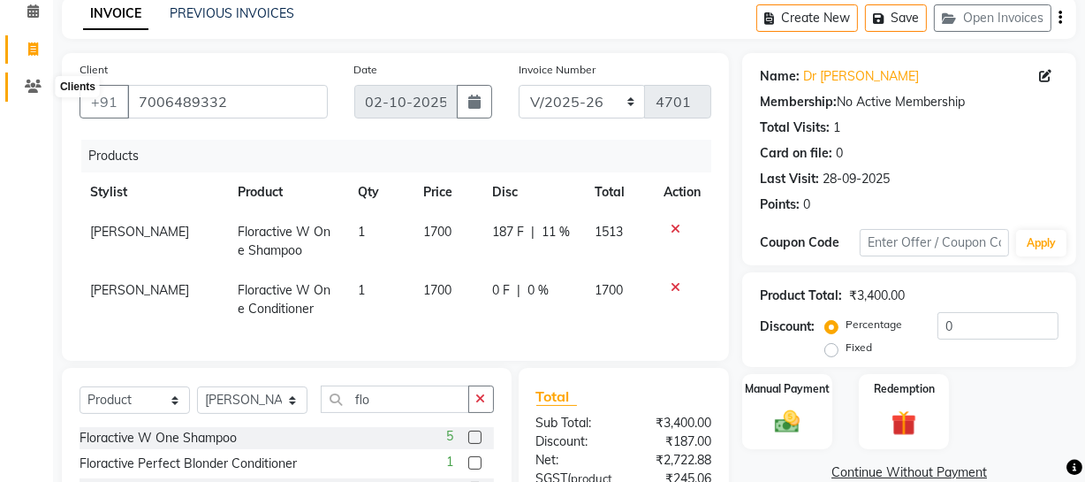
click at [32, 89] on icon at bounding box center [33, 86] width 17 height 13
drag, startPoint x: 81, startPoint y: 97, endPoint x: 40, endPoint y: 96, distance: 41.6
click at [42, 96] on app-home "08047224946 Select Location × Soho Hair & Nails Studio, Jammu WhatsApp Status ✕…" at bounding box center [542, 296] width 1085 height 752
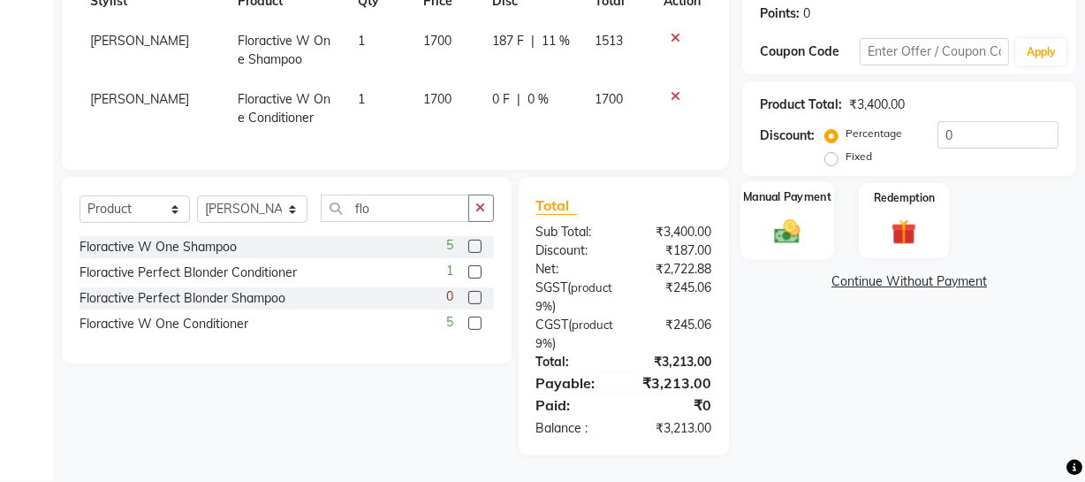
scroll to position [283, 0]
click at [163, 204] on select "Select Service Product Membership Package Voucher Prepaid Gift Card" at bounding box center [135, 208] width 110 height 27
click at [80, 195] on select "Select Service Product Membership Package Voucher Prepaid Gift Card" at bounding box center [135, 208] width 110 height 27
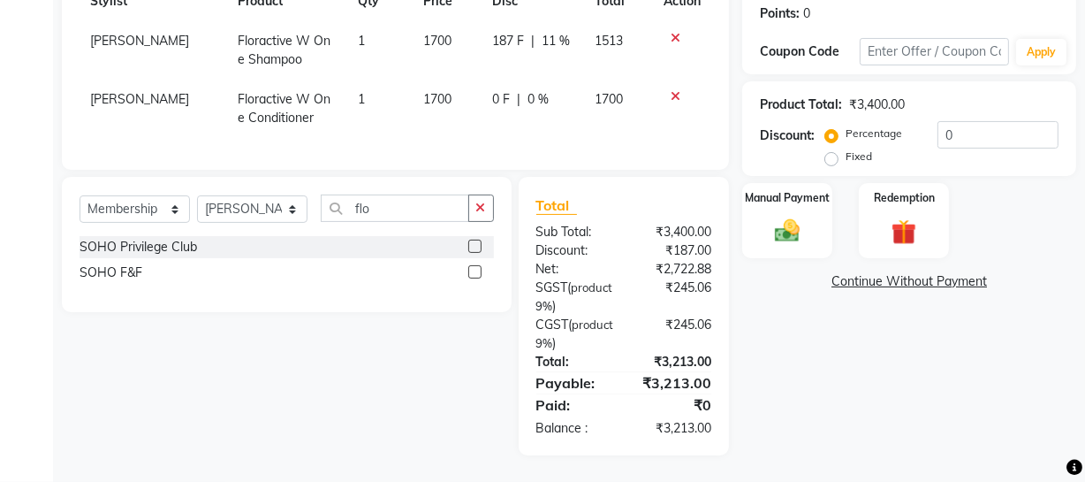
click at [242, 199] on div "Select Service Product Membership Package Voucher Prepaid Gift Card Select Styl…" at bounding box center [287, 215] width 415 height 42
click at [157, 245] on div "SOHO Privilege Club" at bounding box center [139, 247] width 118 height 19
select select "select"
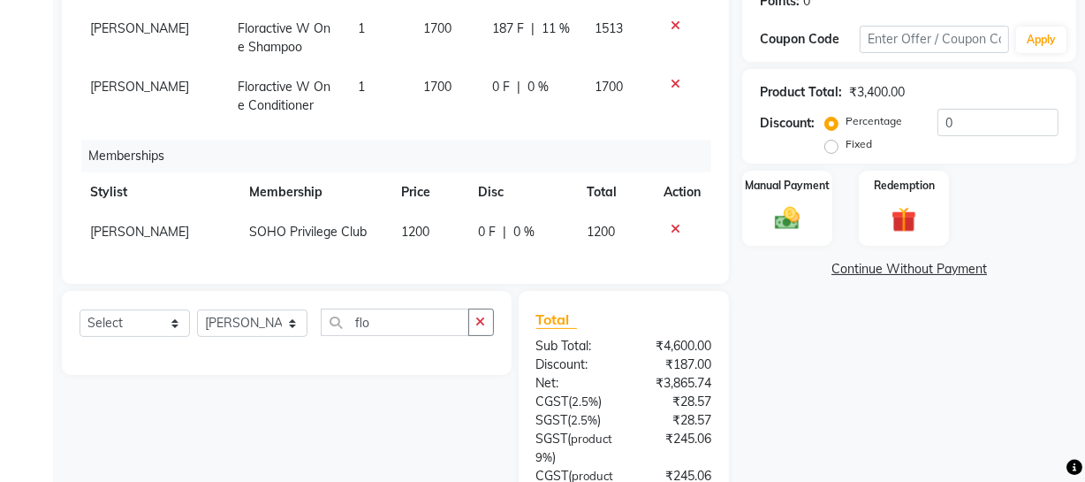
click at [484, 239] on td "0 F | 0 %" at bounding box center [523, 232] width 110 height 40
select select "22783"
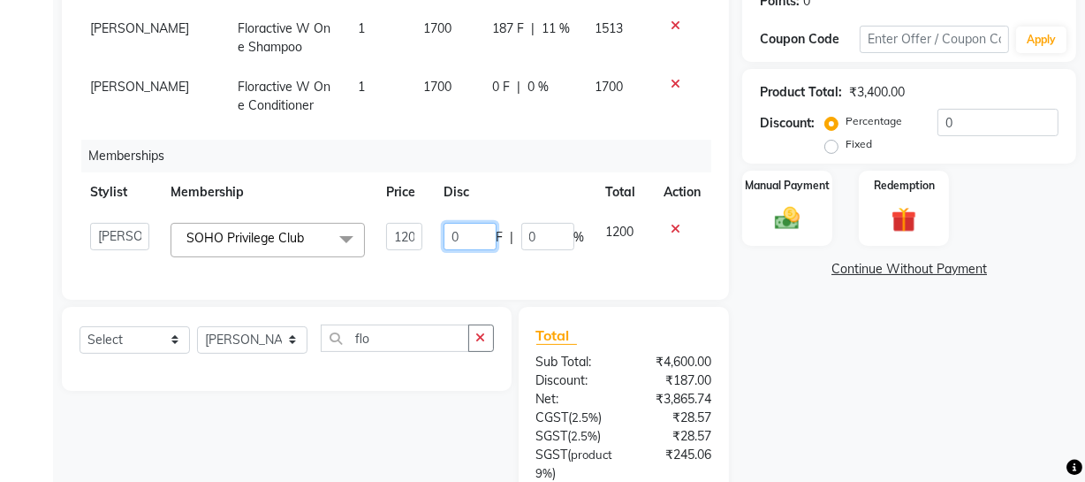
drag, startPoint x: 477, startPoint y: 231, endPoint x: 274, endPoint y: 217, distance: 203.7
click at [282, 220] on tr "Abhishek Kohli Adhamya Bamotra Amit Anita Kumari Arun Sain Avijit Das Bhabesh D…" at bounding box center [396, 240] width 632 height 56
type input "1200"
drag, startPoint x: 916, startPoint y: 443, endPoint x: 918, endPoint y: 420, distance: 23.1
click at [919, 444] on div "Name: Dr Nausheen Membership: No Active Membership Total Visits: 1 Card on file…" at bounding box center [915, 236] width 347 height 772
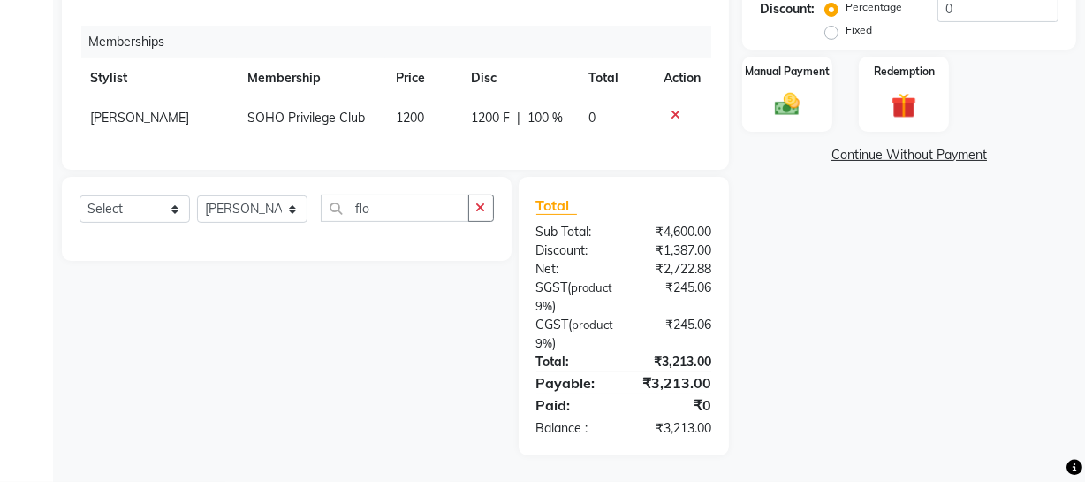
scroll to position [409, 0]
click at [805, 95] on img at bounding box center [787, 104] width 42 height 30
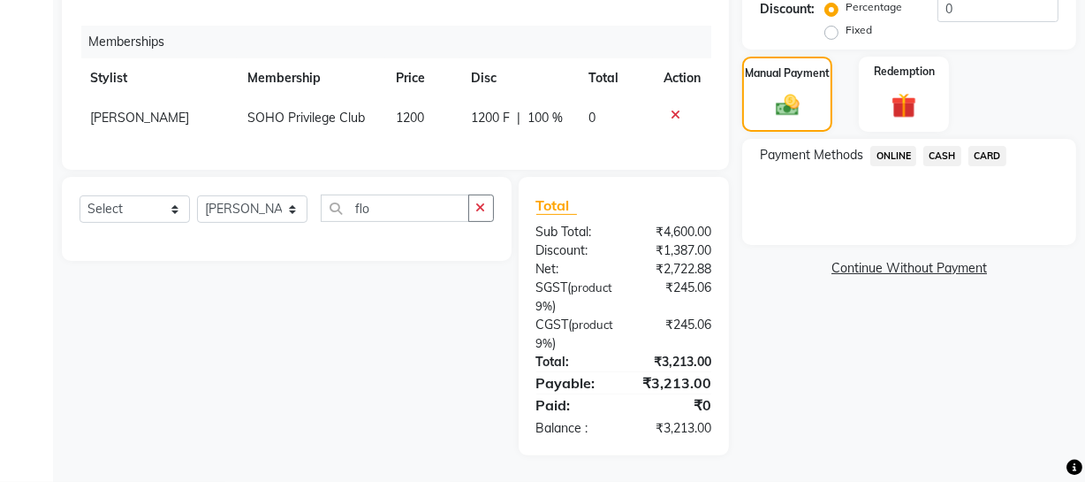
click at [902, 146] on span "ONLINE" at bounding box center [894, 156] width 46 height 20
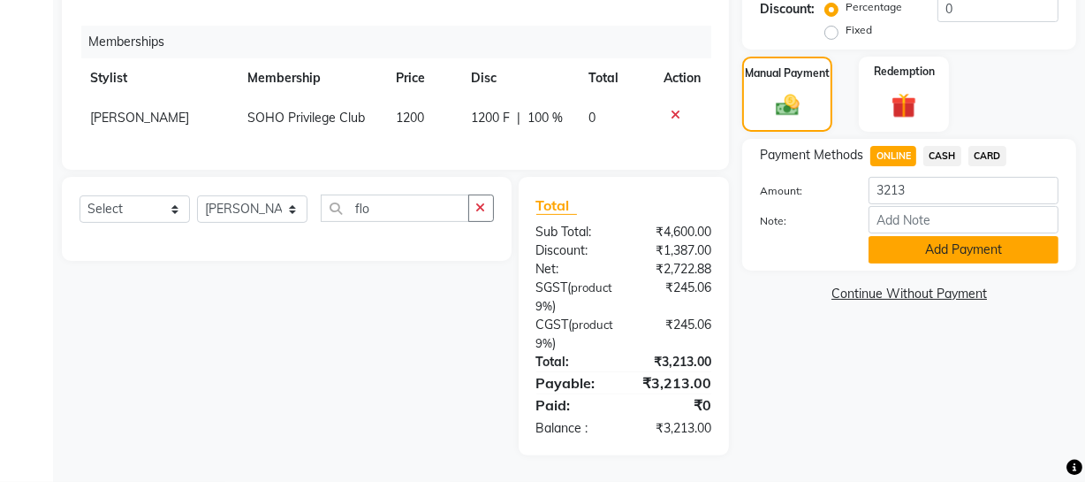
click at [935, 236] on button "Add Payment" at bounding box center [964, 249] width 190 height 27
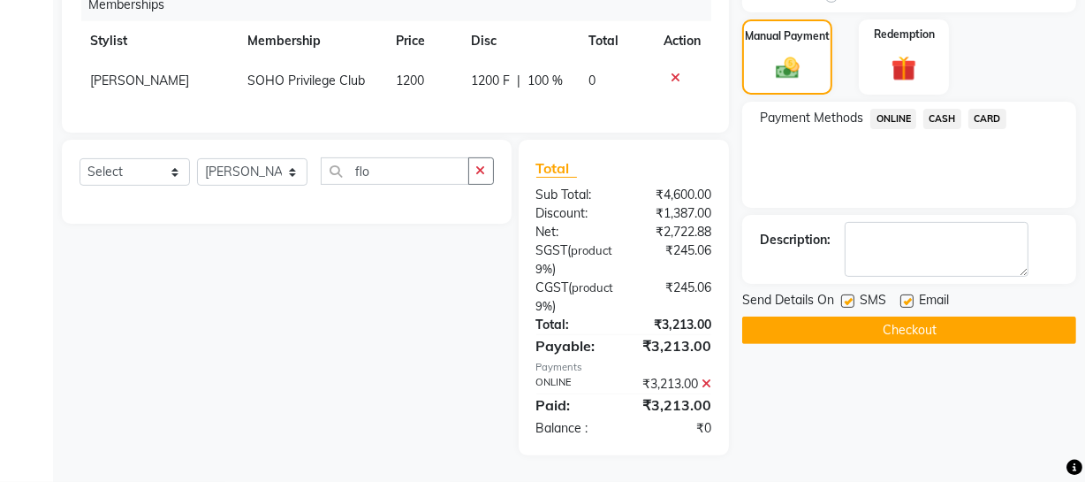
scroll to position [446, 0]
click at [946, 316] on button "Checkout" at bounding box center [909, 329] width 334 height 27
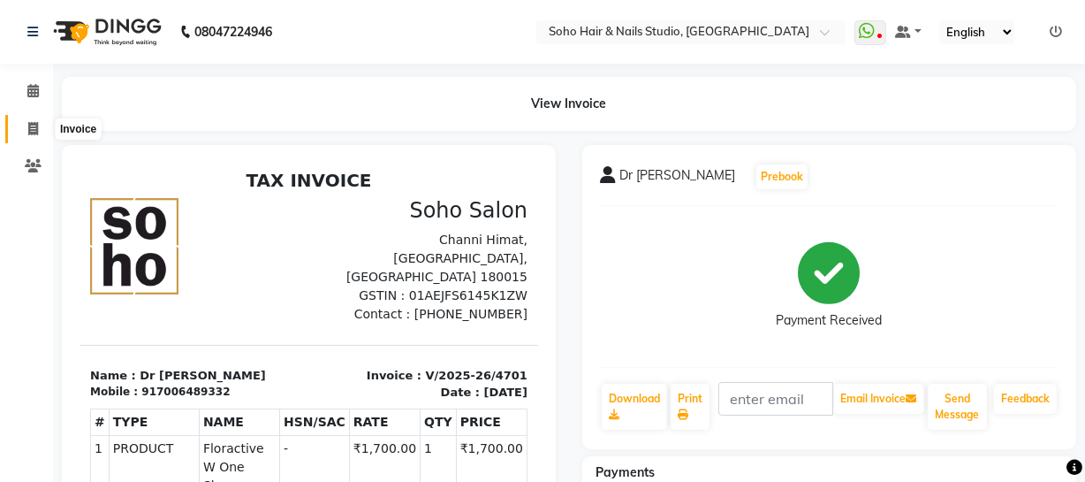
click at [18, 131] on span at bounding box center [33, 129] width 31 height 20
select select "service"
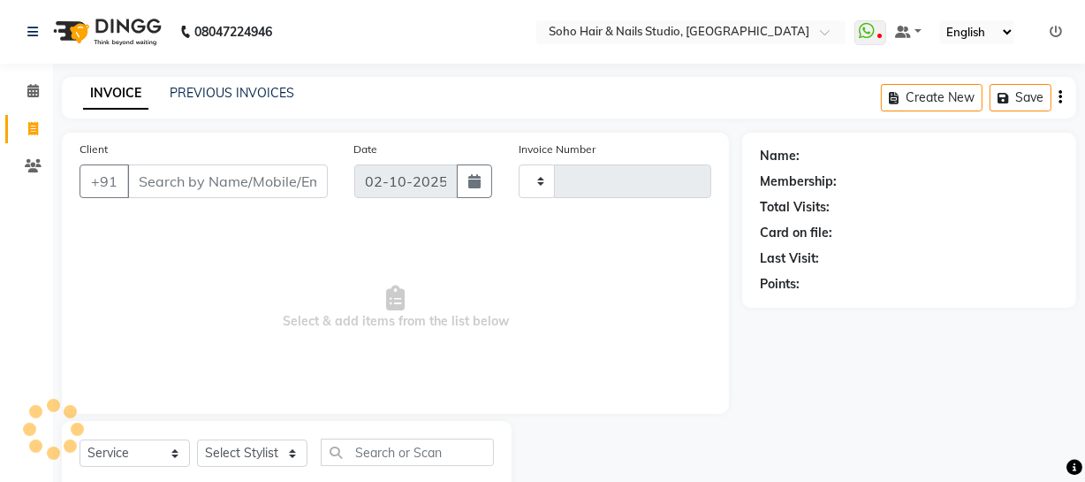
scroll to position [50, 0]
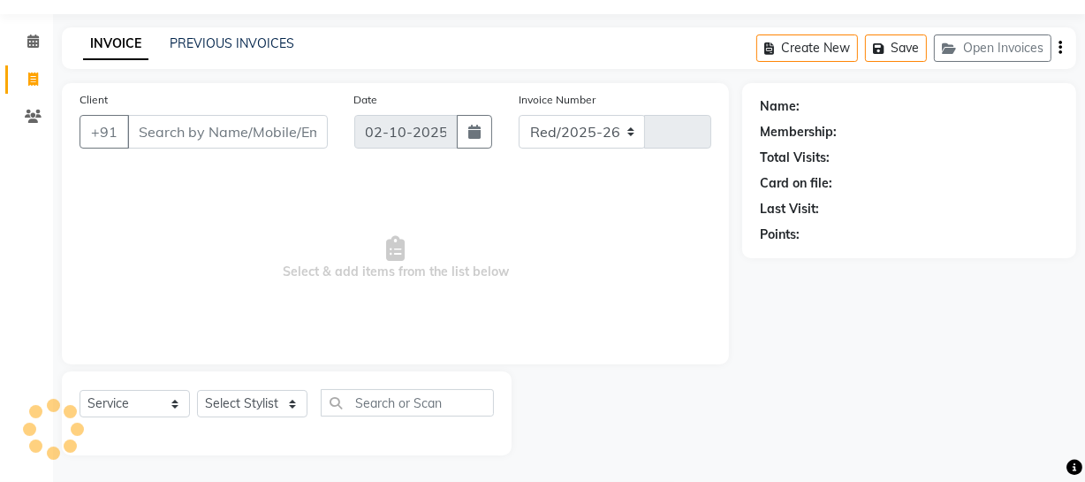
select select "735"
type input "4702"
select select "membership"
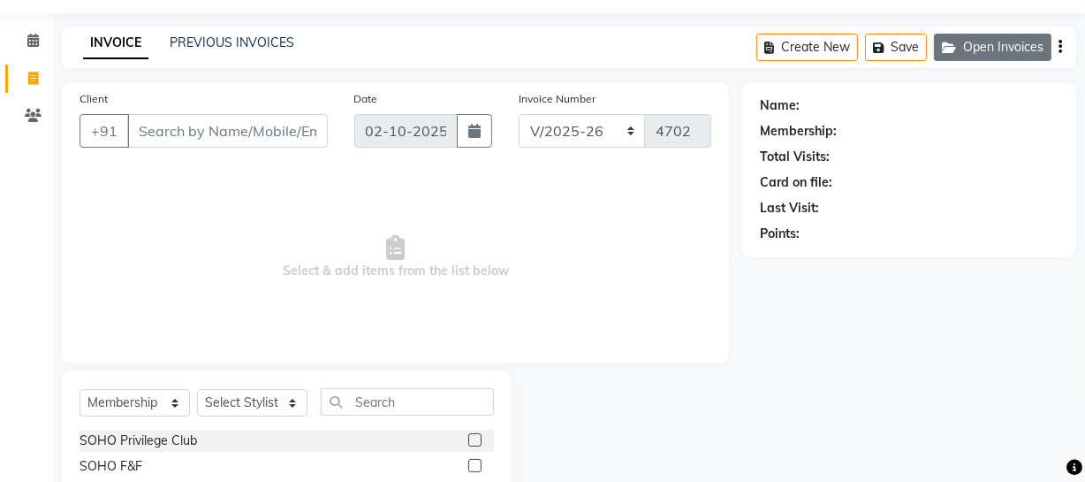
click at [954, 39] on button "Open Invoices" at bounding box center [993, 47] width 118 height 27
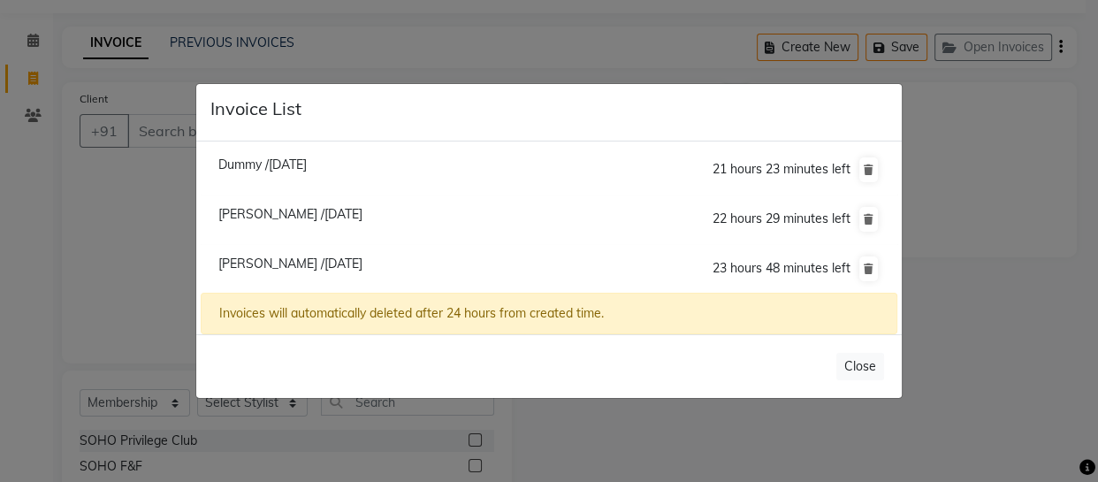
click at [249, 274] on li "Samiksha /02 October 2025 23 hours 48 minutes left" at bounding box center [549, 268] width 696 height 49
click at [250, 265] on span "Samiksha /02 October 2025" at bounding box center [290, 263] width 144 height 16
type input "7780986204"
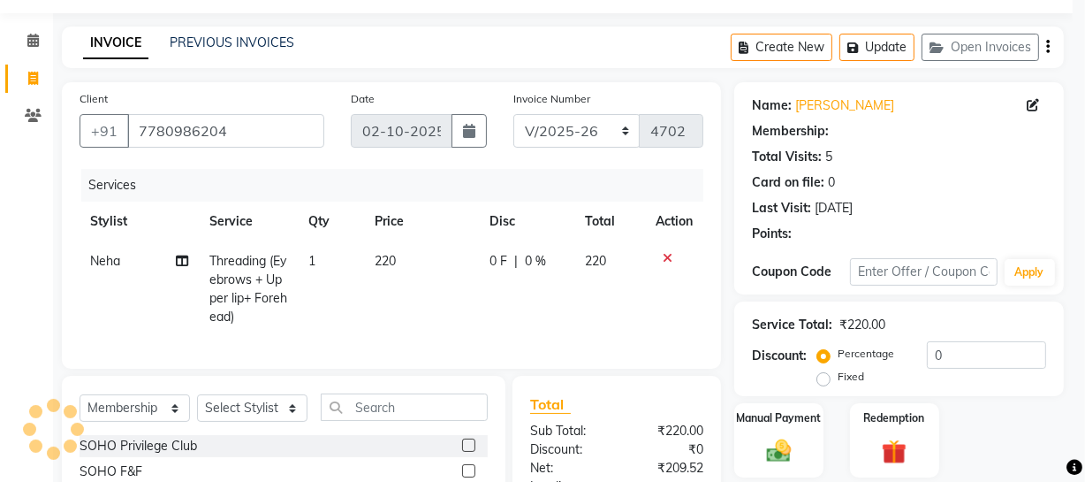
select select "1: Object"
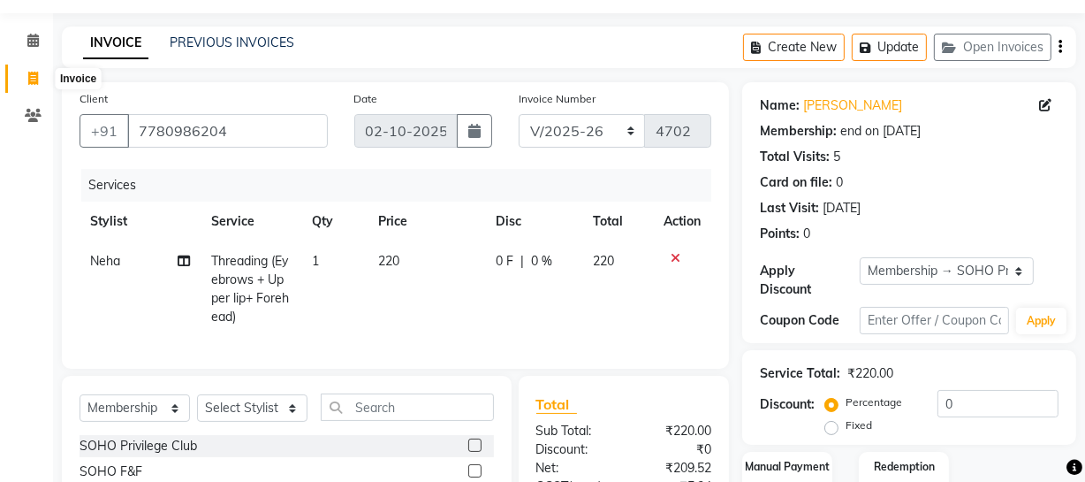
click at [28, 80] on icon at bounding box center [33, 78] width 10 height 13
select select "service"
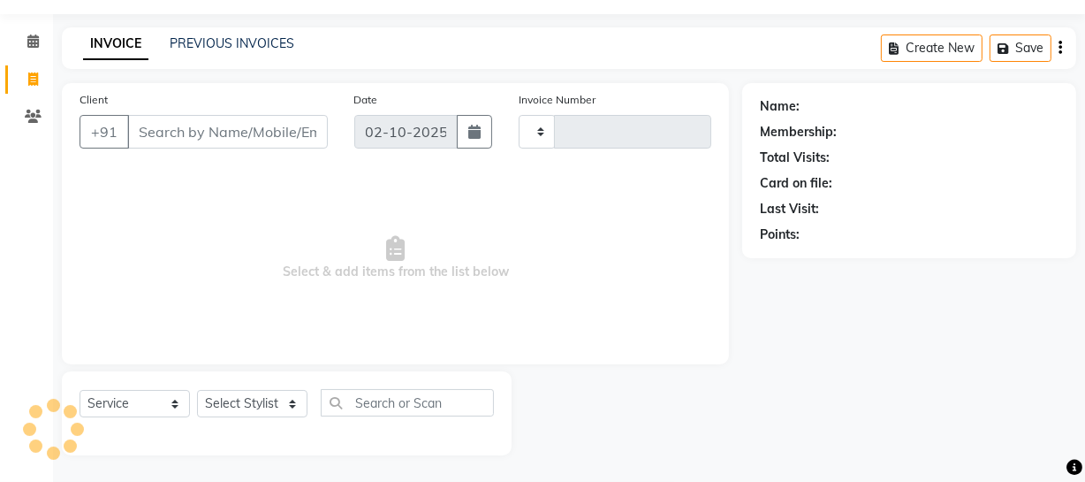
type input "4702"
select select "735"
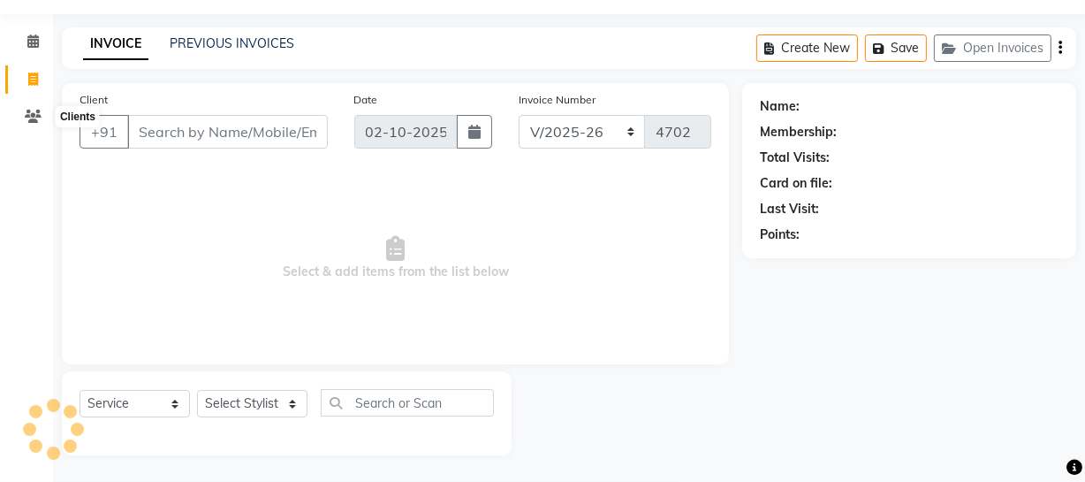
select select "membership"
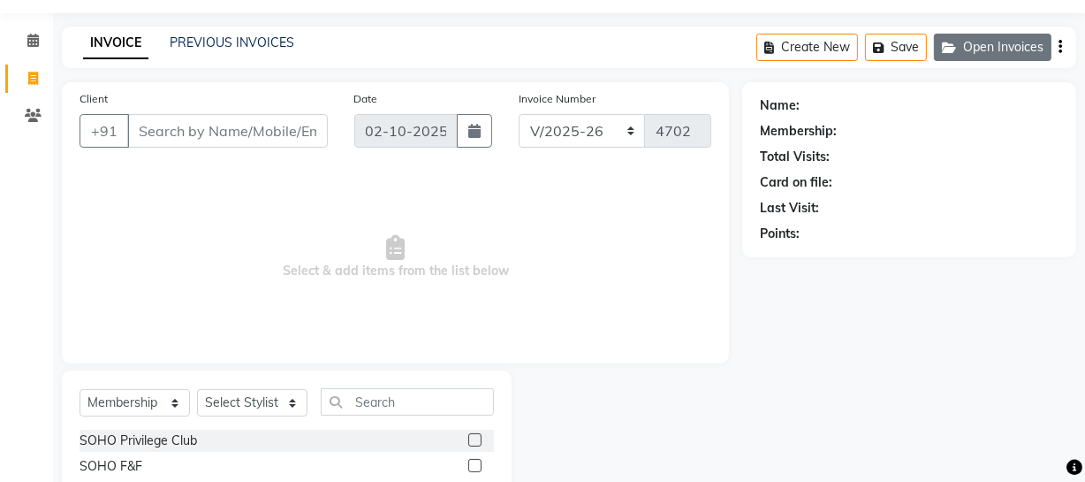
click at [978, 41] on button "Open Invoices" at bounding box center [993, 47] width 118 height 27
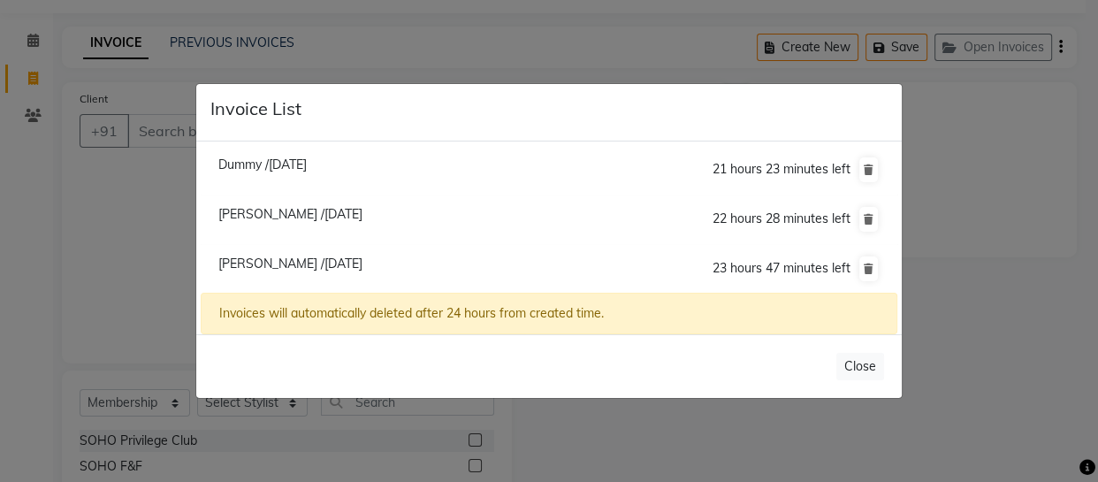
click at [282, 164] on span "Dummy /02 October 2025" at bounding box center [262, 164] width 88 height 16
type input "000000000"
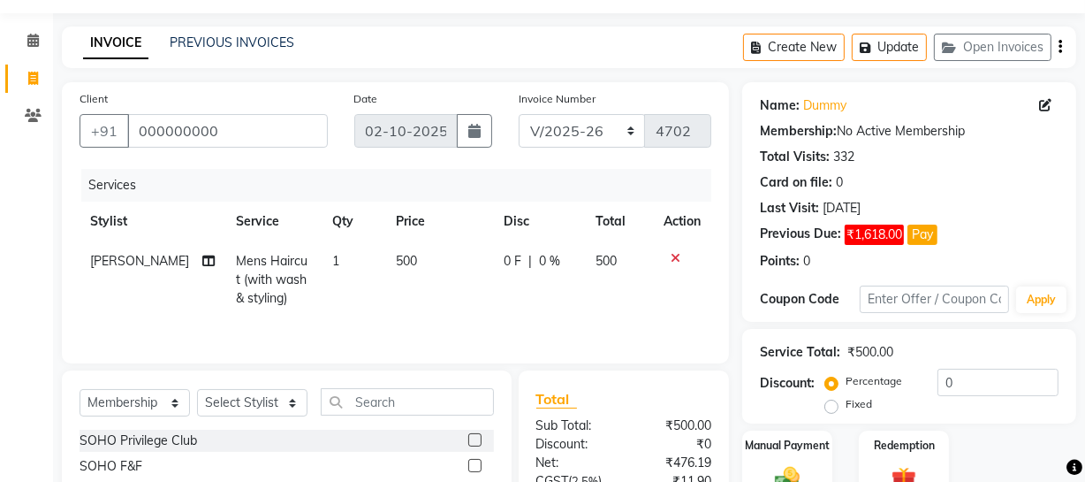
click at [963, 32] on div "Create New Update Open Invoices" at bounding box center [909, 48] width 333 height 42
click at [963, 38] on button "Open Invoices" at bounding box center [993, 47] width 118 height 27
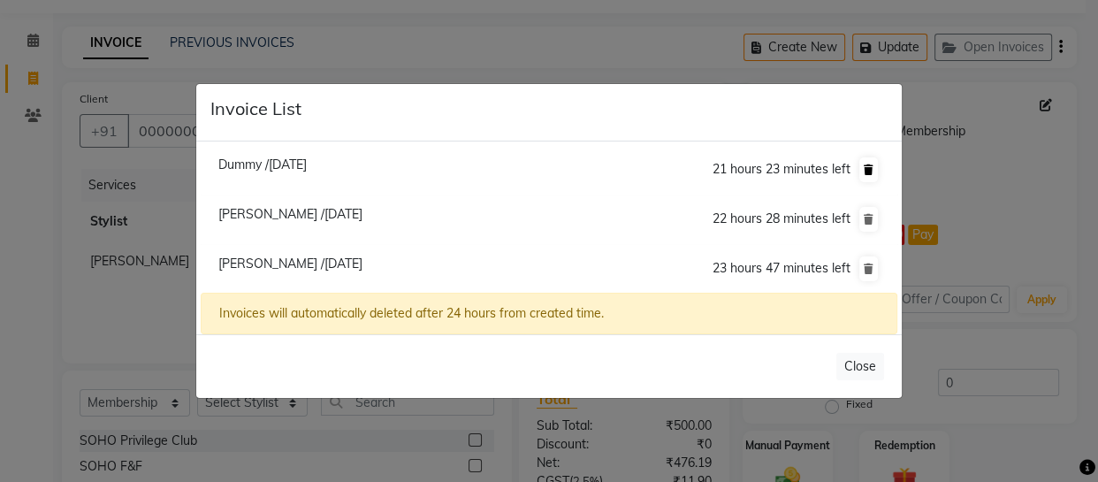
click at [870, 169] on icon at bounding box center [869, 169] width 10 height 11
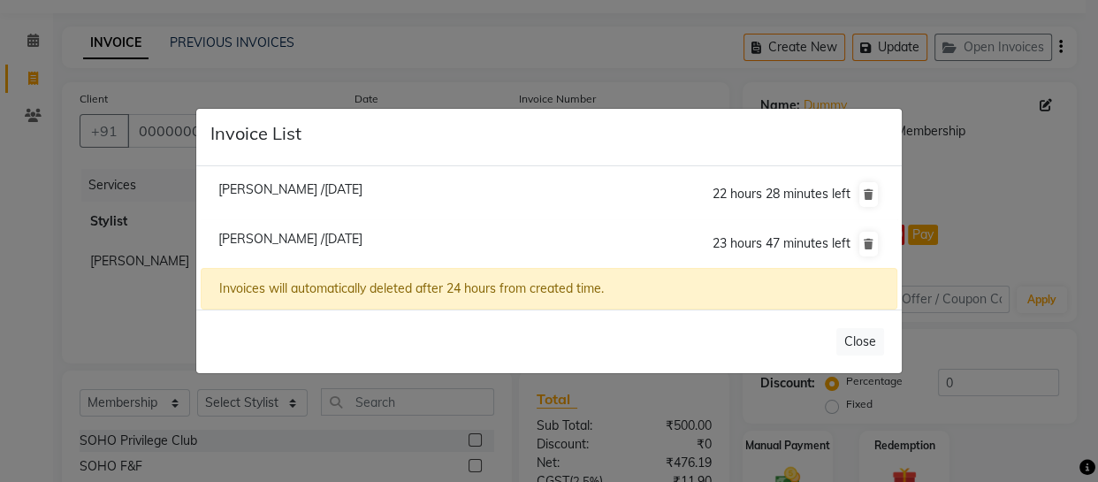
click at [368, 66] on ngb-modal-window "Invoice List Sohail /02 October 2025 22 hours 28 minutes left Samiksha /02 Octo…" at bounding box center [549, 241] width 1098 height 482
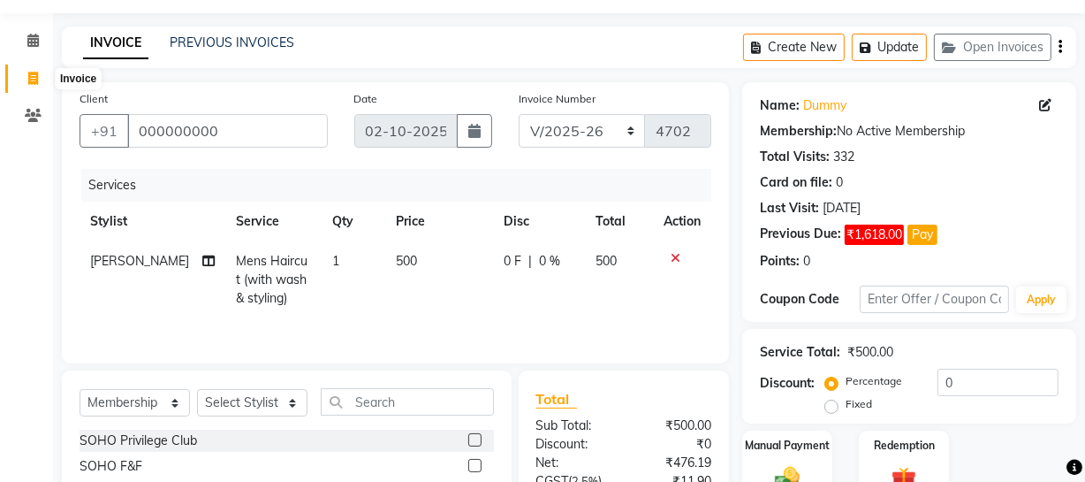
click at [28, 72] on icon at bounding box center [33, 78] width 10 height 13
select select "service"
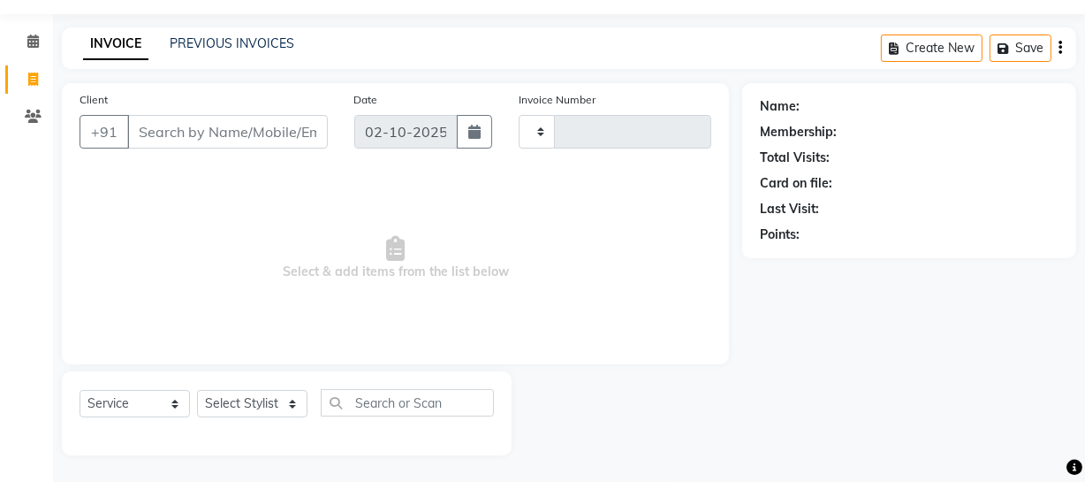
type input "4702"
select select "735"
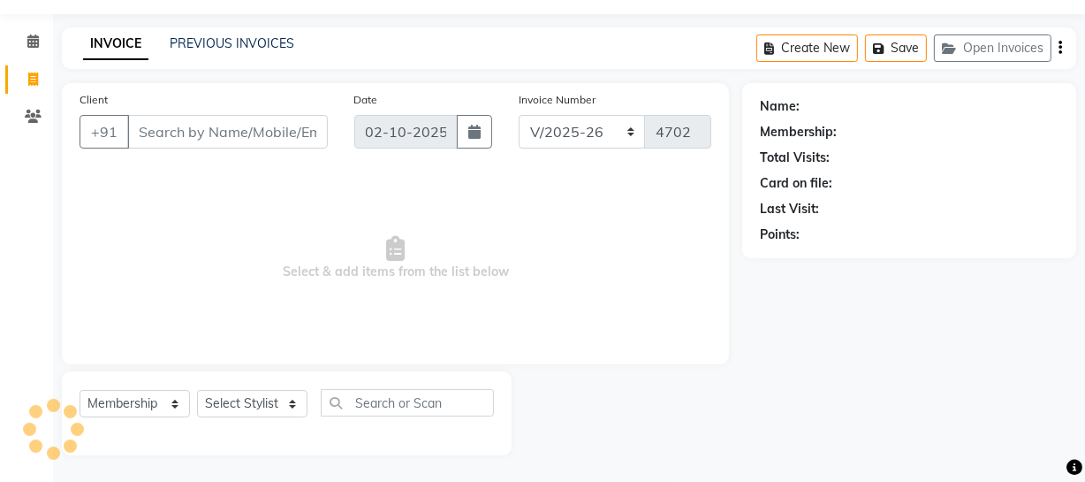
click at [211, 124] on input "Client" at bounding box center [227, 132] width 201 height 34
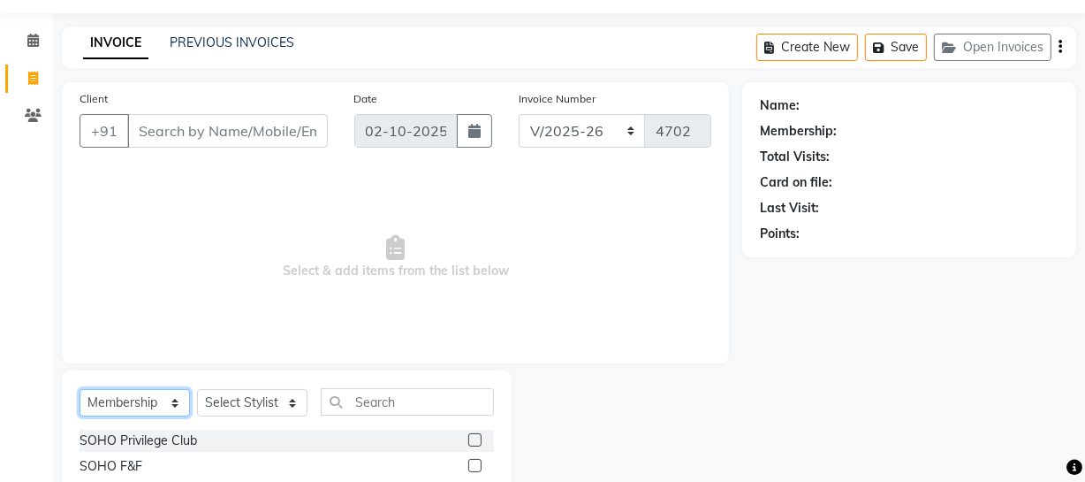
click at [163, 405] on select "Select Service Product Membership Package Voucher Prepaid Gift Card" at bounding box center [135, 402] width 110 height 27
select select "service"
click at [80, 389] on select "Select Service Product Membership Package Voucher Prepaid Gift Card" at bounding box center [135, 402] width 110 height 27
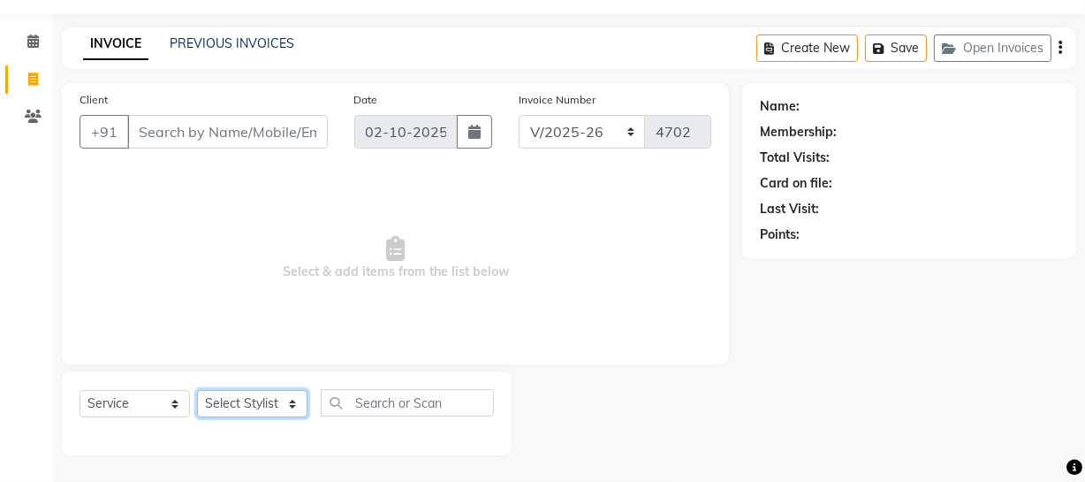
click at [247, 391] on select "Select Stylist Abhishek Kohli Adhamya Bamotra Amit Anita Kumari Arun Sain Aviji…" at bounding box center [252, 403] width 110 height 27
select select "11750"
click at [197, 390] on select "Select Stylist Abhishek Kohli Adhamya Bamotra Amit Anita Kumari Arun Sain Aviji…" at bounding box center [252, 403] width 110 height 27
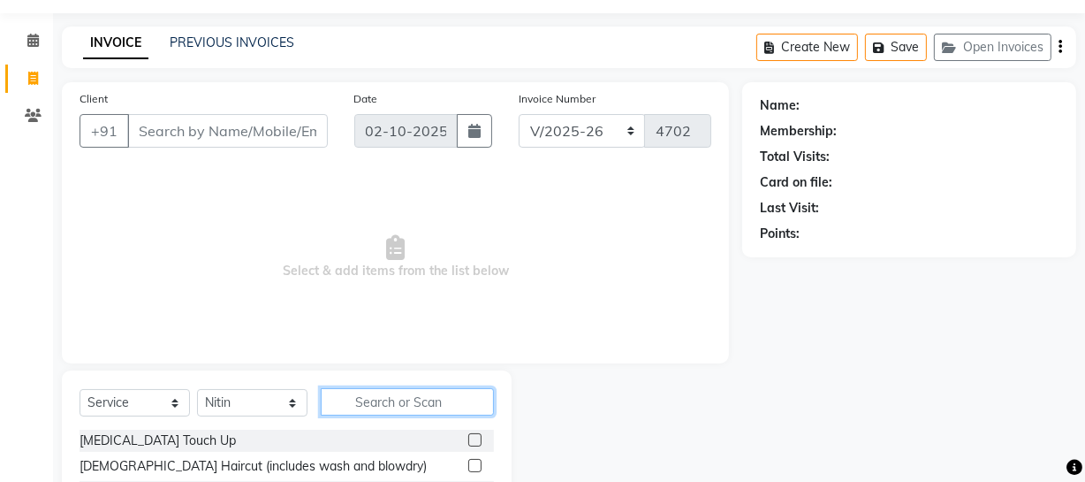
click at [386, 397] on input "text" at bounding box center [407, 401] width 173 height 27
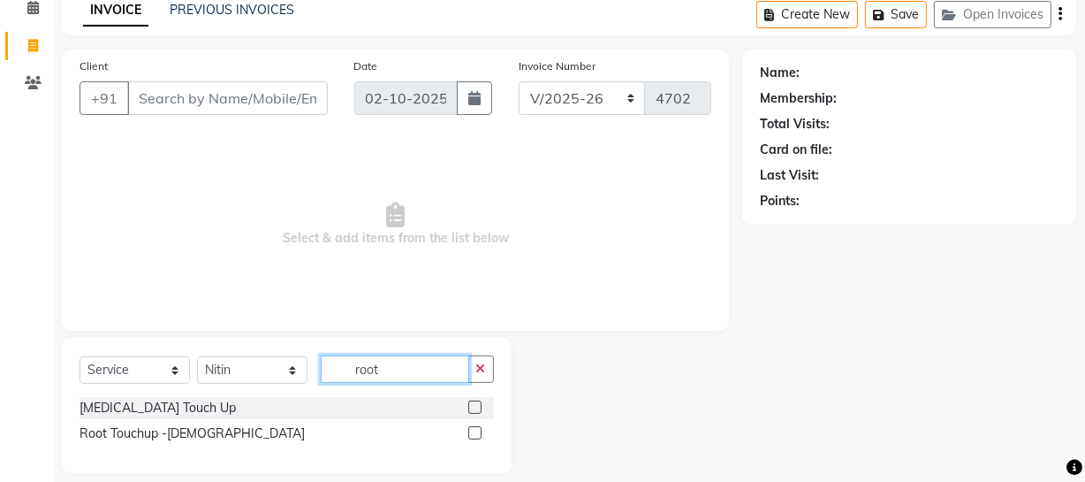
scroll to position [101, 0]
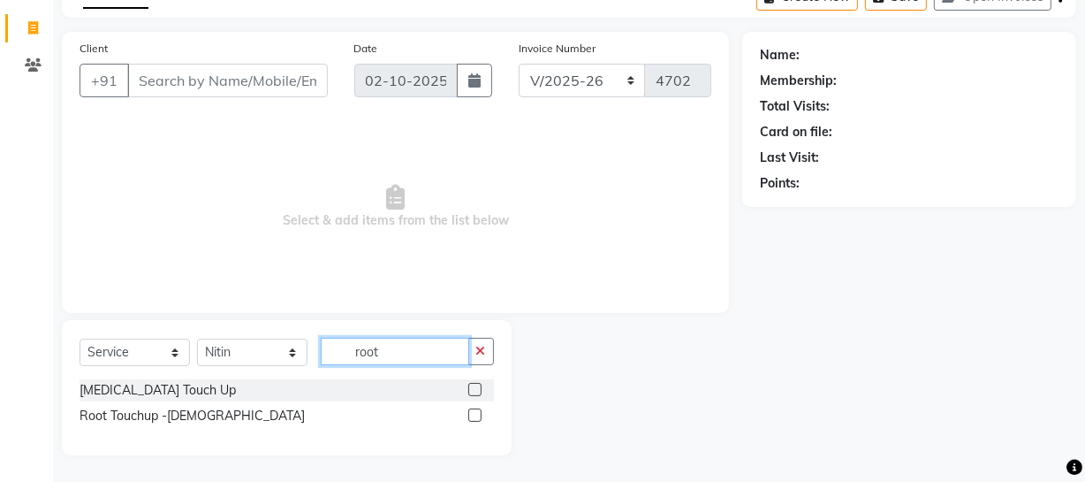
type input "root"
click at [471, 419] on label at bounding box center [474, 414] width 13 height 13
click at [471, 419] on input "checkbox" at bounding box center [473, 415] width 11 height 11
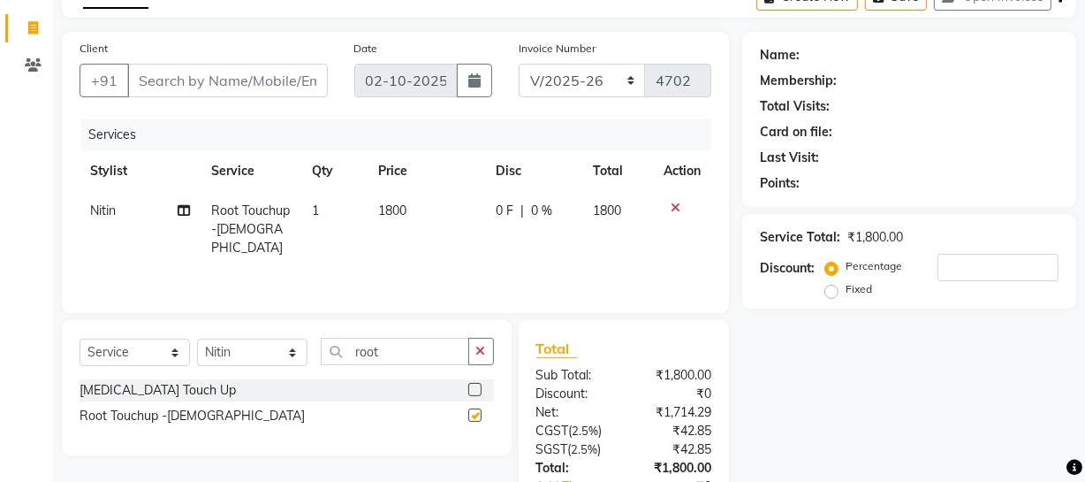
checkbox input "false"
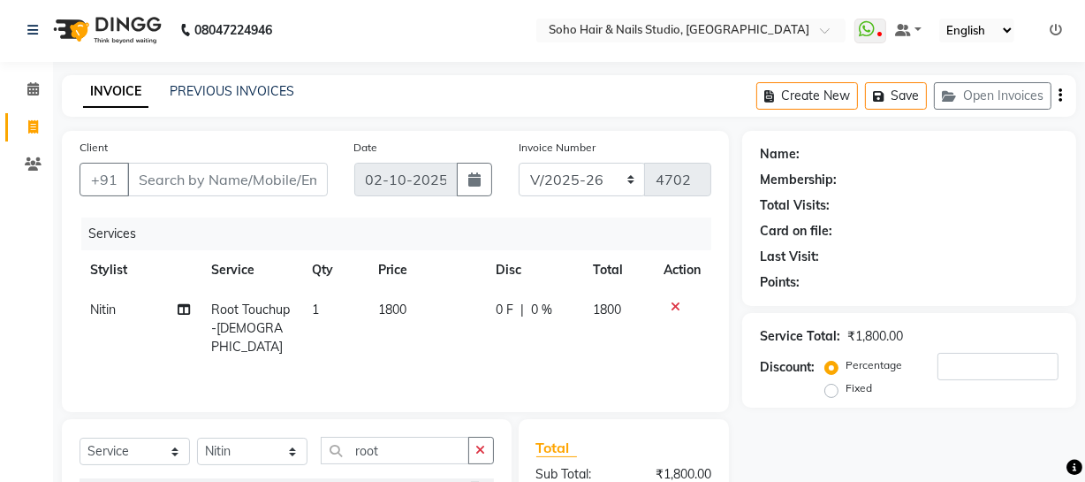
scroll to position [0, 0]
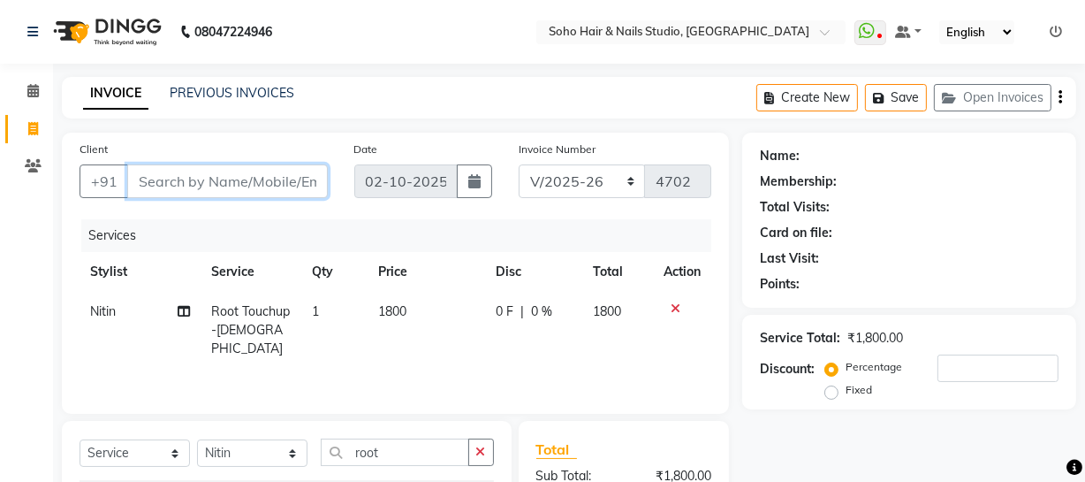
drag, startPoint x: 318, startPoint y: 177, endPoint x: 310, endPoint y: 181, distance: 9.1
click at [310, 181] on input "Client" at bounding box center [227, 181] width 201 height 34
type input "0"
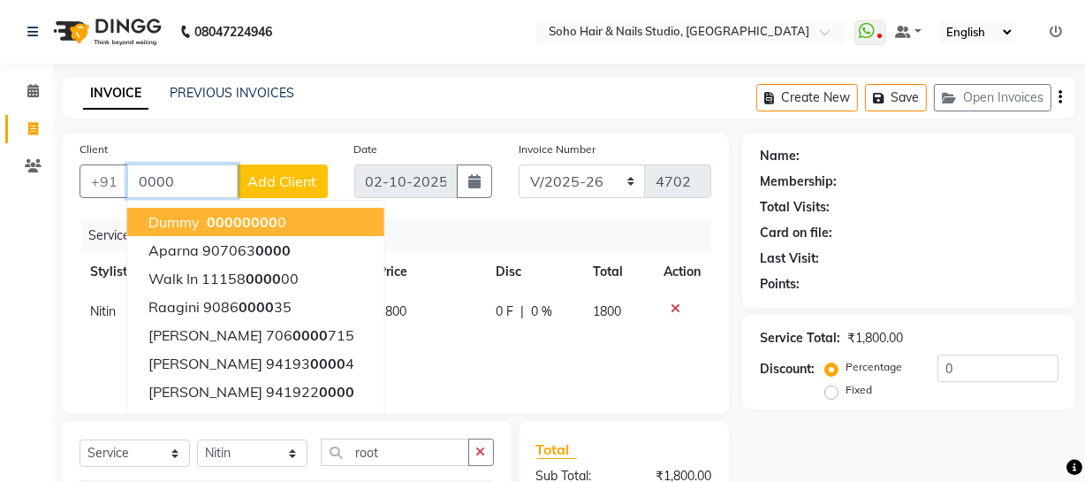
click at [230, 220] on span "0000" at bounding box center [224, 222] width 35 height 18
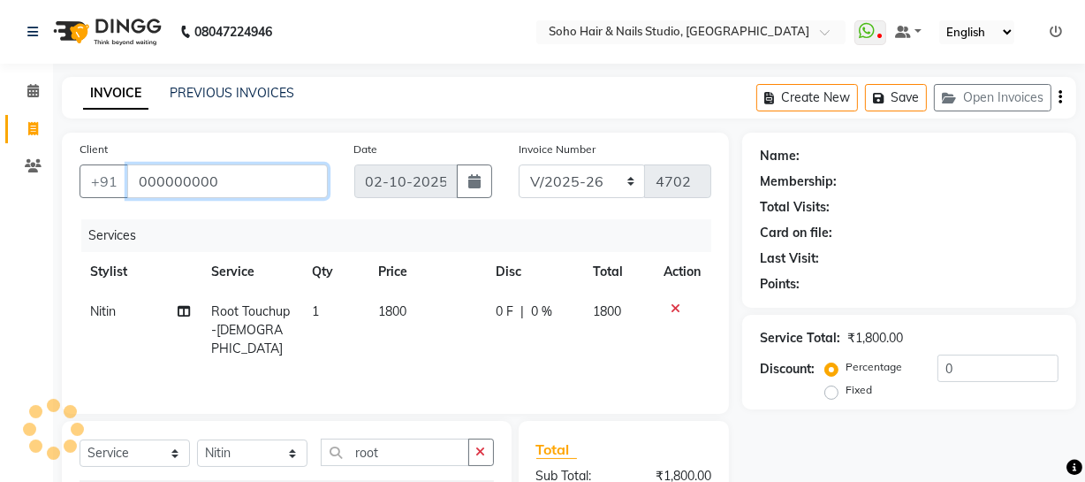
type input "000000000"
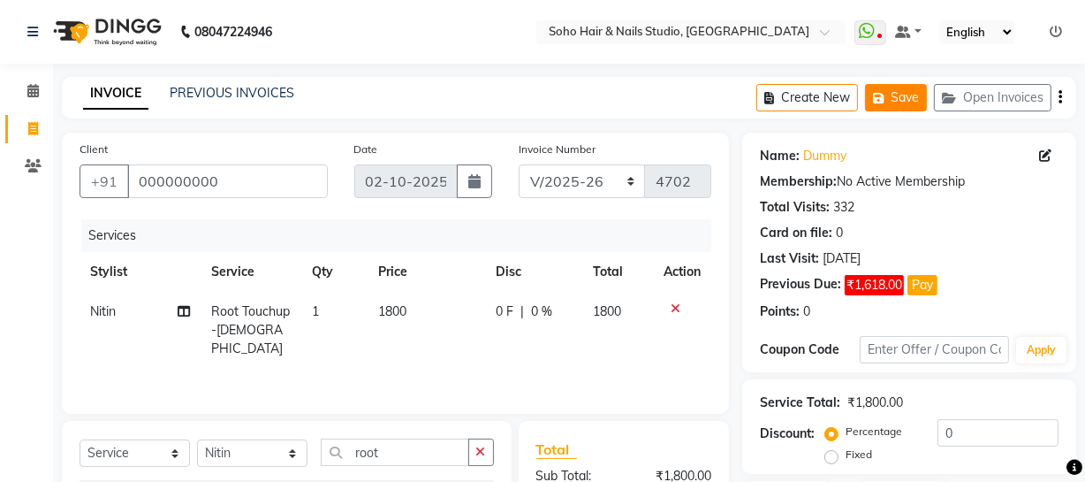
click at [903, 93] on button "Save" at bounding box center [896, 97] width 62 height 27
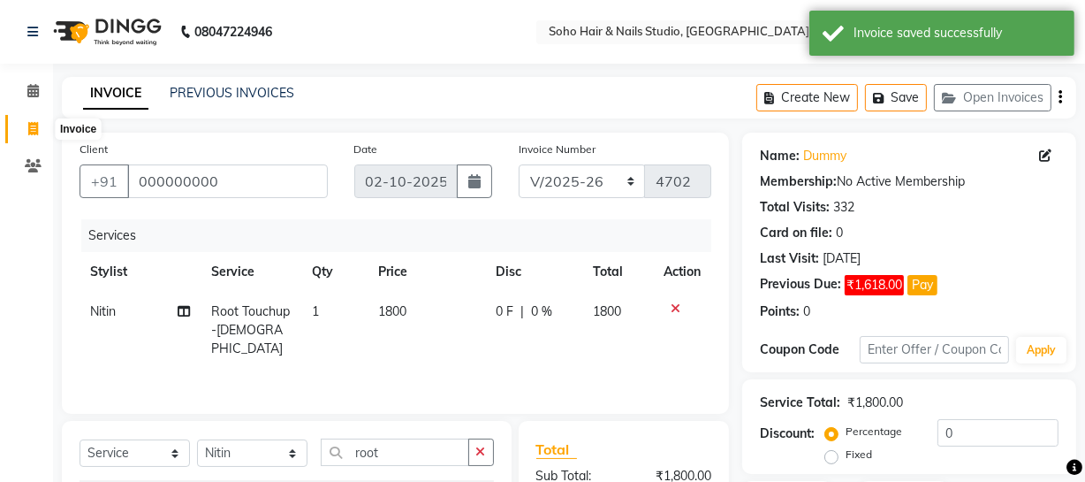
click at [26, 122] on span at bounding box center [33, 129] width 31 height 20
select select "service"
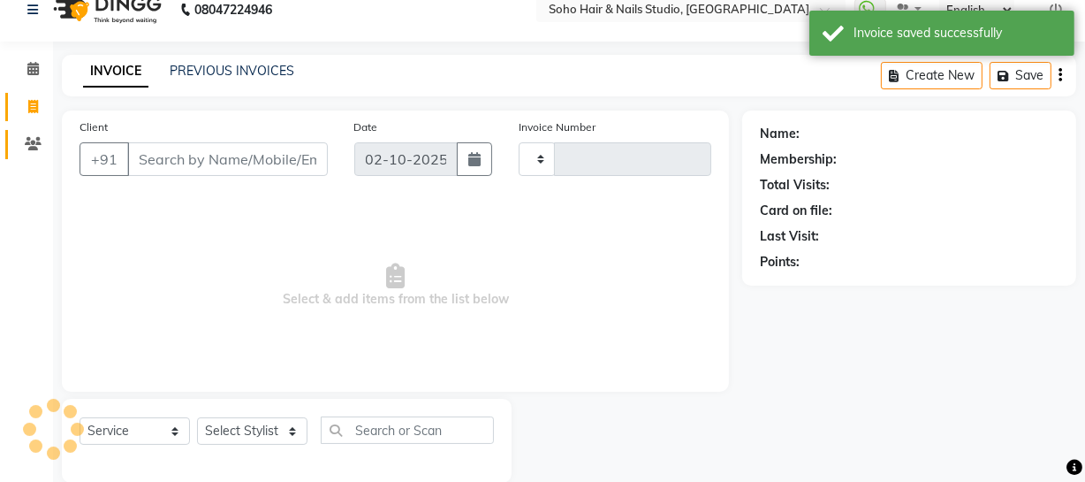
scroll to position [50, 0]
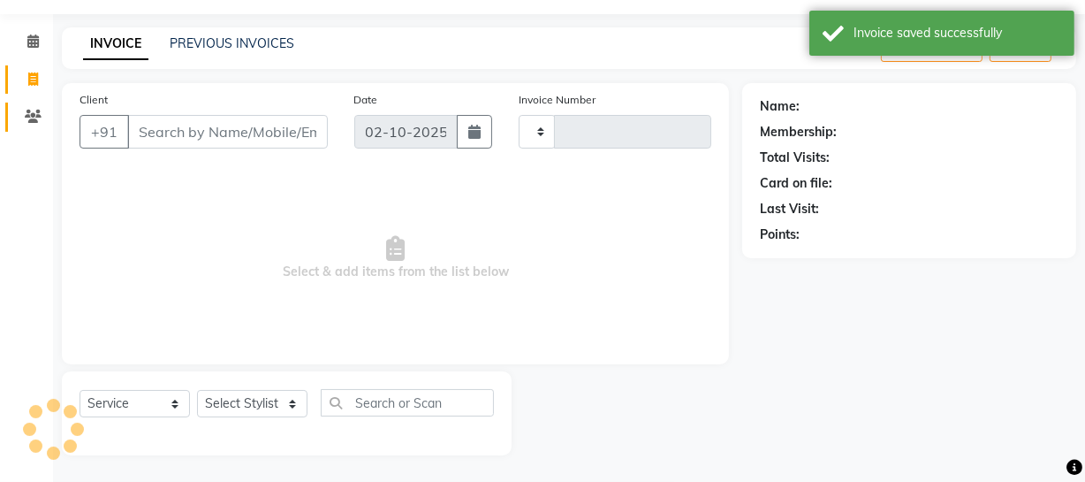
type input "4702"
select select "735"
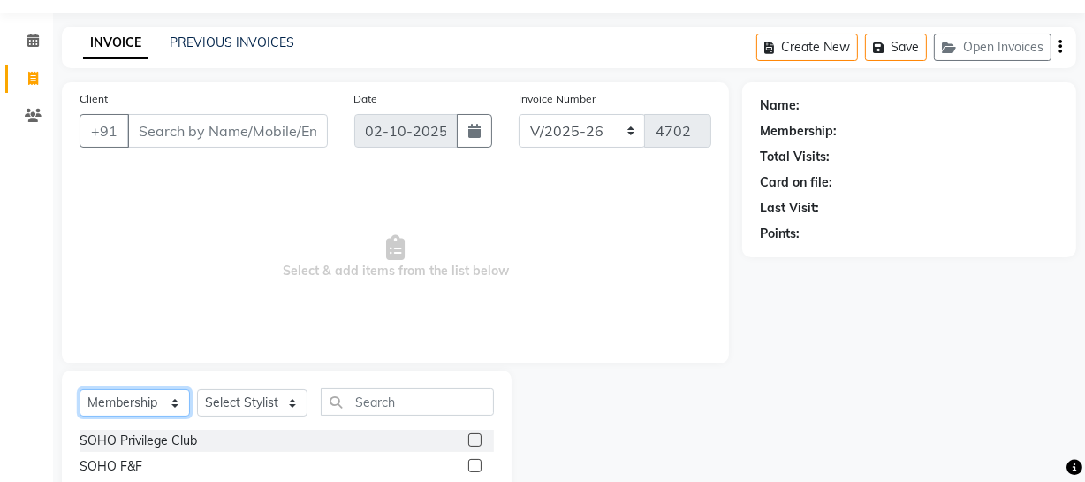
click at [100, 398] on select "Select Service Product Membership Package Voucher Prepaid Gift Card" at bounding box center [135, 402] width 110 height 27
select select "service"
click at [80, 389] on select "Select Service Product Membership Package Voucher Prepaid Gift Card" at bounding box center [135, 402] width 110 height 27
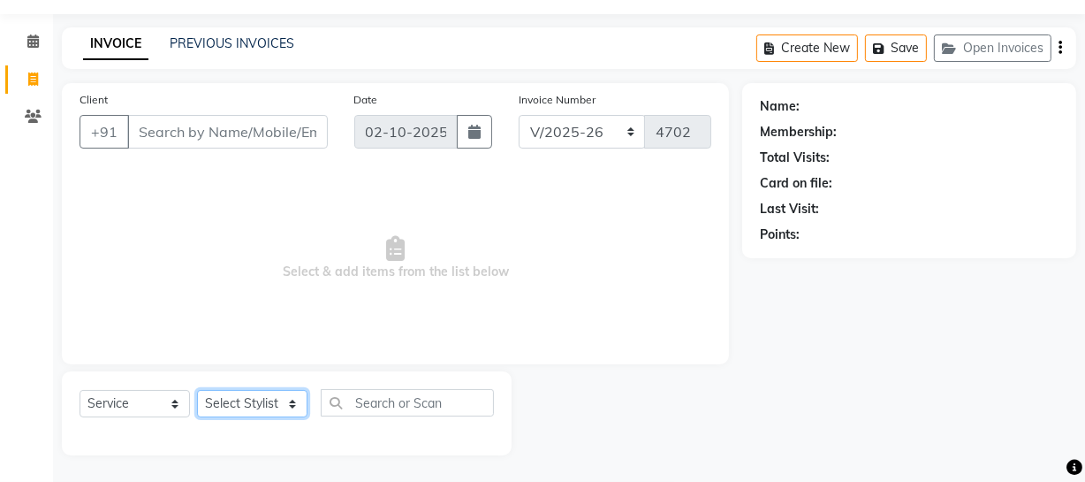
click at [255, 402] on select "Select Stylist Abhishek Kohli Adhamya Bamotra Amit Anita Kumari Arun Sain Aviji…" at bounding box center [252, 403] width 110 height 27
select select "19950"
click at [197, 390] on select "Select Stylist Abhishek Kohli Adhamya Bamotra Amit Anita Kumari Arun Sain Aviji…" at bounding box center [252, 403] width 110 height 27
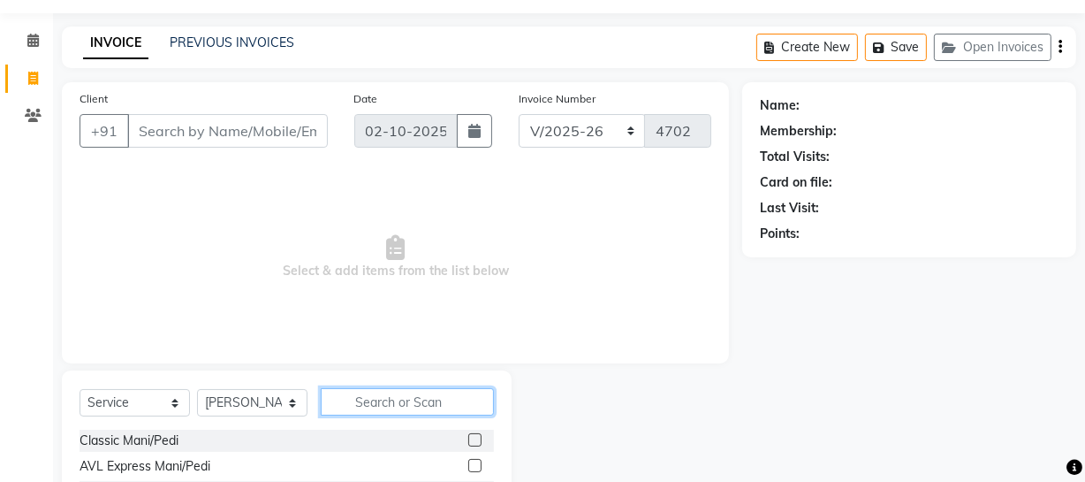
click at [397, 394] on input "text" at bounding box center [407, 401] width 173 height 27
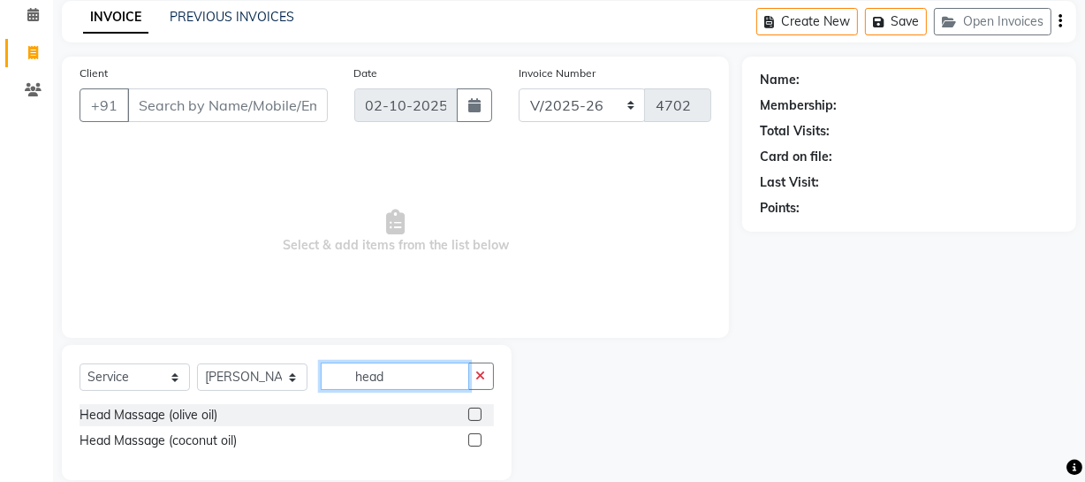
scroll to position [101, 0]
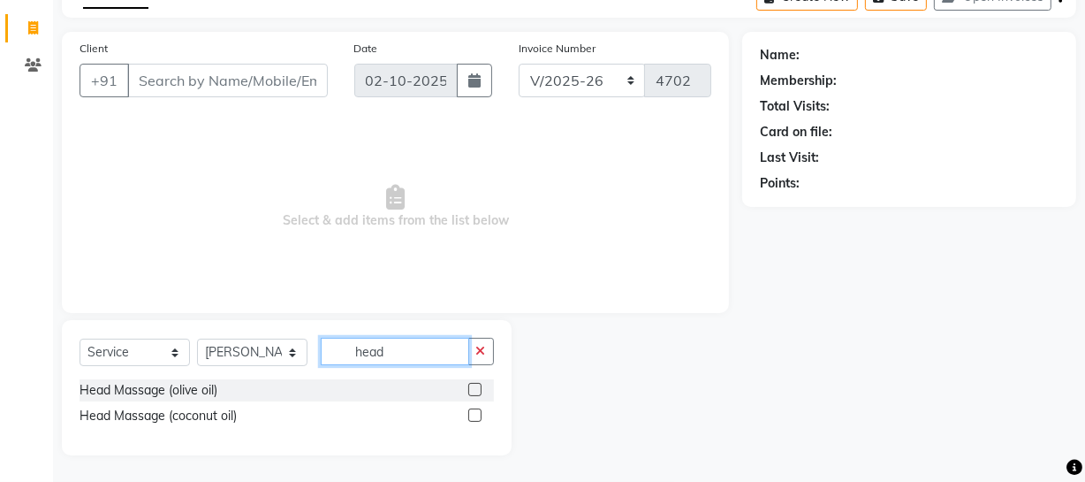
type input "head"
click at [474, 392] on label at bounding box center [474, 389] width 13 height 13
click at [474, 392] on input "checkbox" at bounding box center [473, 389] width 11 height 11
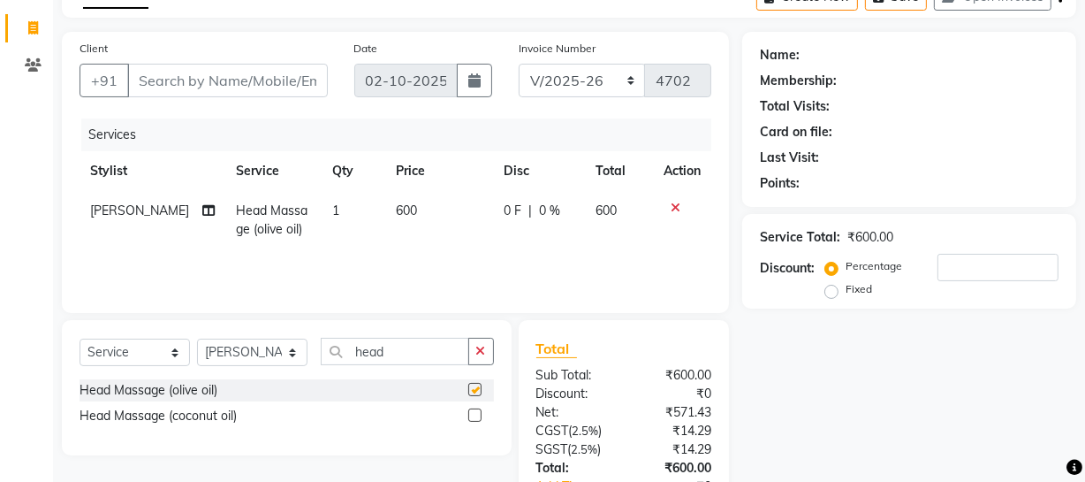
checkbox input "false"
click at [477, 415] on label at bounding box center [474, 414] width 13 height 13
click at [477, 415] on input "checkbox" at bounding box center [473, 415] width 11 height 11
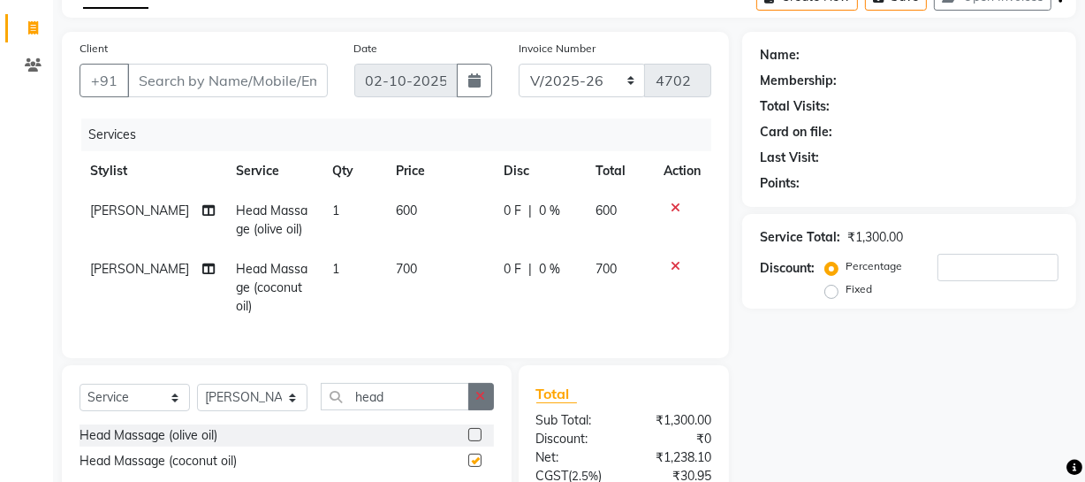
checkbox input "false"
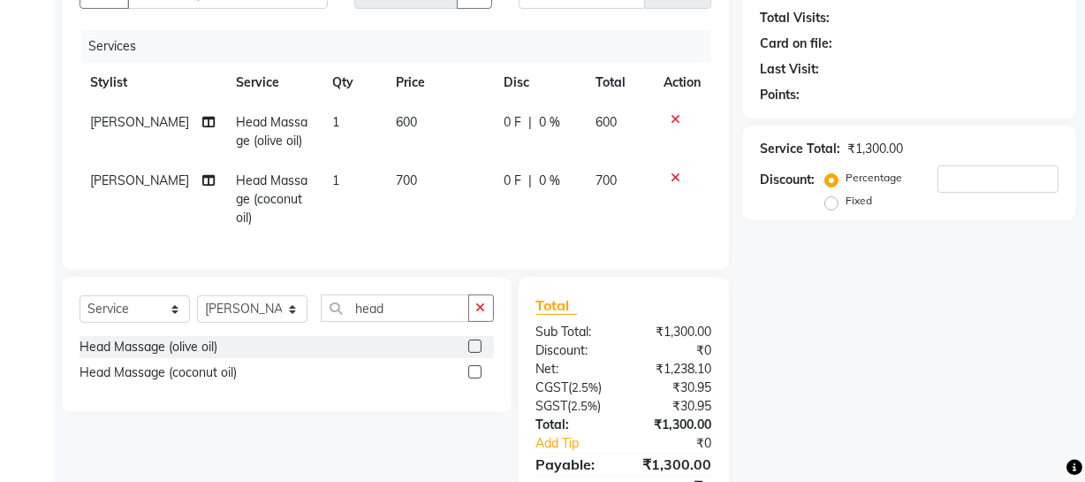
scroll to position [160, 0]
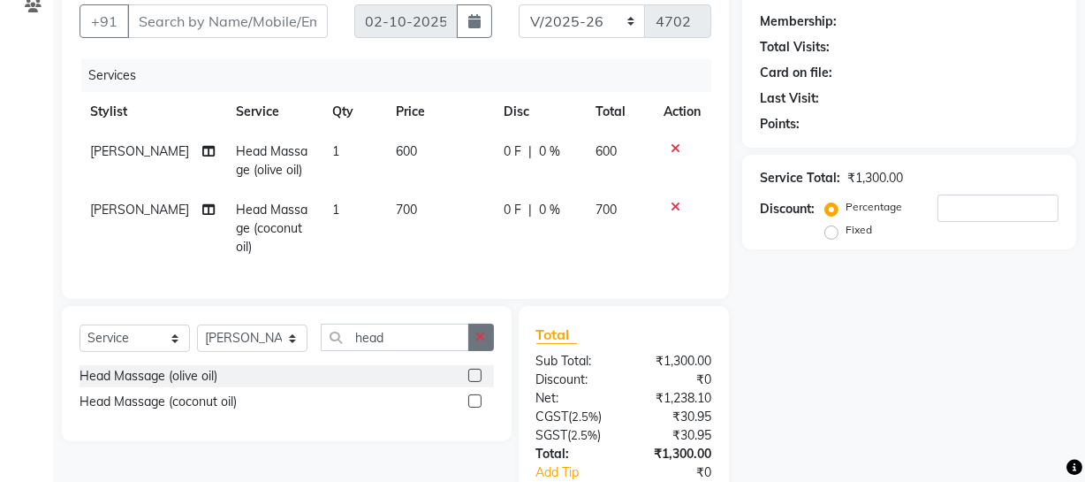
click at [486, 346] on button "button" at bounding box center [481, 336] width 26 height 27
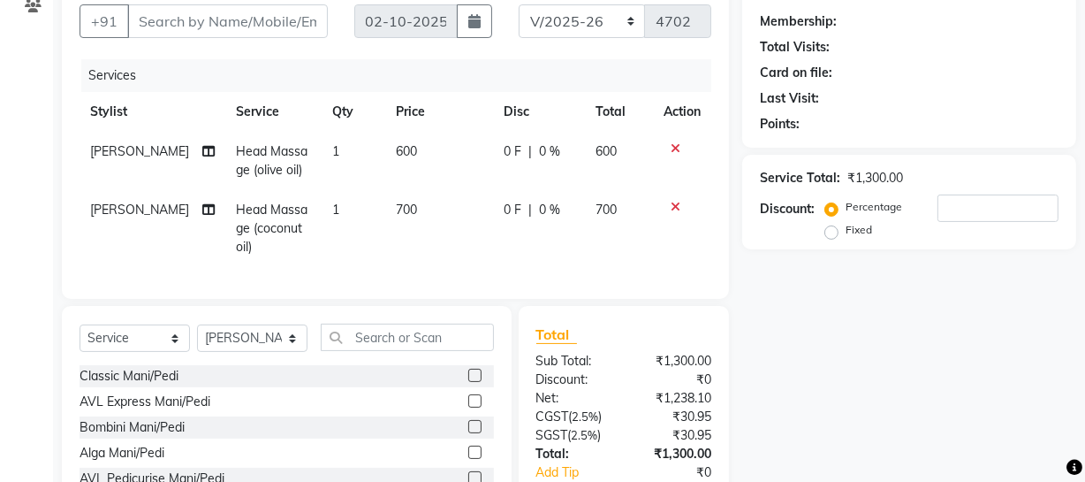
click at [679, 206] on icon at bounding box center [676, 207] width 10 height 12
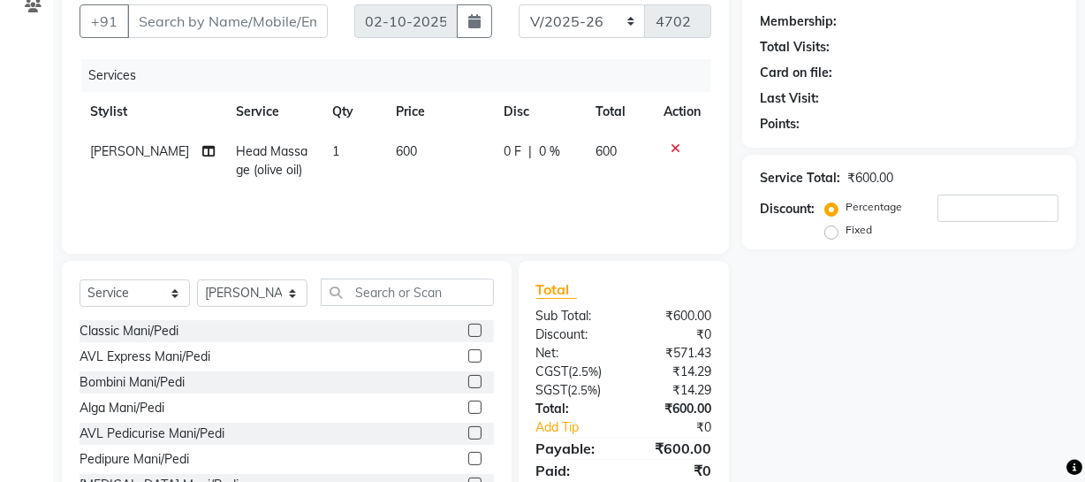
click at [675, 148] on icon at bounding box center [676, 148] width 10 height 12
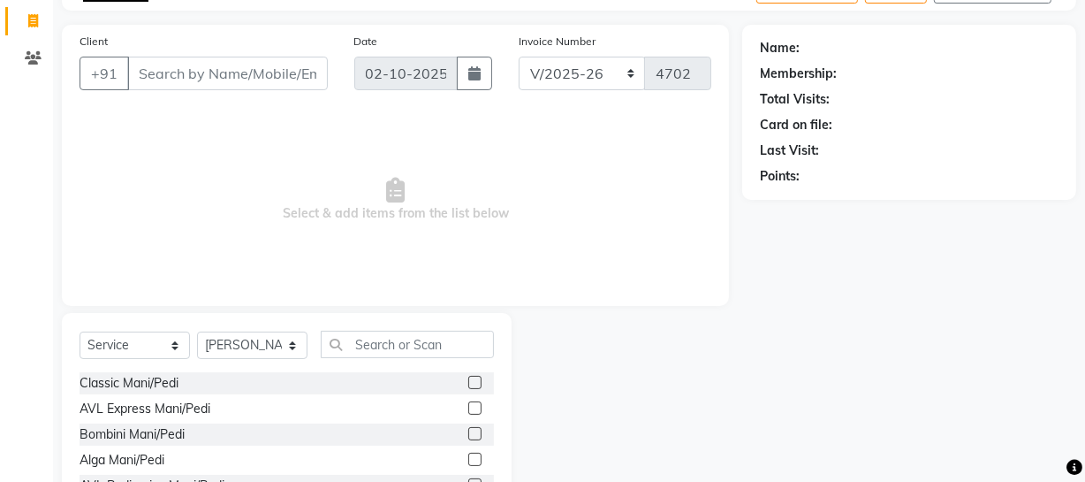
scroll to position [0, 0]
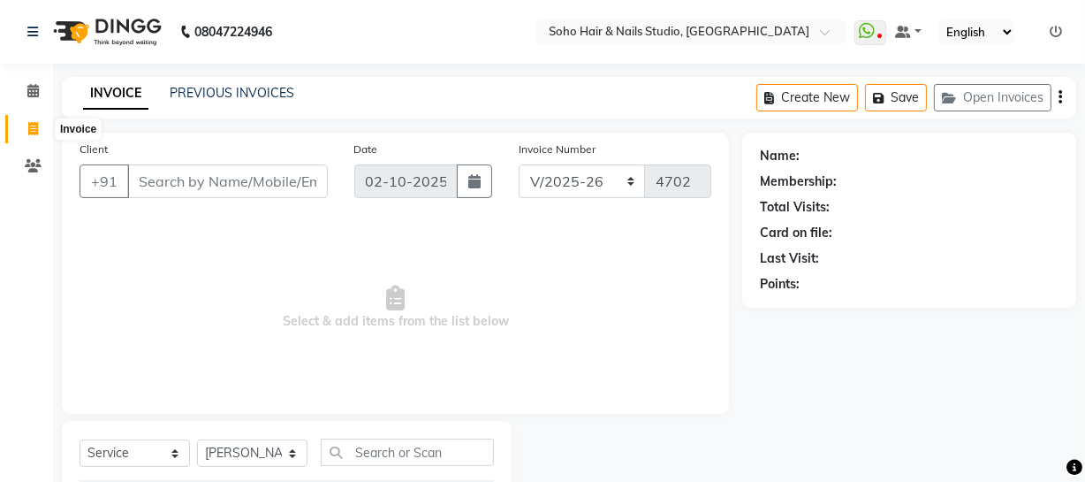
click at [34, 128] on icon at bounding box center [33, 128] width 10 height 13
select select "service"
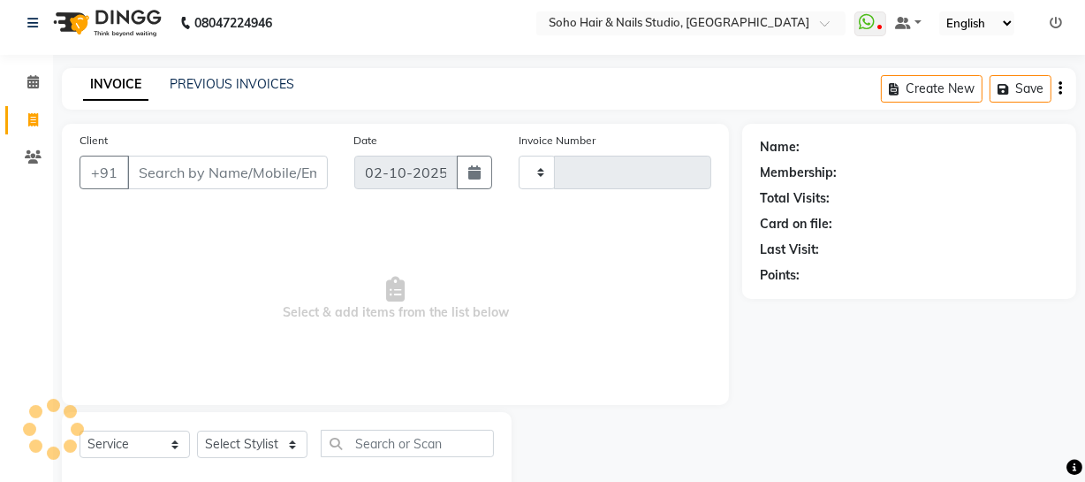
scroll to position [50, 0]
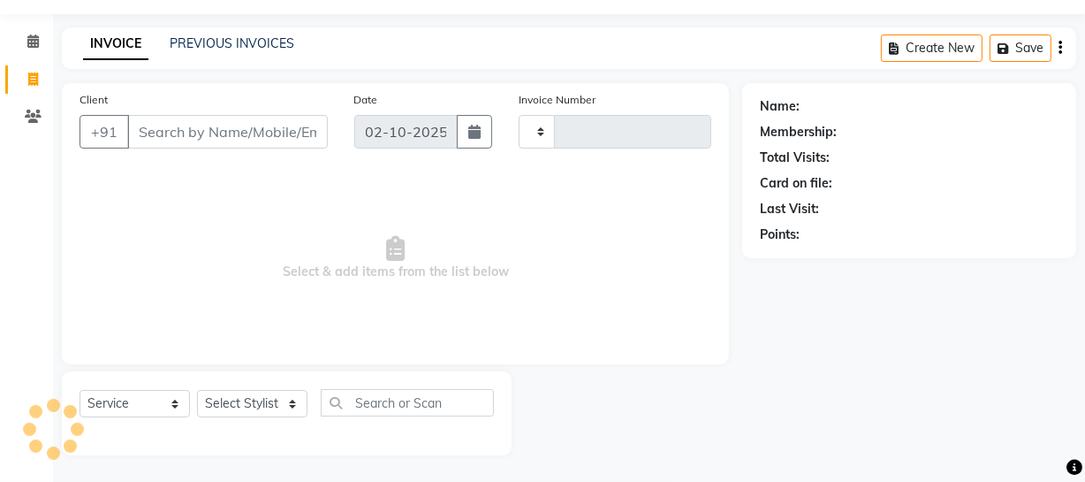
type input "4702"
select select "735"
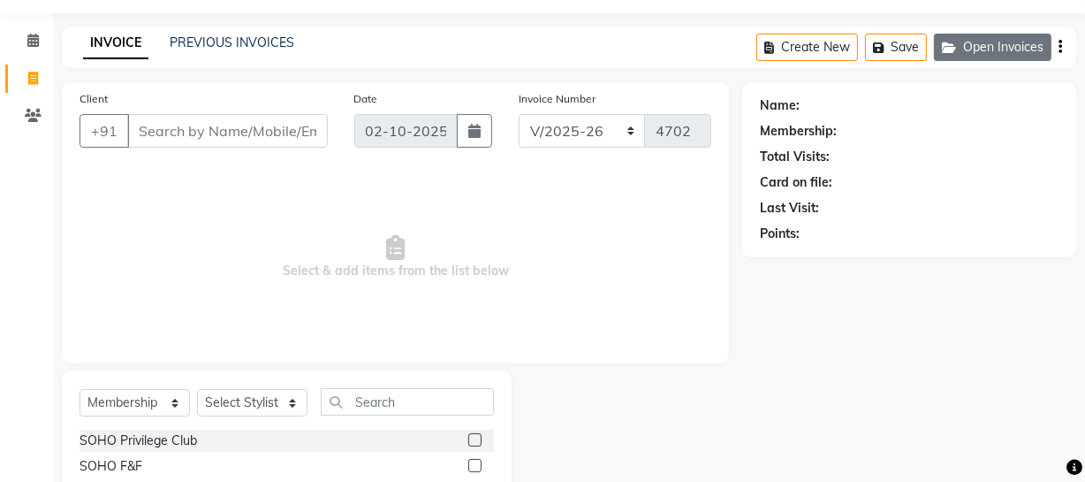
click at [1021, 55] on button "Open Invoices" at bounding box center [993, 47] width 118 height 27
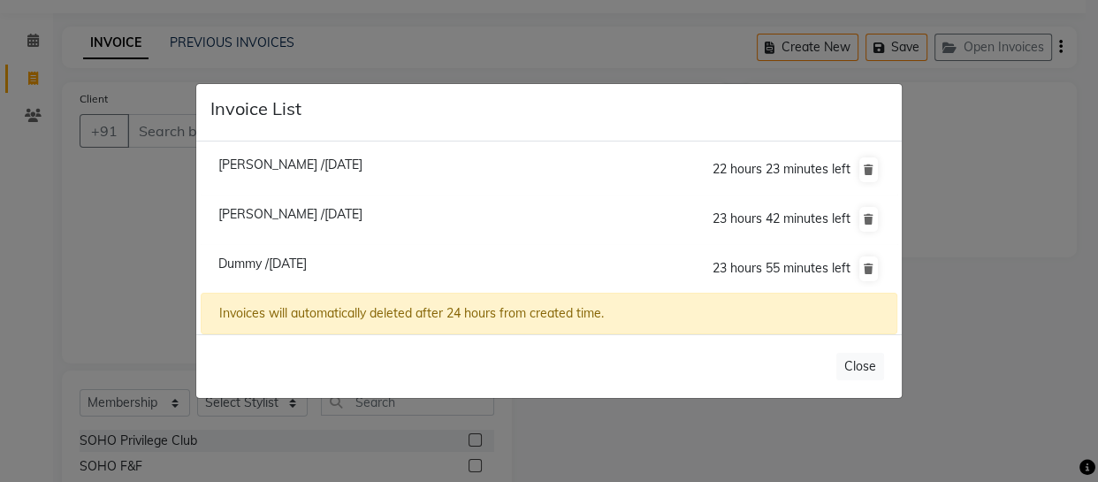
click at [57, 295] on ngb-modal-window "Invoice List Sohail /02 October 2025 22 hours 23 minutes left Samiksha /02 Octo…" at bounding box center [549, 241] width 1098 height 482
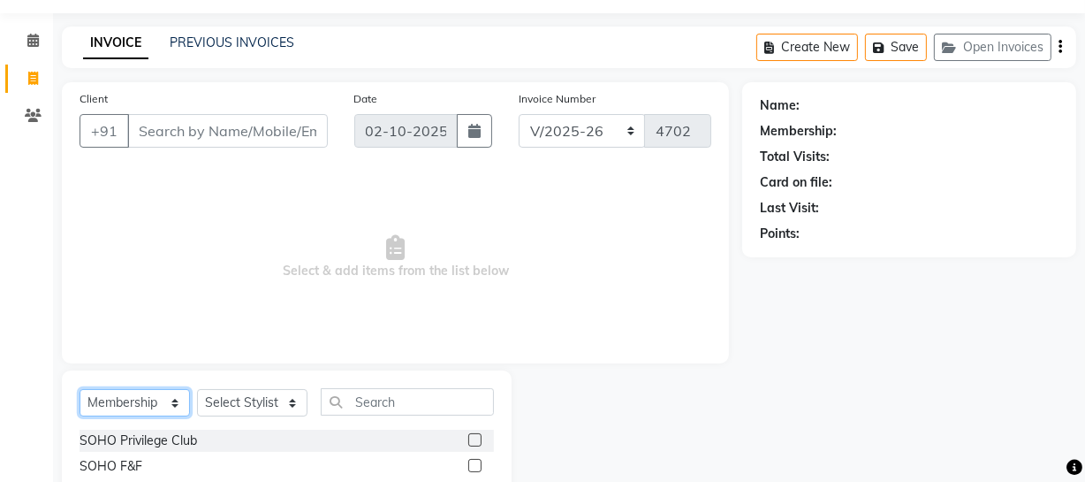
click at [180, 393] on select "Select Service Product Membership Package Voucher Prepaid Gift Card" at bounding box center [135, 402] width 110 height 27
select select "service"
click at [80, 389] on select "Select Service Product Membership Package Voucher Prepaid Gift Card" at bounding box center [135, 402] width 110 height 27
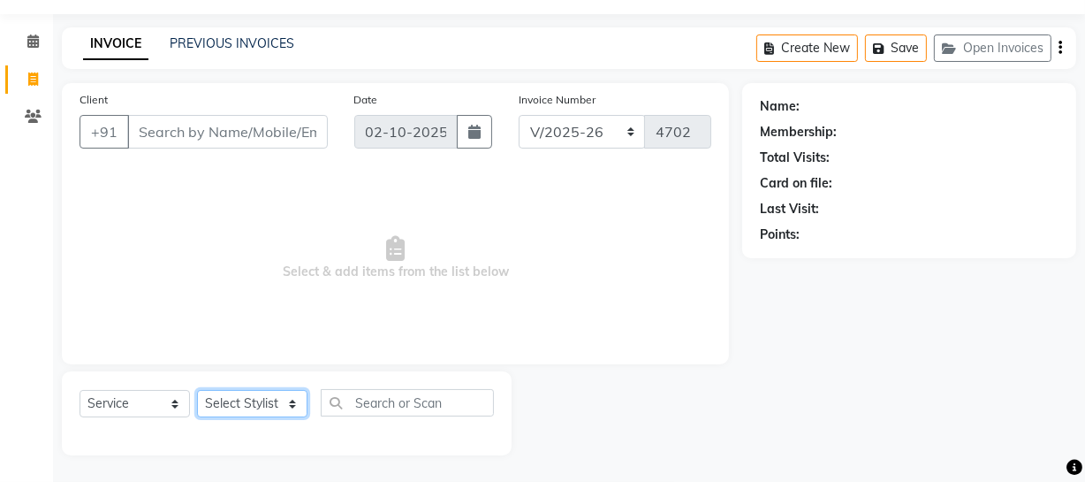
click at [245, 397] on select "Select Stylist Abhishek Kohli Adhamya Bamotra Amit Anita Kumari Arun Sain Aviji…" at bounding box center [252, 403] width 110 height 27
select select "86261"
click at [197, 390] on select "Select Stylist Abhishek Kohli Adhamya Bamotra Amit Anita Kumari Arun Sain Aviji…" at bounding box center [252, 403] width 110 height 27
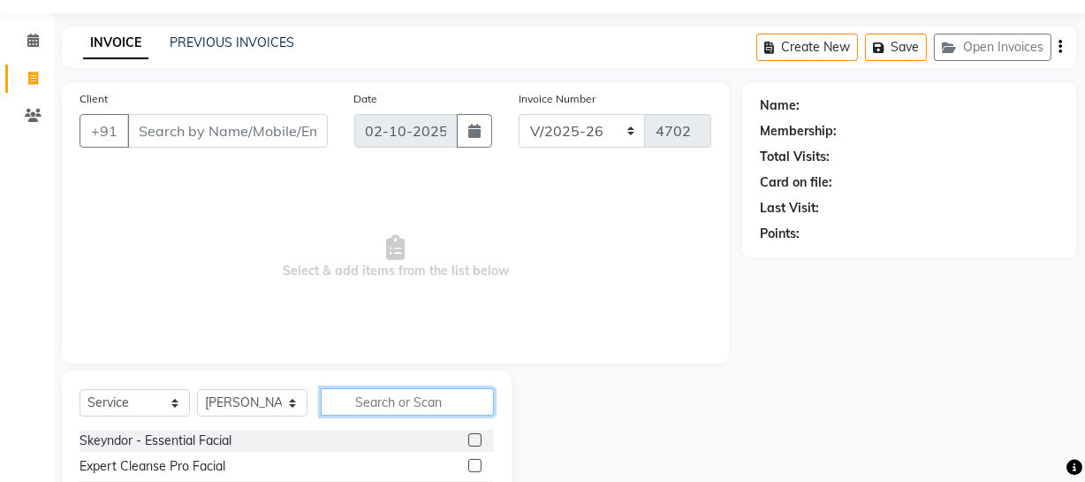
click at [361, 407] on input "text" at bounding box center [407, 401] width 173 height 27
click at [380, 411] on input "text" at bounding box center [407, 401] width 173 height 27
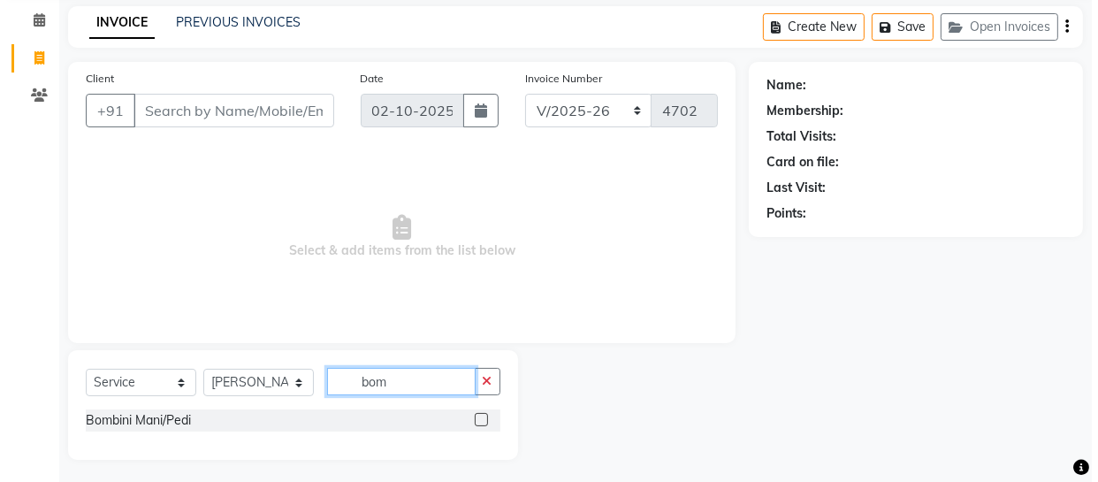
scroll to position [76, 0]
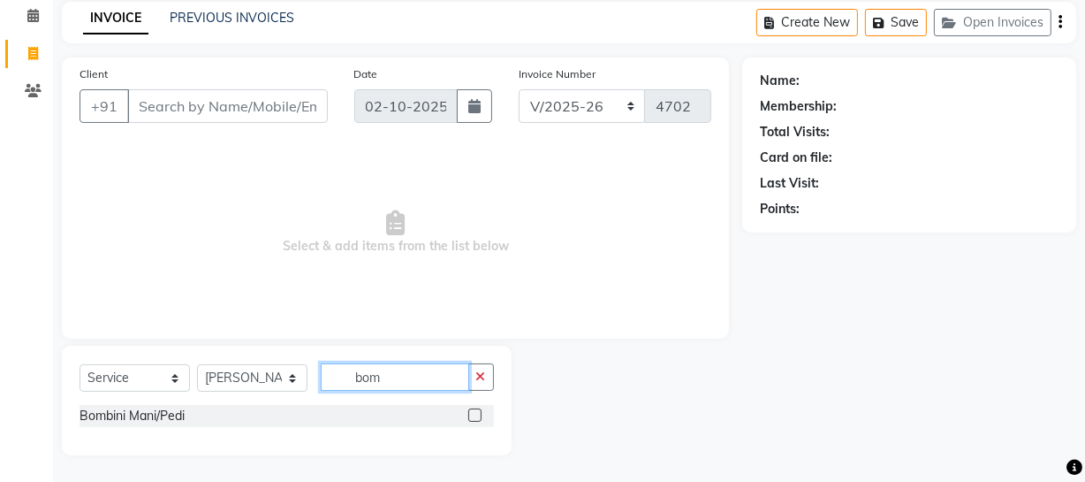
type input "bom"
click at [476, 409] on label at bounding box center [474, 414] width 13 height 13
click at [476, 410] on input "checkbox" at bounding box center [473, 415] width 11 height 11
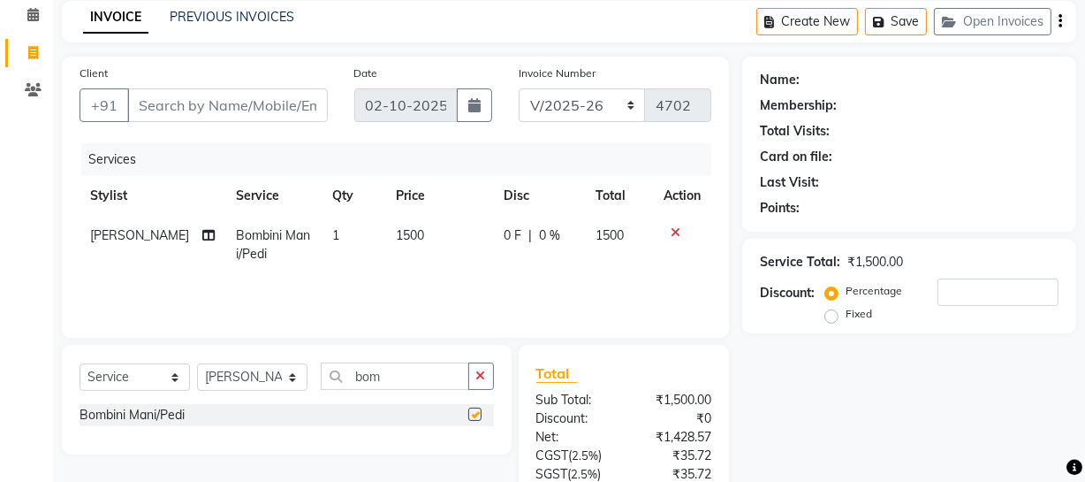
checkbox input "false"
click at [284, 105] on input "Client" at bounding box center [227, 105] width 201 height 34
type input "0"
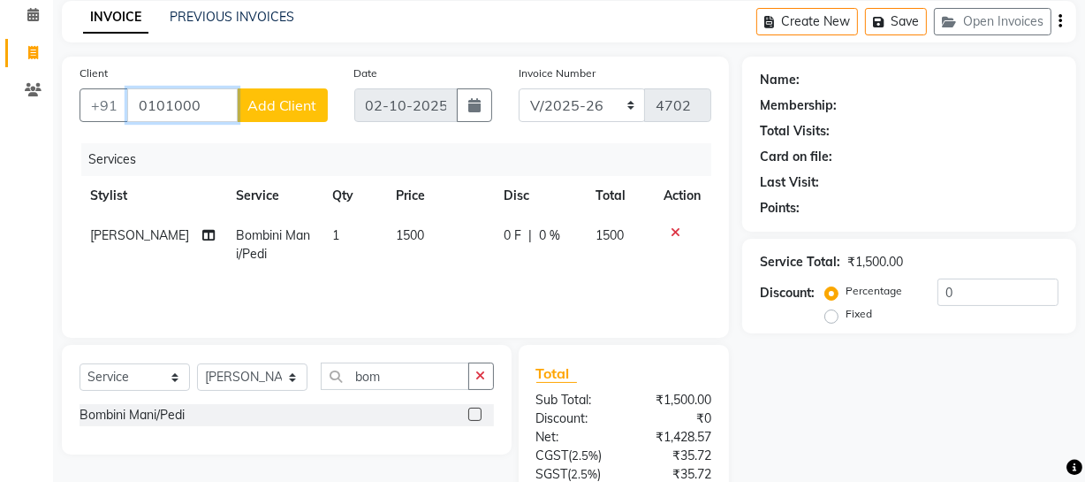
type input "0101000"
click at [284, 105] on span "Add Client" at bounding box center [282, 105] width 70 height 18
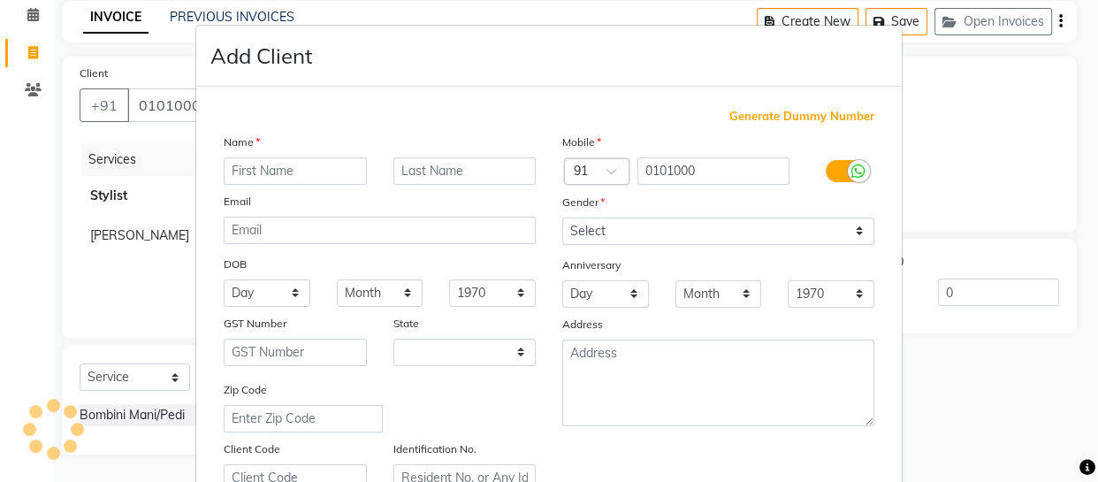
select select "15"
click at [277, 160] on input "text" at bounding box center [295, 170] width 143 height 27
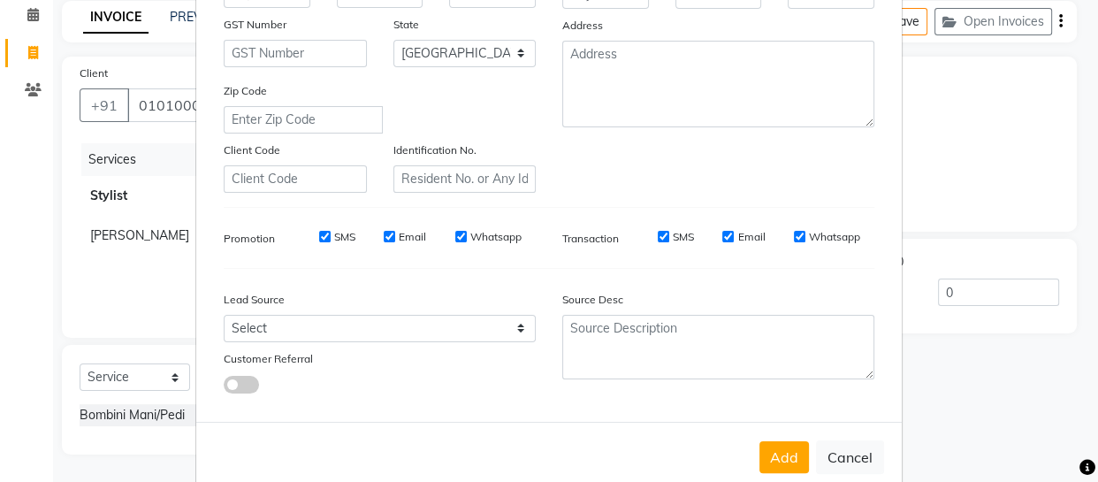
scroll to position [339, 0]
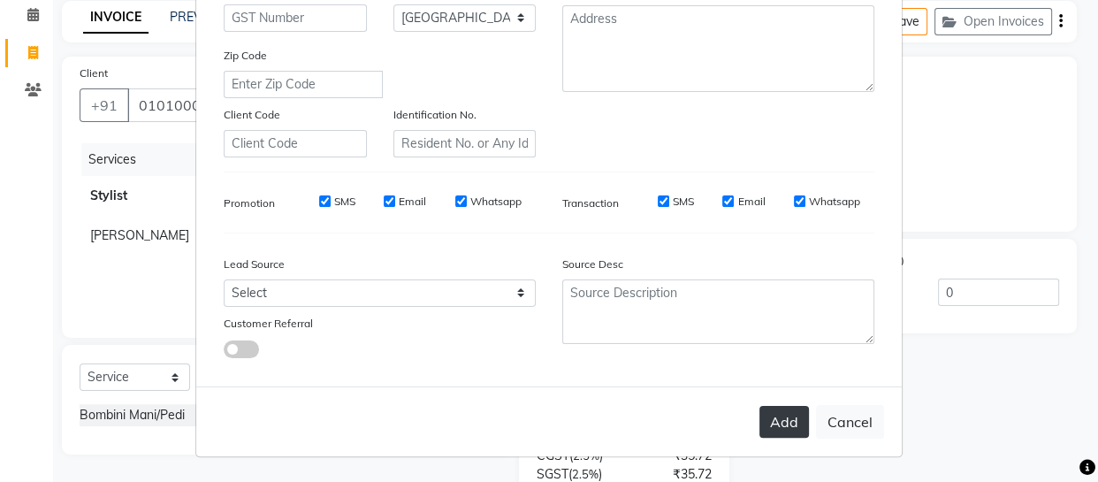
click at [777, 422] on button "Add" at bounding box center [783, 422] width 49 height 32
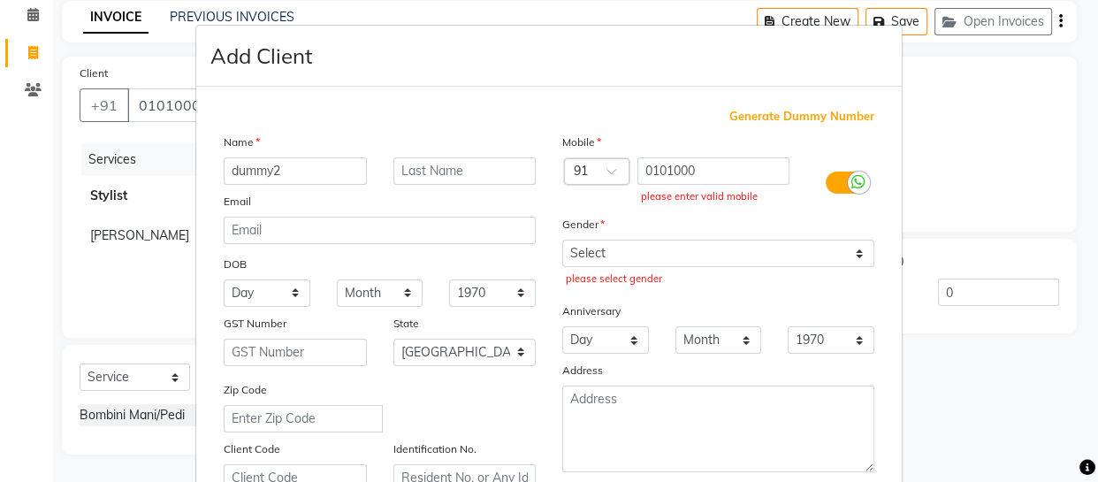
scroll to position [0, 0]
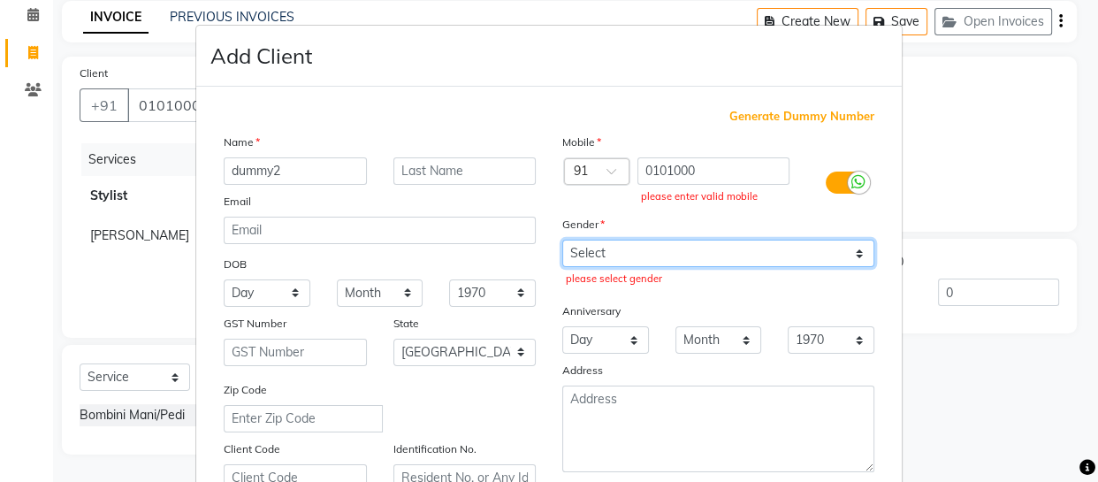
click at [691, 254] on select "Select Male Female Other Prefer Not To Say" at bounding box center [718, 253] width 312 height 27
click at [562, 240] on select "Select Male Female Other Prefer Not To Say" at bounding box center [718, 253] width 312 height 27
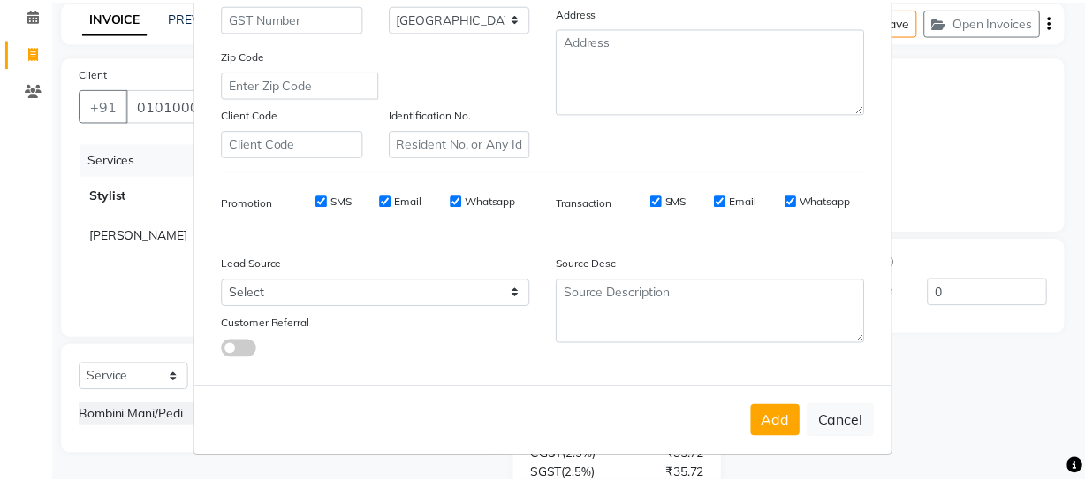
scroll to position [339, 0]
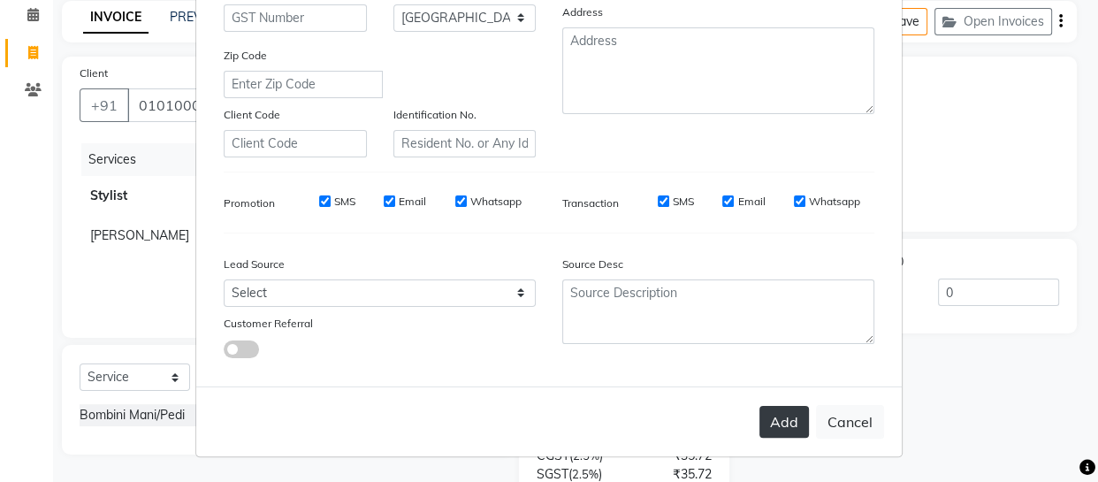
click at [783, 414] on button "Add" at bounding box center [783, 422] width 49 height 32
click at [833, 417] on button "Cancel" at bounding box center [850, 422] width 68 height 34
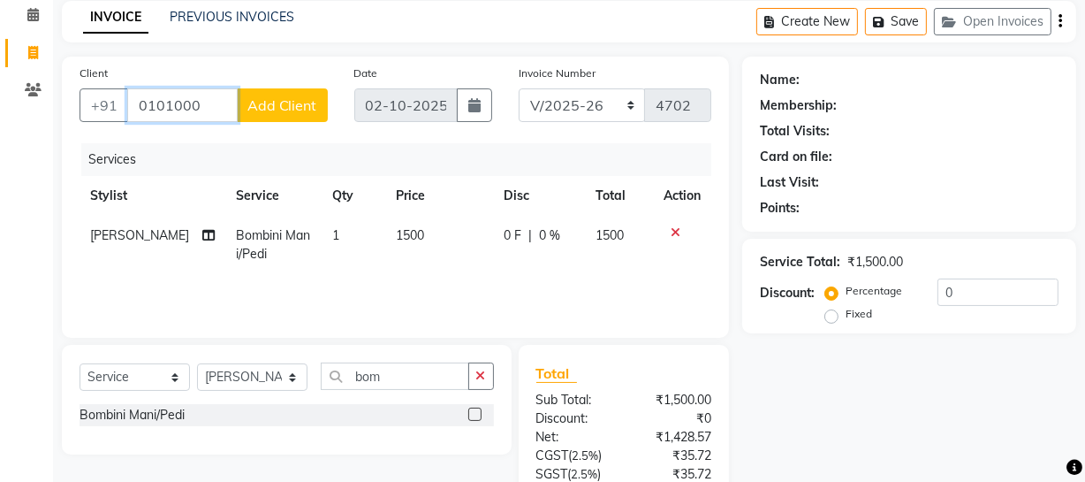
click at [194, 105] on input "0101000" at bounding box center [182, 105] width 110 height 34
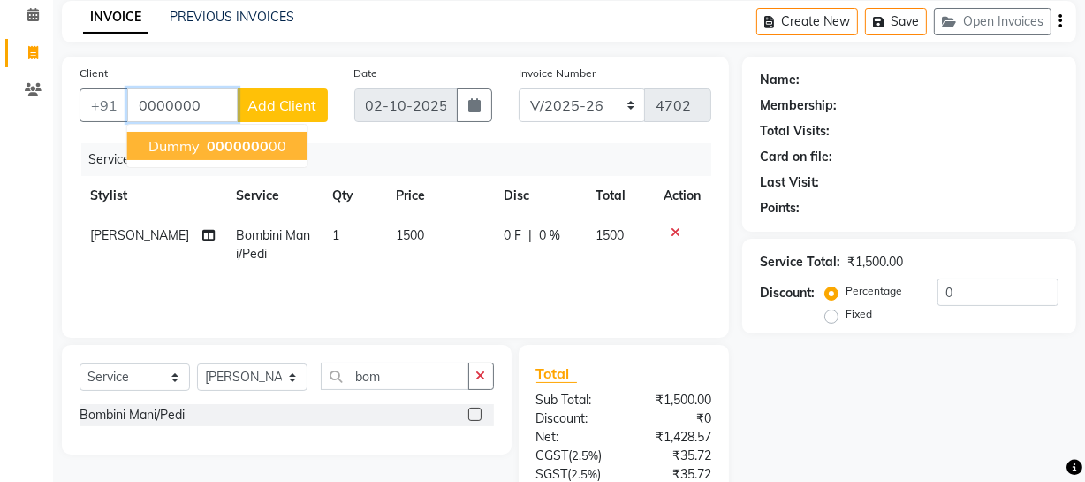
click at [230, 156] on button "Dummy 0000000 00" at bounding box center [217, 146] width 180 height 28
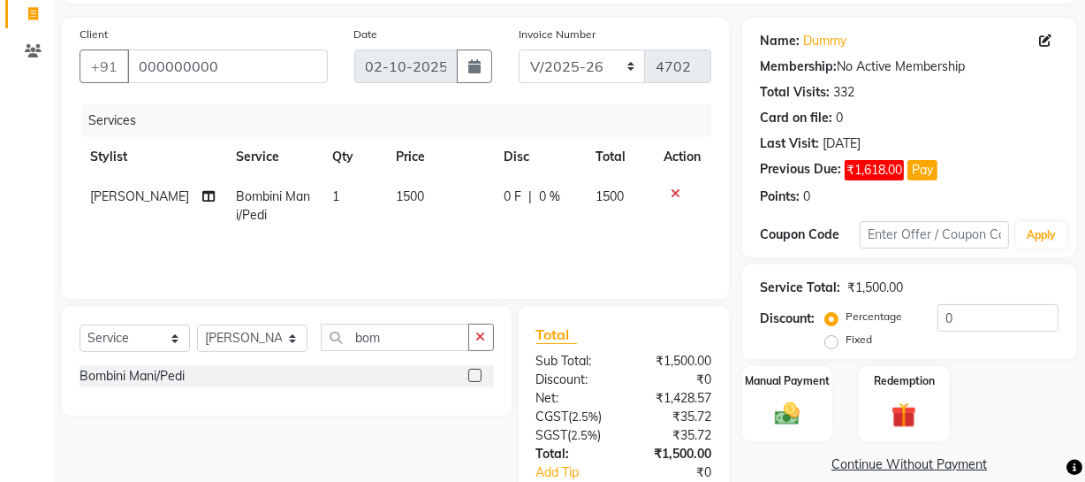
scroll to position [0, 0]
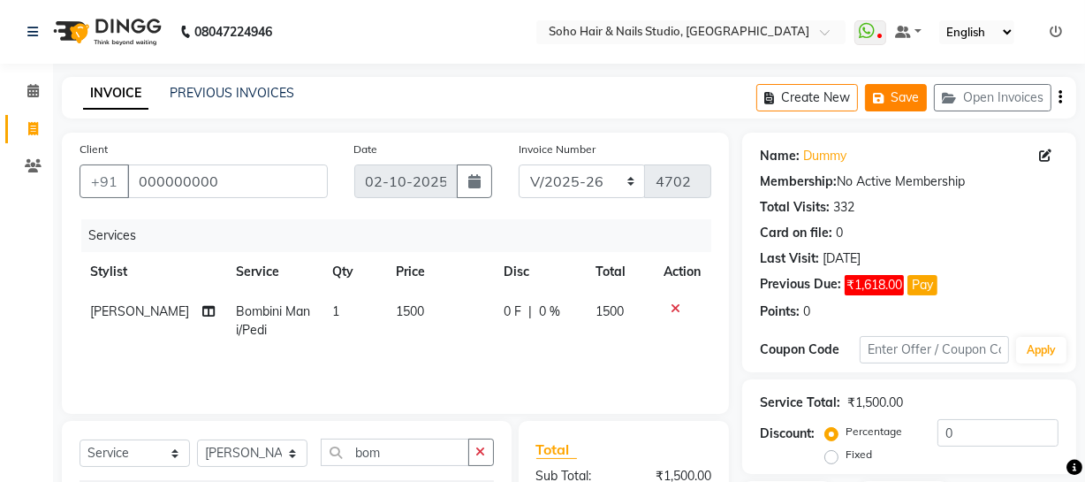
click at [894, 95] on button "Save" at bounding box center [896, 97] width 62 height 27
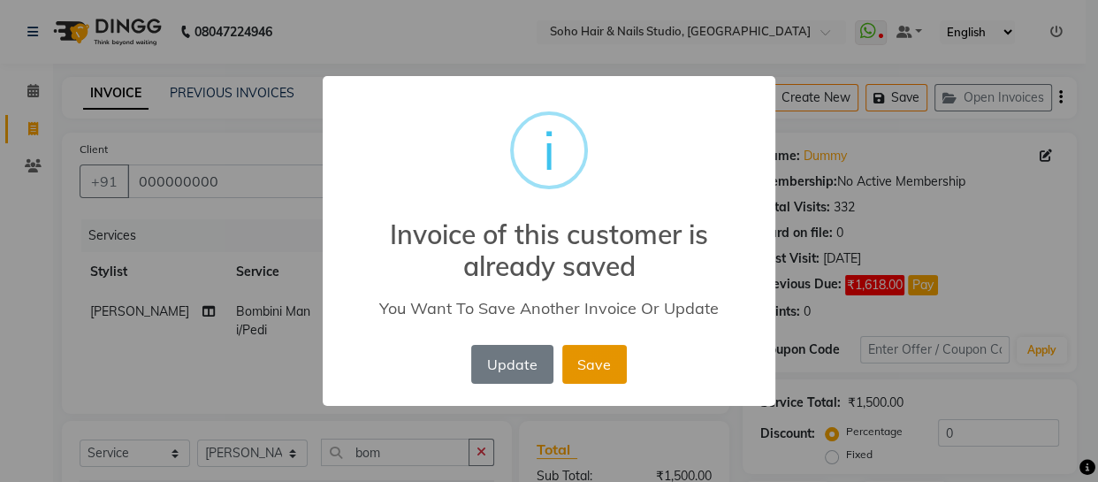
click at [602, 362] on button "Save" at bounding box center [594, 364] width 65 height 39
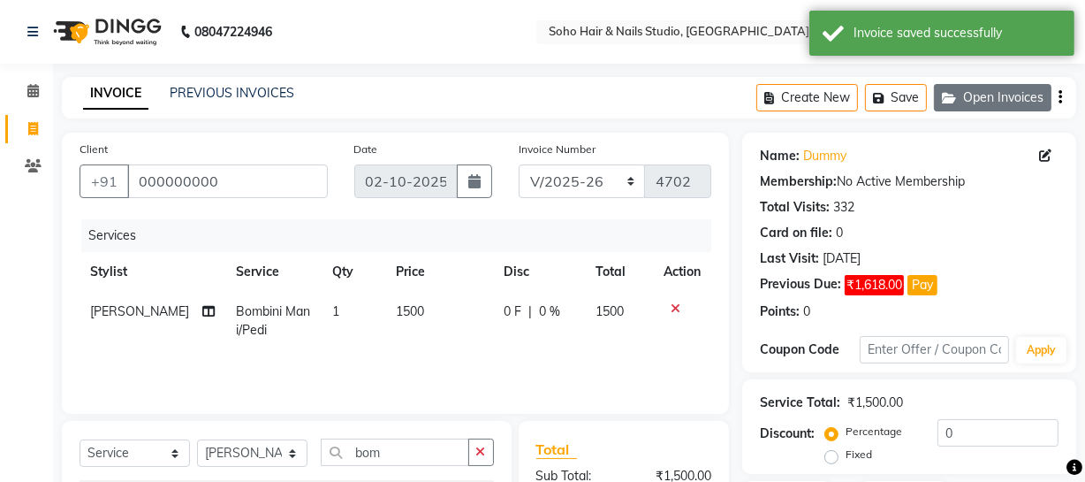
click at [975, 103] on button "Open Invoices" at bounding box center [993, 97] width 118 height 27
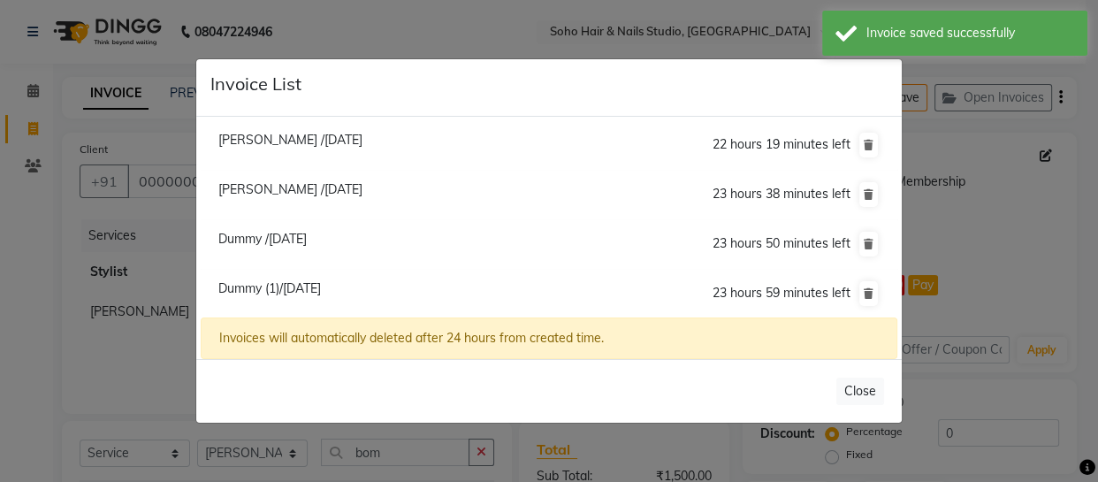
click at [290, 234] on span "Dummy /02 October 2025" at bounding box center [262, 239] width 88 height 16
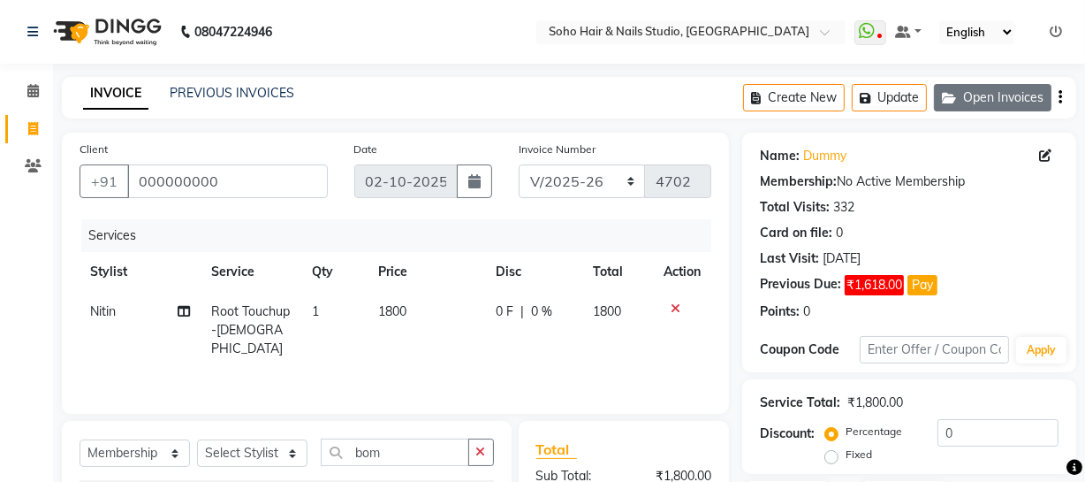
click at [972, 94] on button "Open Invoices" at bounding box center [993, 97] width 118 height 27
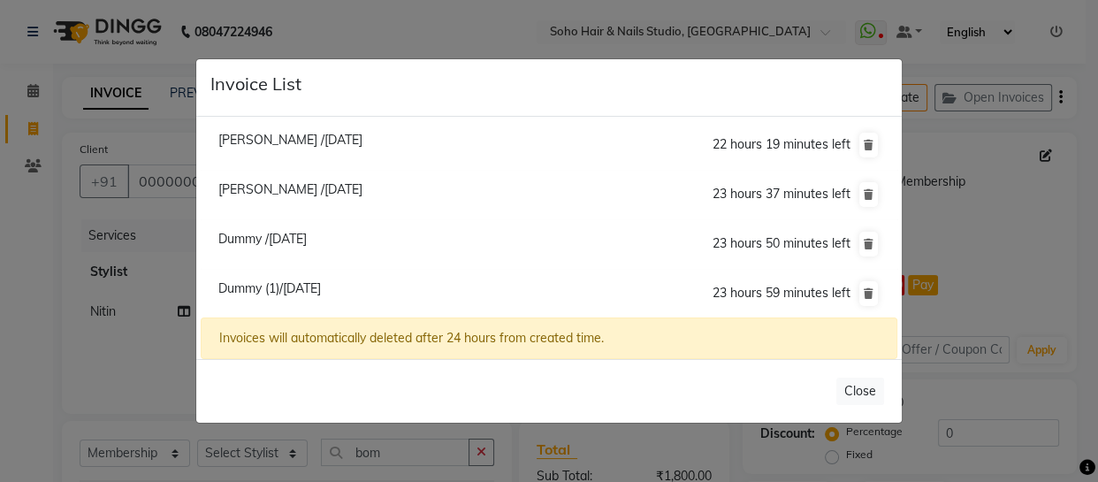
click at [292, 284] on span "Dummy (1)/02 October 2025" at bounding box center [269, 288] width 103 height 16
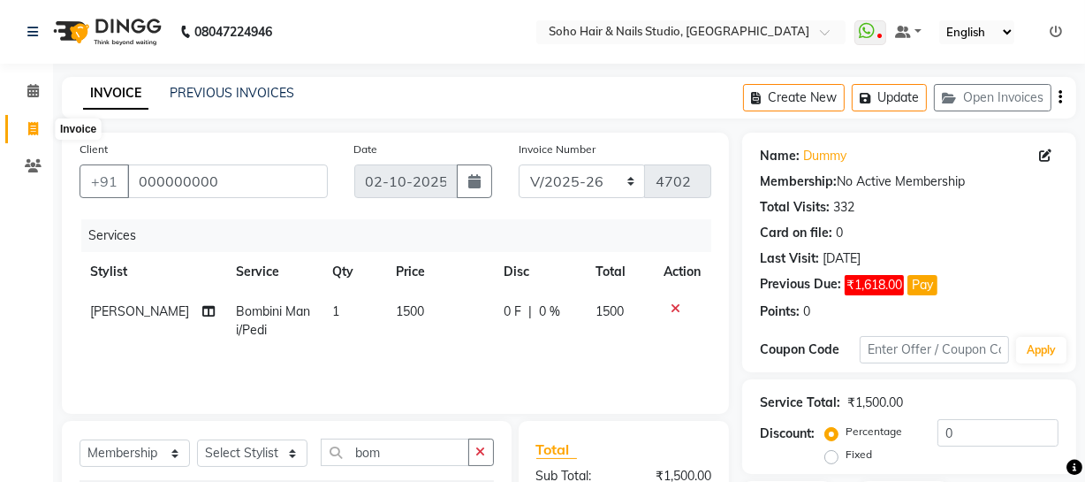
click at [22, 130] on span at bounding box center [33, 129] width 31 height 20
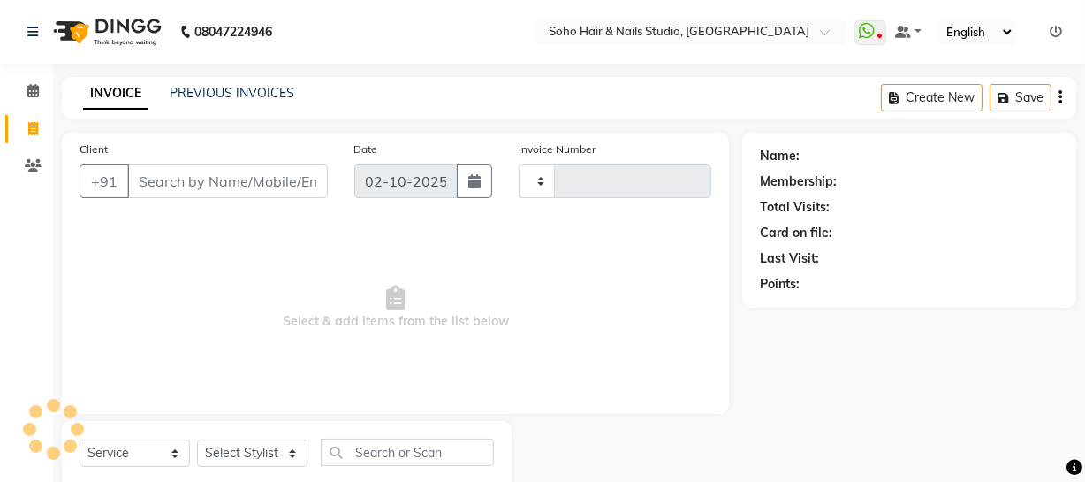
scroll to position [50, 0]
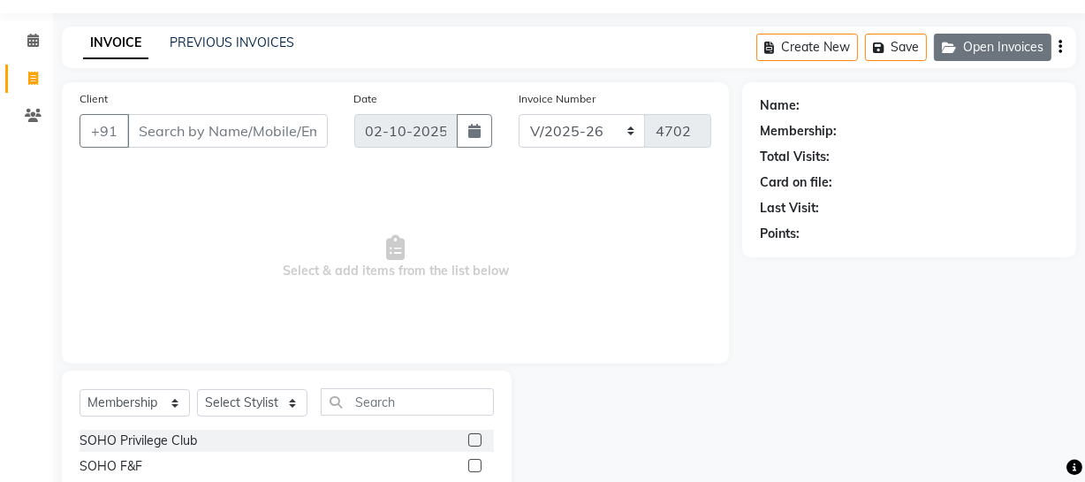
click at [1007, 47] on button "Open Invoices" at bounding box center [993, 47] width 118 height 27
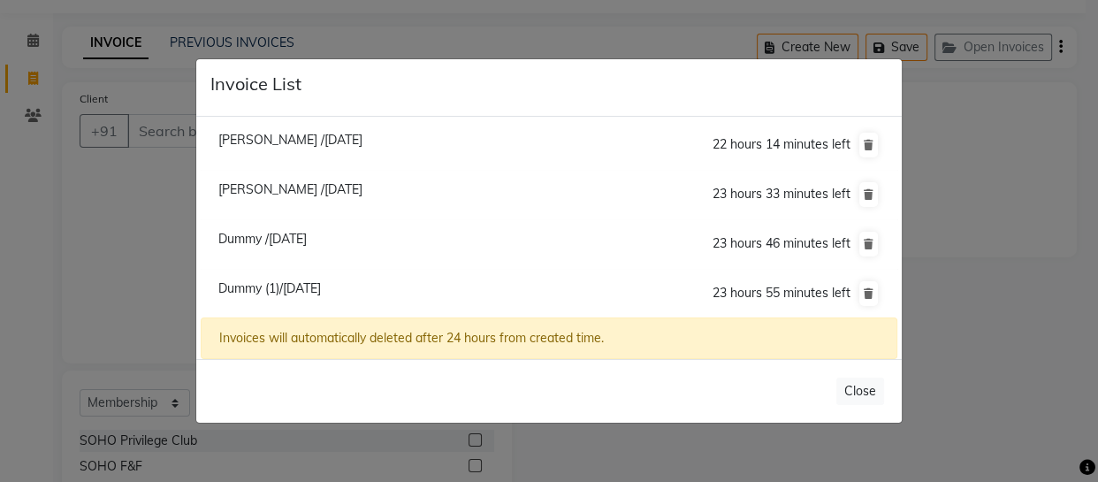
click at [147, 286] on ngb-modal-window "Invoice List Sohail /02 October 2025 22 hours 14 minutes left Samiksha /02 Octo…" at bounding box center [549, 241] width 1098 height 482
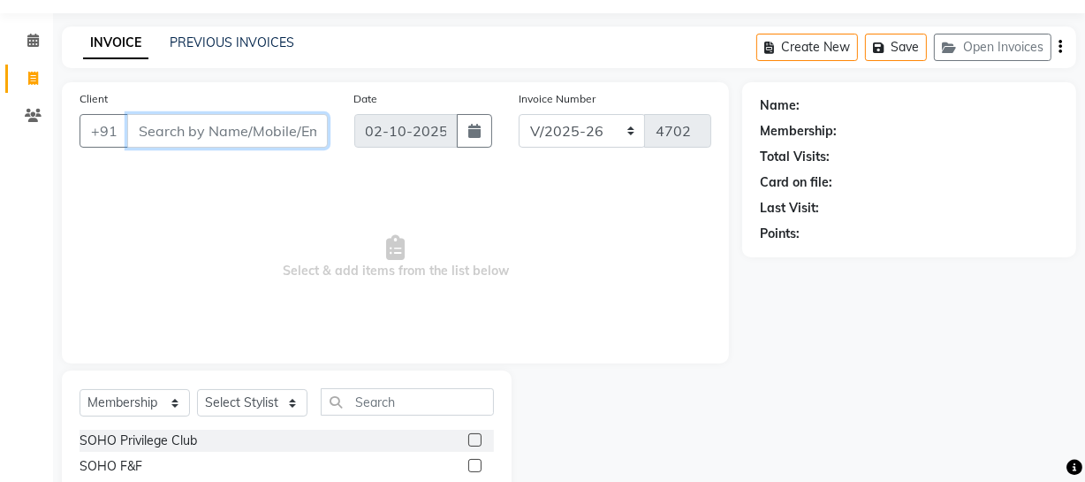
click at [179, 133] on input "Client" at bounding box center [227, 131] width 201 height 34
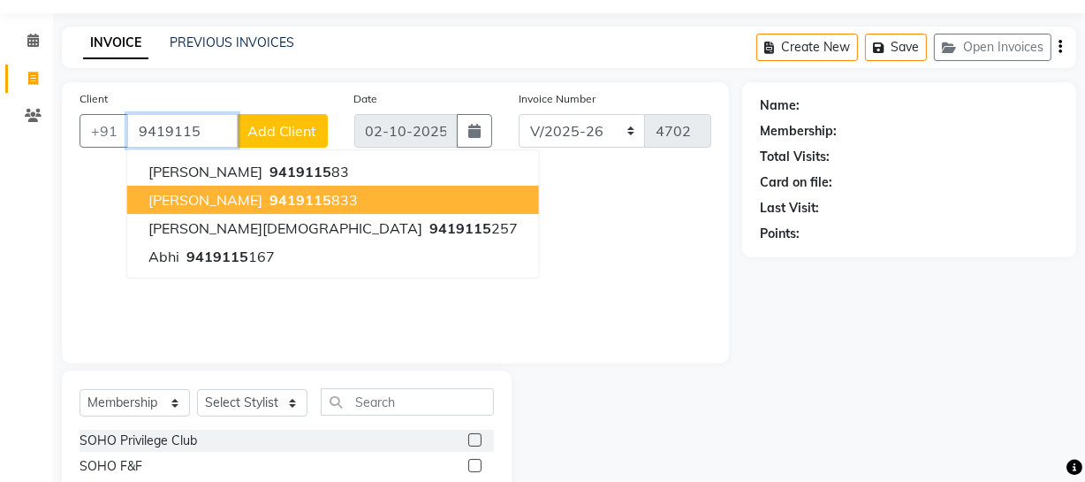
click at [183, 204] on span "Dr Ishani" at bounding box center [205, 200] width 114 height 18
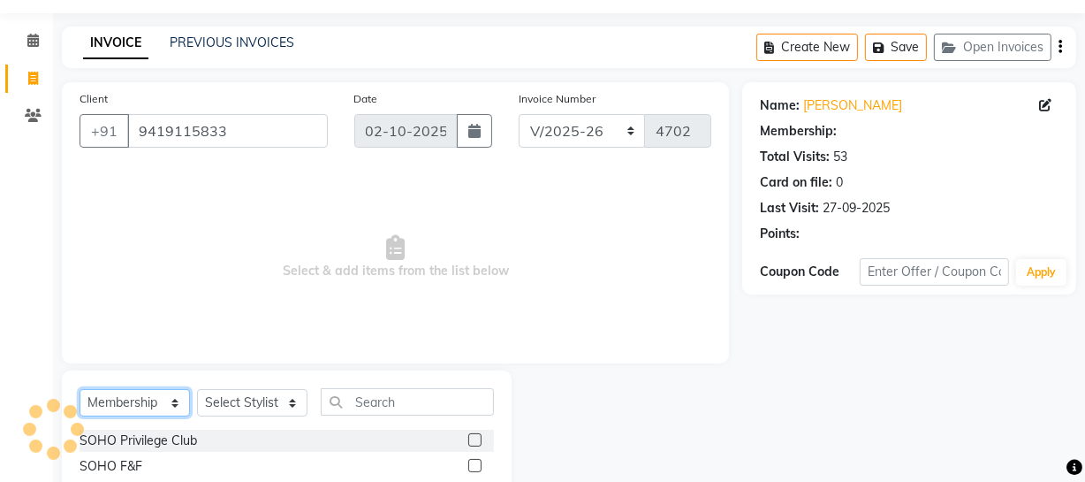
click at [174, 403] on select "Select Service Product Membership Package Voucher Prepaid Gift Card" at bounding box center [135, 402] width 110 height 27
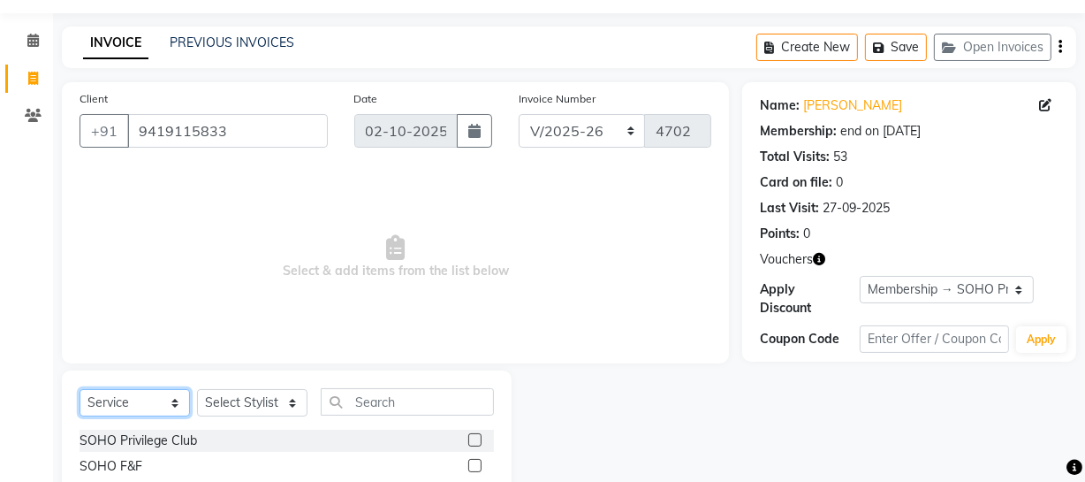
click at [80, 389] on select "Select Service Product Membership Package Voucher Prepaid Gift Card" at bounding box center [135, 402] width 110 height 27
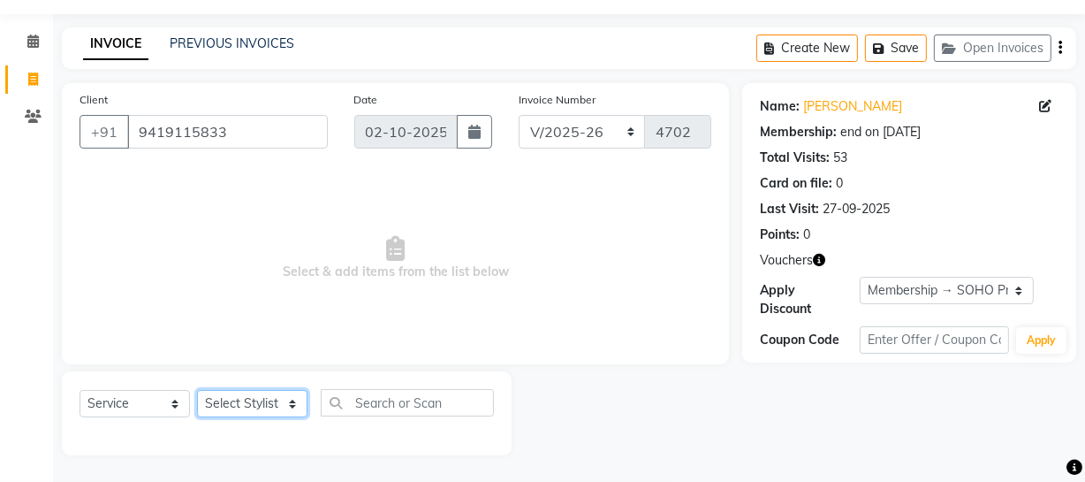
click at [255, 410] on select "Select Stylist Abhishek Kohli Adhamya Bamotra Amit Anita Kumari Arun Sain Aviji…" at bounding box center [252, 403] width 110 height 27
click at [197, 390] on select "Select Stylist Abhishek Kohli Adhamya Bamotra Amit Anita Kumari Arun Sain Aviji…" at bounding box center [252, 403] width 110 height 27
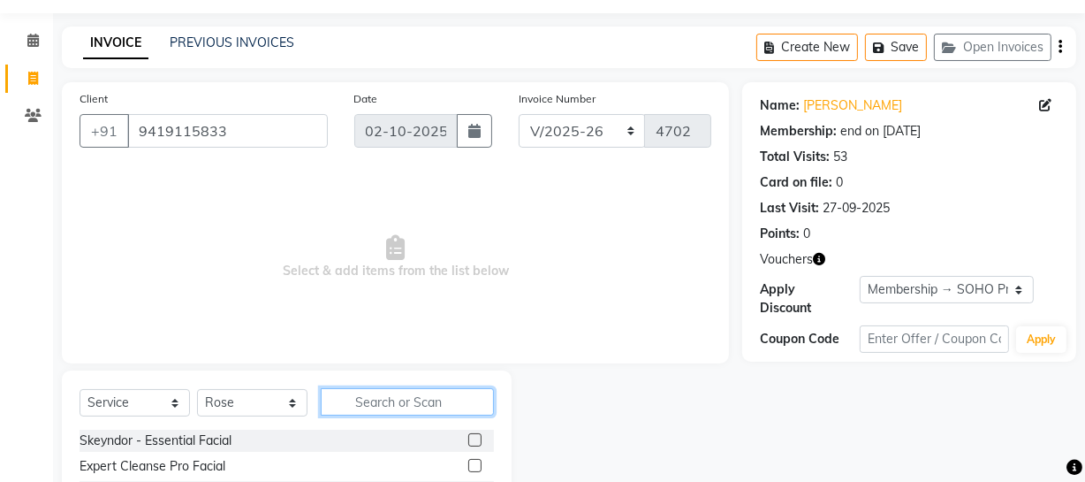
click at [393, 395] on input "text" at bounding box center [407, 401] width 173 height 27
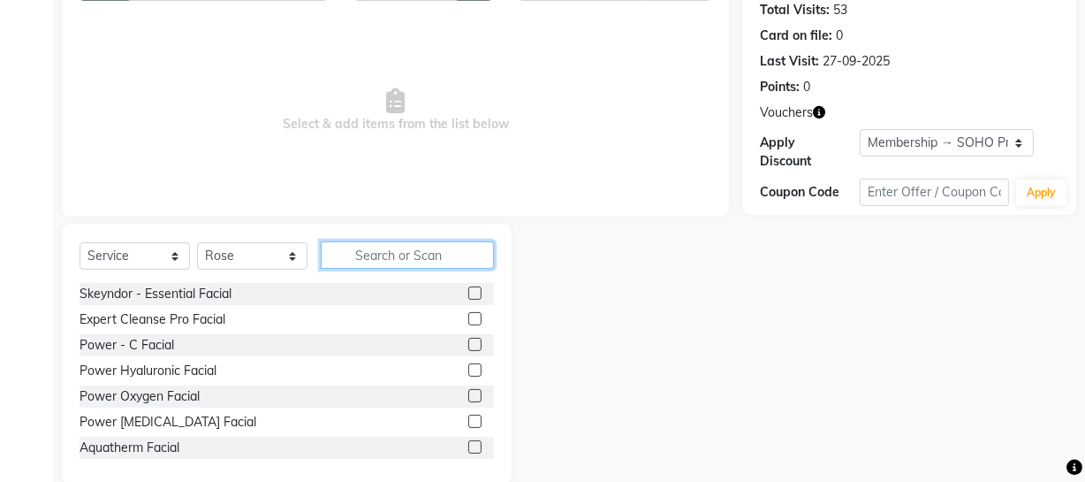
scroll to position [211, 0]
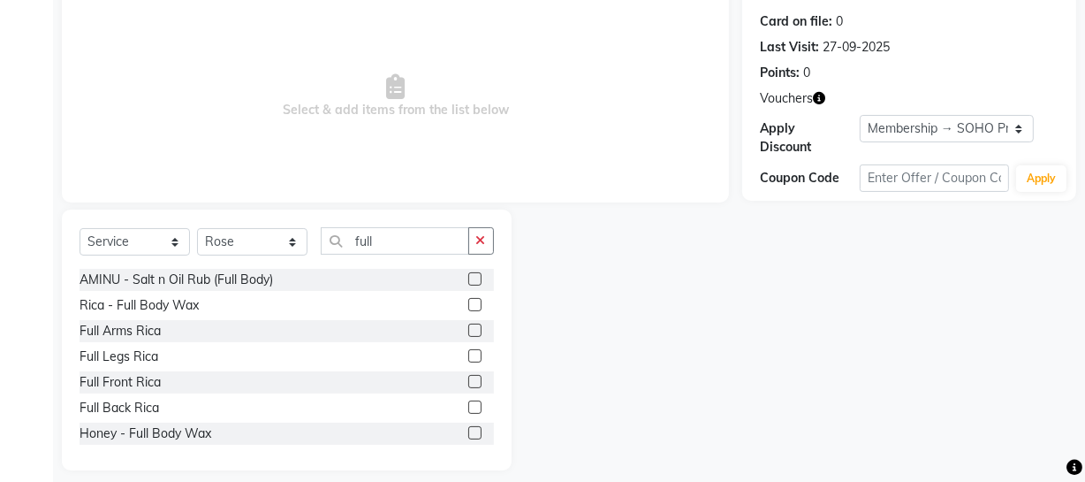
click at [468, 327] on label at bounding box center [474, 329] width 13 height 13
click at [468, 327] on input "checkbox" at bounding box center [473, 330] width 11 height 11
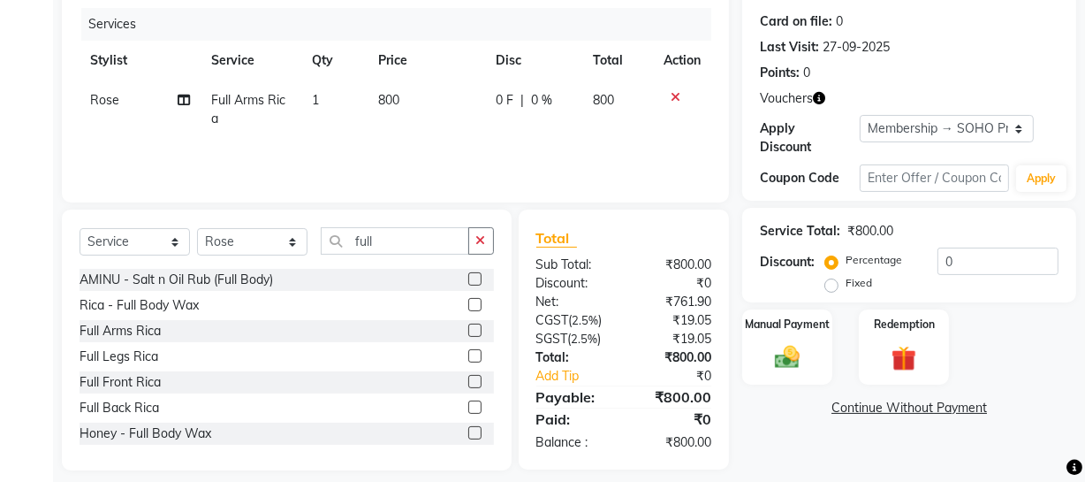
click at [468, 354] on label at bounding box center [474, 355] width 13 height 13
click at [468, 354] on input "checkbox" at bounding box center [473, 356] width 11 height 11
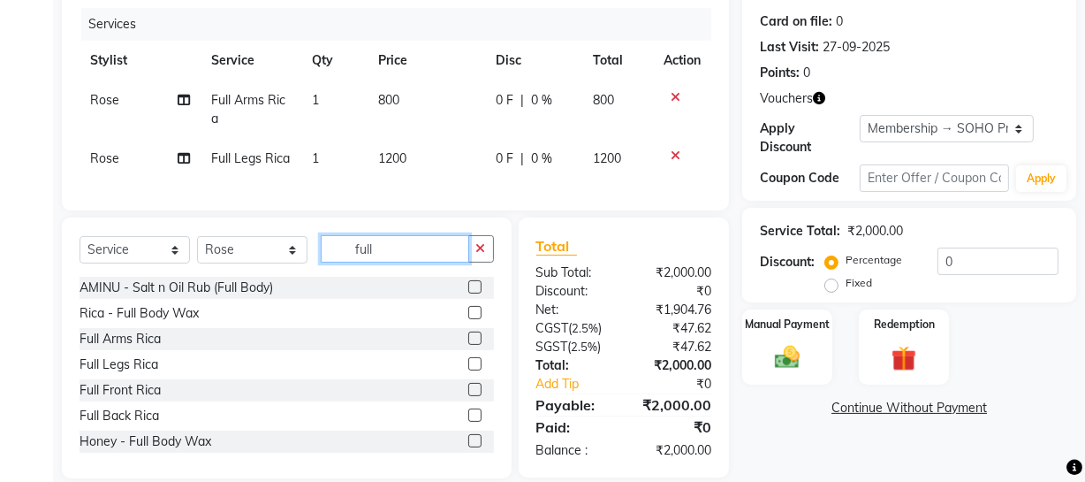
drag, startPoint x: 416, startPoint y: 249, endPoint x: 418, endPoint y: 261, distance: 11.6
click at [418, 260] on input "full" at bounding box center [395, 248] width 148 height 27
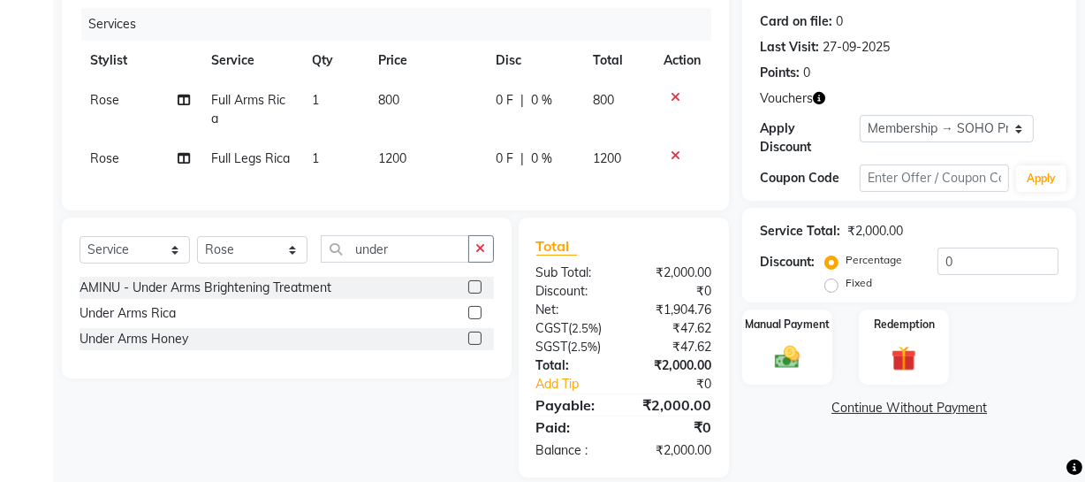
click at [474, 319] on label at bounding box center [474, 312] width 13 height 13
click at [474, 319] on input "checkbox" at bounding box center [473, 313] width 11 height 11
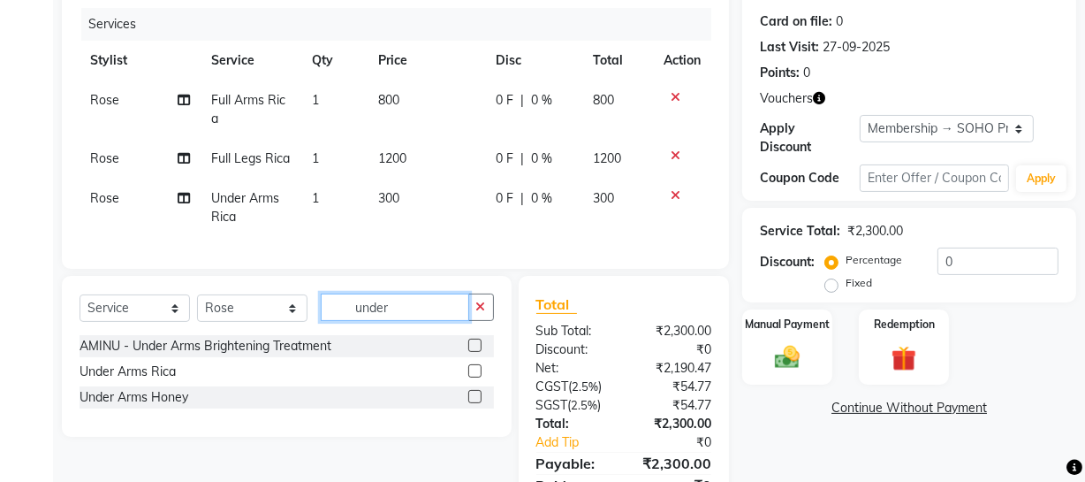
click at [406, 321] on input "under" at bounding box center [395, 306] width 148 height 27
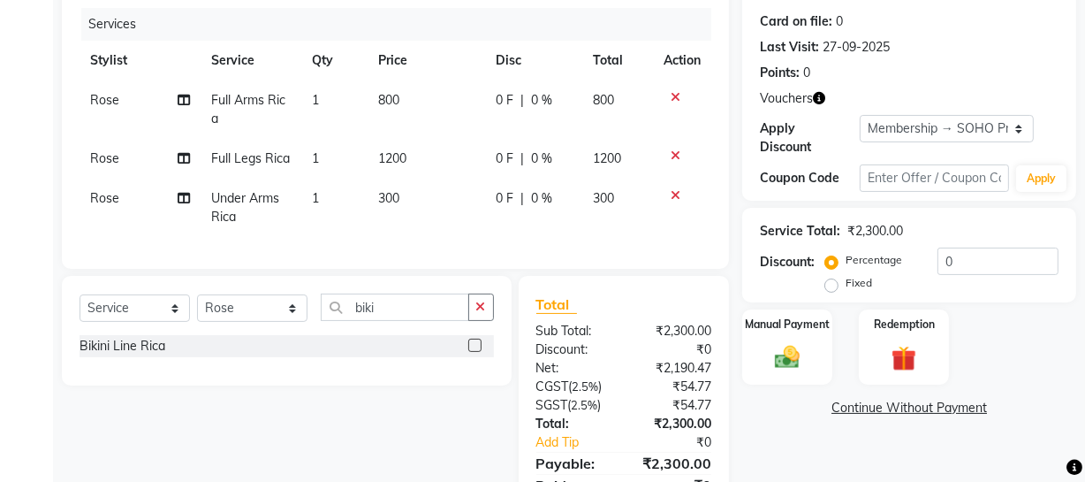
click at [477, 352] on label at bounding box center [474, 345] width 13 height 13
click at [477, 352] on input "checkbox" at bounding box center [473, 345] width 11 height 11
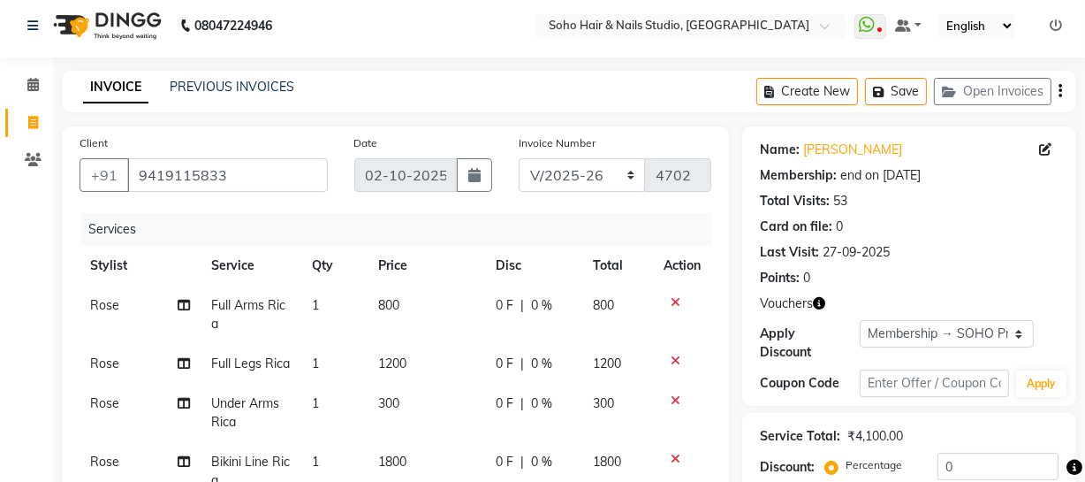
scroll to position [0, 0]
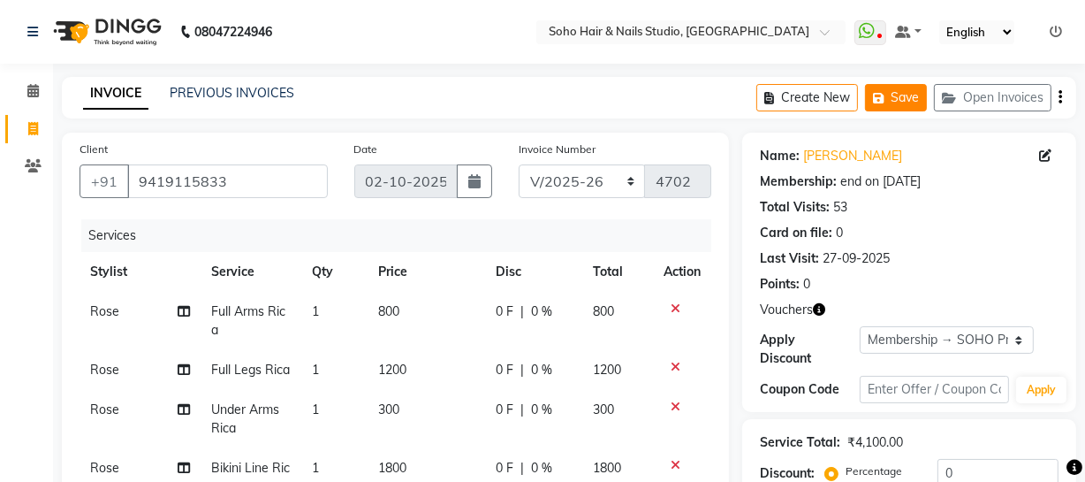
click at [901, 94] on button "Save" at bounding box center [896, 97] width 62 height 27
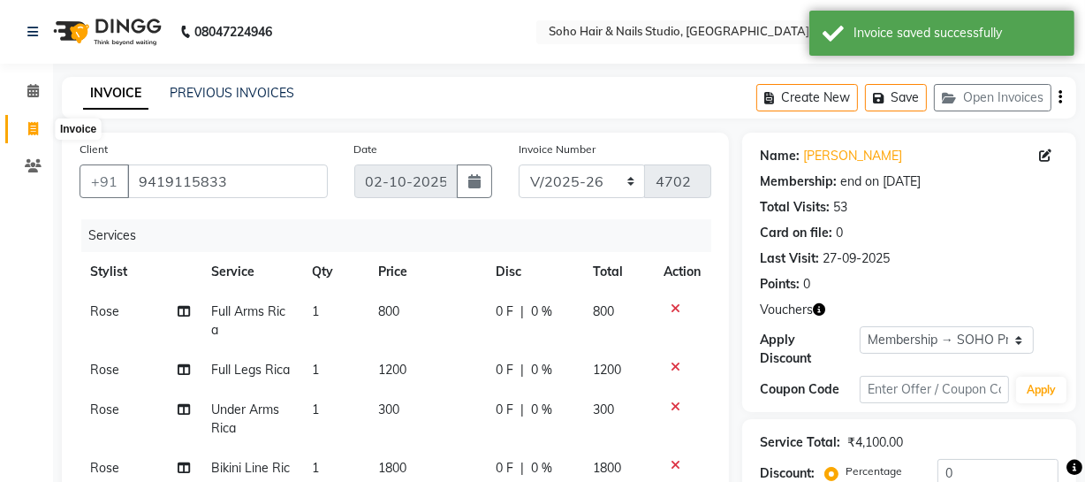
click at [29, 126] on icon at bounding box center [33, 128] width 10 height 13
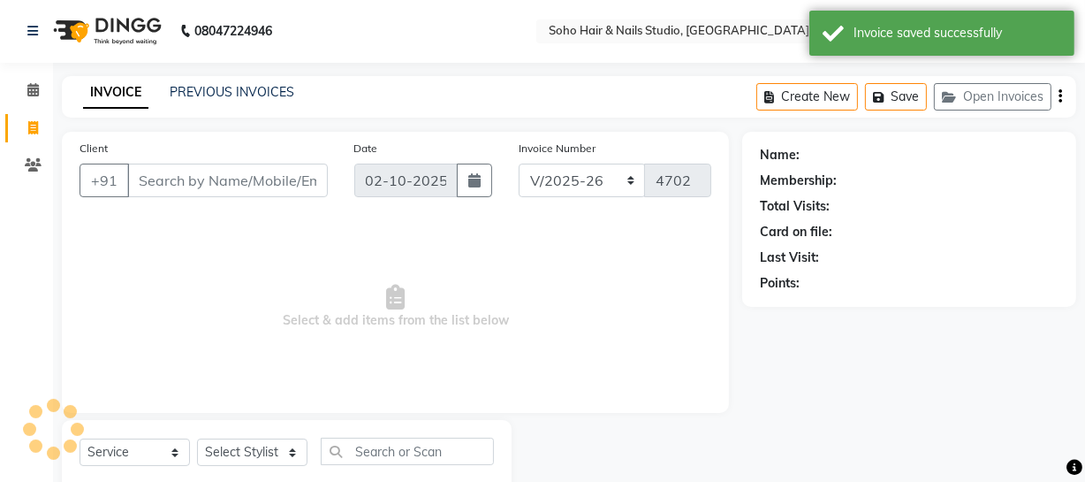
scroll to position [50, 0]
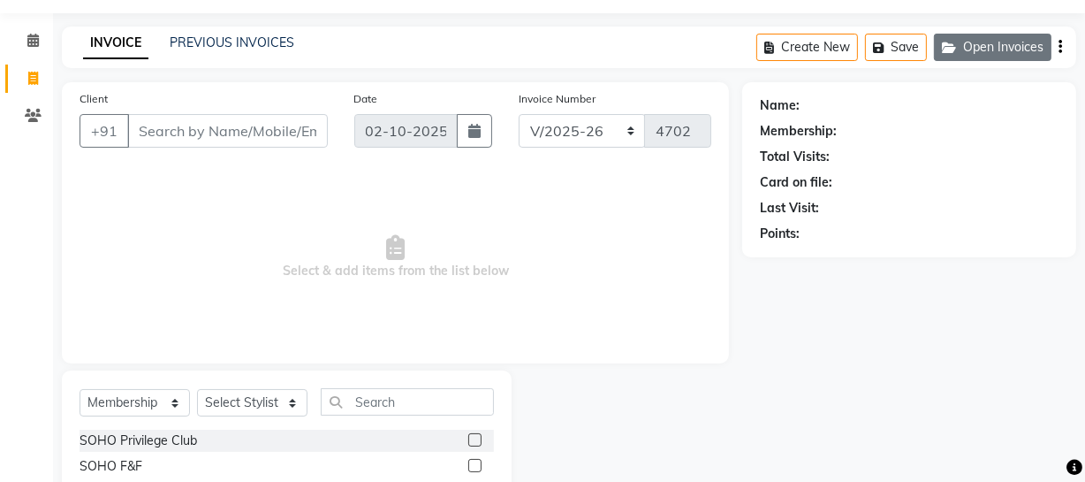
click at [1026, 57] on button "Open Invoices" at bounding box center [993, 47] width 118 height 27
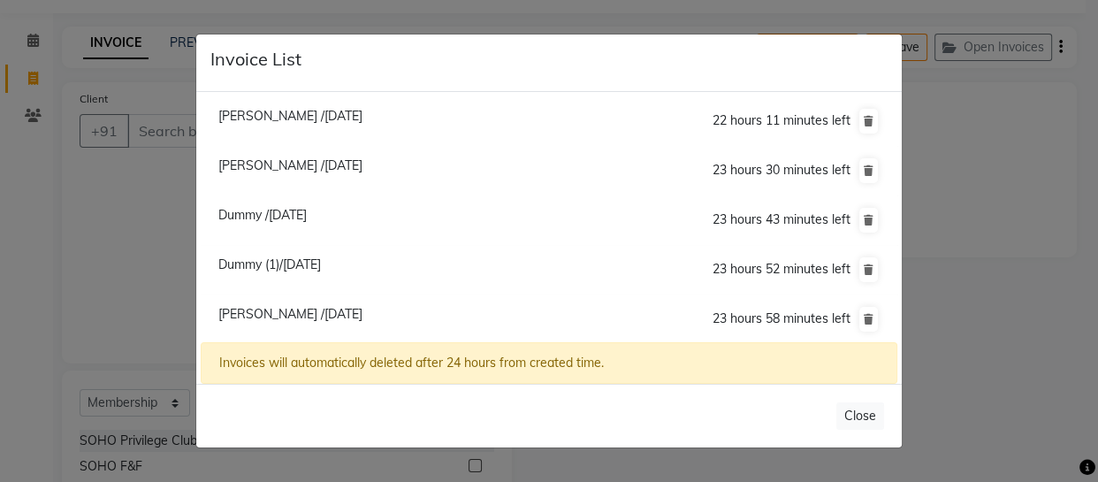
drag, startPoint x: 963, startPoint y: 308, endPoint x: 934, endPoint y: 311, distance: 29.3
click at [933, 314] on ngb-modal-window "Invoice List Sohail /02 October 2025 22 hours 11 minutes left Samiksha /02 Octo…" at bounding box center [549, 241] width 1098 height 482
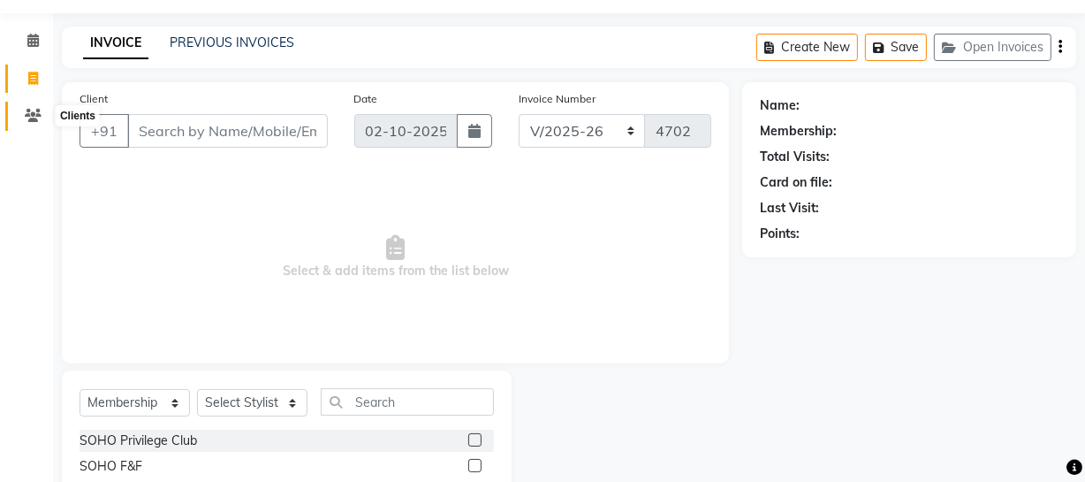
click at [29, 106] on span at bounding box center [33, 116] width 31 height 20
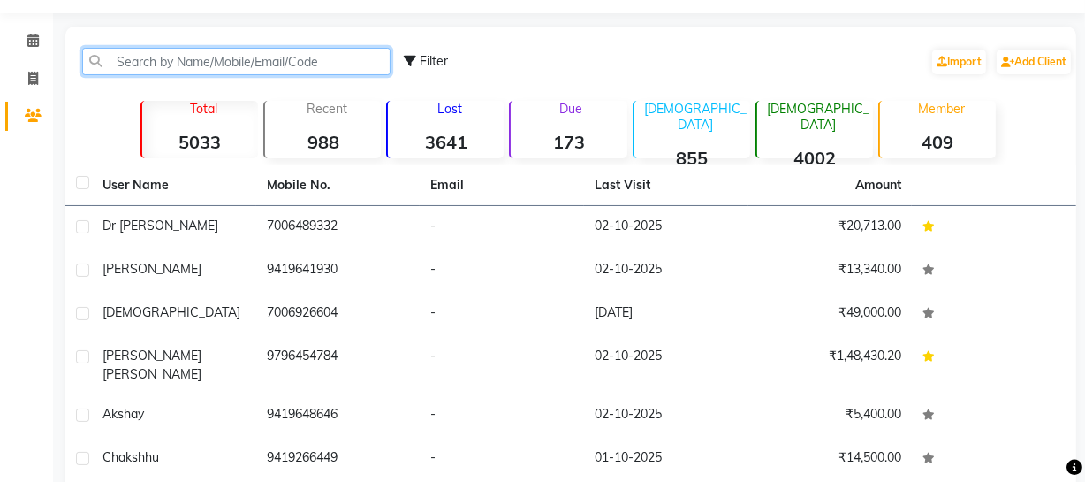
click at [108, 62] on input "text" at bounding box center [236, 61] width 308 height 27
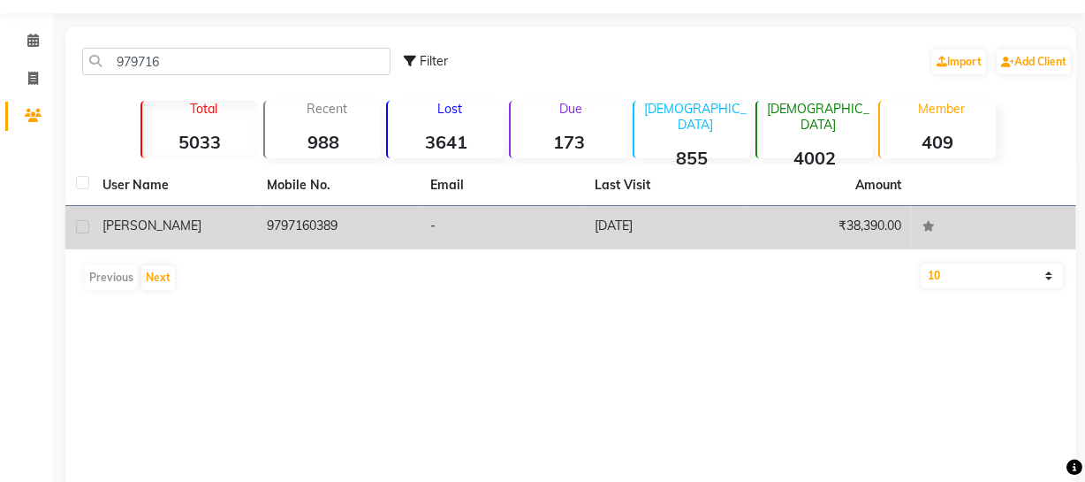
click at [302, 220] on td "9797160389" at bounding box center [338, 227] width 164 height 43
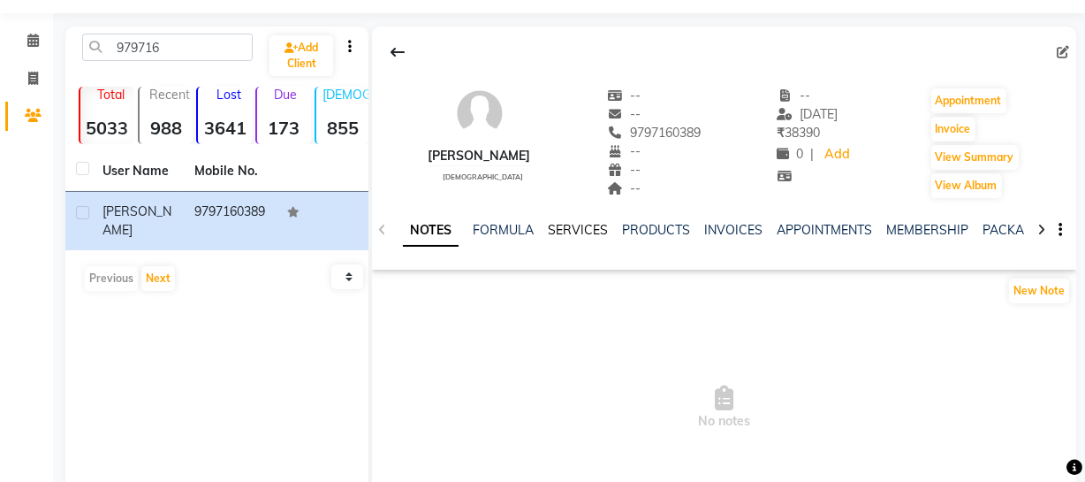
click at [579, 232] on link "SERVICES" at bounding box center [578, 230] width 60 height 16
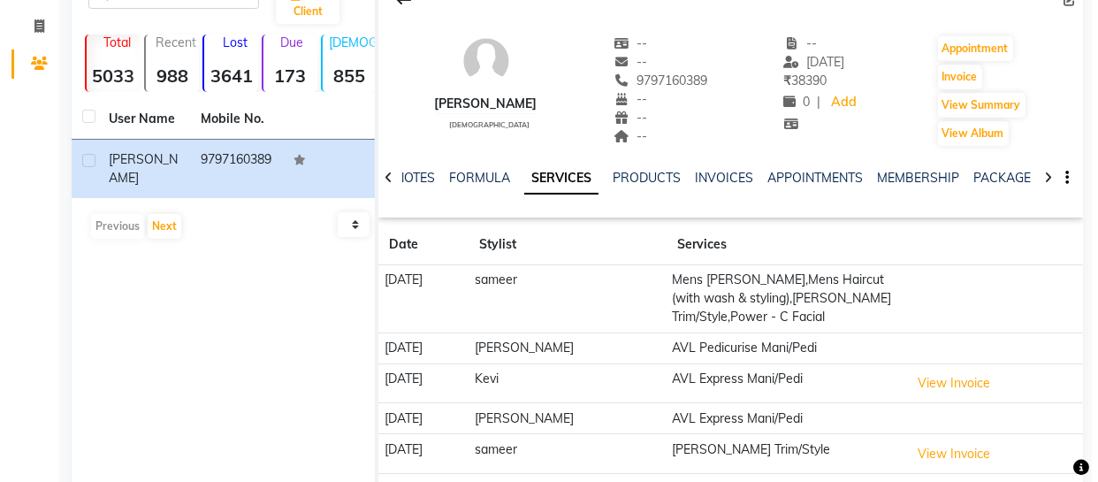
scroll to position [169, 0]
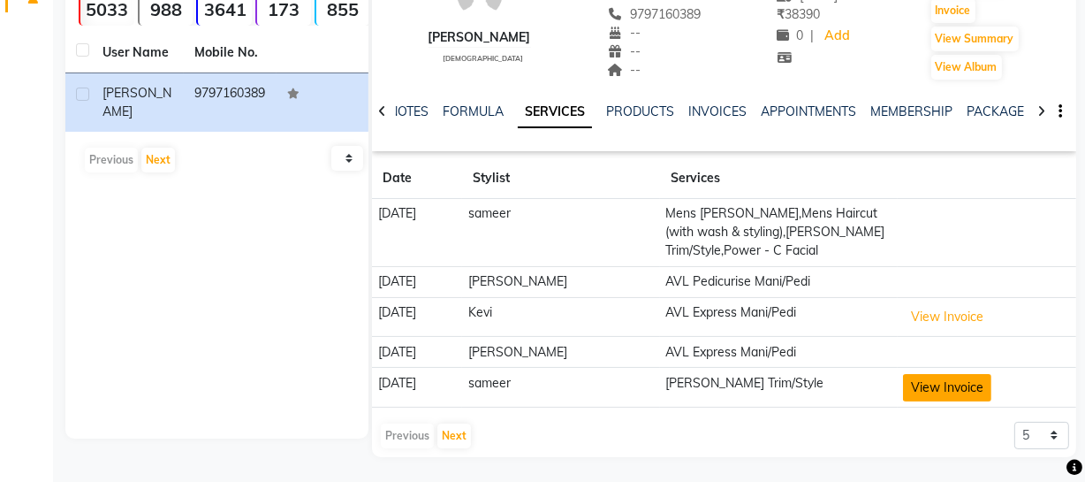
click at [942, 391] on button "View Invoice" at bounding box center [947, 387] width 88 height 27
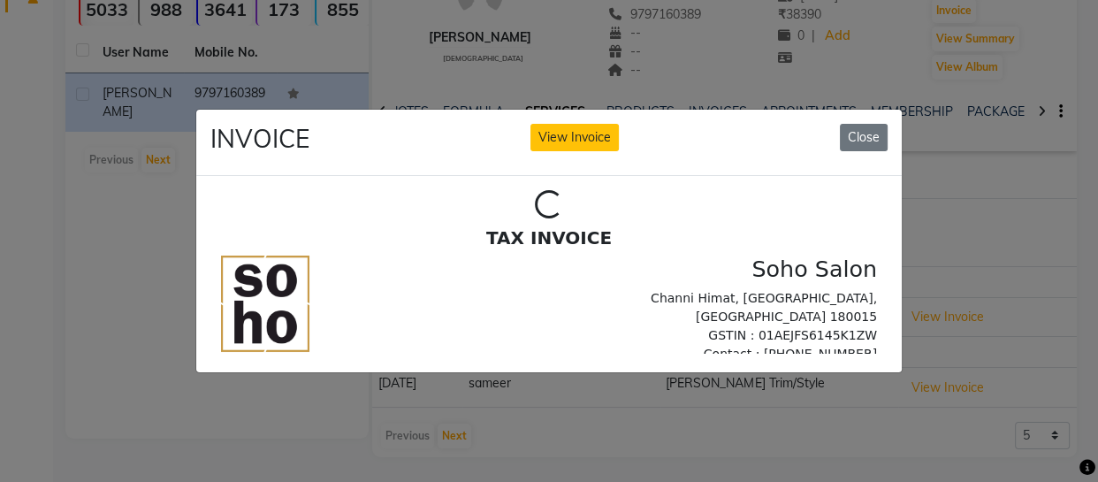
scroll to position [0, 0]
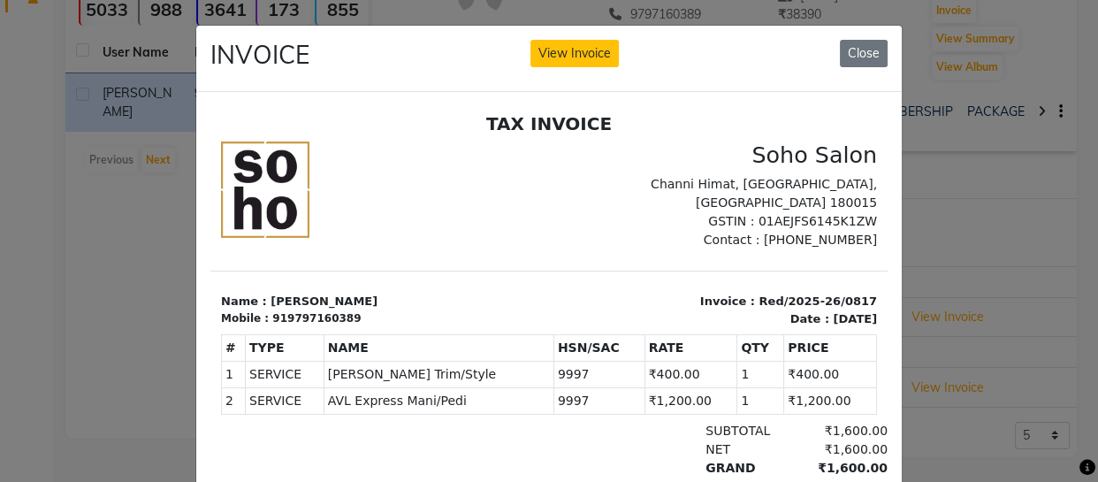
drag, startPoint x: 859, startPoint y: 51, endPoint x: 885, endPoint y: 119, distance: 72.7
click at [861, 57] on button "Close" at bounding box center [864, 53] width 48 height 27
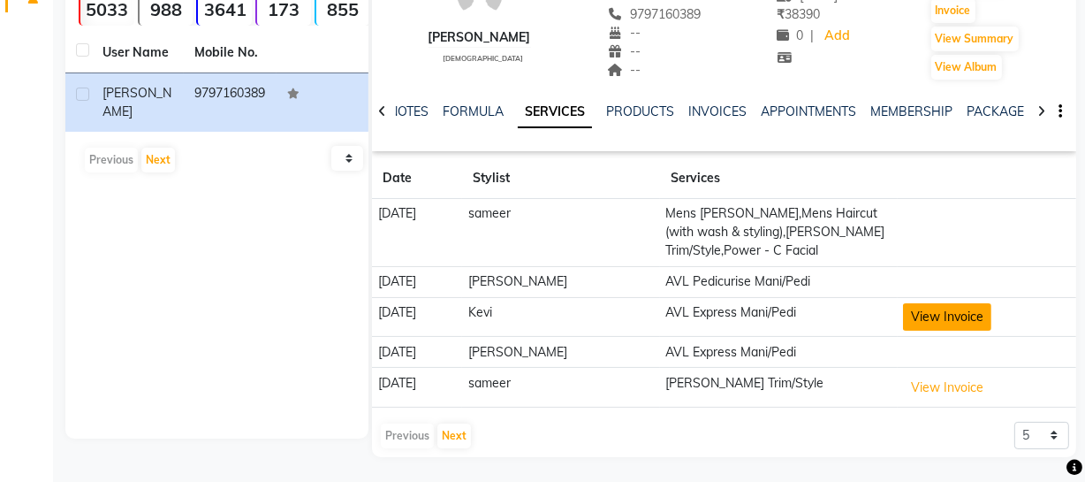
click at [942, 318] on button "View Invoice" at bounding box center [947, 316] width 88 height 27
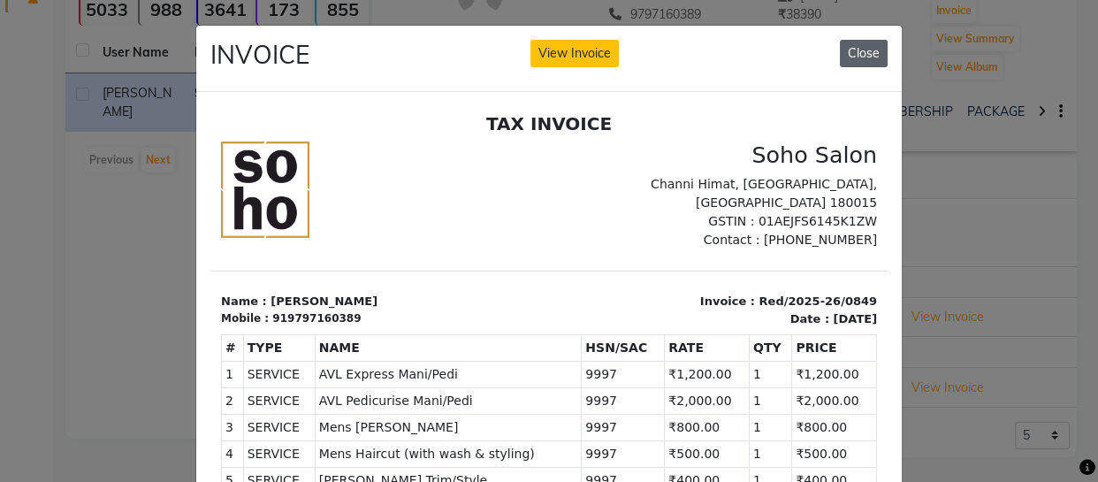
click at [853, 57] on button "Close" at bounding box center [864, 53] width 48 height 27
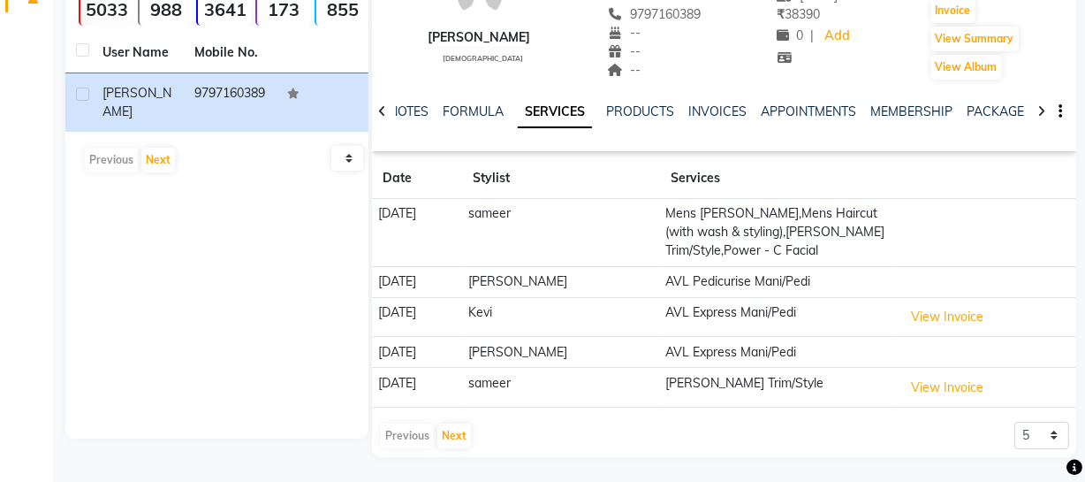
click at [379, 110] on icon at bounding box center [382, 111] width 8 height 12
click at [379, 110] on div "NOTES FORMULA SERVICES PRODUCTS INVOICES APPOINTMENTS MEMBERSHIP PACKAGES VOUCH…" at bounding box center [724, 111] width 704 height 61
click at [381, 110] on div "NOTES FORMULA SERVICES PRODUCTS INVOICES APPOINTMENTS MEMBERSHIP PACKAGES VOUCH…" at bounding box center [724, 111] width 704 height 61
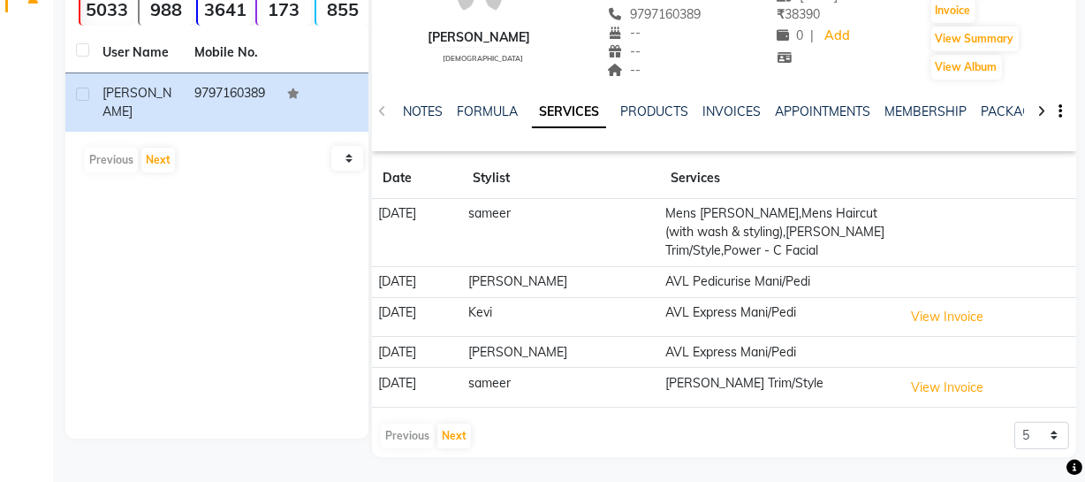
click at [1035, 112] on div at bounding box center [1041, 110] width 20 height 34
click at [1040, 109] on div at bounding box center [1041, 110] width 20 height 34
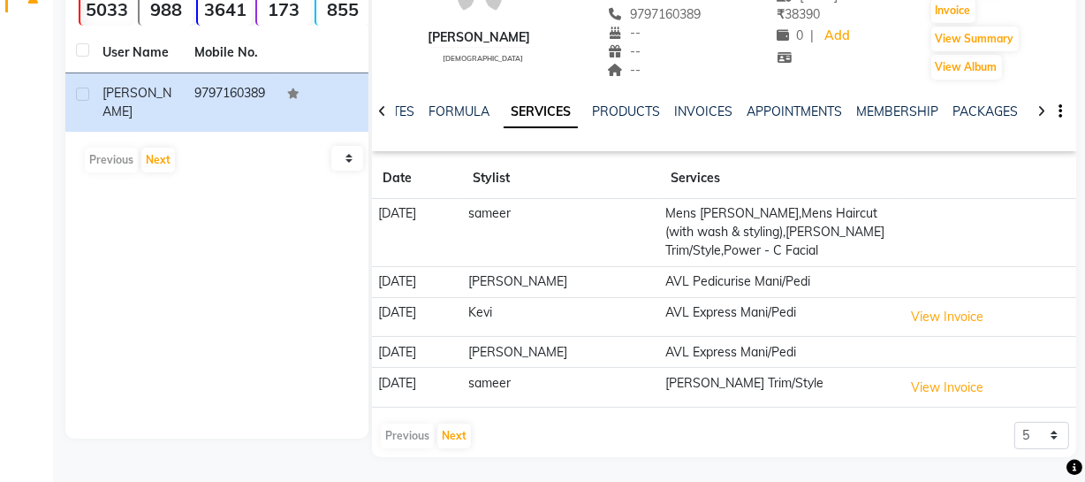
click at [1038, 108] on icon at bounding box center [1042, 111] width 8 height 12
click at [1036, 105] on div at bounding box center [1041, 110] width 20 height 34
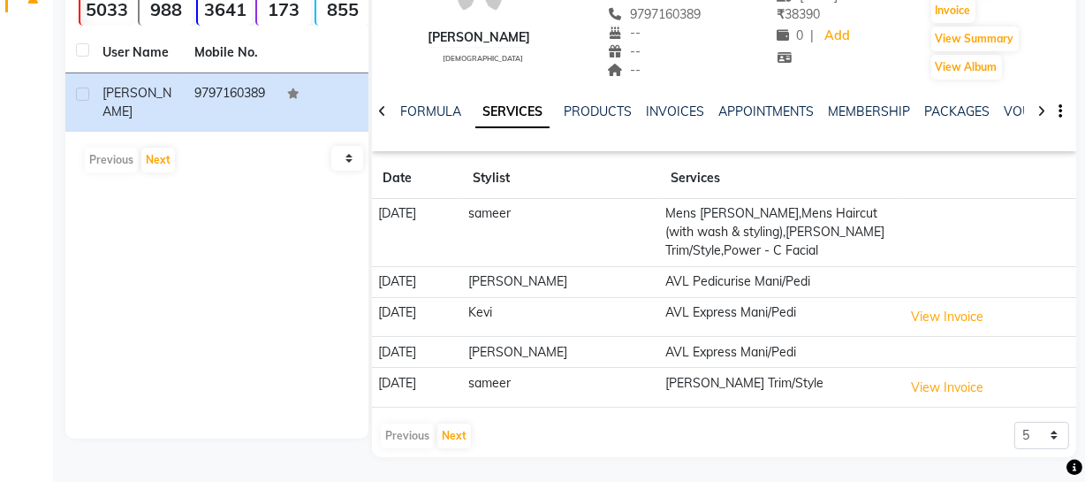
click at [1037, 103] on div at bounding box center [1041, 110] width 20 height 34
click at [1039, 103] on div at bounding box center [1041, 110] width 20 height 34
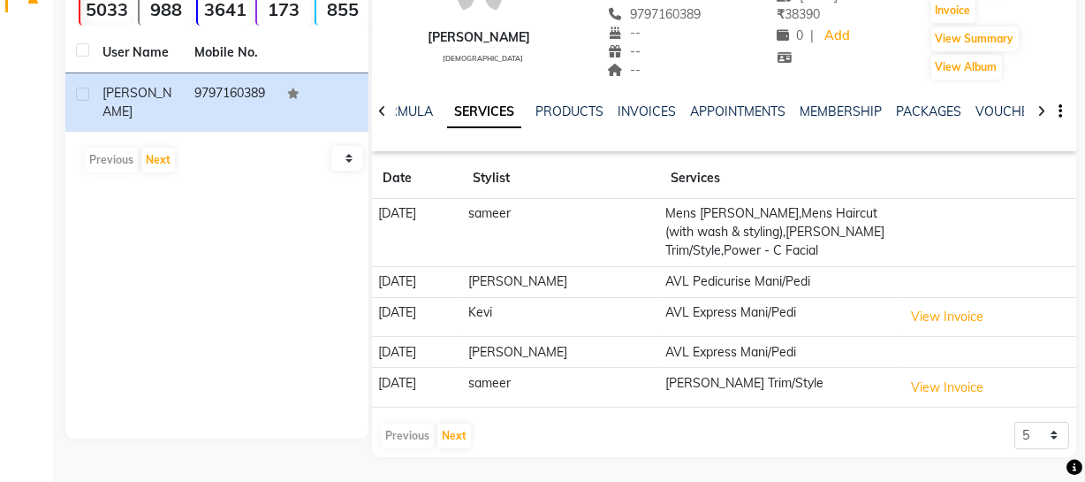
click at [1038, 110] on icon at bounding box center [1042, 111] width 8 height 12
click at [1046, 110] on div at bounding box center [1041, 110] width 20 height 34
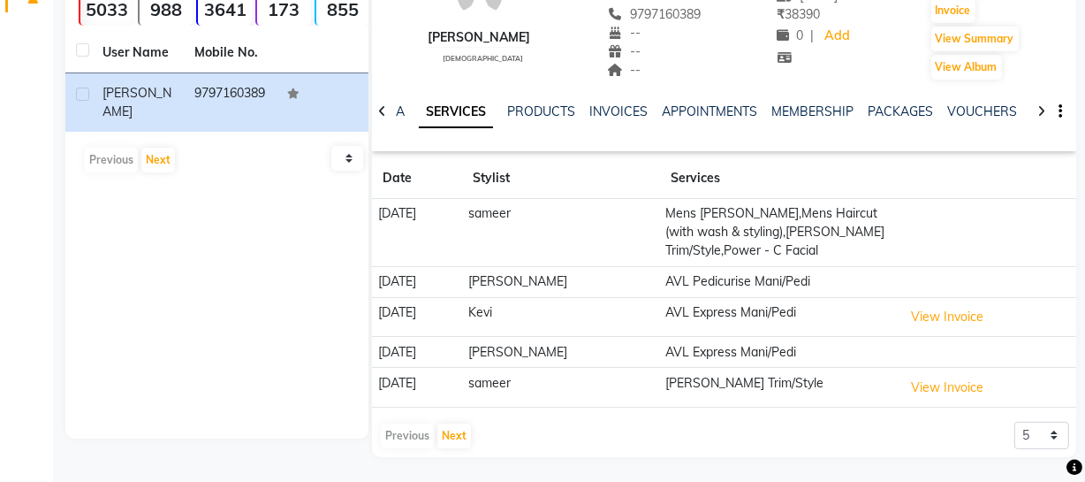
click at [1045, 110] on icon at bounding box center [1042, 111] width 8 height 12
click at [1046, 110] on div at bounding box center [1041, 110] width 20 height 34
click at [1047, 110] on div at bounding box center [1041, 110] width 20 height 34
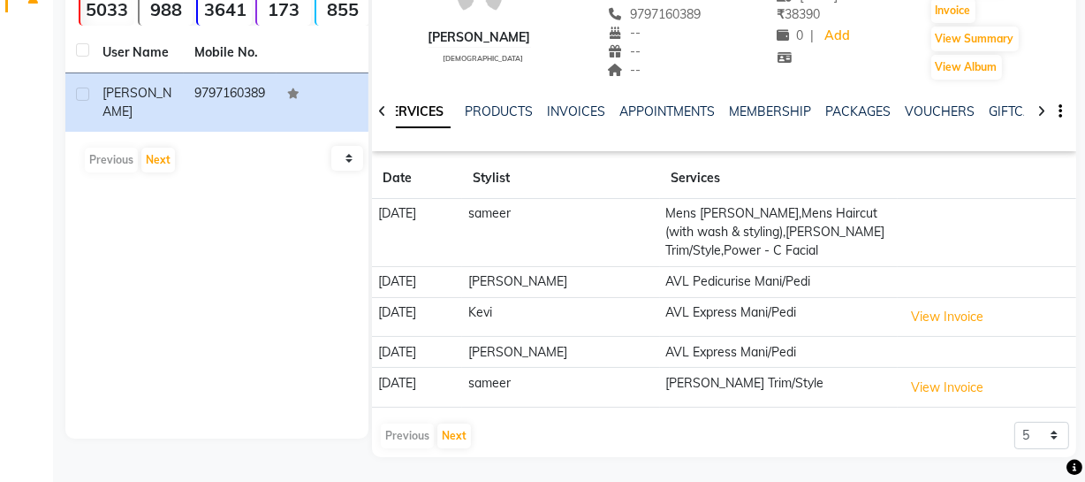
click at [1047, 108] on div at bounding box center [1041, 110] width 20 height 34
click at [1042, 114] on icon at bounding box center [1042, 111] width 8 height 12
click at [1042, 113] on icon at bounding box center [1042, 111] width 8 height 12
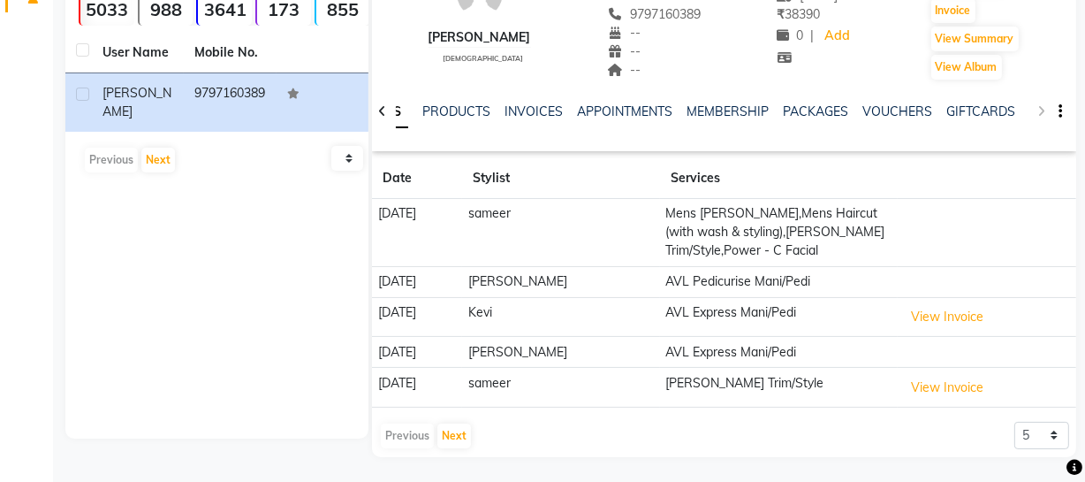
click at [1042, 113] on div "NOTES FORMULA SERVICES PRODUCTS INVOICES APPOINTMENTS MEMBERSHIP PACKAGES VOUCH…" at bounding box center [724, 111] width 704 height 61
click at [1041, 113] on div "NOTES FORMULA SERVICES PRODUCTS INVOICES APPOINTMENTS MEMBERSHIP PACKAGES VOUCH…" at bounding box center [724, 111] width 704 height 61
click at [379, 110] on div at bounding box center [382, 110] width 20 height 34
click at [380, 110] on icon at bounding box center [382, 111] width 8 height 12
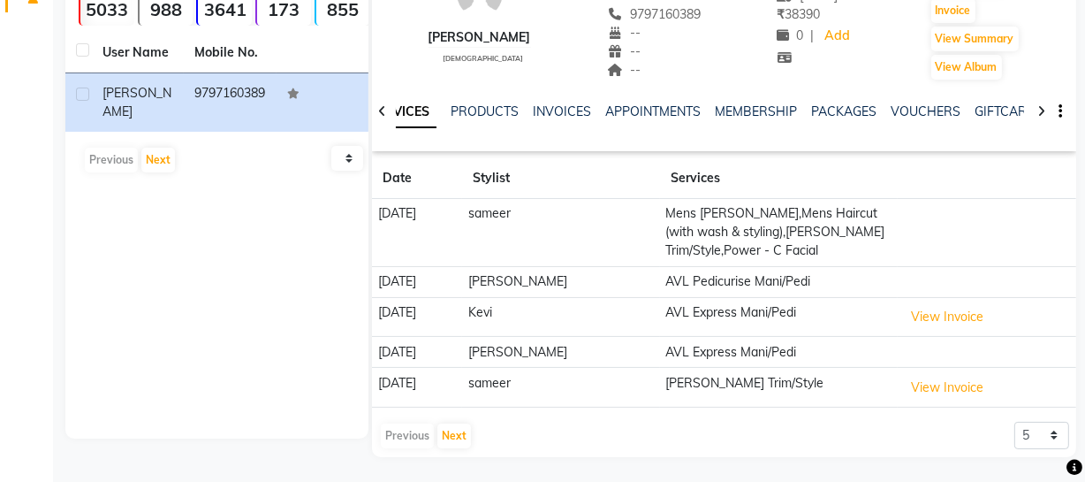
click at [380, 110] on icon at bounding box center [382, 111] width 8 height 12
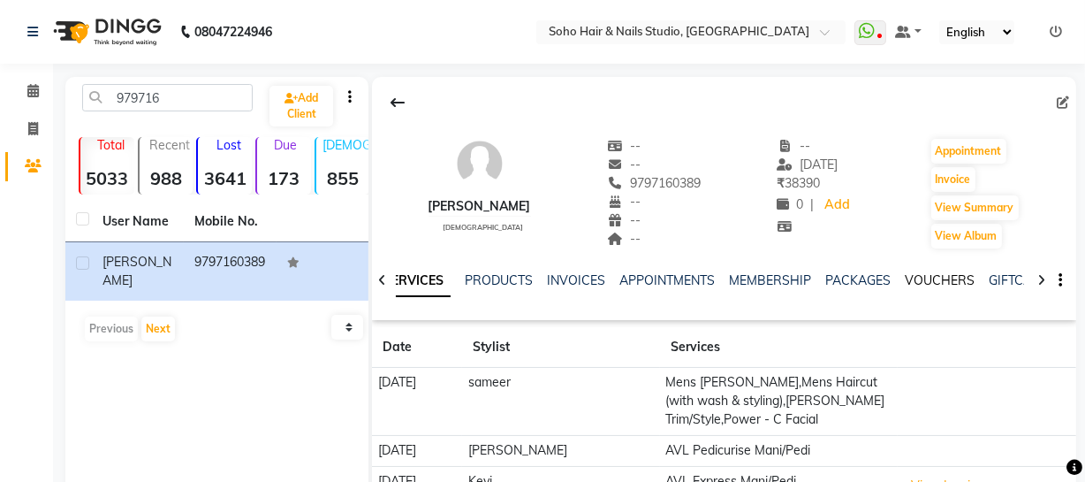
click at [944, 284] on link "VOUCHERS" at bounding box center [940, 280] width 70 height 16
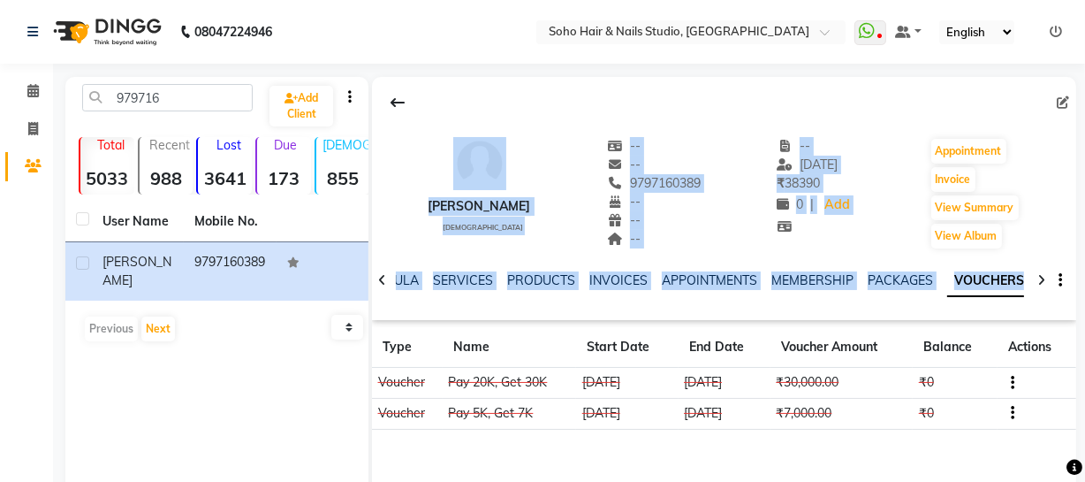
drag, startPoint x: 433, startPoint y: 132, endPoint x: 1031, endPoint y: 453, distance: 679.0
click at [1032, 453] on div "Aazim male -- -- 9797160389 -- -- -- -- 05-09-2025 ₹ 38390 0 | Add Appointment …" at bounding box center [724, 342] width 704 height 530
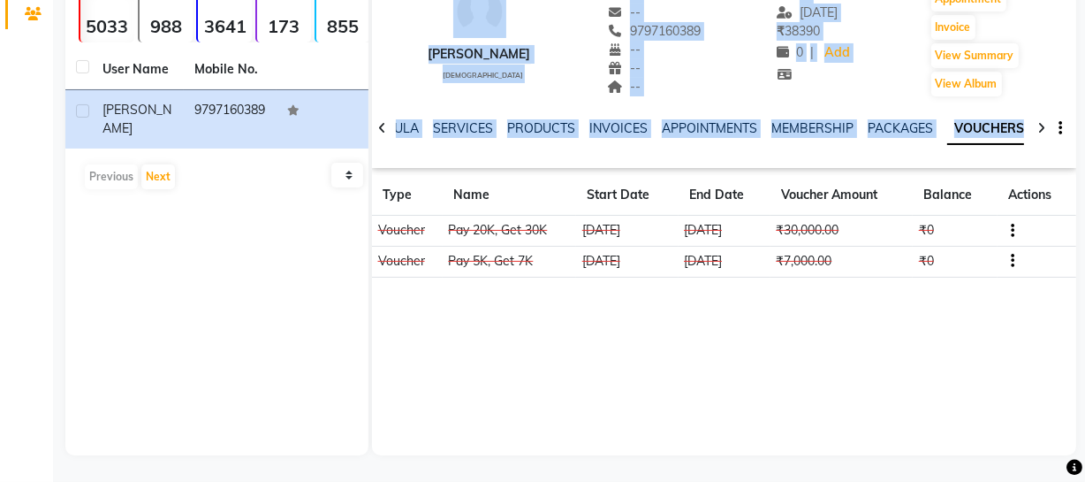
click at [844, 363] on div "Aazim male -- -- 9797160389 -- -- -- -- 05-09-2025 ₹ 38390 0 | Add Appointment …" at bounding box center [724, 190] width 704 height 530
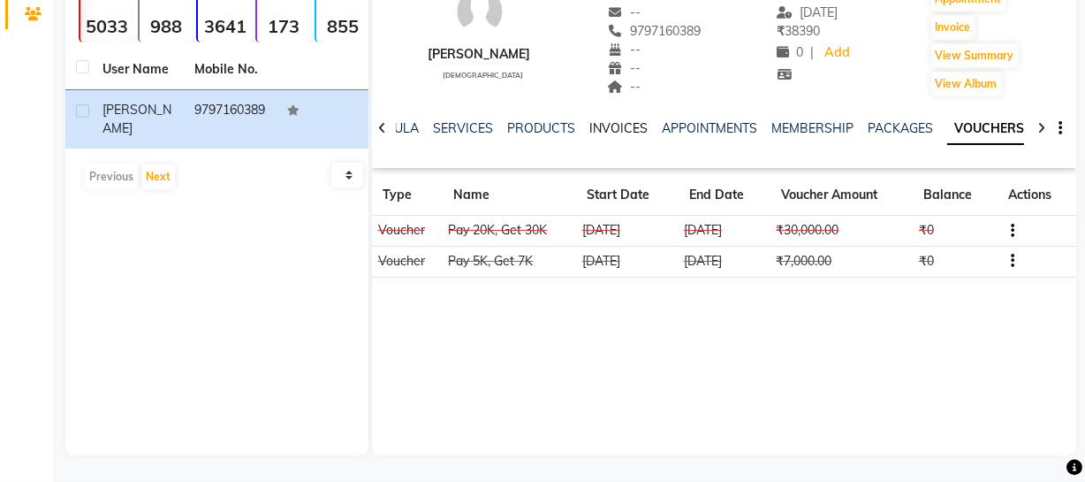
click at [610, 125] on link "INVOICES" at bounding box center [619, 128] width 58 height 16
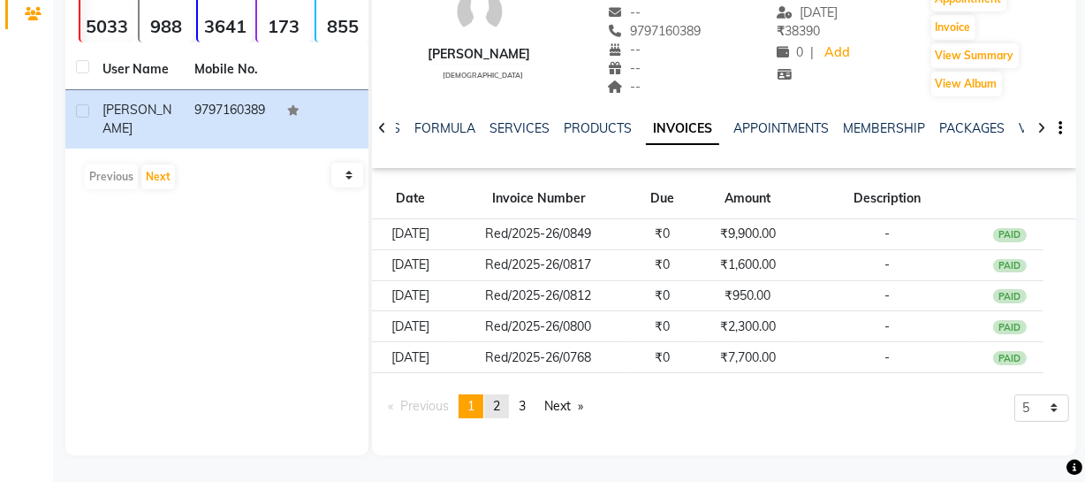
click at [500, 399] on span "2" at bounding box center [496, 406] width 7 height 16
click at [526, 404] on span "3" at bounding box center [522, 406] width 7 height 16
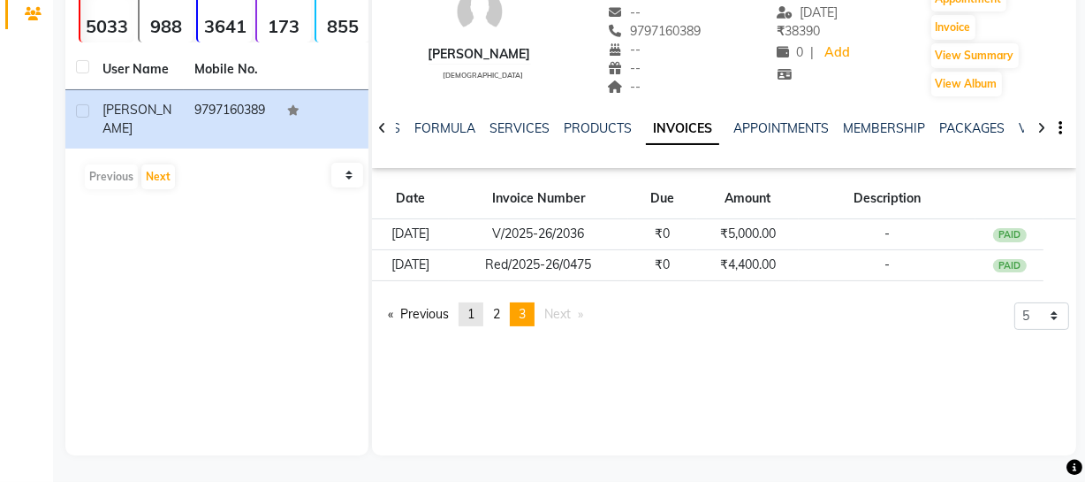
click at [479, 314] on link "page 1" at bounding box center [471, 314] width 25 height 24
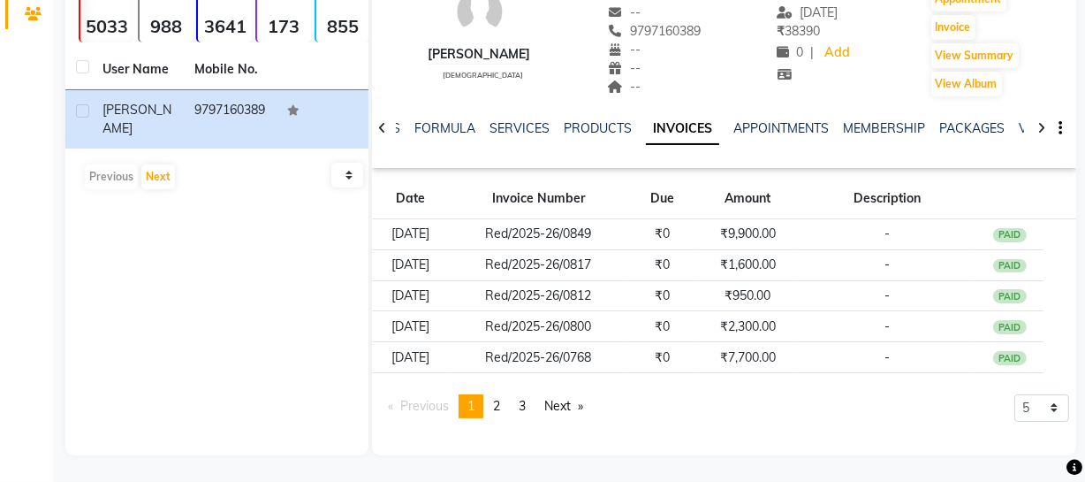
click at [1018, 137] on div "NOTES FORMULA SERVICES PRODUCTS INVOICES APPOINTMENTS MEMBERSHIP PACKAGES VOUCH…" at bounding box center [710, 139] width 628 height 40
click at [1019, 125] on link "VOUCHERS" at bounding box center [1054, 128] width 70 height 16
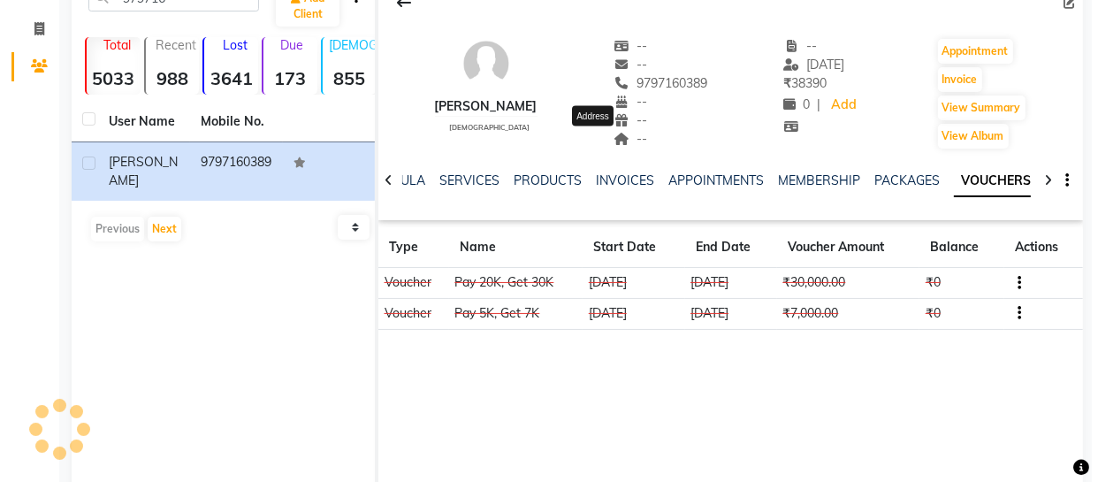
scroll to position [72, 0]
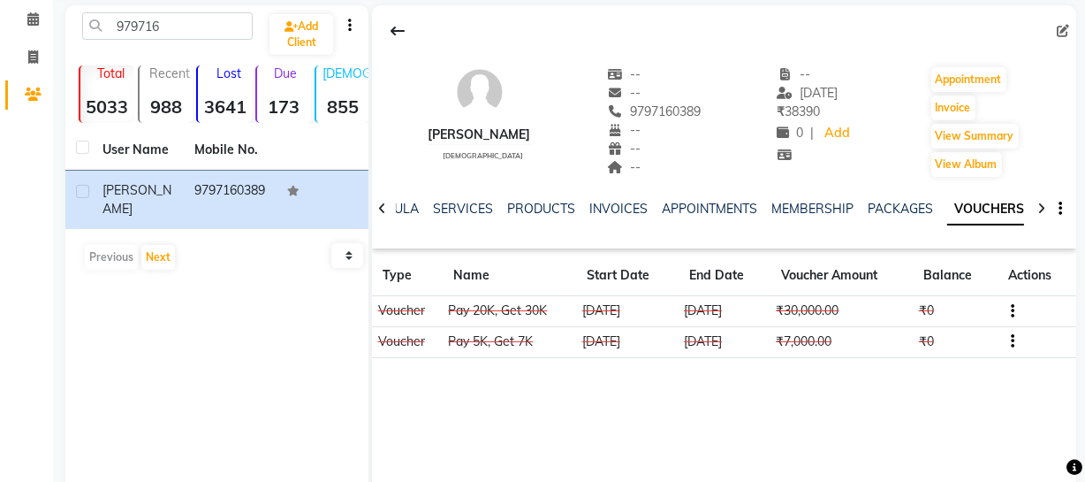
drag, startPoint x: 594, startPoint y: 110, endPoint x: 676, endPoint y: 110, distance: 82.2
click at [676, 110] on div "Aazim male -- -- 9797160389 -- -- -- -- 05-09-2025 ₹ 38390 0 | Add Appointment …" at bounding box center [724, 113] width 704 height 131
click at [677, 114] on div "Aazim male -- -- 9797160389 -- -- -- -- 05-09-2025 ₹ 38390 0 | Add Appointment …" at bounding box center [724, 113] width 704 height 131
drag, startPoint x: 593, startPoint y: 107, endPoint x: 689, endPoint y: 107, distance: 96.3
click at [689, 107] on div "Aazim male -- -- 9797160389 -- -- -- -- 05-09-2025 ₹ 38390 0 | Add Appointment …" at bounding box center [724, 113] width 704 height 131
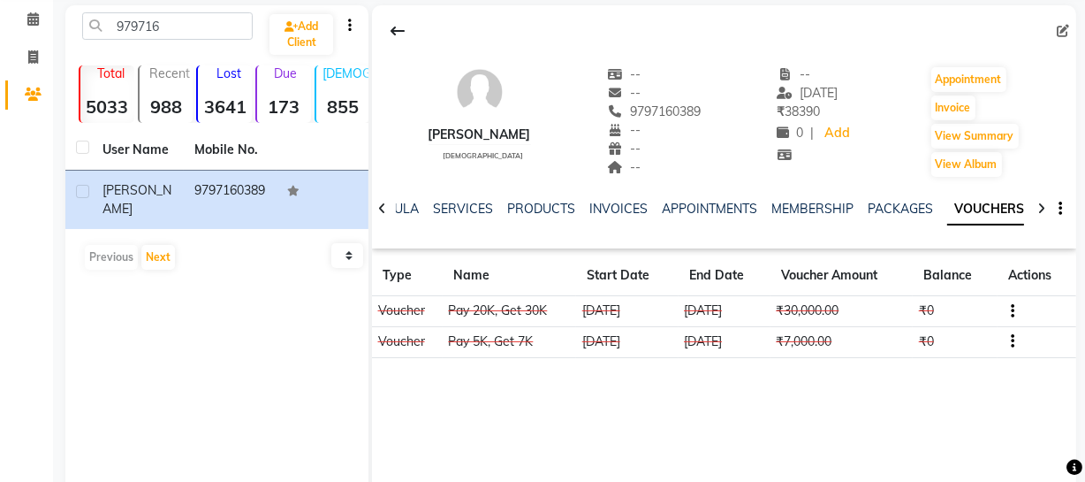
click at [1015, 408] on div "Aazim male -- -- 9797160389 -- -- -- -- 05-09-2025 ₹ 38390 0 | Add Appointment …" at bounding box center [724, 270] width 704 height 530
click at [1016, 341] on td at bounding box center [1037, 341] width 79 height 31
click at [1012, 343] on td at bounding box center [1037, 341] width 79 height 31
click at [1012, 342] on icon "button" at bounding box center [1013, 341] width 4 height 1
click at [970, 341] on td "Redemption History" at bounding box center [930, 341] width 110 height 20
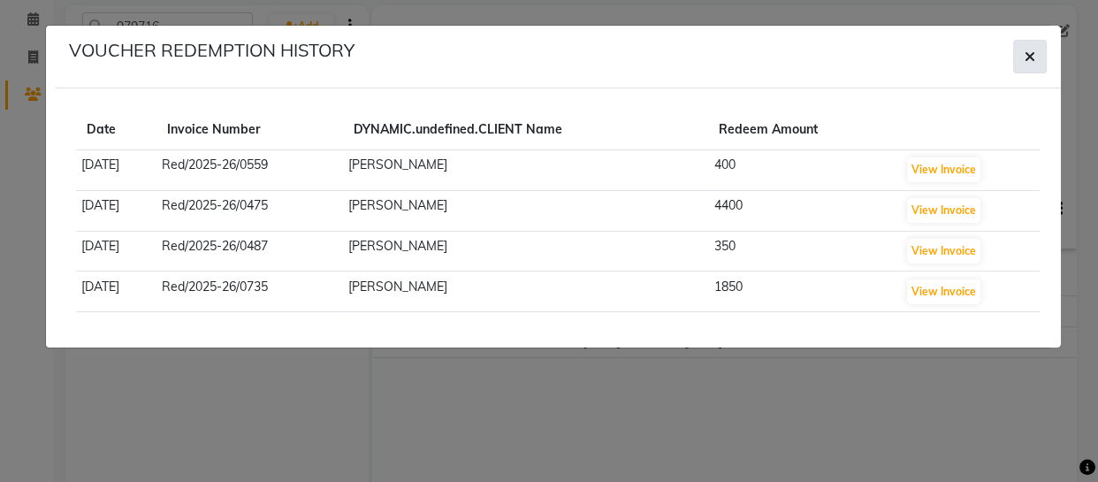
click at [1024, 52] on icon "button" at bounding box center [1029, 56] width 11 height 14
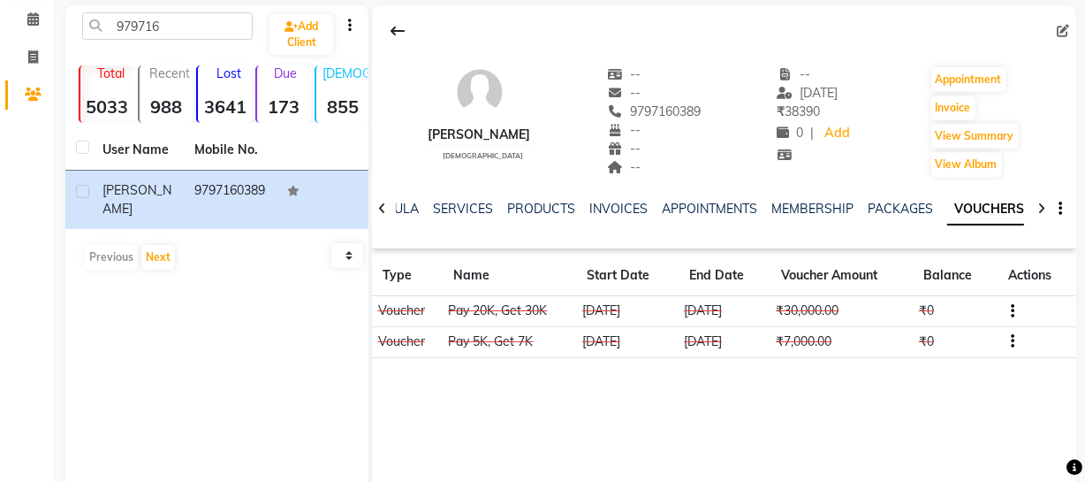
click at [1011, 312] on icon "button" at bounding box center [1013, 311] width 4 height 1
click at [964, 308] on td "Redemption History" at bounding box center [930, 311] width 110 height 20
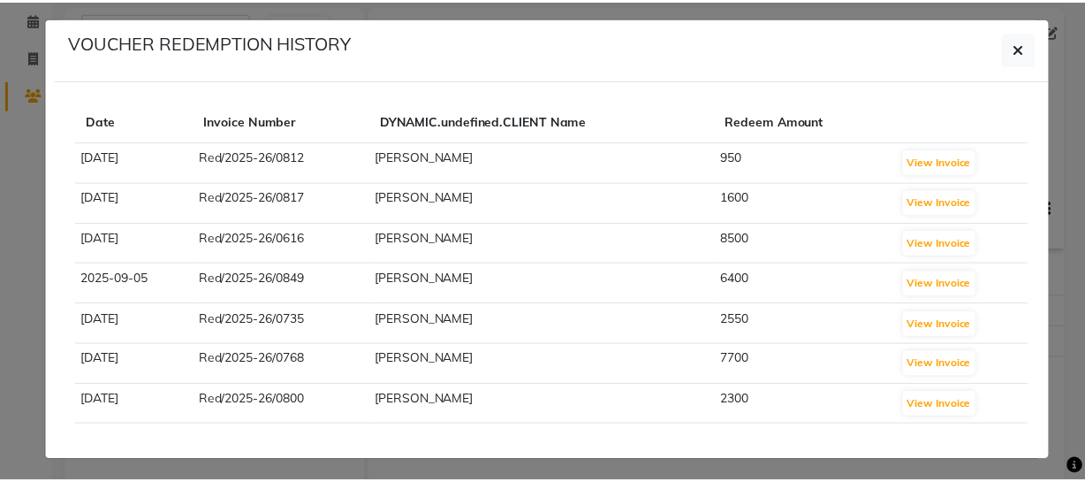
scroll to position [11, 0]
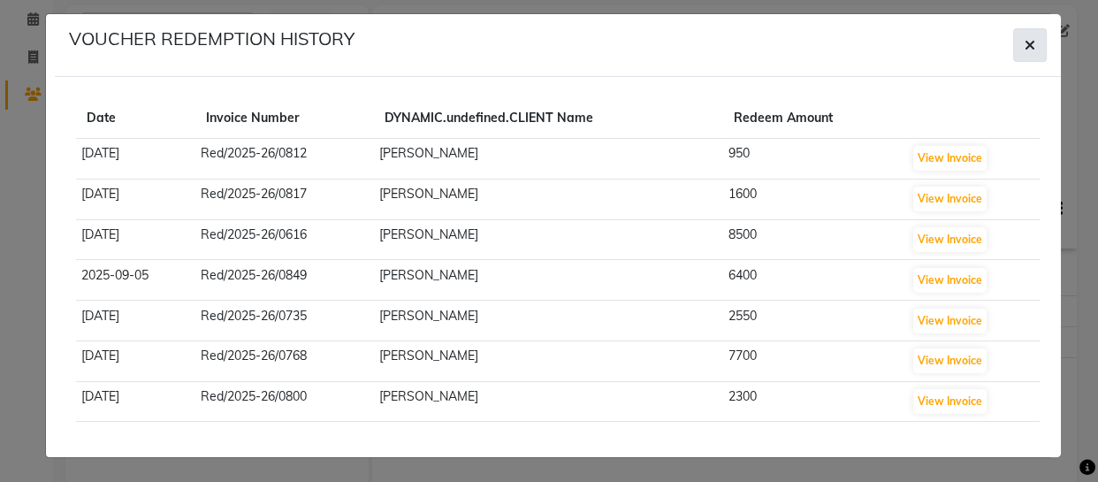
click at [1025, 46] on icon "button" at bounding box center [1029, 45] width 11 height 14
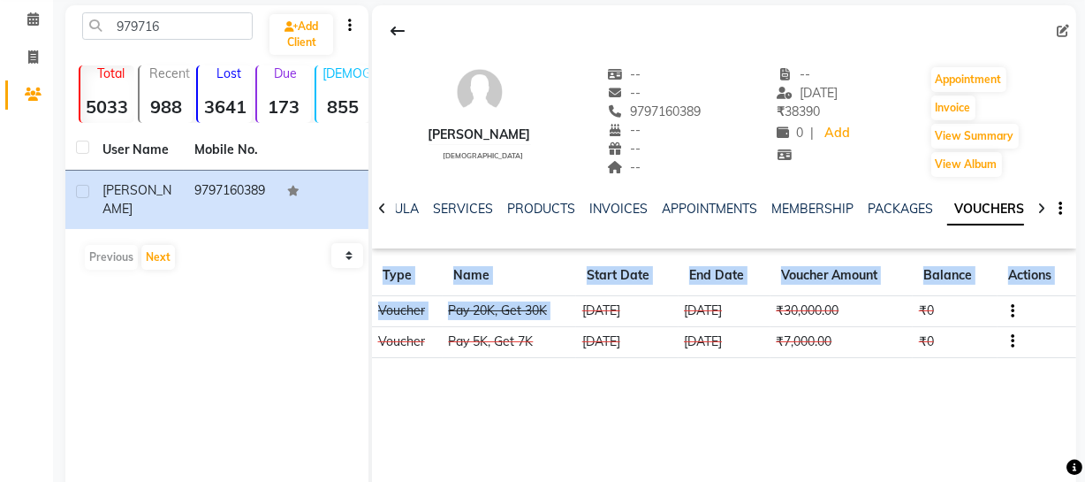
drag, startPoint x: 582, startPoint y: 309, endPoint x: 659, endPoint y: 389, distance: 110.6
click at [659, 389] on div "Aazim male -- -- 9797160389 -- -- -- -- 05-09-2025 ₹ 38390 0 | Add Appointment …" at bounding box center [724, 270] width 704 height 530
click at [659, 388] on div "Aazim male -- -- 9797160389 -- -- -- -- 05-09-2025 ₹ 38390 0 | Add Appointment …" at bounding box center [724, 270] width 704 height 530
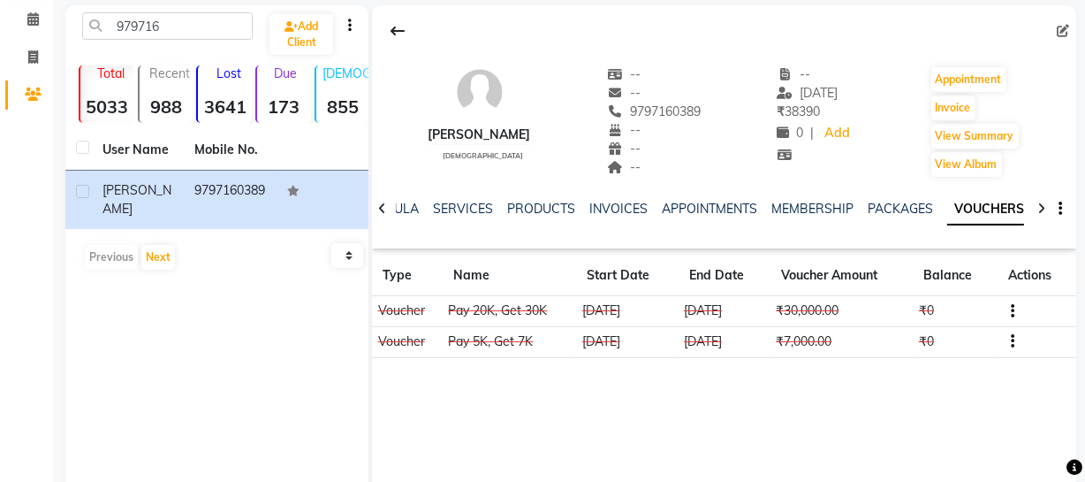
click at [607, 248] on div "Aazim male -- -- 9797160389 -- -- -- -- 05-09-2025 ₹ 38390 0 | Add Appointment …" at bounding box center [724, 188] width 704 height 367
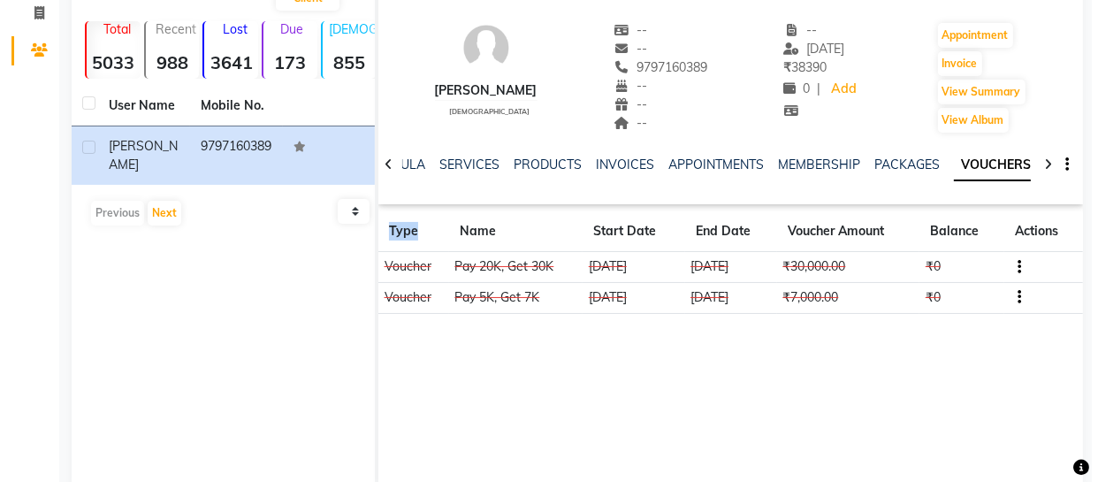
scroll to position [152, 0]
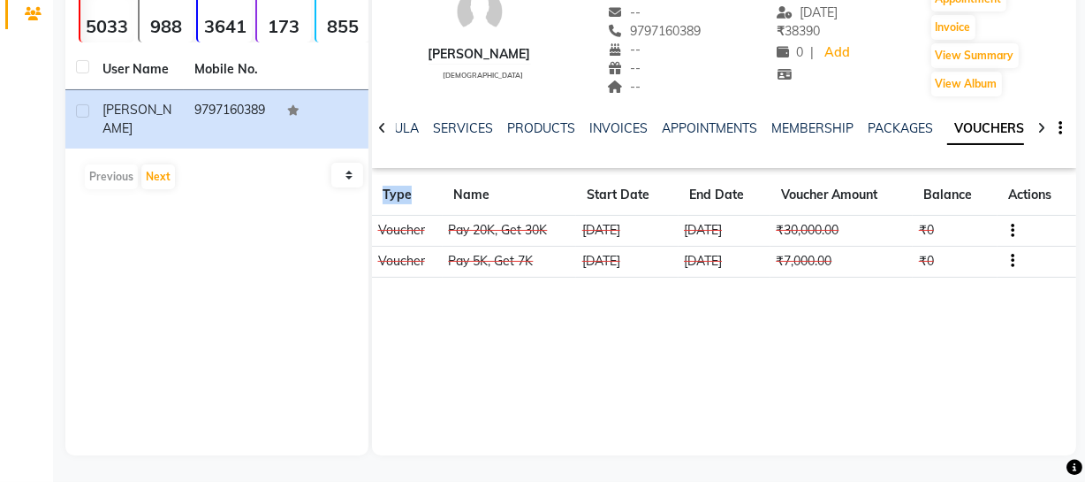
click at [1009, 231] on button "button" at bounding box center [1009, 230] width 11 height 19
click at [948, 232] on td "Redemption History" at bounding box center [930, 230] width 110 height 20
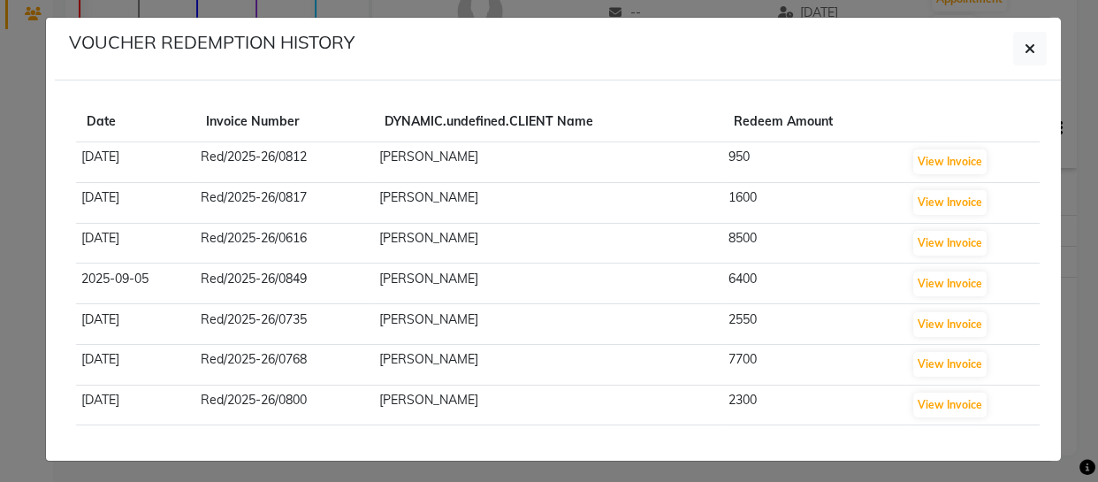
scroll to position [11, 0]
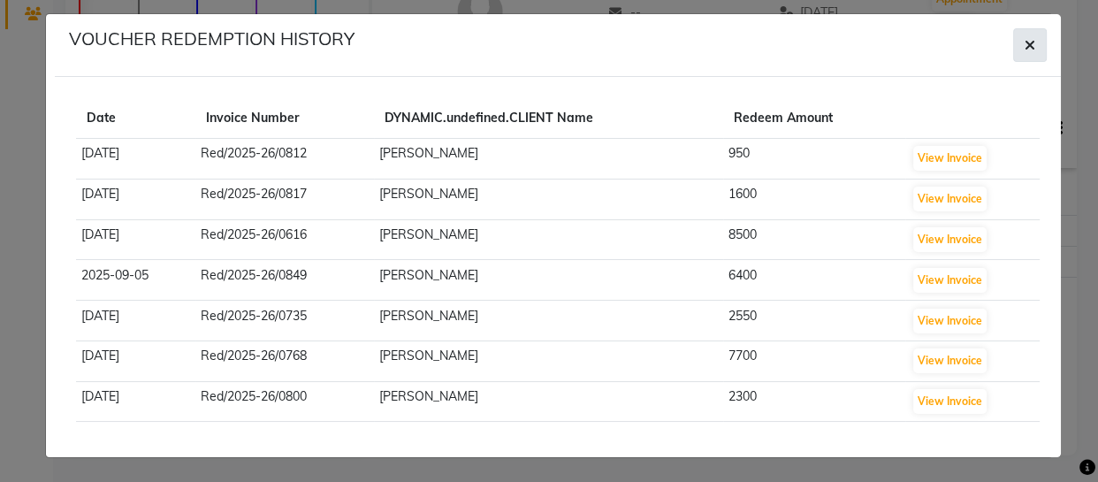
click at [1024, 42] on icon "button" at bounding box center [1029, 45] width 11 height 14
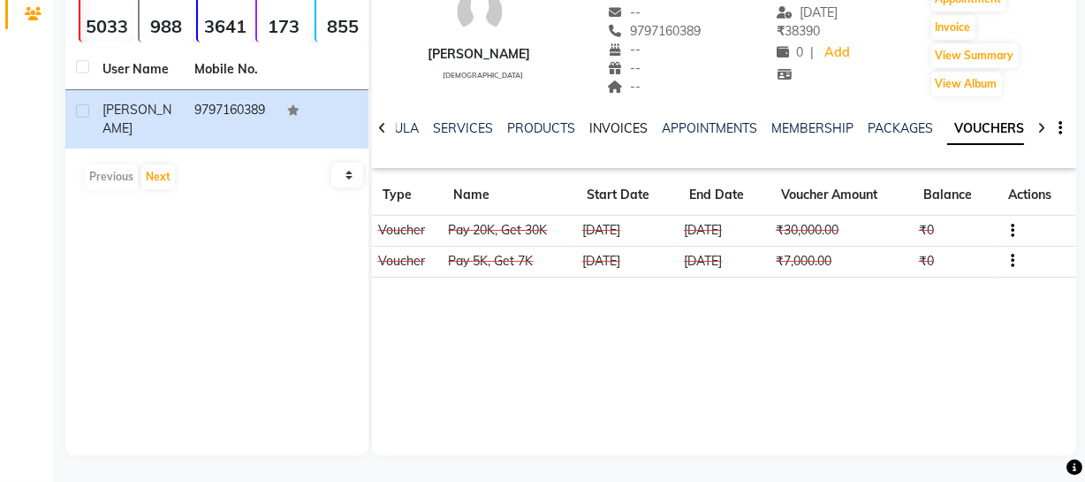
click at [607, 132] on link "INVOICES" at bounding box center [619, 128] width 58 height 16
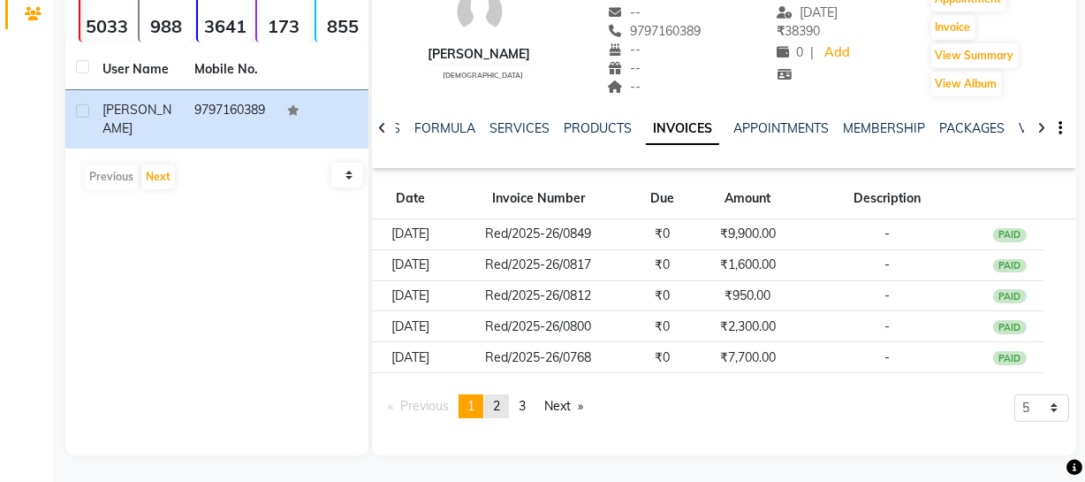
click at [500, 403] on span "2" at bounding box center [496, 406] width 7 height 16
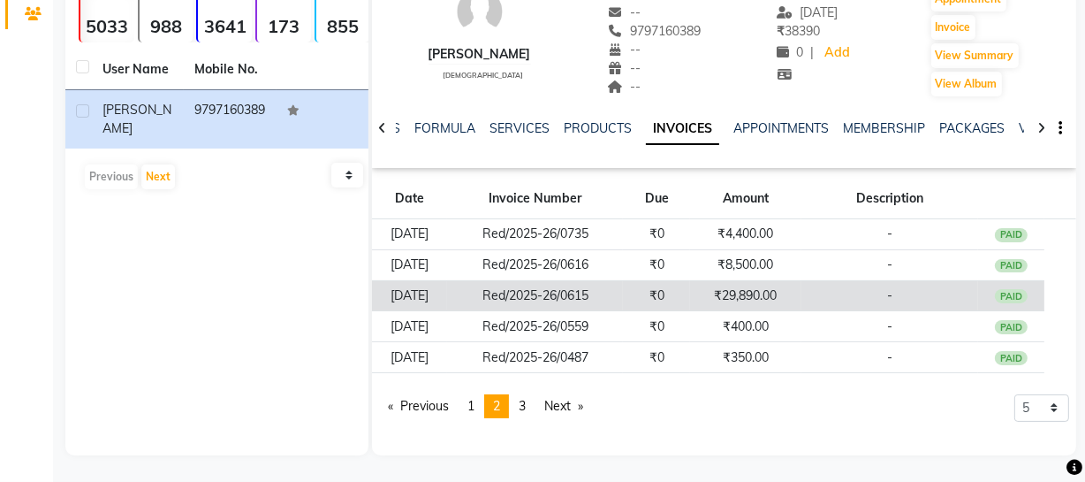
click at [733, 295] on td "₹29,890.00" at bounding box center [745, 295] width 110 height 31
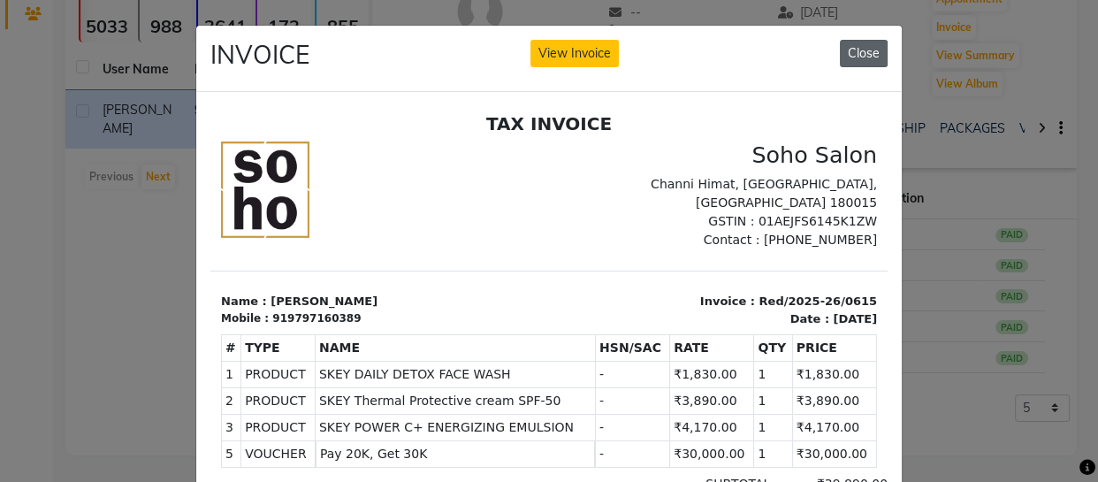
click at [866, 46] on button "Close" at bounding box center [864, 53] width 48 height 27
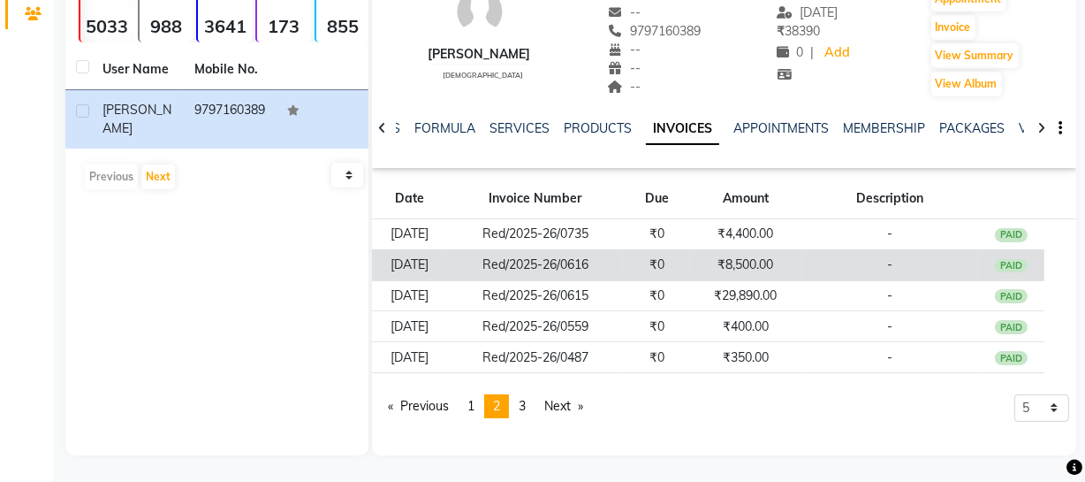
click at [841, 267] on td "-" at bounding box center [890, 264] width 177 height 31
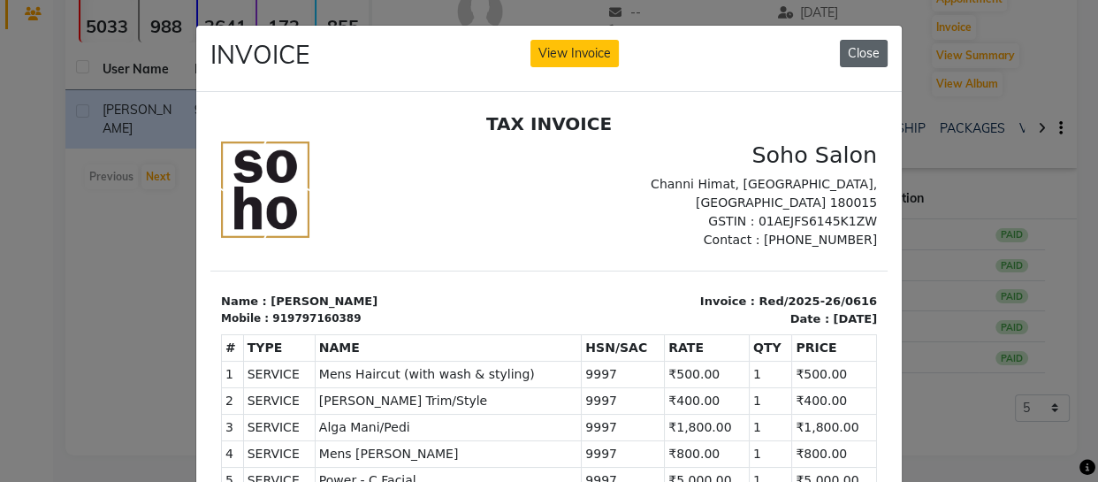
click at [855, 47] on button "Close" at bounding box center [864, 53] width 48 height 27
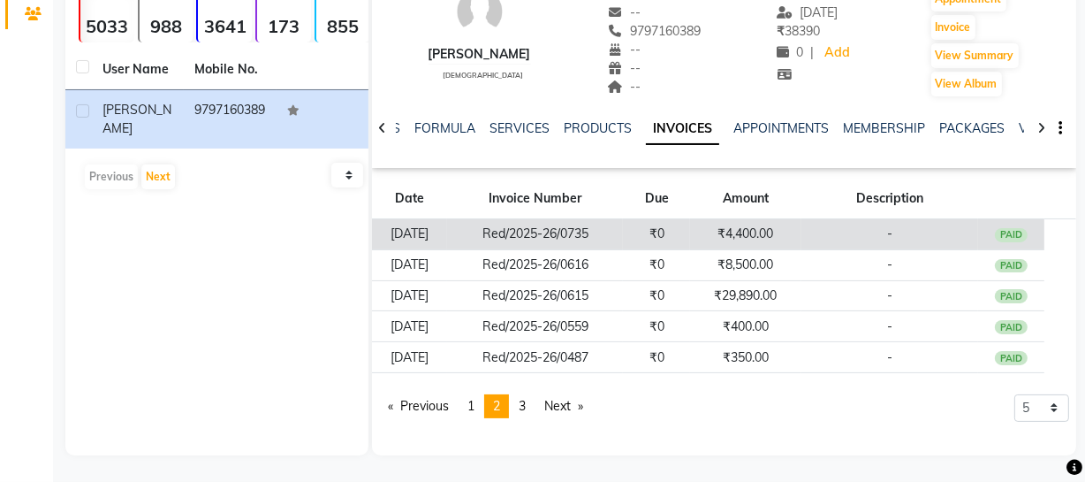
click at [798, 238] on td "₹4,400.00" at bounding box center [745, 234] width 110 height 31
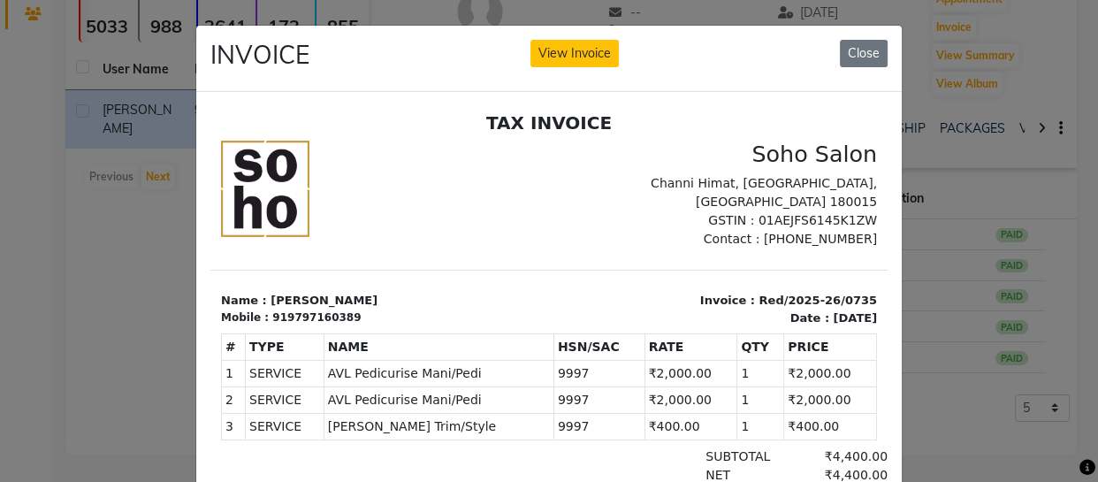
scroll to position [14, 0]
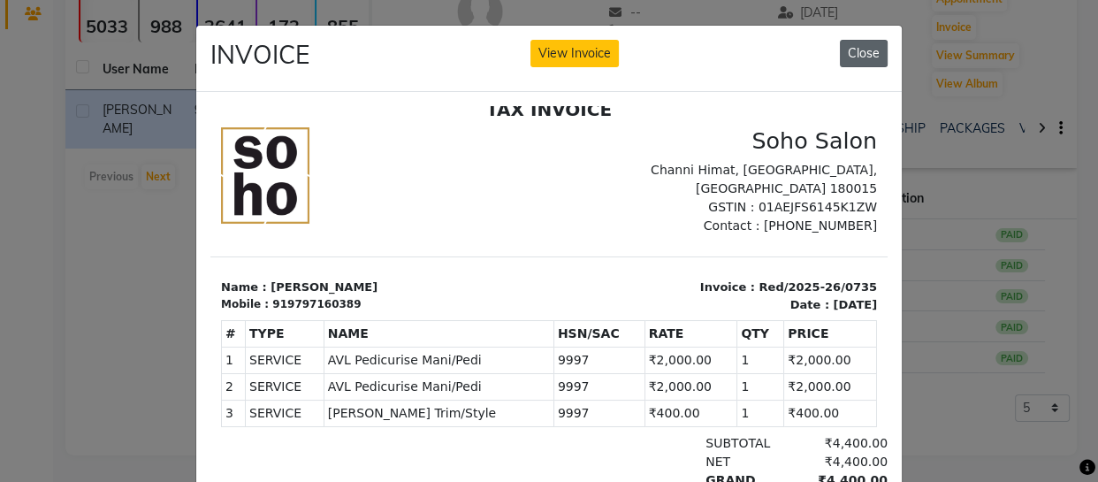
click at [861, 40] on button "Close" at bounding box center [864, 53] width 48 height 27
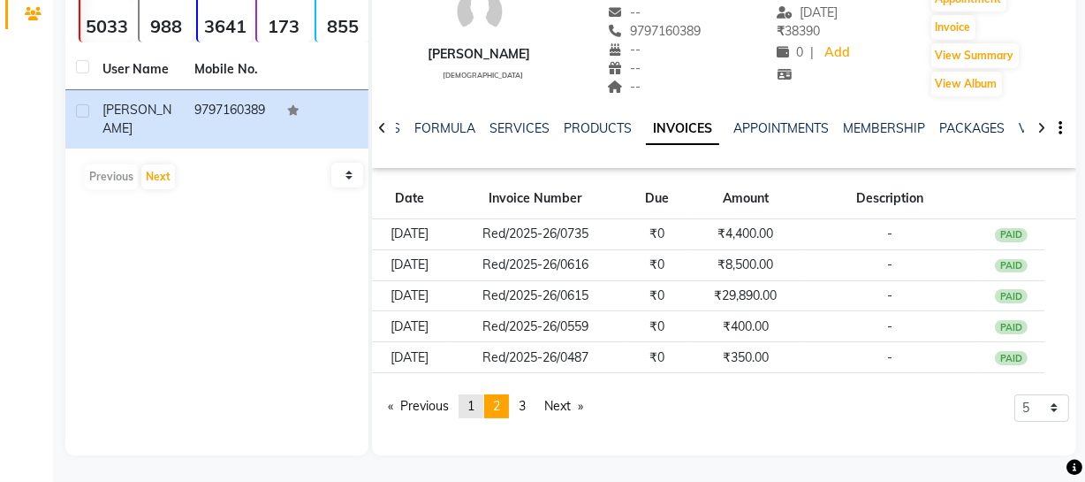
click at [474, 406] on span "1" at bounding box center [471, 406] width 7 height 16
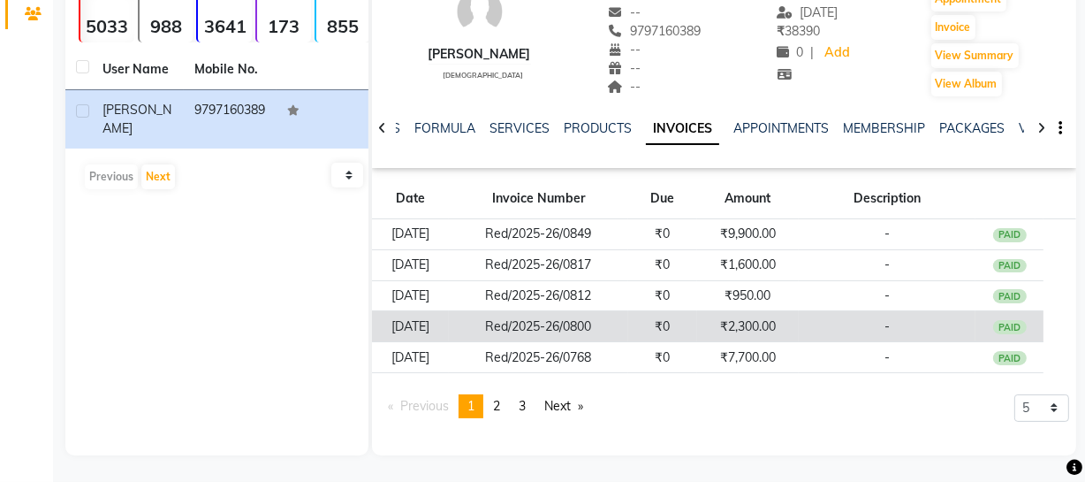
click at [727, 332] on td "₹2,300.00" at bounding box center [748, 326] width 103 height 31
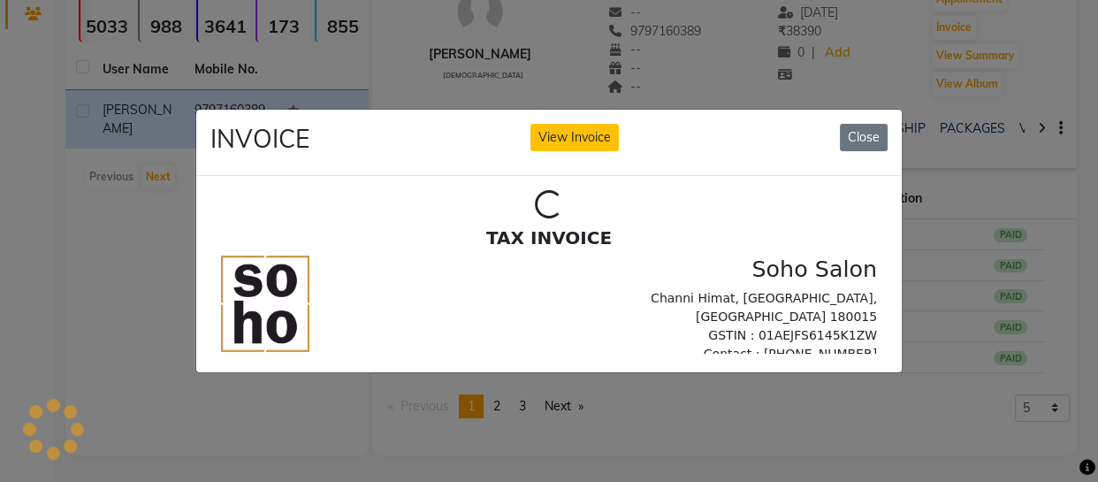
scroll to position [0, 0]
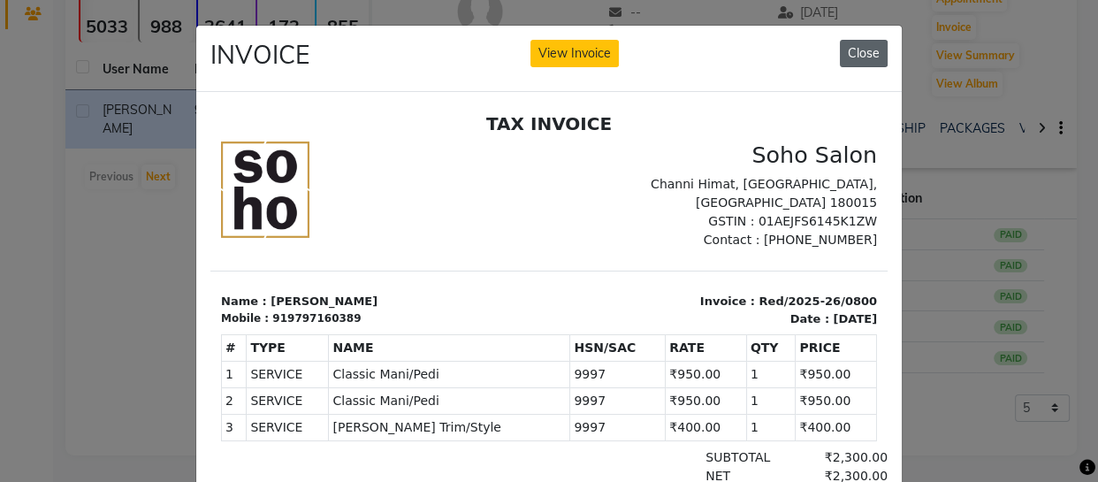
click at [855, 57] on button "Close" at bounding box center [864, 53] width 48 height 27
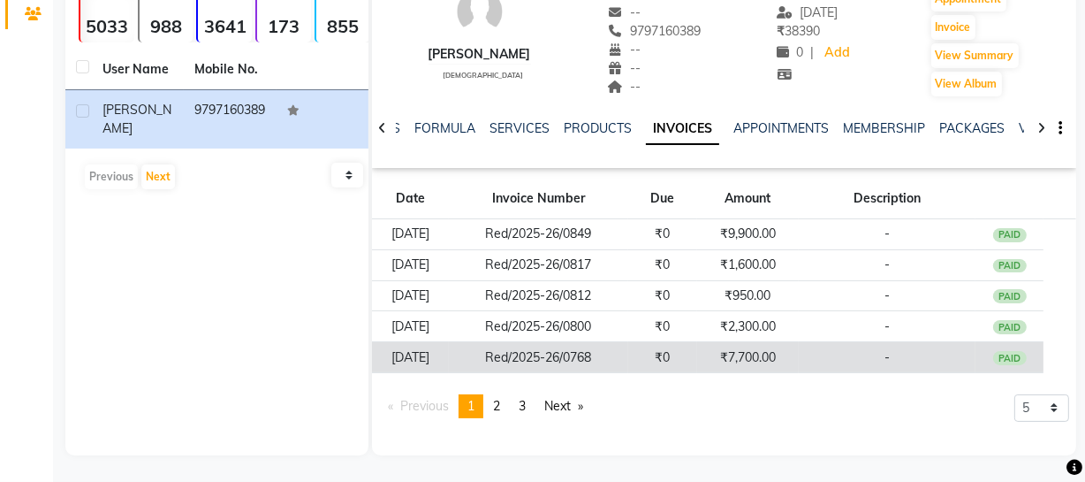
click at [755, 342] on td "₹7,700.00" at bounding box center [748, 357] width 103 height 31
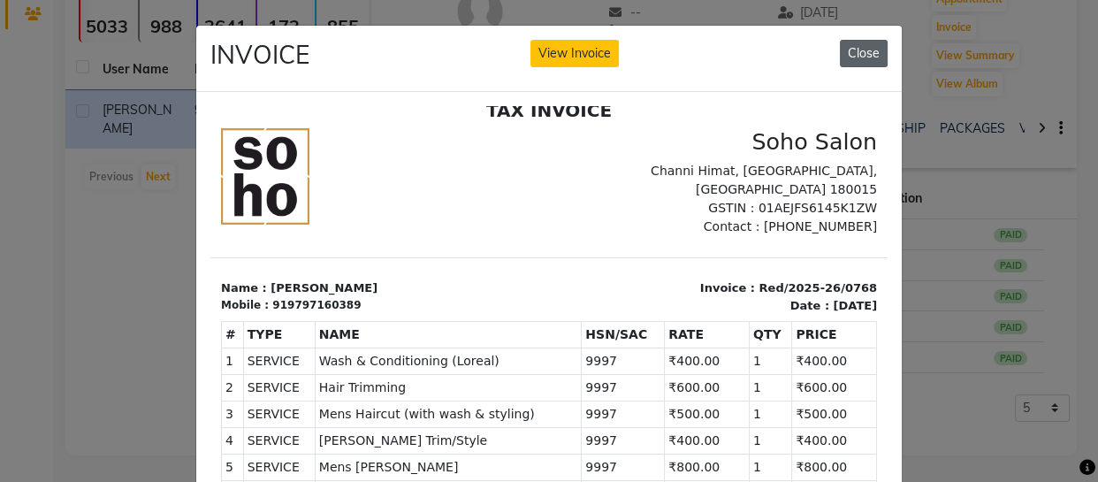
click at [864, 62] on button "Close" at bounding box center [864, 53] width 48 height 27
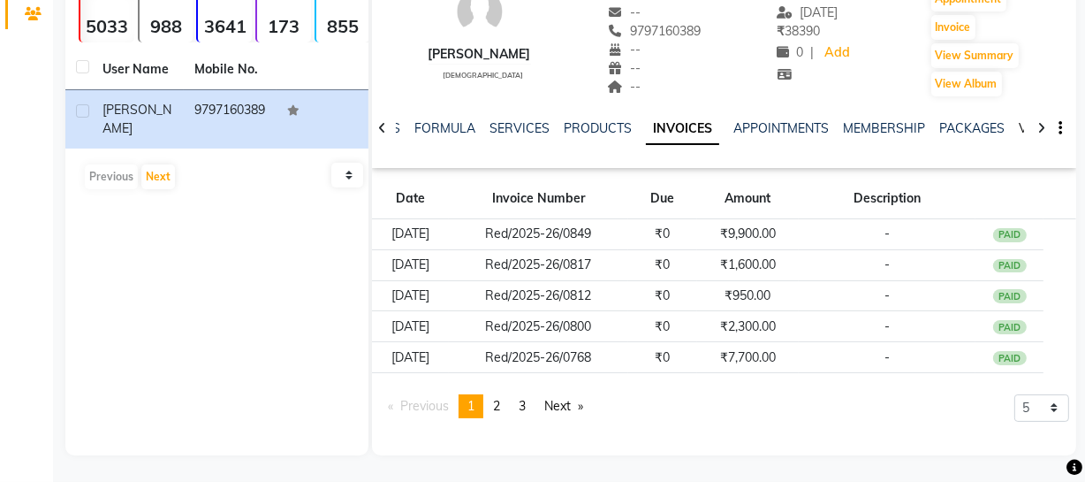
click at [1020, 131] on link "VOUCHERS" at bounding box center [1054, 128] width 70 height 16
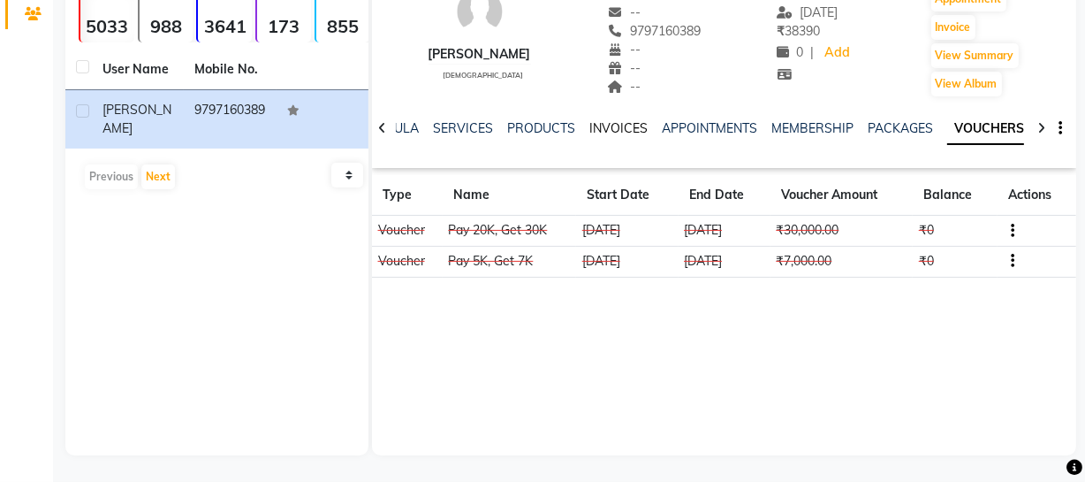
click at [623, 133] on link "INVOICES" at bounding box center [619, 128] width 58 height 16
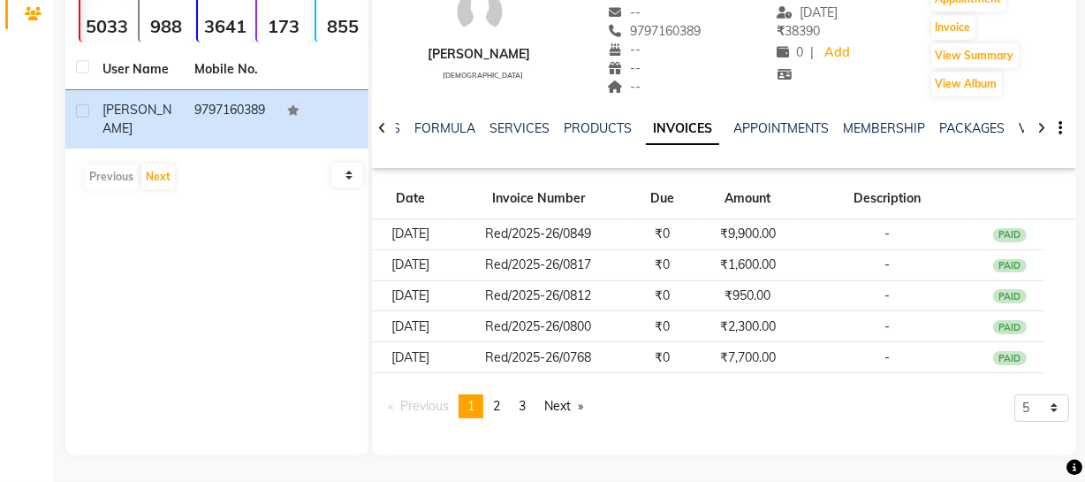
click at [1019, 124] on link "VOUCHERS" at bounding box center [1054, 128] width 70 height 16
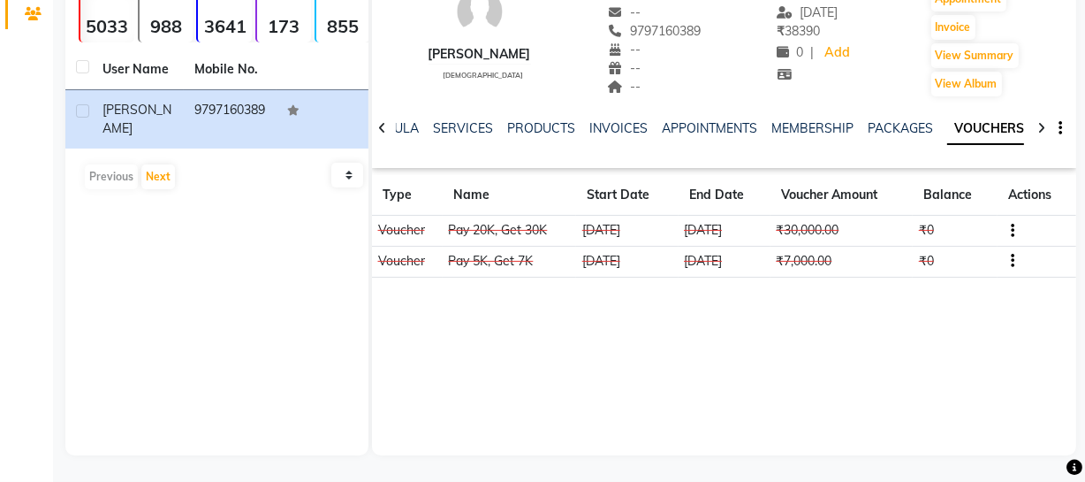
click at [1015, 225] on td at bounding box center [1037, 231] width 79 height 31
click at [1012, 232] on icon "button" at bounding box center [1013, 231] width 4 height 1
click at [948, 222] on td "Redemption History" at bounding box center [930, 230] width 110 height 20
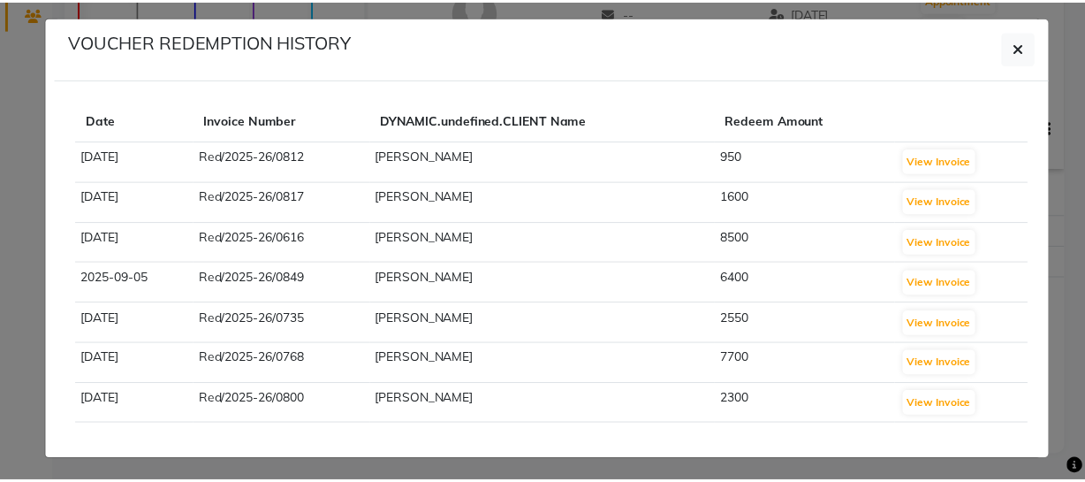
scroll to position [11, 0]
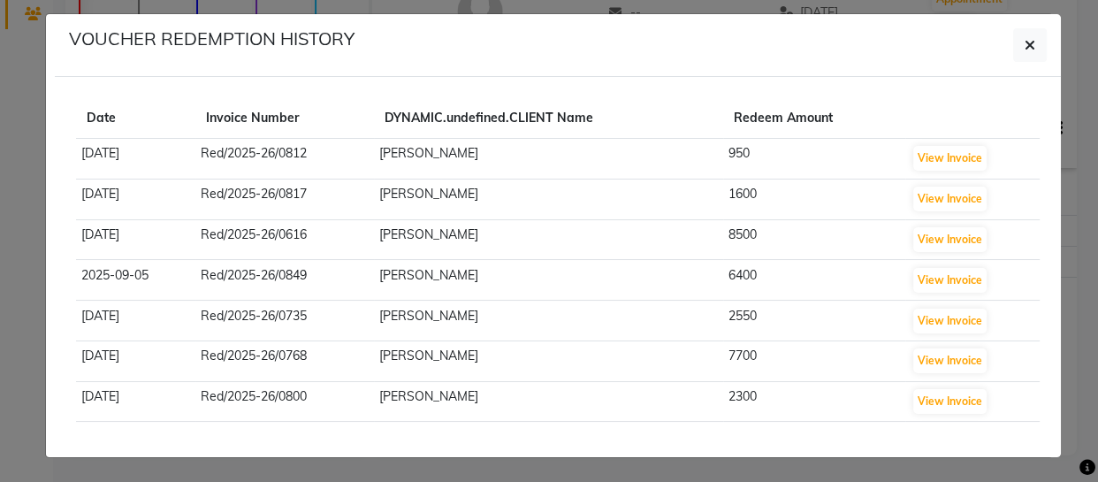
drag, startPoint x: 722, startPoint y: 355, endPoint x: 781, endPoint y: 347, distance: 59.7
click at [780, 354] on td "7700" at bounding box center [814, 360] width 183 height 41
drag, startPoint x: 717, startPoint y: 278, endPoint x: 789, endPoint y: 254, distance: 76.6
click at [795, 260] on tr "2025-09-05 Red/2025-26/0849 Aazim 6400 View Invoice" at bounding box center [557, 280] width 963 height 41
drag, startPoint x: 698, startPoint y: 220, endPoint x: 780, endPoint y: 222, distance: 82.2
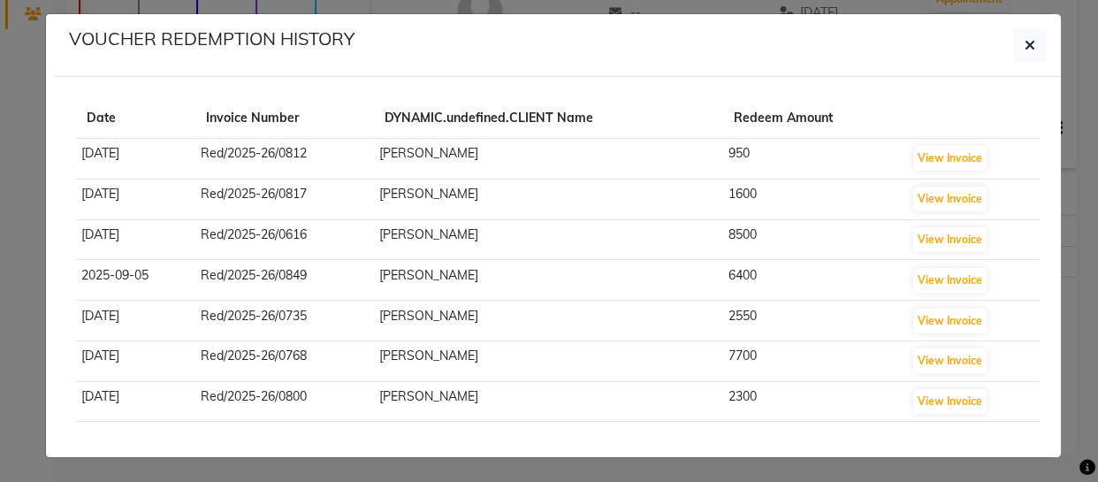
click at [780, 222] on tr "2025-07-14 Red/2025-26/0616 Aazim 8500 View Invoice" at bounding box center [557, 239] width 963 height 41
drag, startPoint x: 151, startPoint y: 354, endPoint x: 85, endPoint y: 352, distance: 66.3
click at [85, 352] on td "2025-08-08" at bounding box center [135, 360] width 119 height 41
drag, startPoint x: 138, startPoint y: 273, endPoint x: 82, endPoint y: 270, distance: 55.8
click at [82, 270] on td "2025-09-05" at bounding box center [135, 280] width 119 height 41
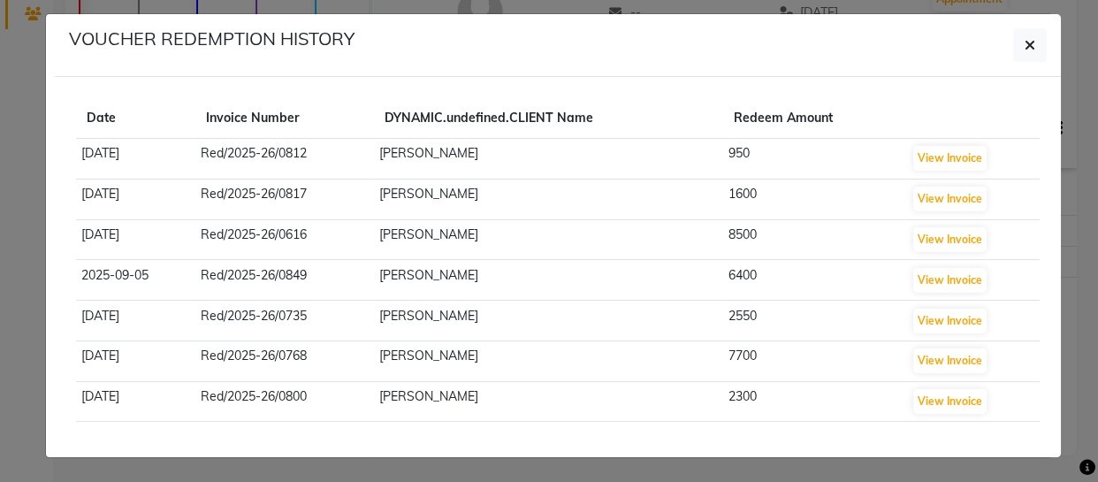
click at [95, 268] on td "2025-09-05" at bounding box center [135, 280] width 119 height 41
click at [134, 196] on td "2025-08-28" at bounding box center [135, 199] width 119 height 41
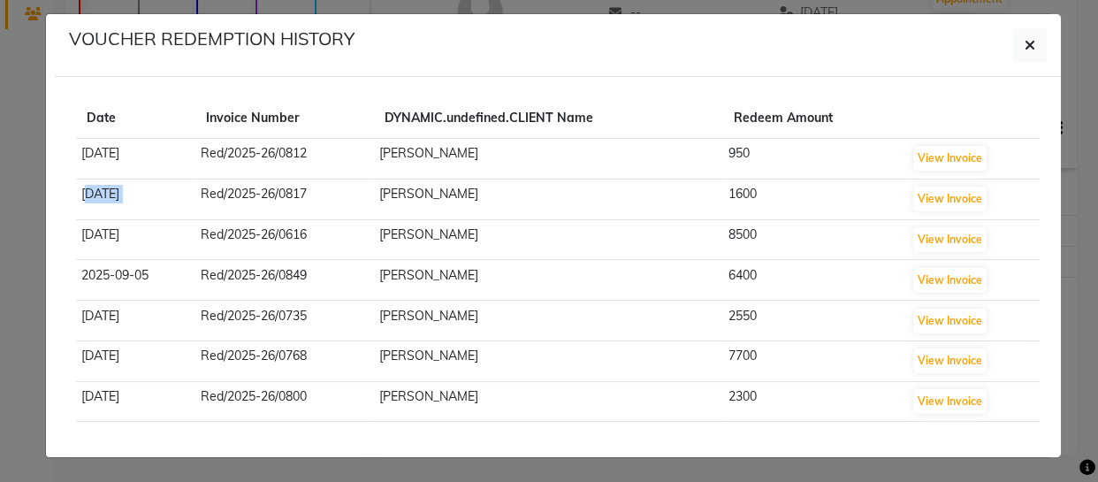
click at [135, 196] on td "2025-08-28" at bounding box center [135, 199] width 119 height 41
click at [1014, 40] on button "button" at bounding box center [1030, 45] width 34 height 34
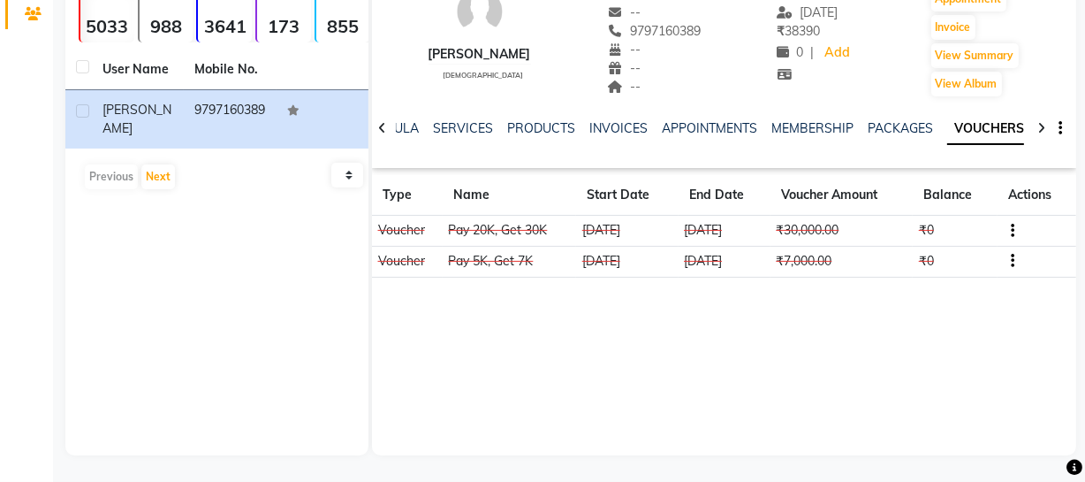
click at [1074, 467] on icon at bounding box center [1075, 468] width 16 height 16
click at [904, 411] on div "Aazim male -- -- 9797160389 -- -- -- -- 05-09-2025 ₹ 38390 0 | Add Appointment …" at bounding box center [724, 190] width 704 height 530
click at [1080, 469] on icon at bounding box center [1075, 468] width 16 height 16
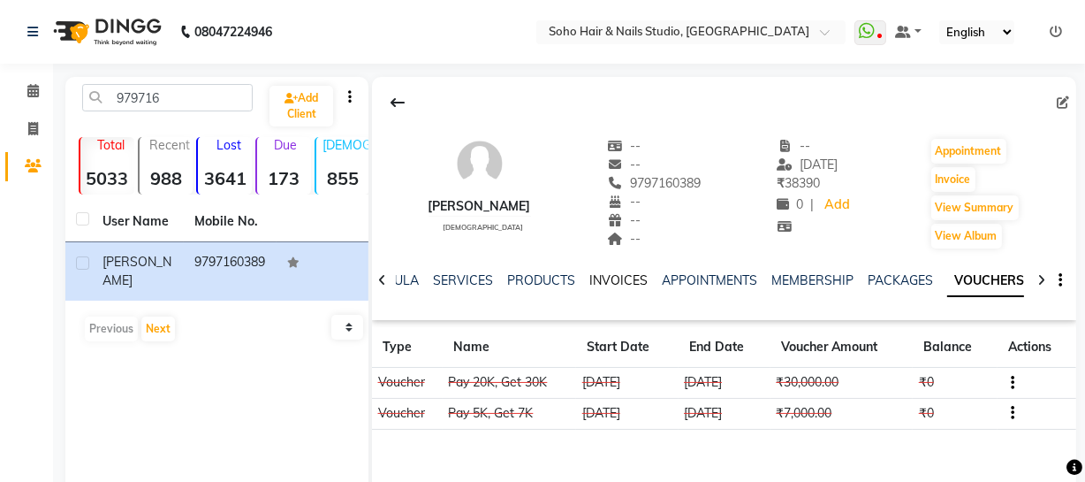
scroll to position [0, 0]
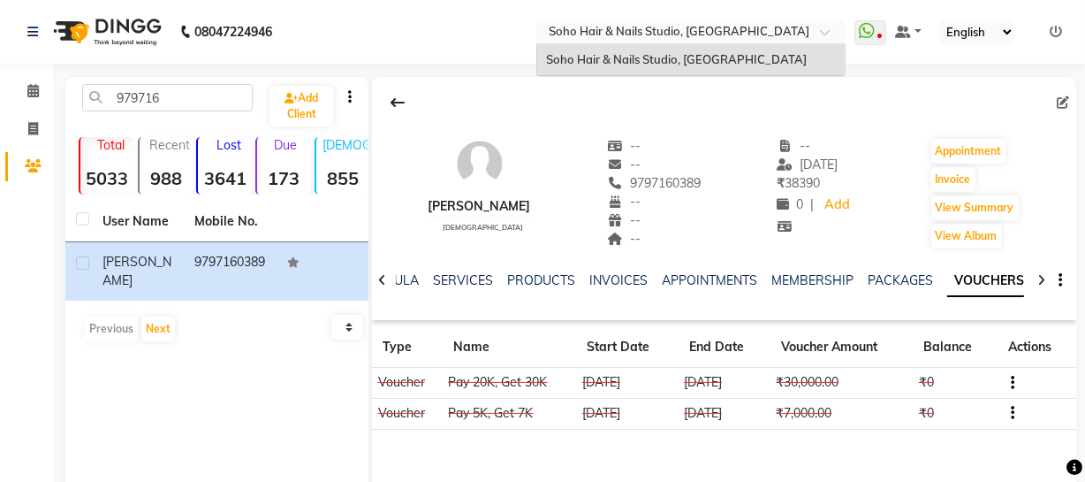
click at [830, 37] on span at bounding box center [831, 37] width 22 height 18
click at [831, 37] on span at bounding box center [831, 37] width 22 height 18
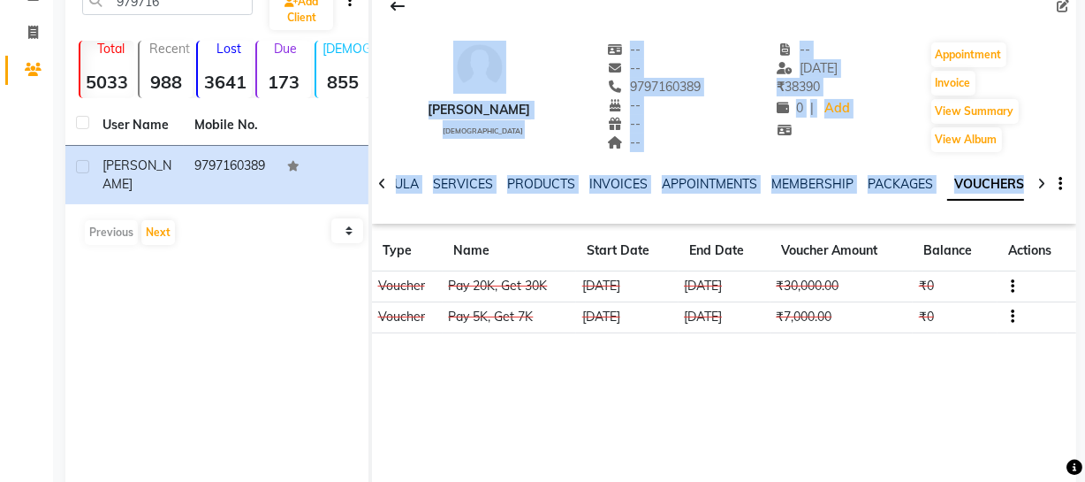
scroll to position [152, 0]
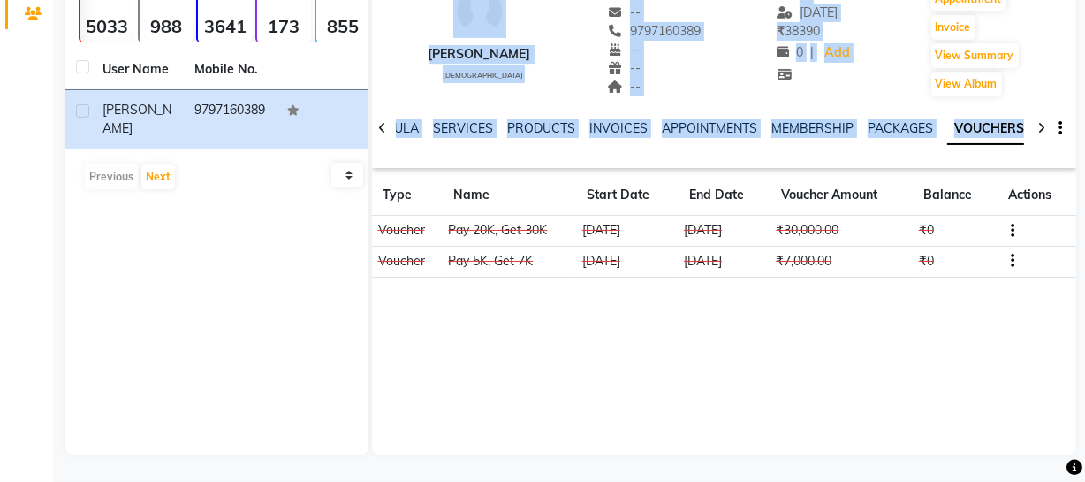
drag, startPoint x: 435, startPoint y: 102, endPoint x: 934, endPoint y: 327, distance: 547.9
click at [944, 346] on div "Aazim male -- -- 9797160389 -- -- -- -- 05-09-2025 ₹ 38390 0 | Add Appointment …" at bounding box center [724, 190] width 704 height 530
copy div "Aazim male -- -- 9797160389 -- -- -- -- 05-09-2025 ₹ 38390 0 | Add Appointment …"
click at [606, 278] on div "Aazim male -- -- 9797160389 -- -- -- -- 05-09-2025 ₹ 38390 0 | Add Appointment …" at bounding box center [724, 108] width 704 height 367
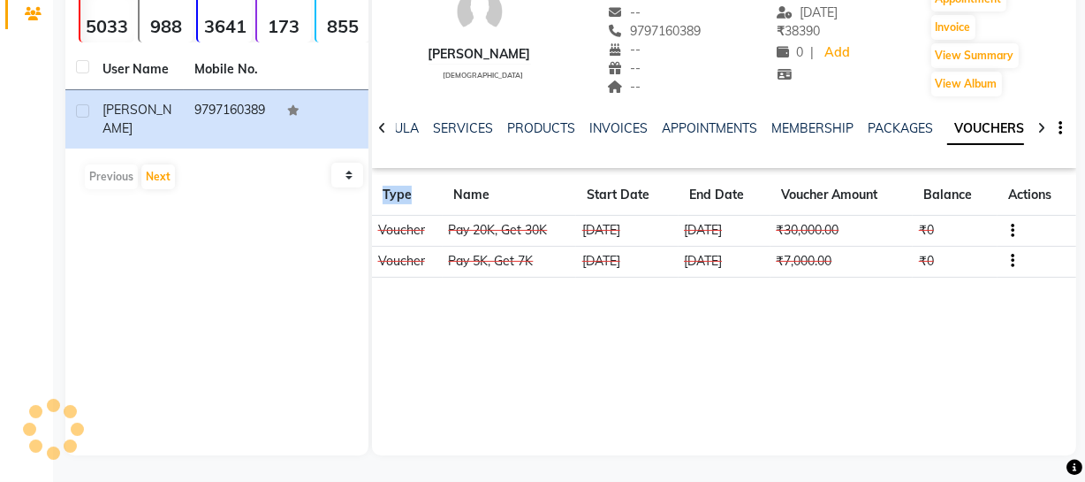
click at [606, 278] on div "Aazim male -- -- 9797160389 -- -- -- -- 05-09-2025 ₹ 38390 0 | Add Appointment …" at bounding box center [724, 108] width 704 height 367
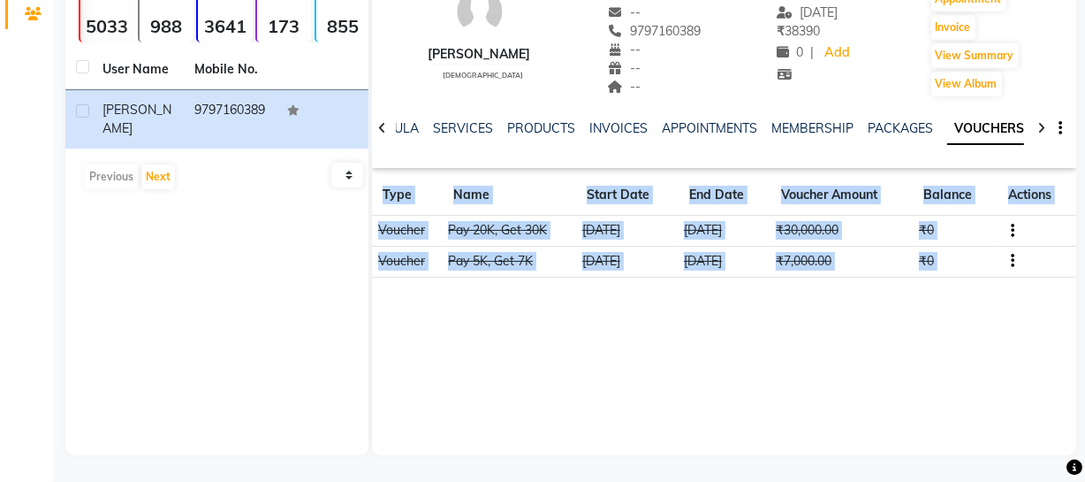
click at [606, 278] on div "Aazim male -- -- 9797160389 -- -- -- -- 05-09-2025 ₹ 38390 0 | Add Appointment …" at bounding box center [724, 108] width 704 height 367
click at [945, 314] on div "Aazim male -- -- 9797160389 -- -- -- -- 05-09-2025 ₹ 38390 0 | Add Appointment …" at bounding box center [724, 190] width 704 height 530
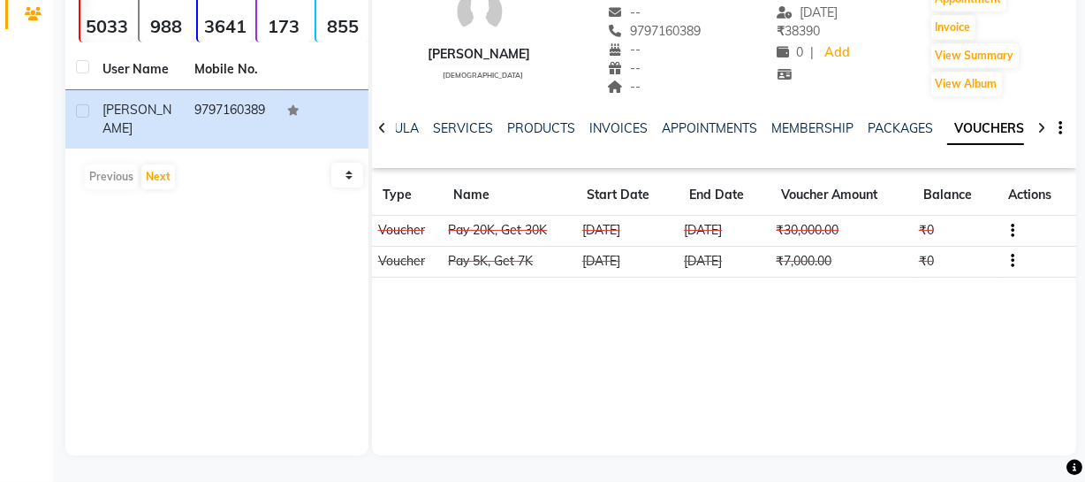
click at [945, 314] on div "Aazim male -- -- 9797160389 -- -- -- -- 05-09-2025 ₹ 38390 0 | Add Appointment …" at bounding box center [724, 190] width 704 height 530
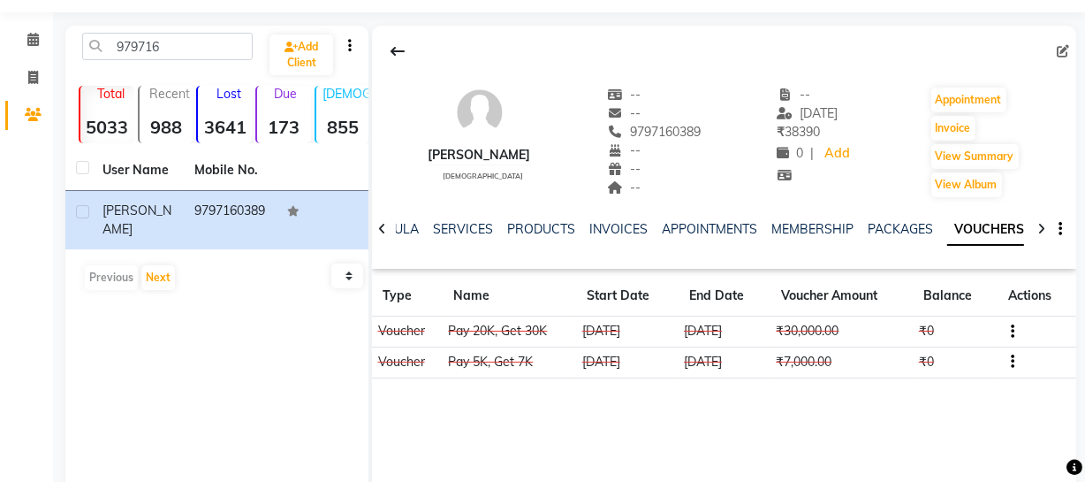
scroll to position [0, 0]
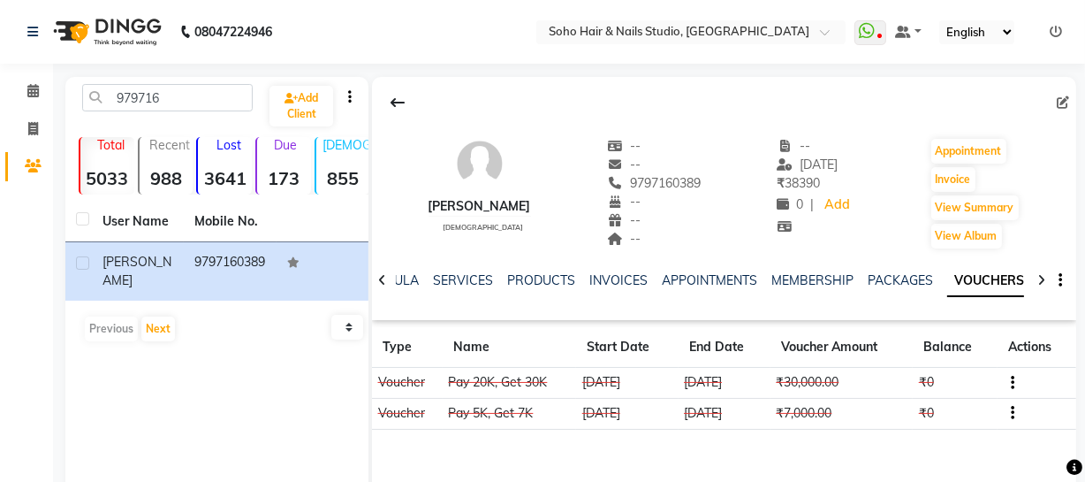
drag, startPoint x: 413, startPoint y: 118, endPoint x: 600, endPoint y: 45, distance: 200.9
click at [619, 54] on app-home "08047224946 Select Location × Soho Hair & Nails Studio, Jammu WhatsApp Status ✕…" at bounding box center [542, 317] width 1085 height 634
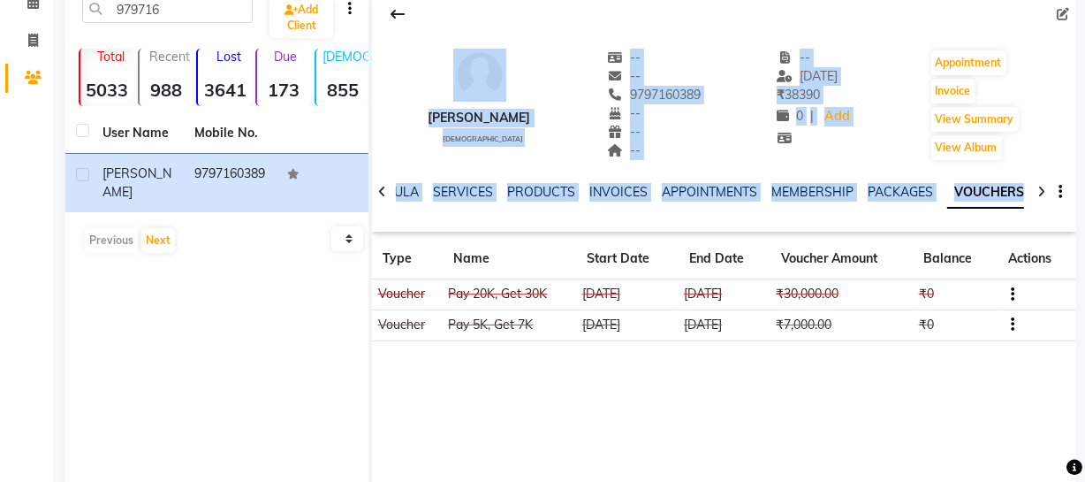
scroll to position [152, 0]
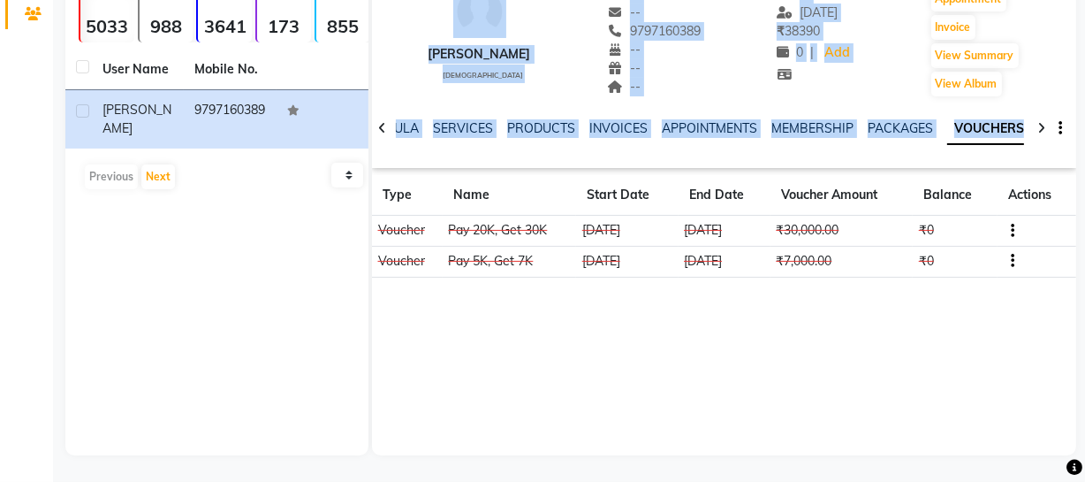
drag, startPoint x: 459, startPoint y: 101, endPoint x: 1095, endPoint y: 371, distance: 691.5
click at [1085, 330] on html "08047224946 Select Location × Soho Hair & Nails Studio, Jammu WhatsApp Status ✕…" at bounding box center [542, 89] width 1085 height 482
copy div "Aazim male -- -- 9797160389 -- -- -- -- 05-09-2025 ₹ 38390 0 | Add Appointment …"
click at [906, 279] on div "Aazim male -- -- 9797160389 -- -- -- -- 05-09-2025 ₹ 38390 0 | Add Appointment …" at bounding box center [724, 108] width 704 height 367
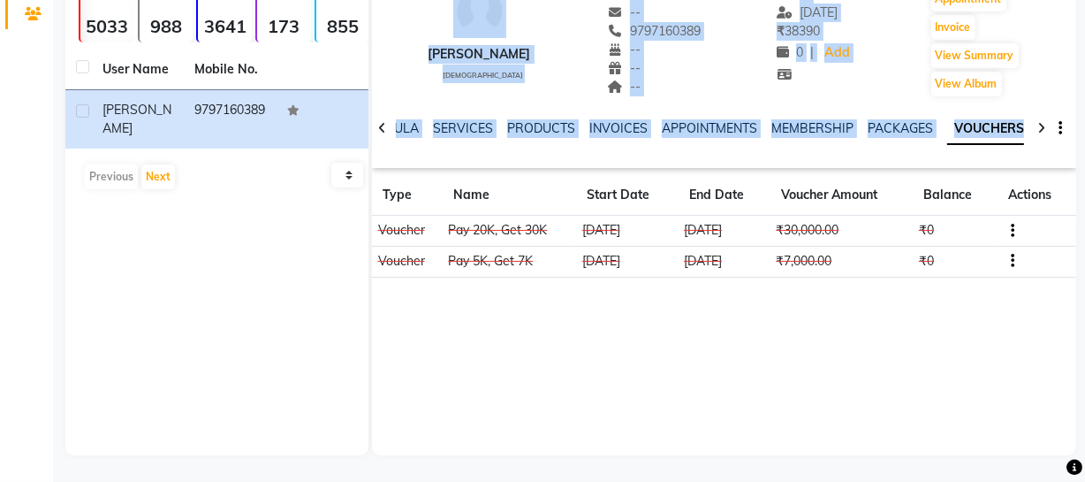
click at [874, 269] on td "₹7,000.00" at bounding box center [842, 261] width 142 height 31
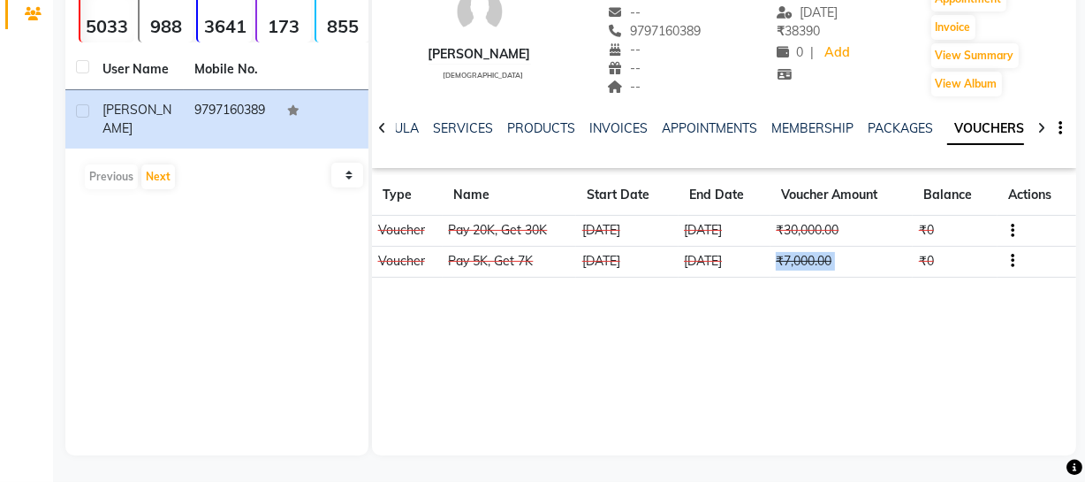
click at [874, 269] on td "₹7,000.00" at bounding box center [842, 261] width 142 height 31
click at [785, 306] on div "Aazim male -- -- 9797160389 -- -- -- -- 05-09-2025 ₹ 38390 0 | Add Appointment …" at bounding box center [724, 190] width 704 height 530
click at [784, 306] on div "Aazim male -- -- 9797160389 -- -- -- -- 05-09-2025 ₹ 38390 0 | Add Appointment …" at bounding box center [724, 190] width 704 height 530
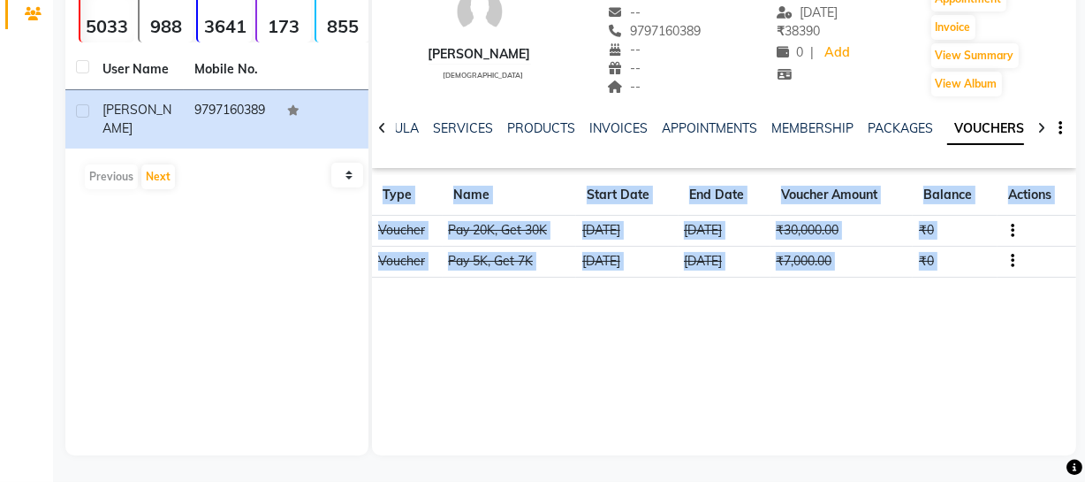
click at [784, 306] on div "Aazim male -- -- 9797160389 -- -- -- -- 05-09-2025 ₹ 38390 0 | Add Appointment …" at bounding box center [724, 190] width 704 height 530
click at [964, 172] on div "Aazim male -- -- 9797160389 -- -- -- -- 05-09-2025 ₹ 38390 0 | Add Appointment …" at bounding box center [724, 108] width 704 height 367
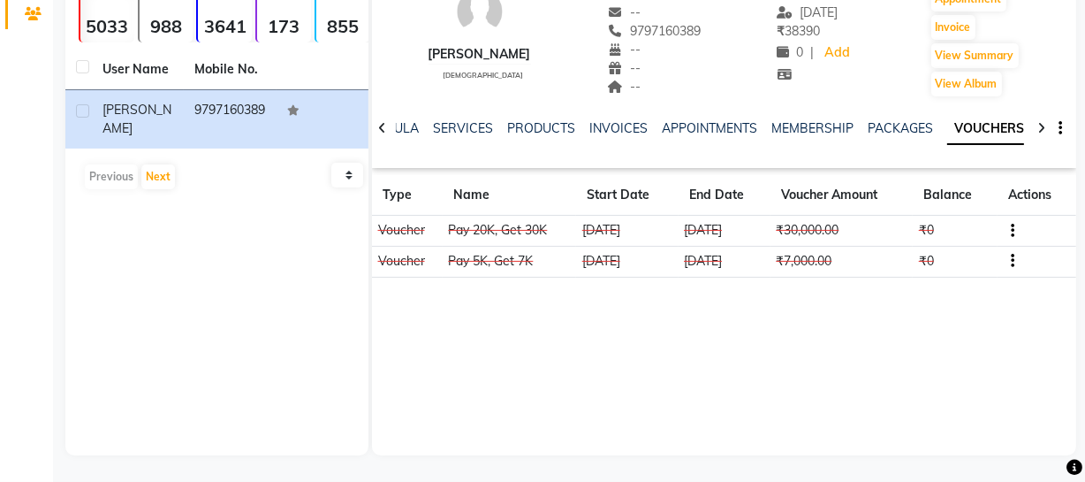
click at [964, 172] on div "Aazim male -- -- 9797160389 -- -- -- -- 05-09-2025 ₹ 38390 0 | Add Appointment …" at bounding box center [724, 108] width 704 height 367
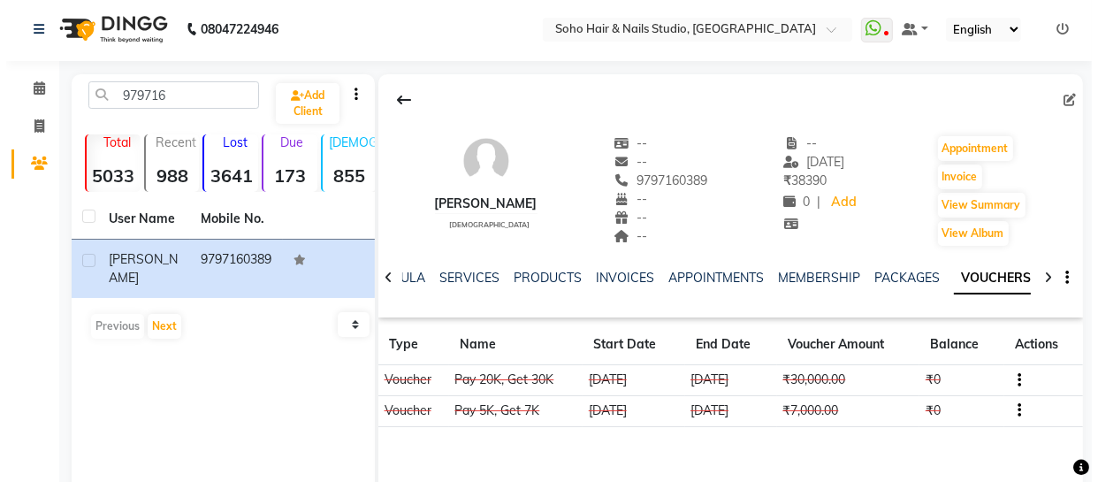
scroll to position [0, 0]
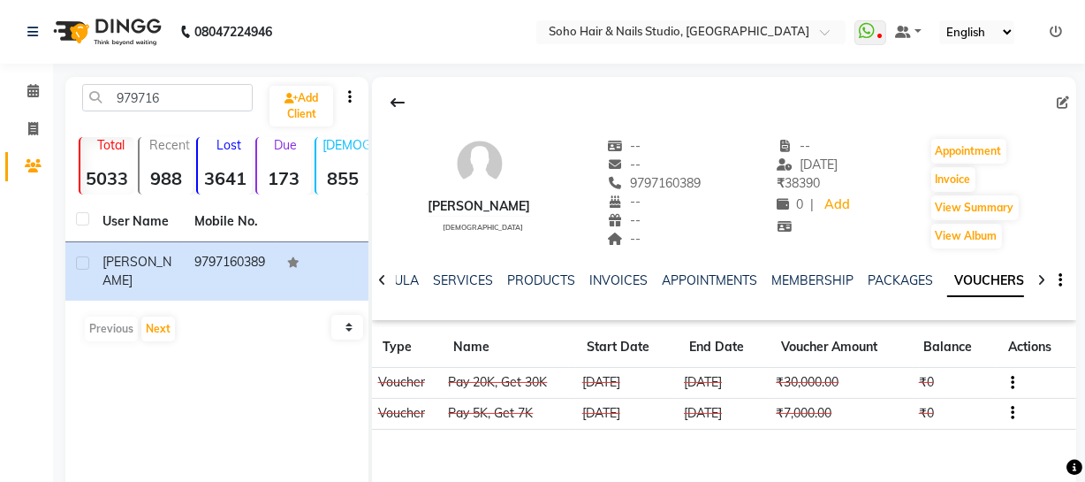
click at [1053, 26] on icon at bounding box center [1056, 32] width 12 height 12
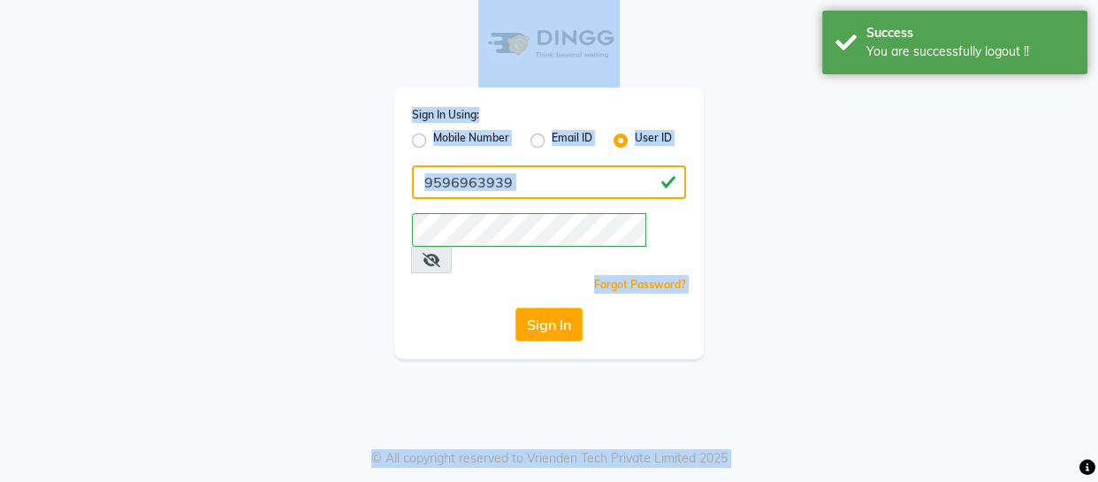
click at [521, 185] on input "9596963939" at bounding box center [549, 182] width 274 height 34
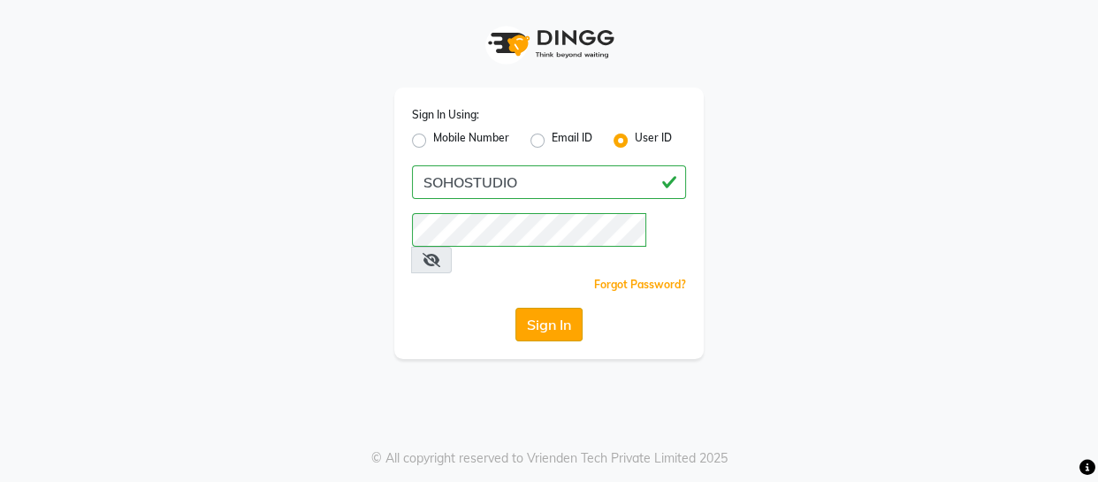
click at [561, 309] on button "Sign In" at bounding box center [548, 325] width 67 height 34
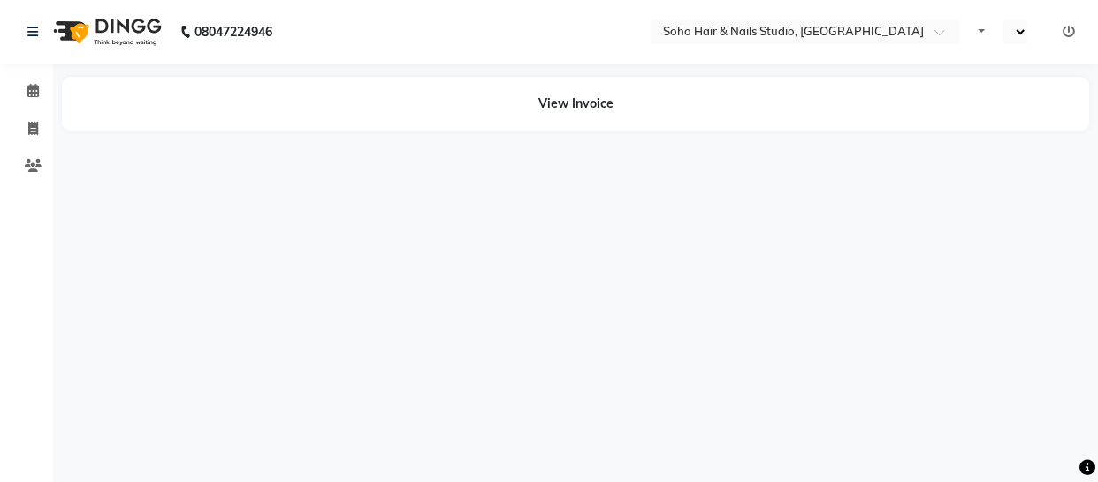
select select "en"
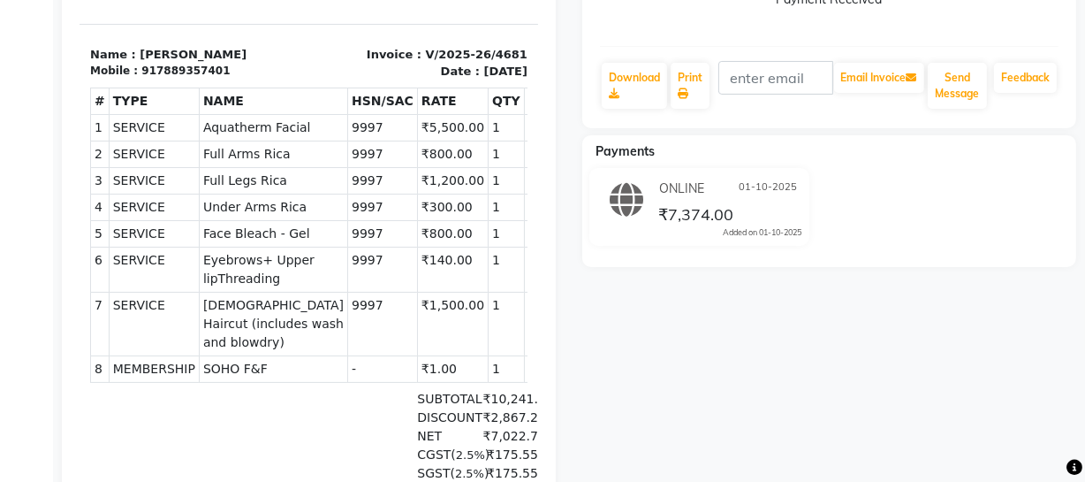
scroll to position [401, 0]
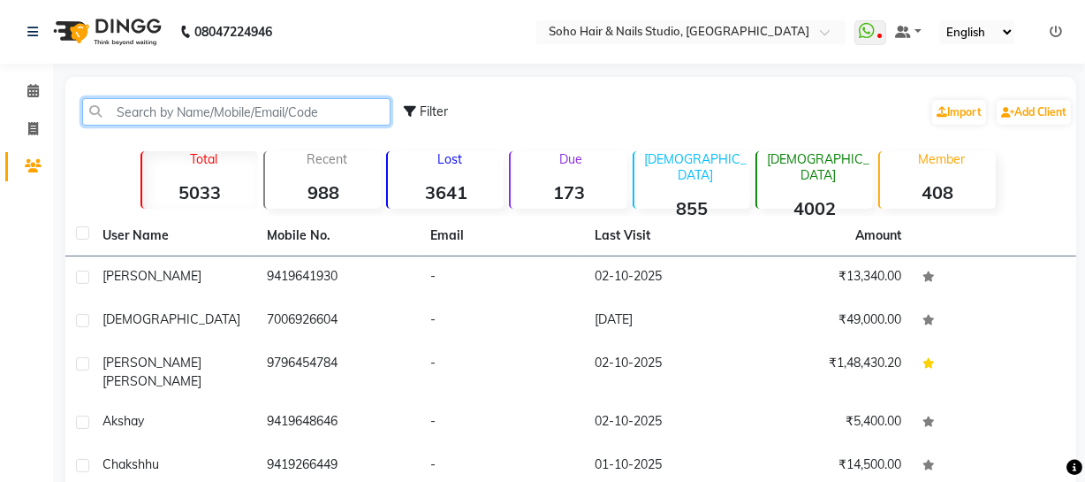
click at [195, 116] on input "text" at bounding box center [236, 111] width 308 height 27
paste input "7006489332"
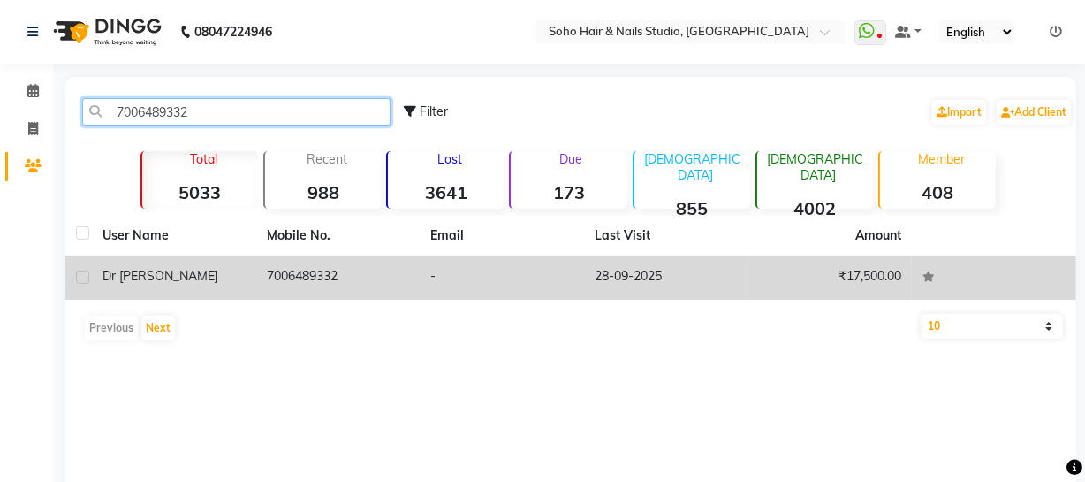
type input "7006489332"
click at [213, 286] on td "Dr [PERSON_NAME]" at bounding box center [174, 277] width 164 height 43
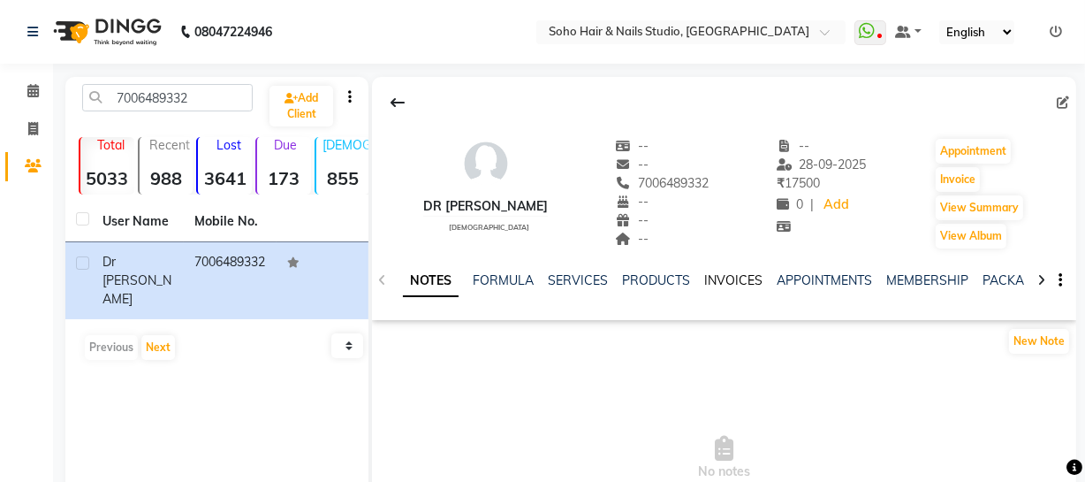
click at [711, 275] on link "INVOICES" at bounding box center [733, 280] width 58 height 16
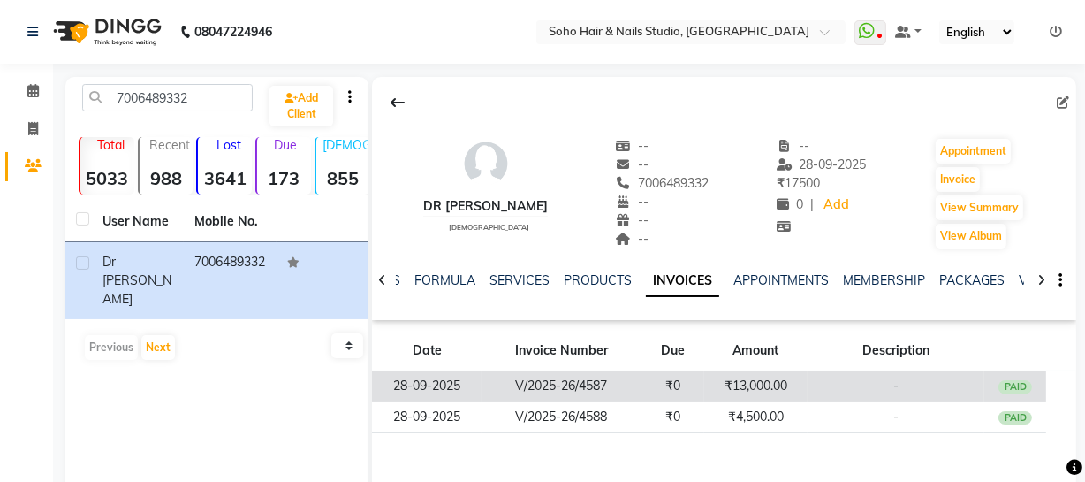
click at [884, 385] on td "-" at bounding box center [896, 386] width 177 height 31
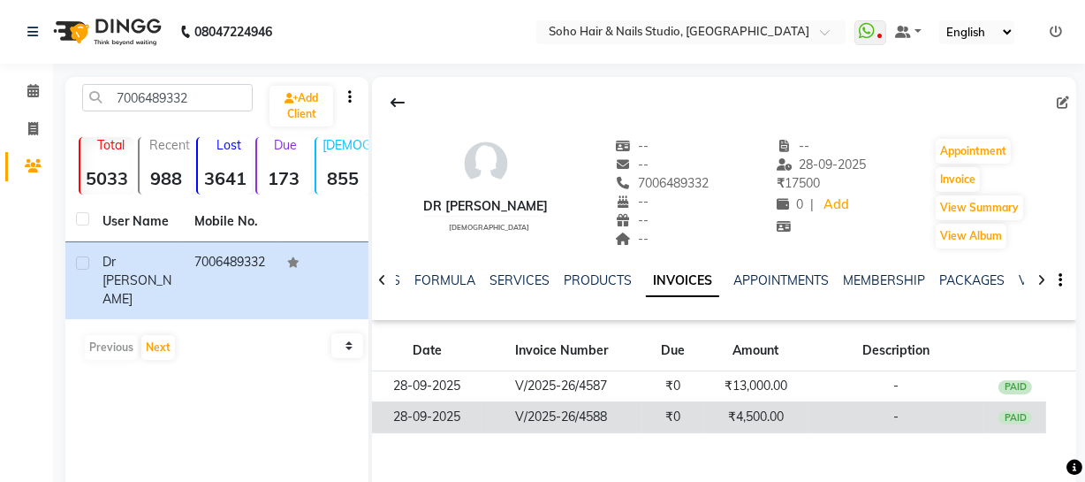
click at [735, 411] on td "₹4,500.00" at bounding box center [755, 416] width 103 height 31
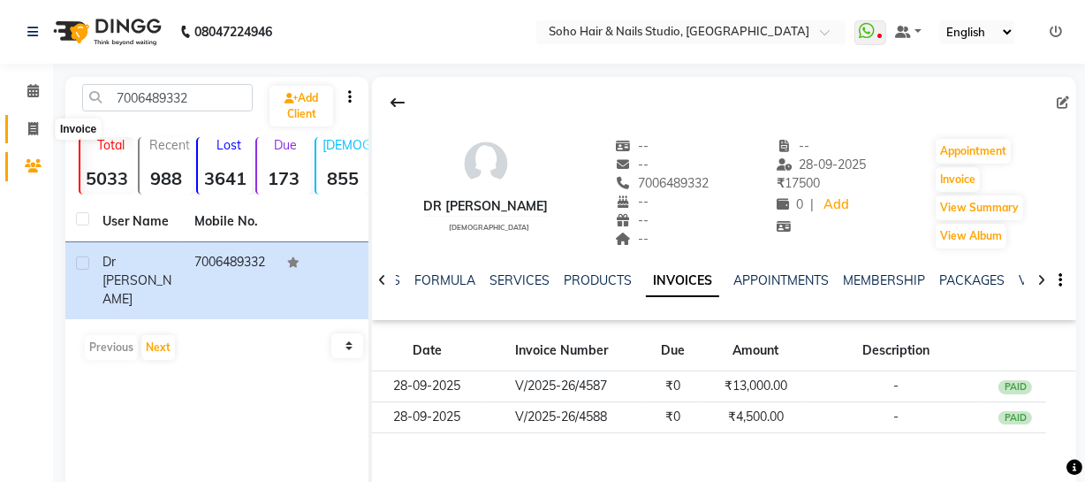
click at [42, 126] on span at bounding box center [33, 129] width 31 height 20
select select "service"
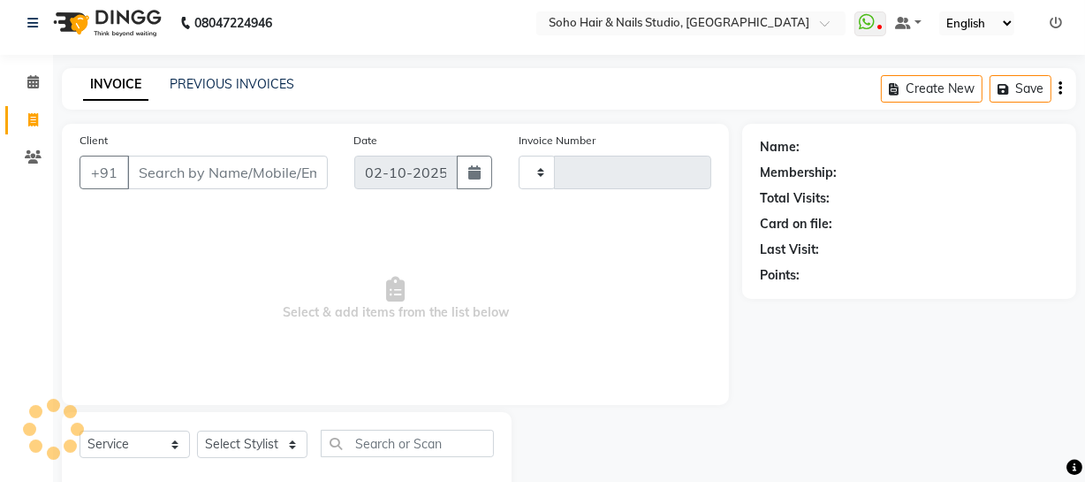
type input "4702"
select select "735"
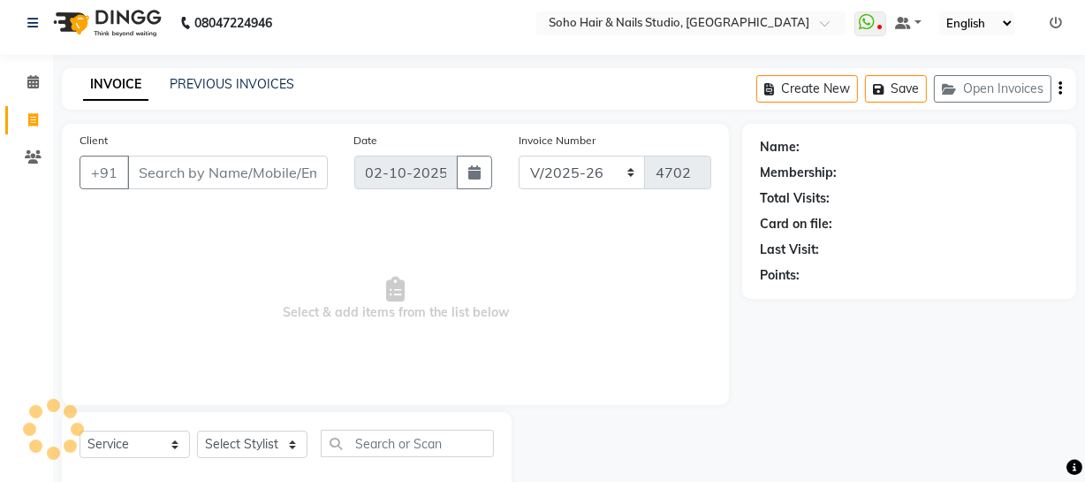
scroll to position [50, 0]
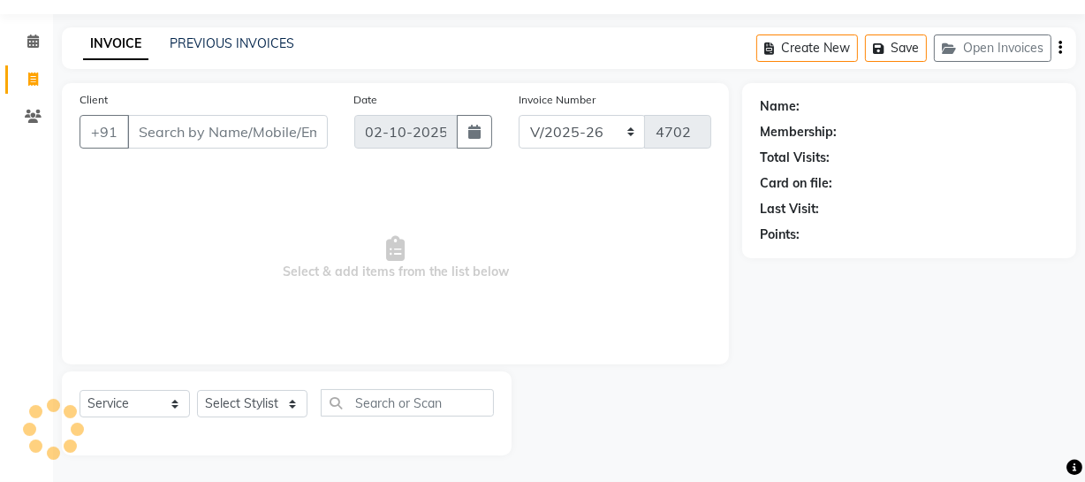
select select "membership"
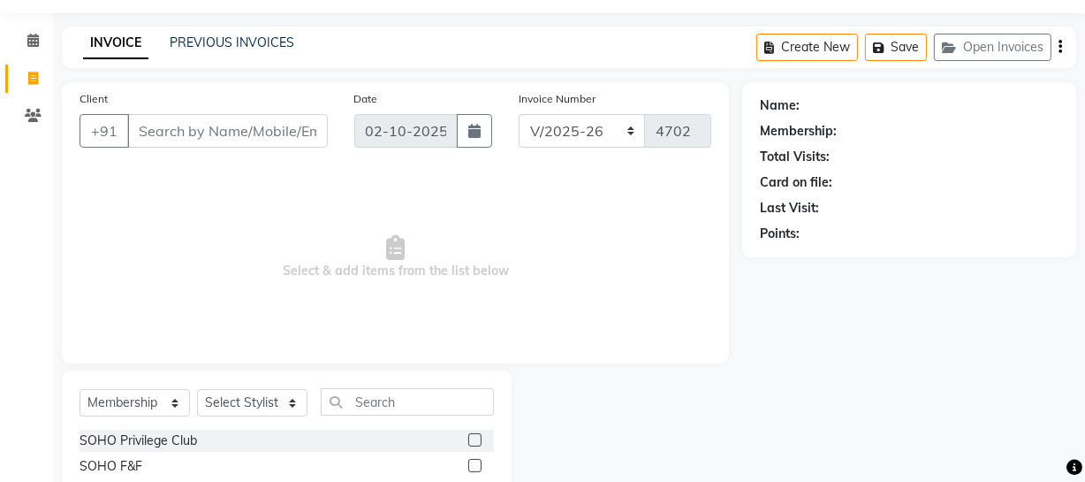
click at [31, 97] on li "Clients" at bounding box center [26, 116] width 53 height 38
click at [31, 117] on icon at bounding box center [33, 115] width 17 height 13
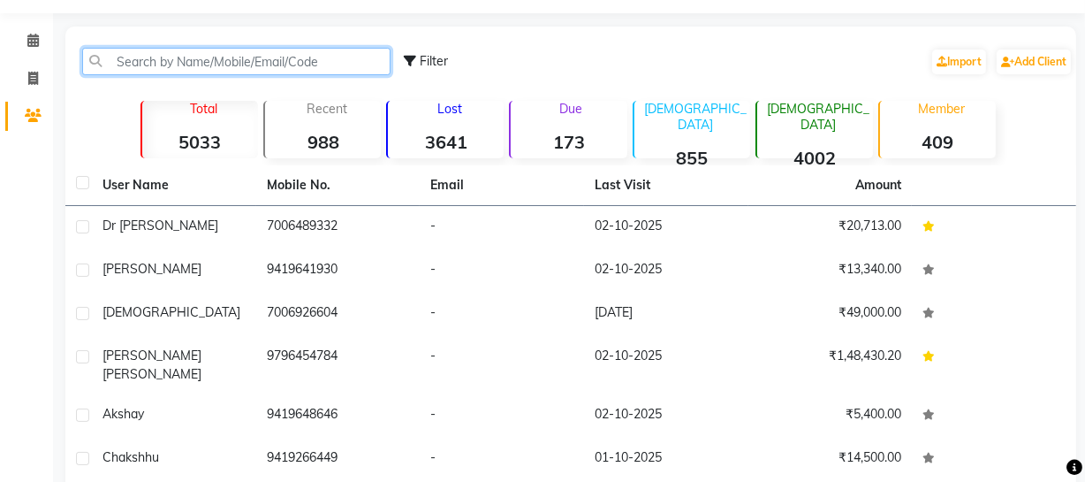
click at [209, 53] on input "text" at bounding box center [236, 61] width 308 height 27
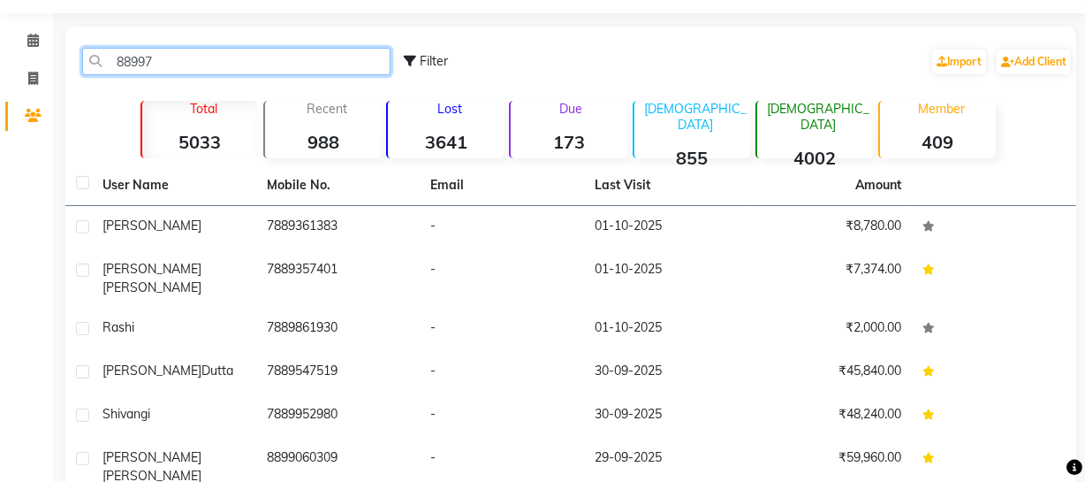
click at [263, 66] on input "88997" at bounding box center [236, 61] width 308 height 27
click at [268, 70] on input "88997" at bounding box center [236, 61] width 308 height 27
click at [267, 69] on input "88997" at bounding box center [236, 61] width 308 height 27
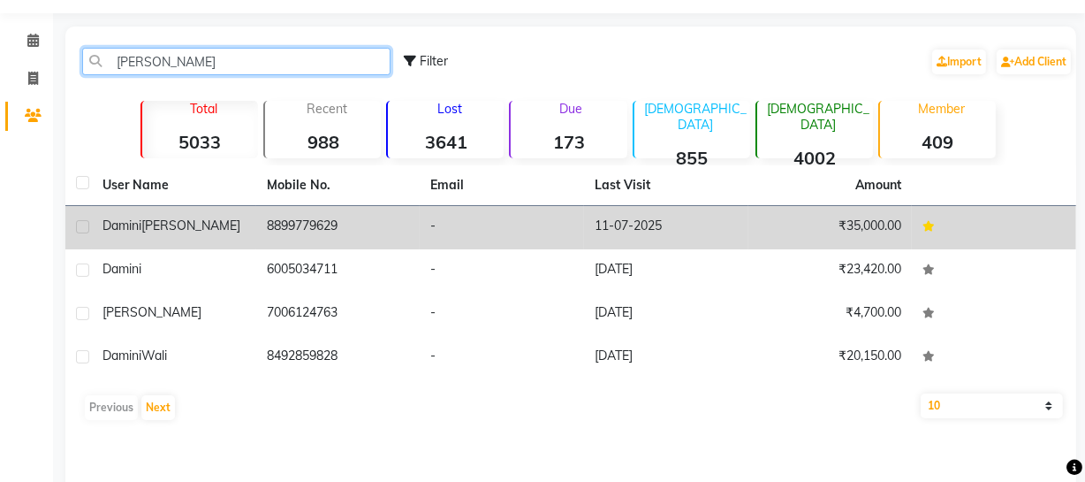
type input "[PERSON_NAME]"
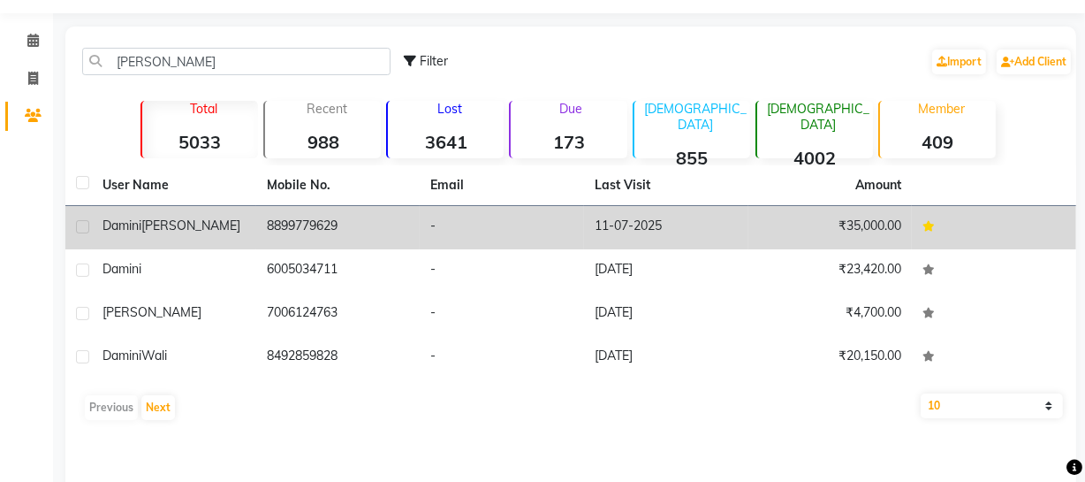
click at [327, 234] on td "8899779629" at bounding box center [338, 227] width 164 height 43
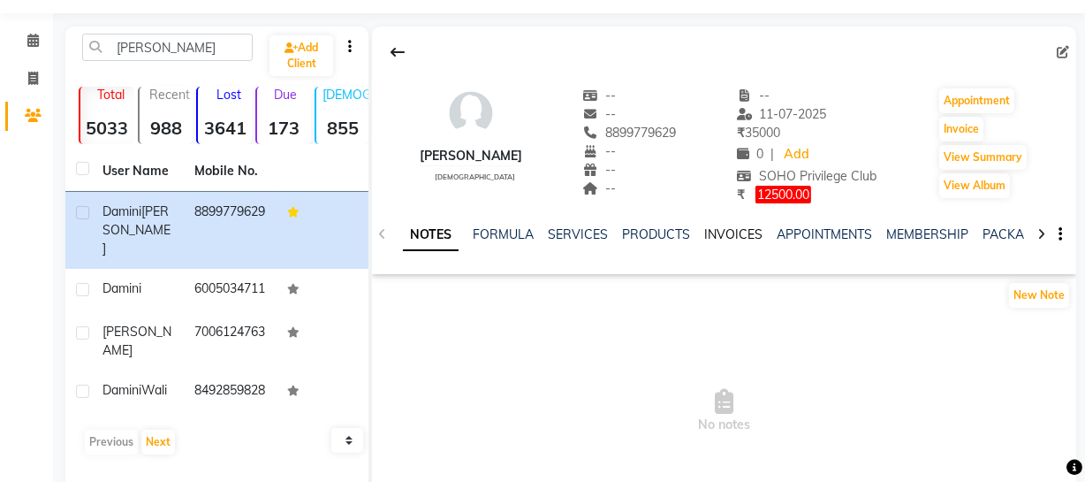
click at [725, 230] on link "INVOICES" at bounding box center [733, 234] width 58 height 16
